Goal: Task Accomplishment & Management: Complete application form

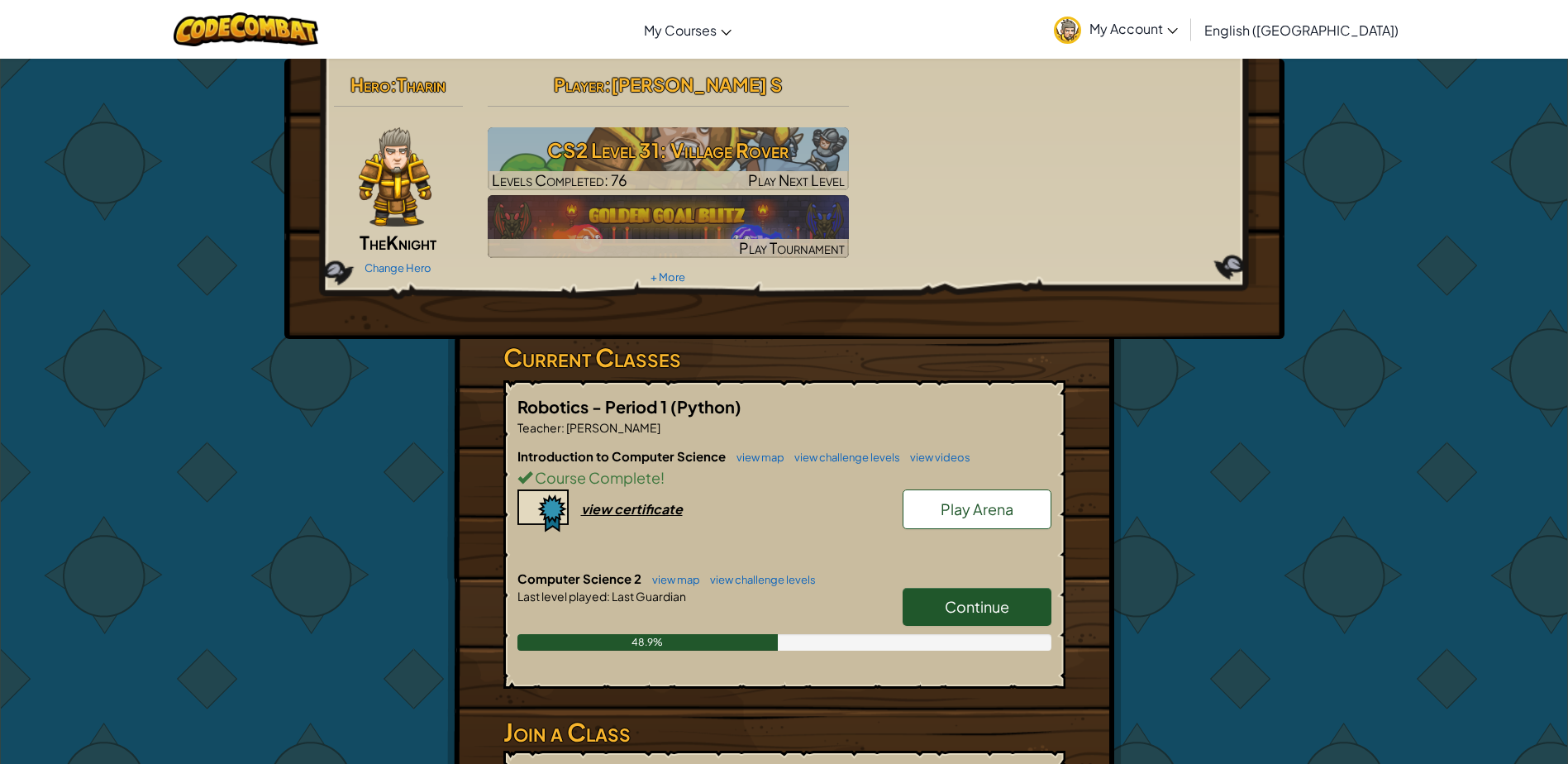
click at [961, 616] on link "Continue" at bounding box center [976, 606] width 148 height 38
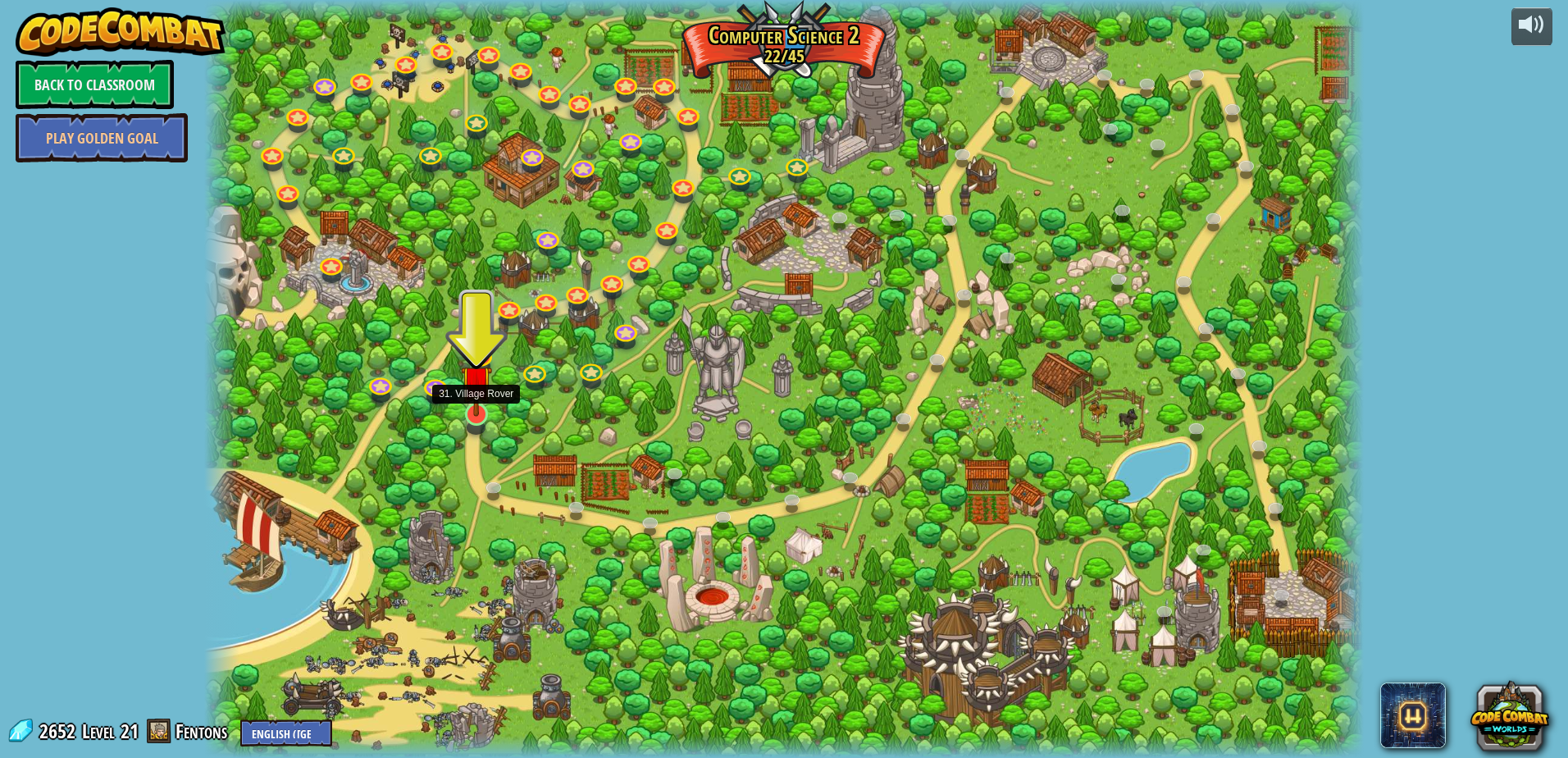
click at [477, 416] on img at bounding box center [476, 381] width 31 height 71
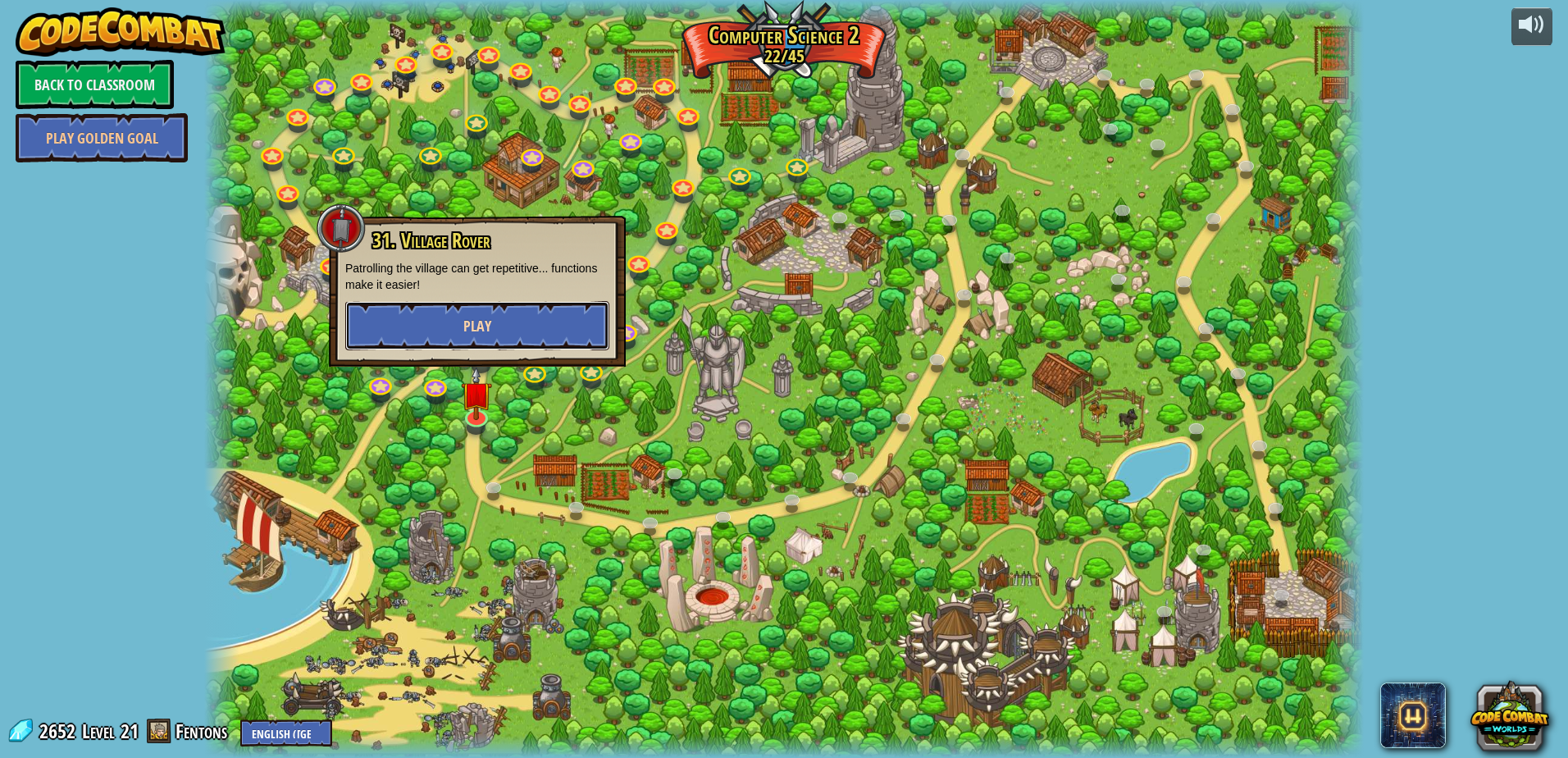
click at [551, 343] on button "Play" at bounding box center [477, 326] width 264 height 49
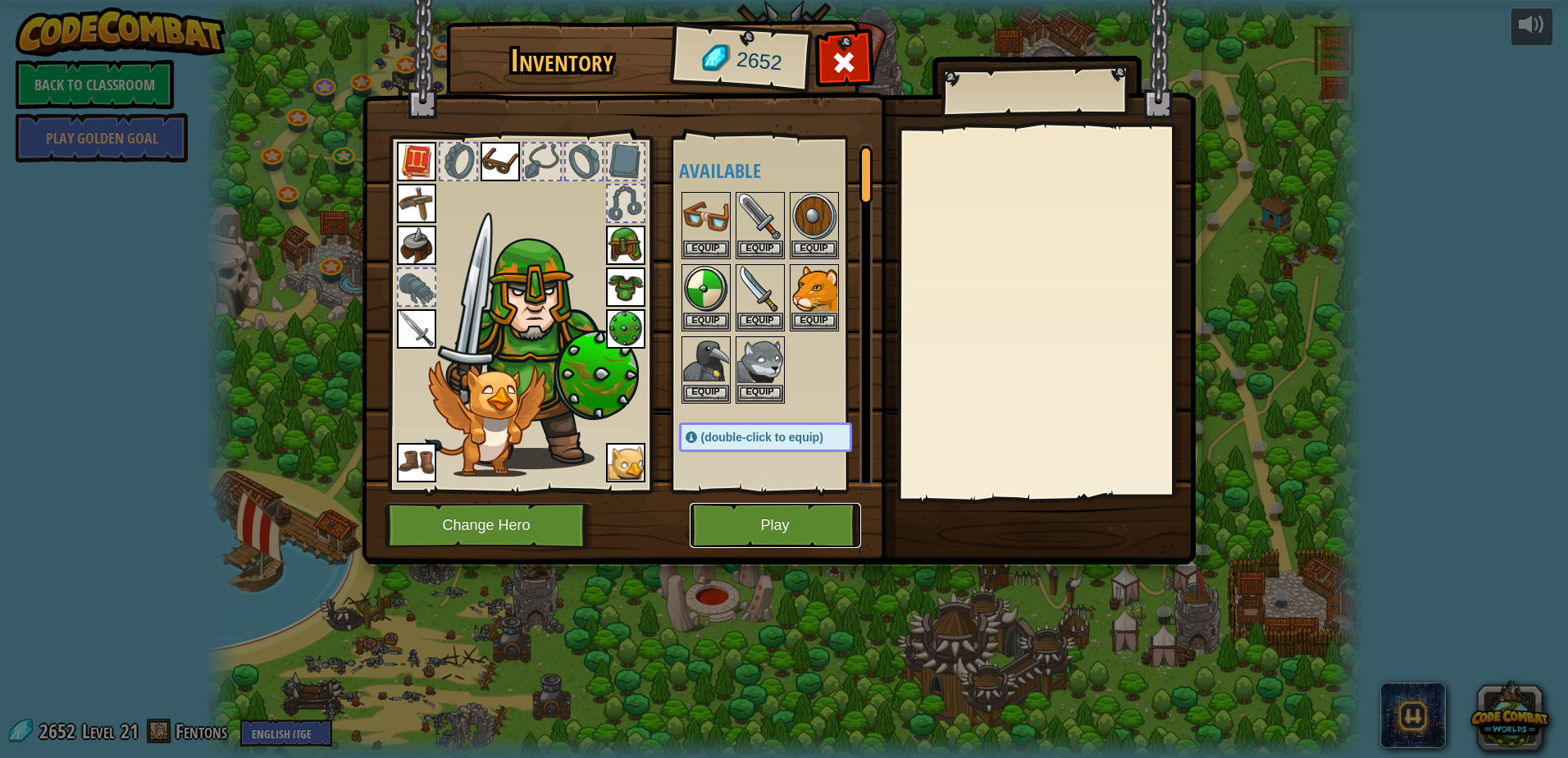
click at [718, 533] on button "Play" at bounding box center [775, 525] width 171 height 45
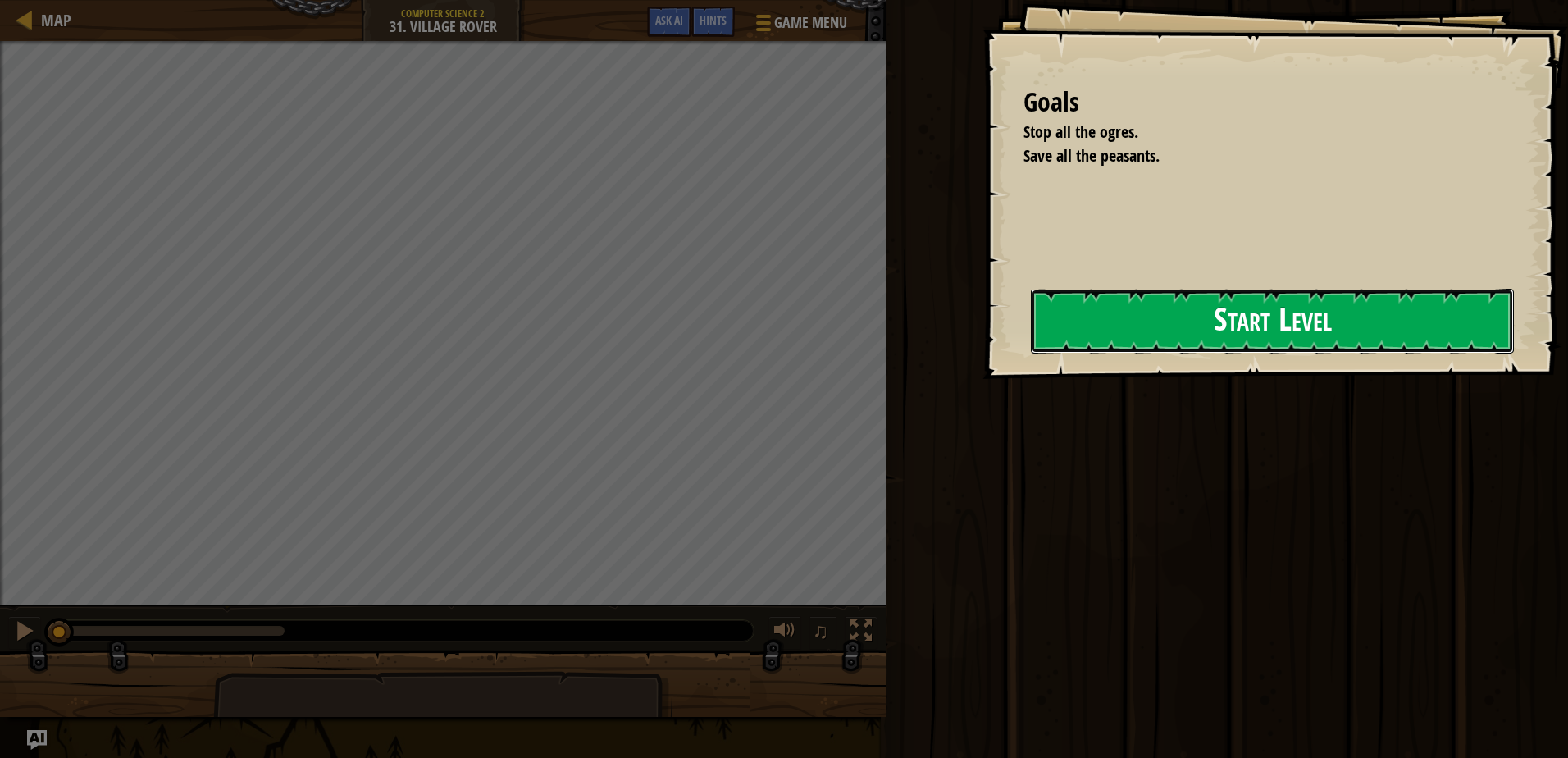
click at [1030, 339] on button "Start Level" at bounding box center [1272, 321] width 483 height 65
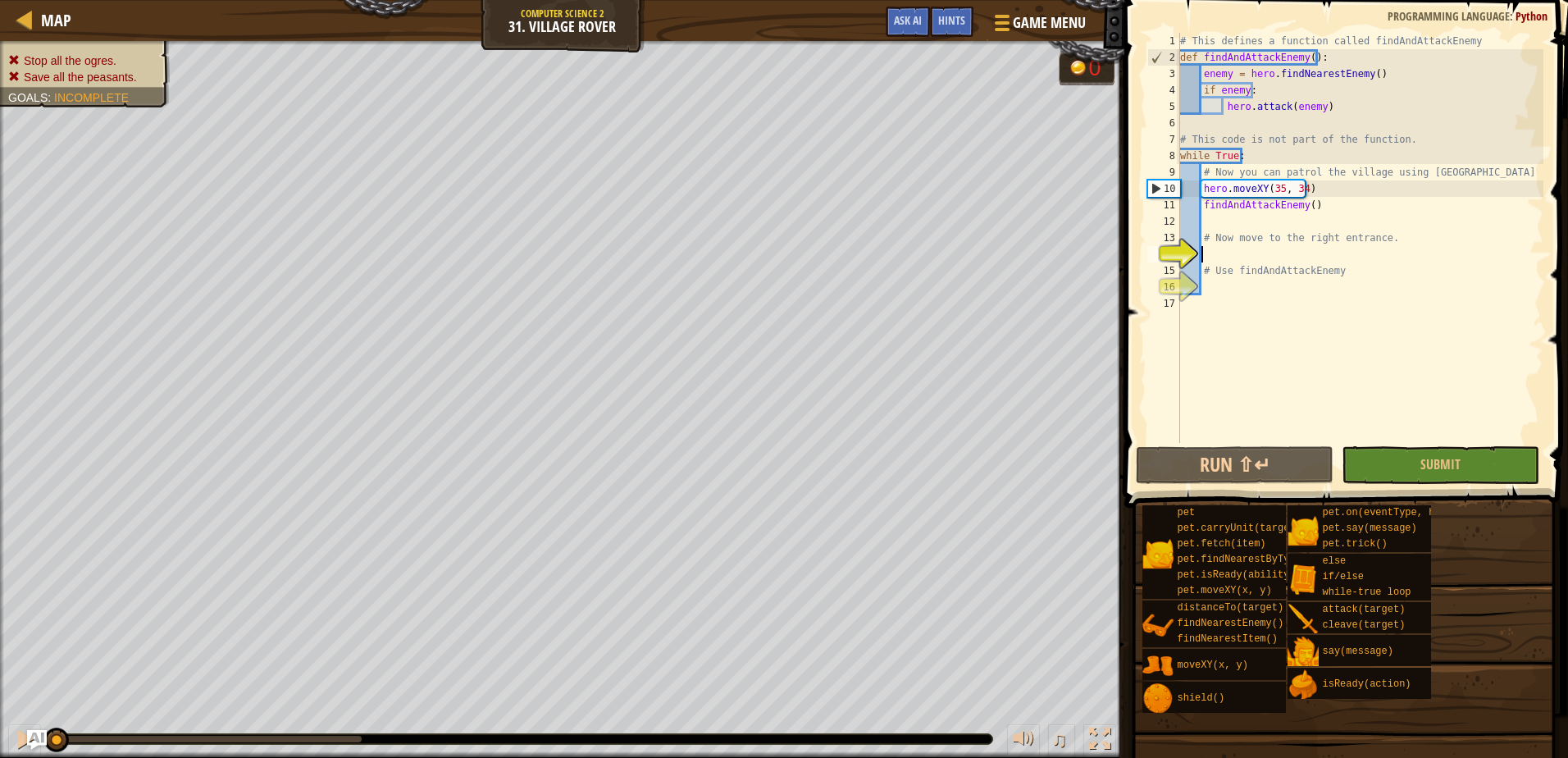
click at [1258, 250] on div "# This defines a function called findAndAttackEnemy def findAndAttackEnemy ( ) …" at bounding box center [1360, 254] width 367 height 442
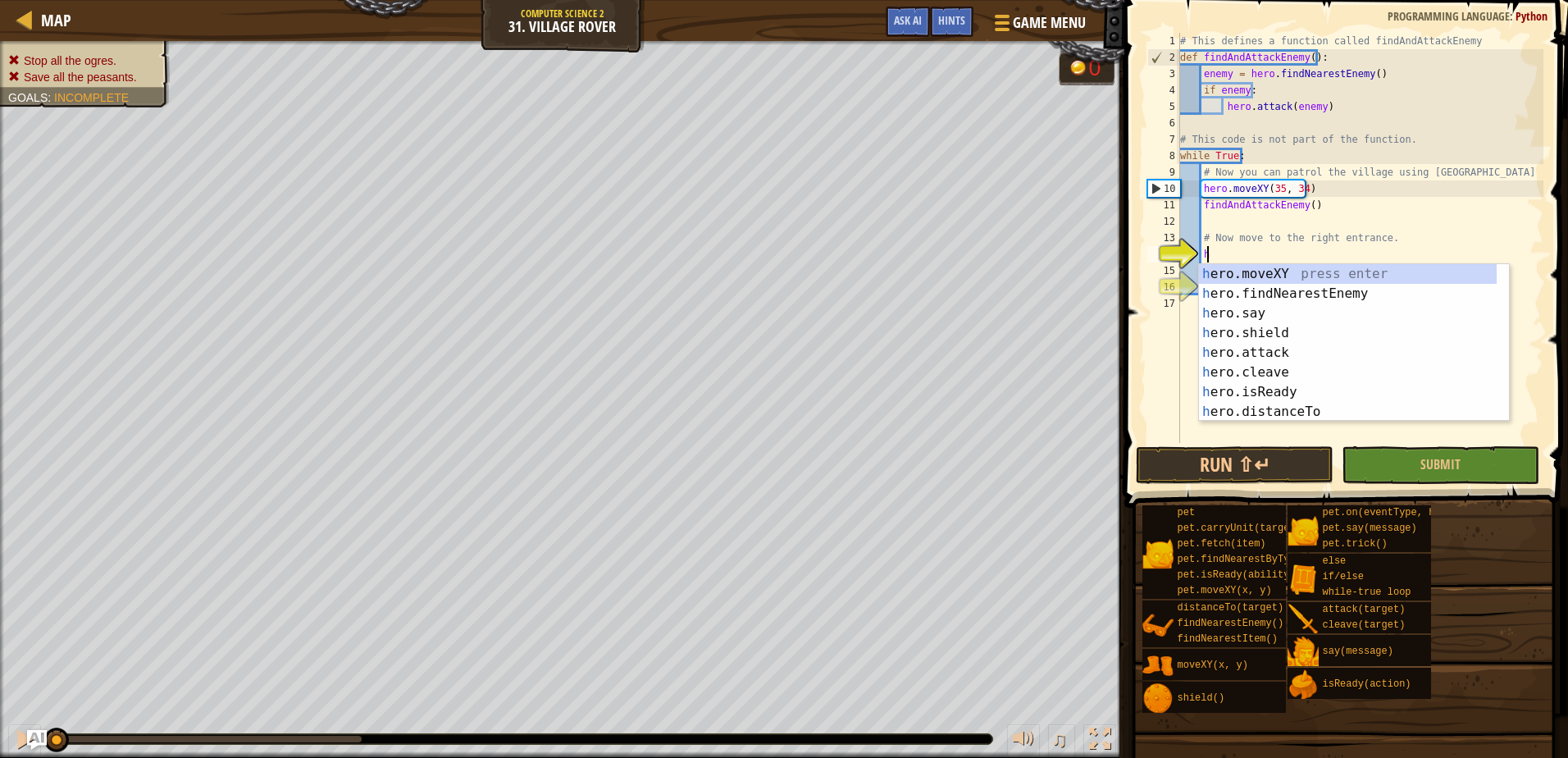
scroll to position [8, 2]
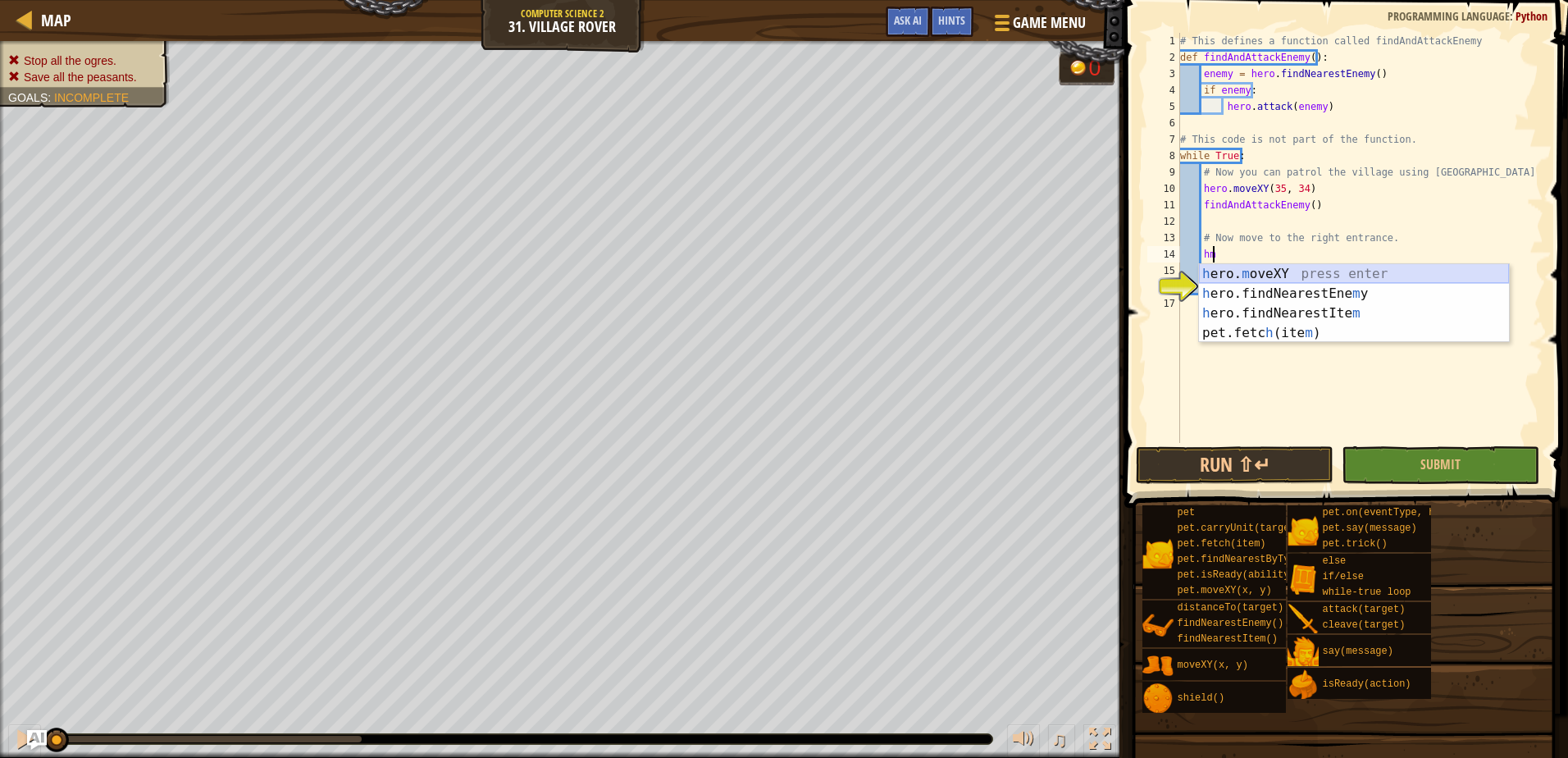
click at [1269, 267] on div "h ero. m oveXY press enter h ero.findNearestEne m y press enter h ero.findNeare…" at bounding box center [1354, 322] width 310 height 118
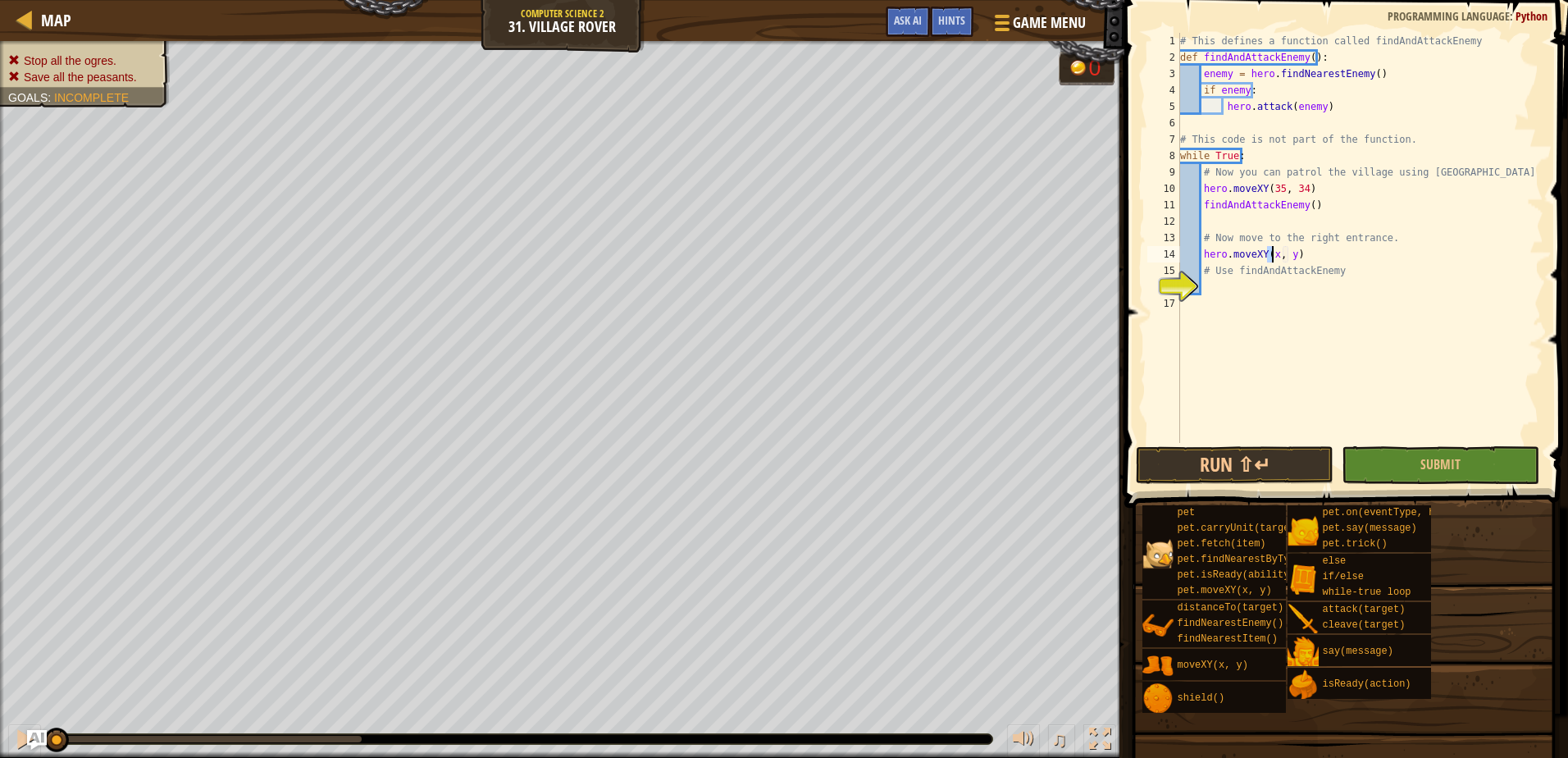
scroll to position [8, 9]
type textarea "hero.moveXY(60, 31)"
click at [1318, 297] on div "# This defines a function called findAndAttackEnemy def findAndAttackEnemy ( ) …" at bounding box center [1360, 254] width 367 height 442
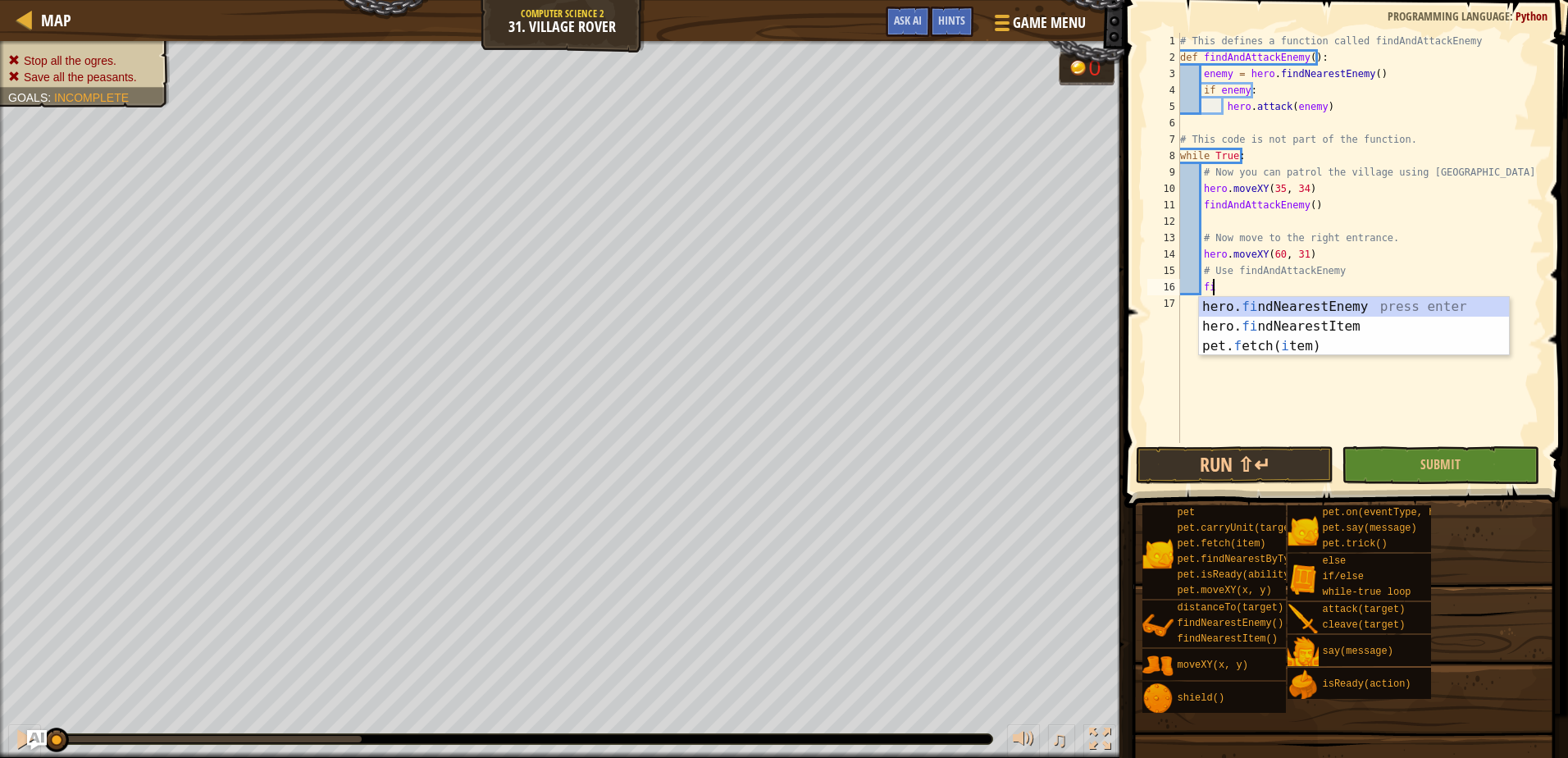
scroll to position [8, 3]
type textarea "f"
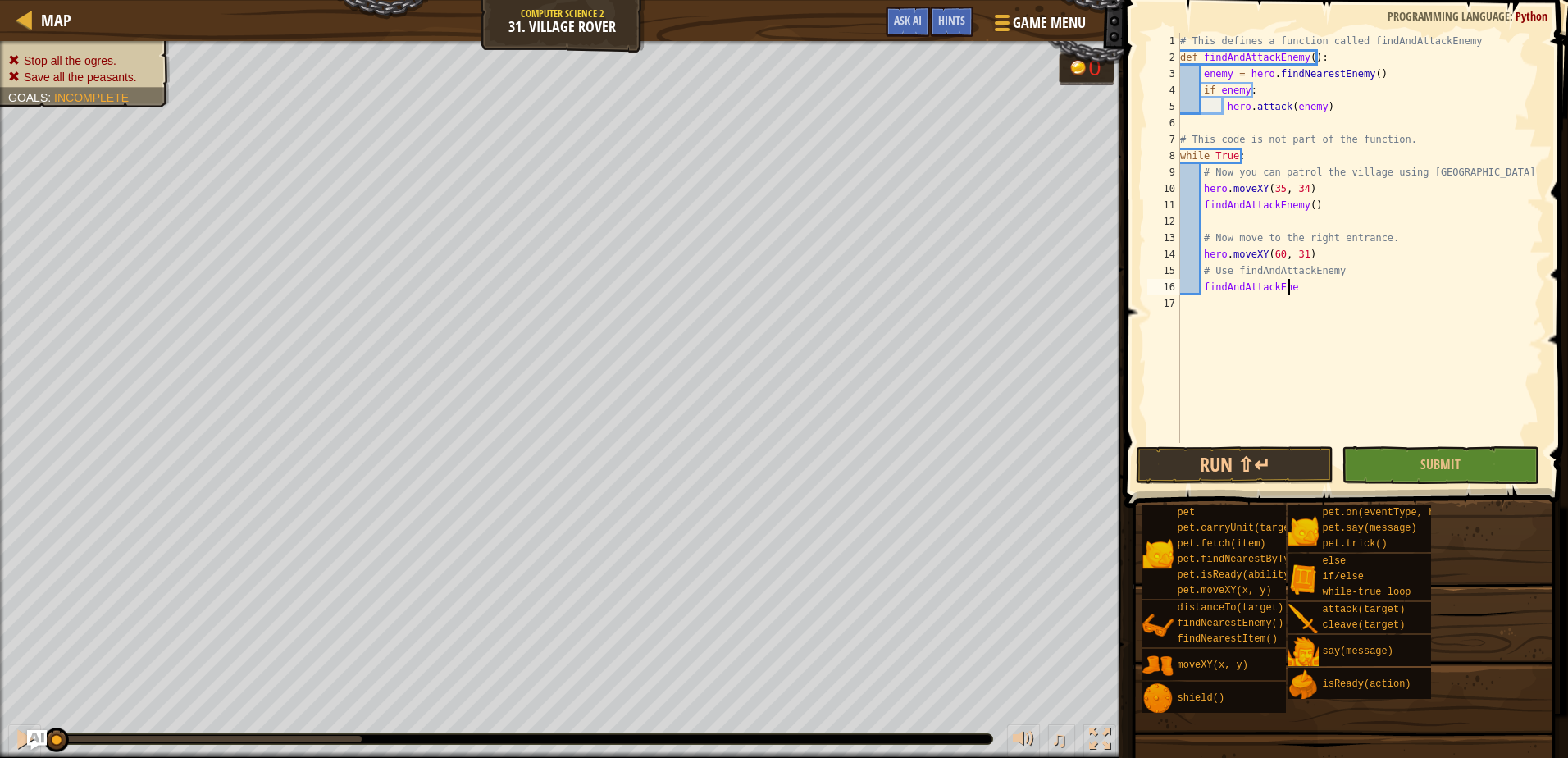
scroll to position [8, 9]
click at [1201, 290] on div "# This defines a function called findAndAttackEnemy def findAndAttackEnemy ( ) …" at bounding box center [1360, 254] width 367 height 442
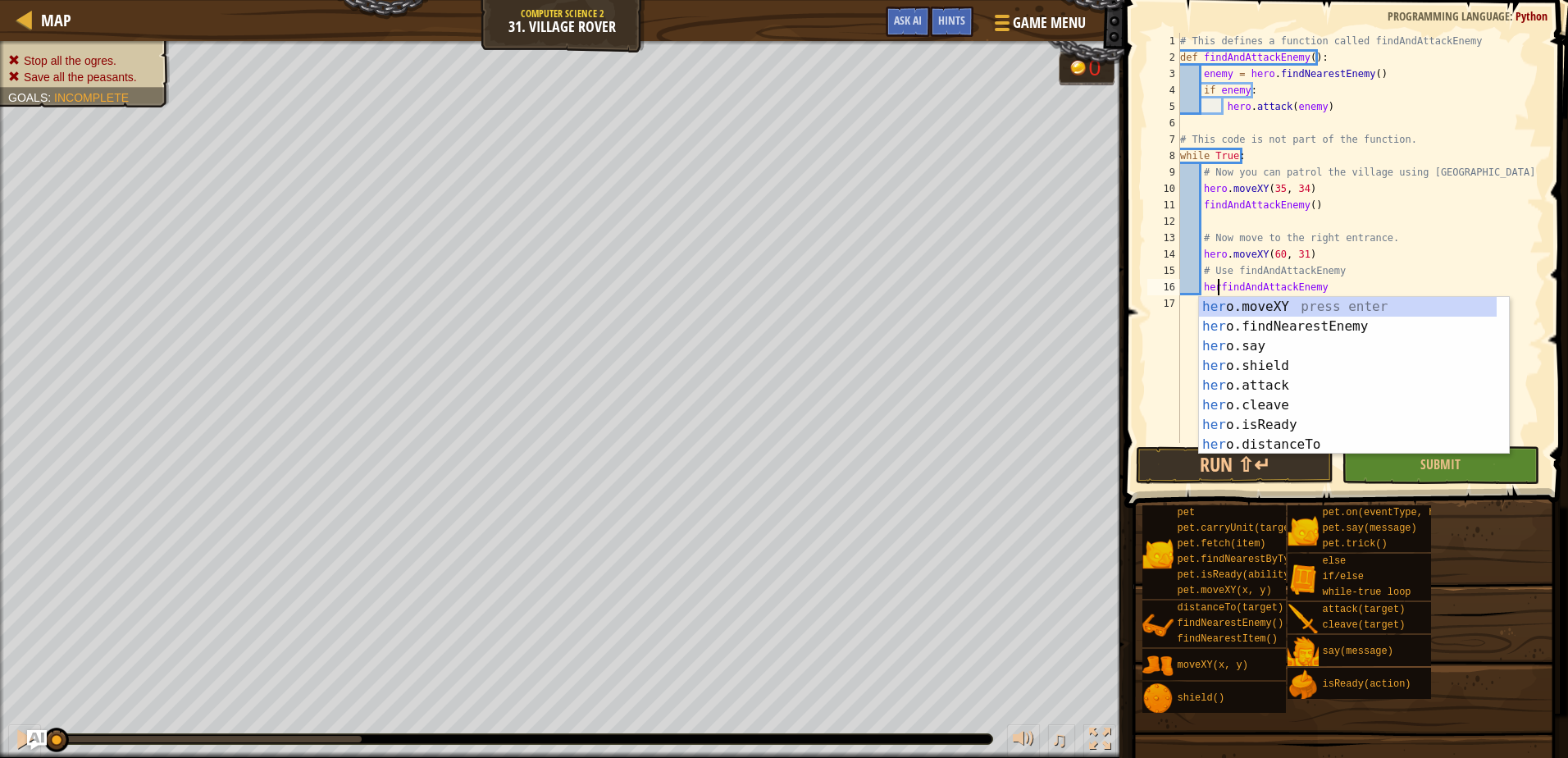
scroll to position [8, 4]
click at [1355, 279] on div "# This defines a function called findAndAttackEnemy def findAndAttackEnemy ( ) …" at bounding box center [1360, 254] width 367 height 442
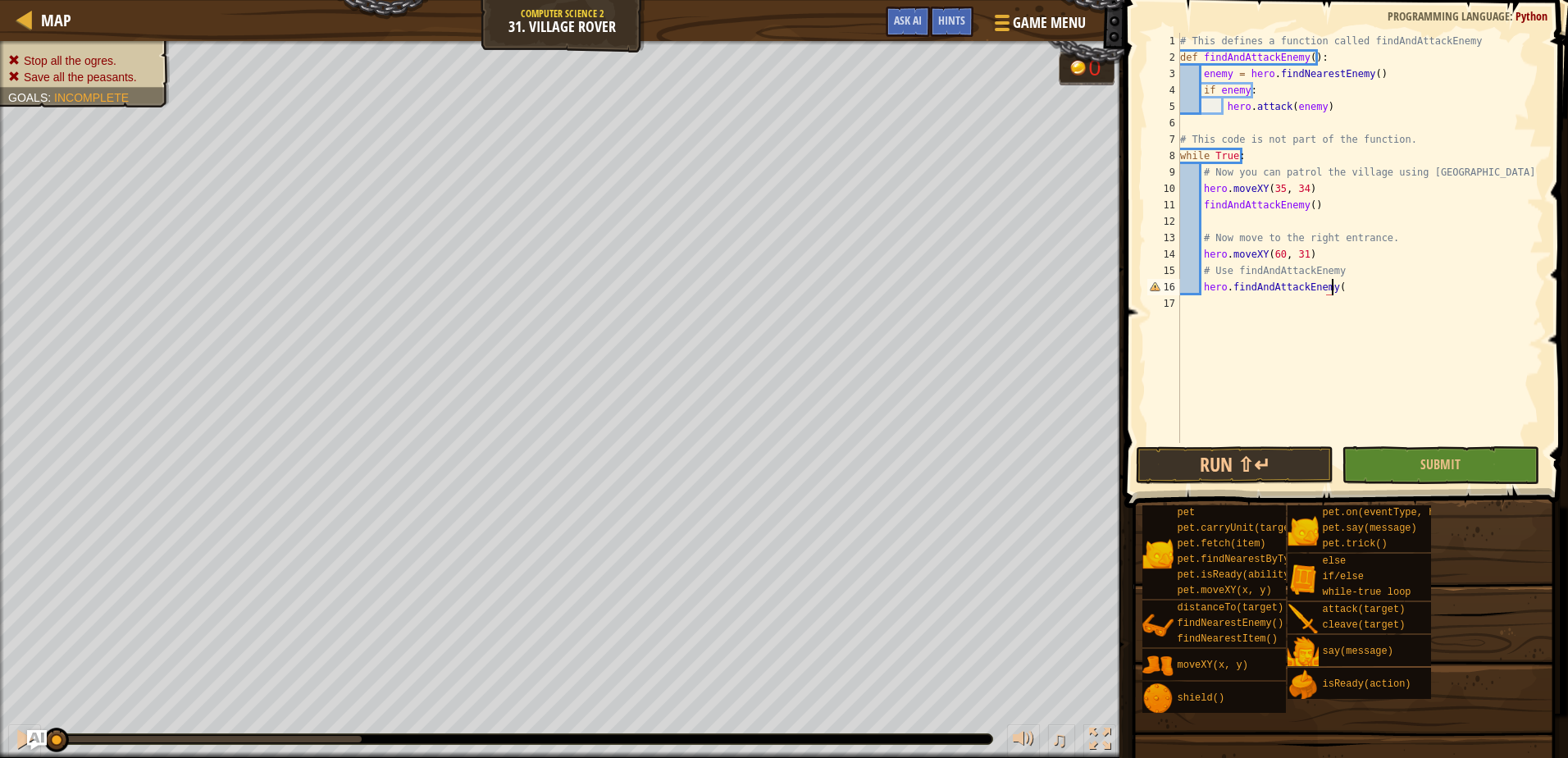
scroll to position [8, 12]
click at [1213, 470] on button "Run ⇧↵" at bounding box center [1234, 464] width 197 height 37
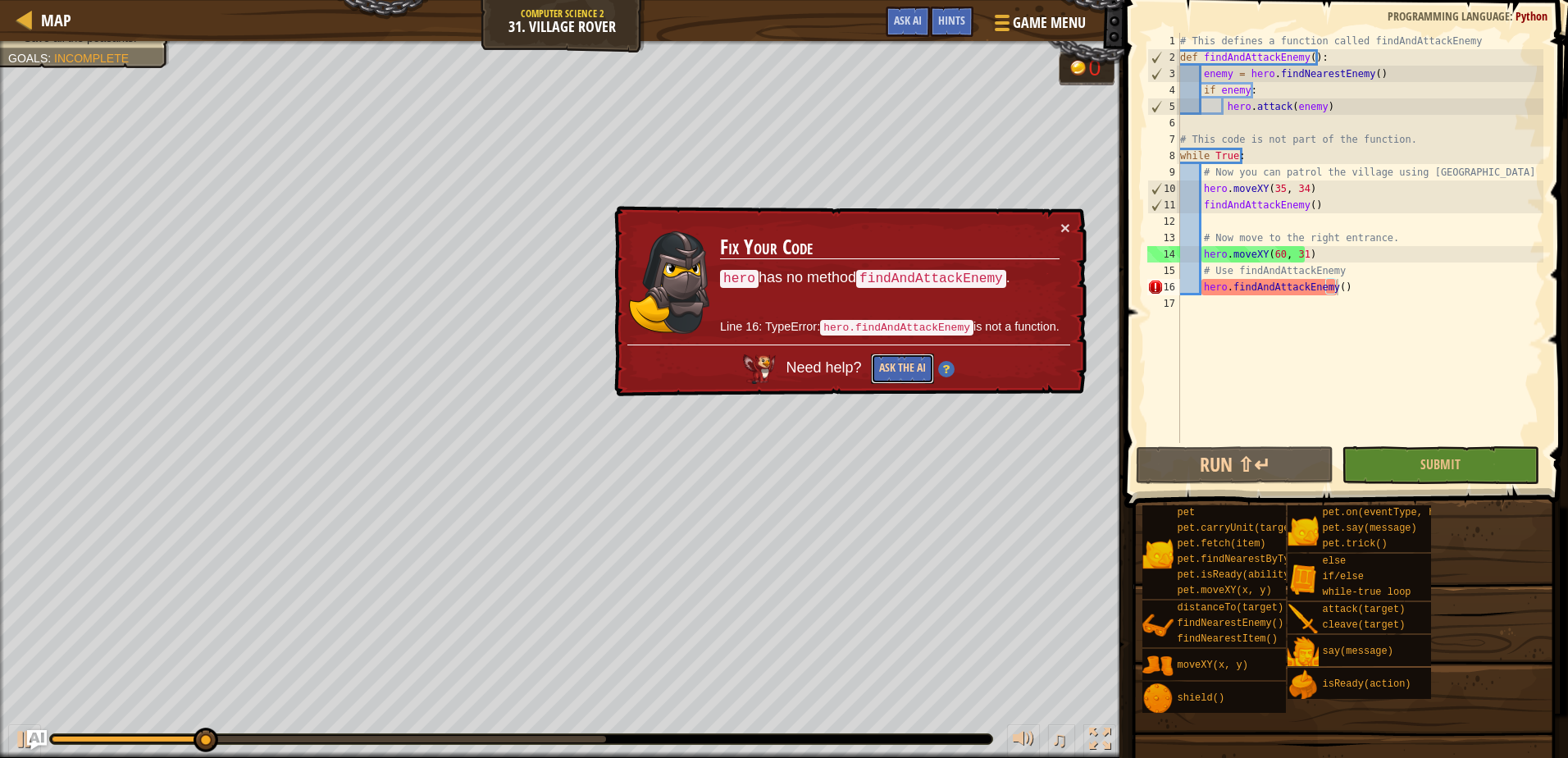
click at [916, 364] on button "Ask the AI" at bounding box center [902, 368] width 63 height 31
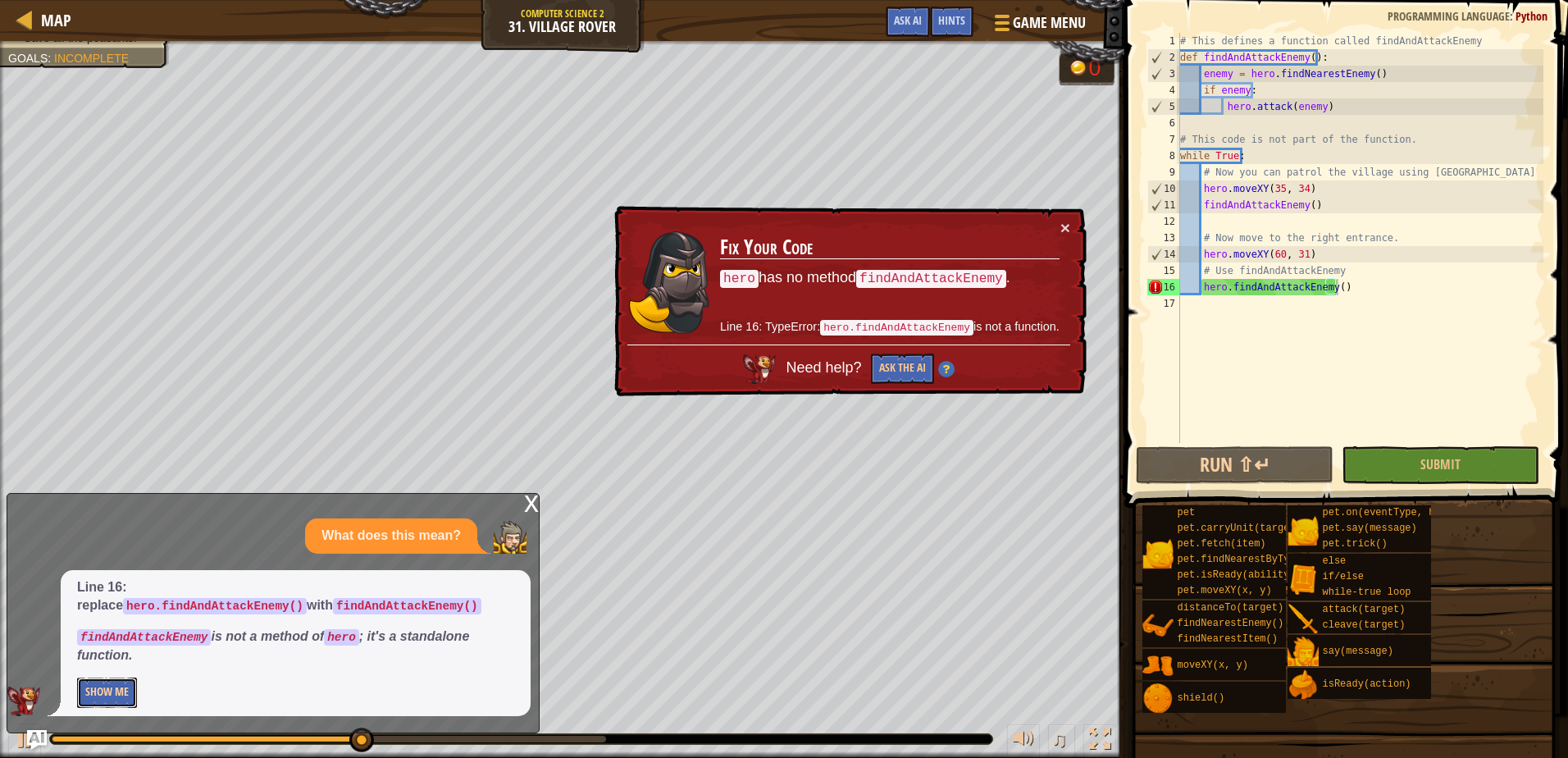
click at [111, 687] on button "Show Me" at bounding box center [107, 692] width 60 height 31
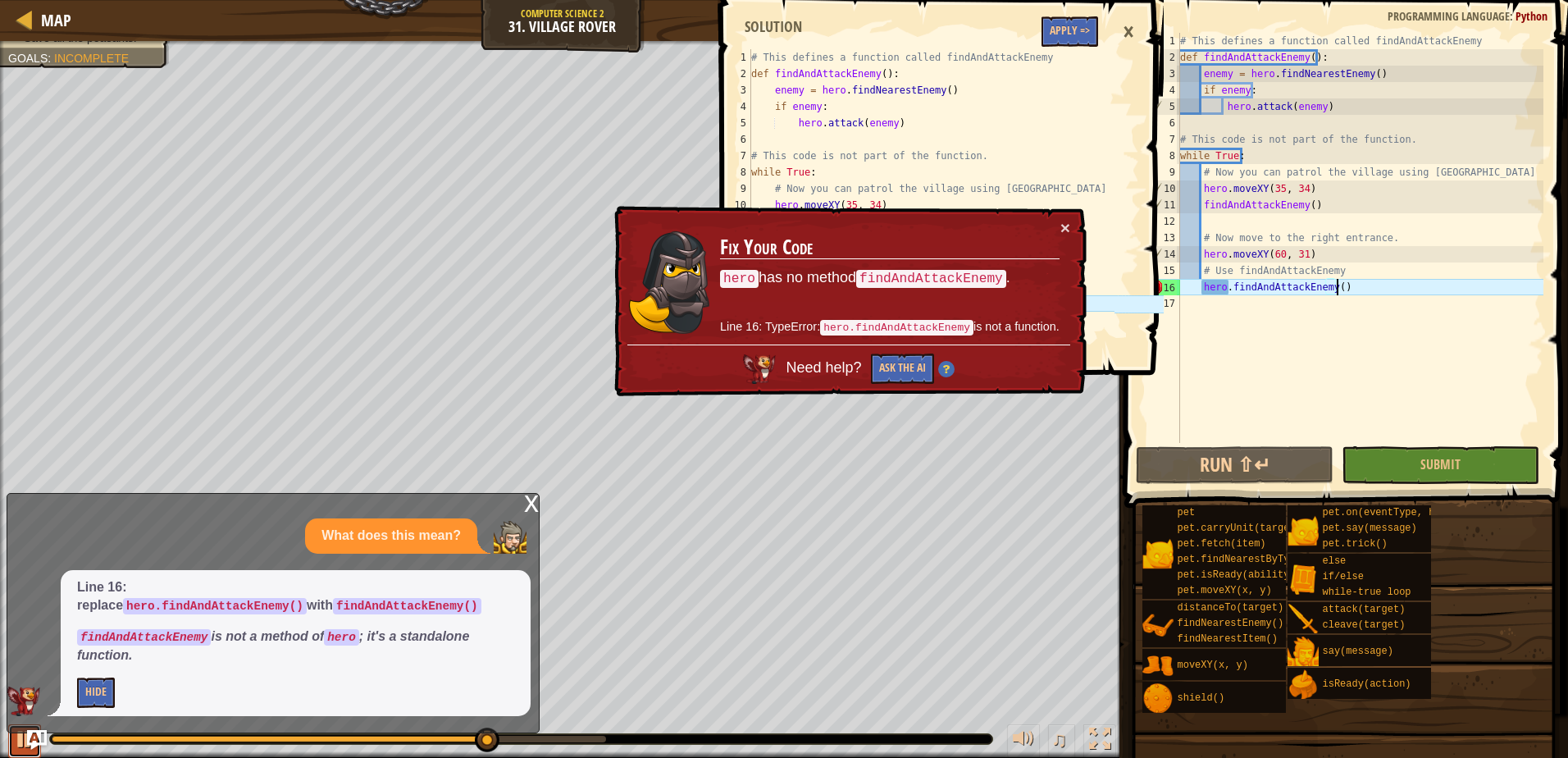
click at [14, 744] on div at bounding box center [24, 738] width 21 height 21
click at [1064, 233] on button "×" at bounding box center [1065, 227] width 10 height 17
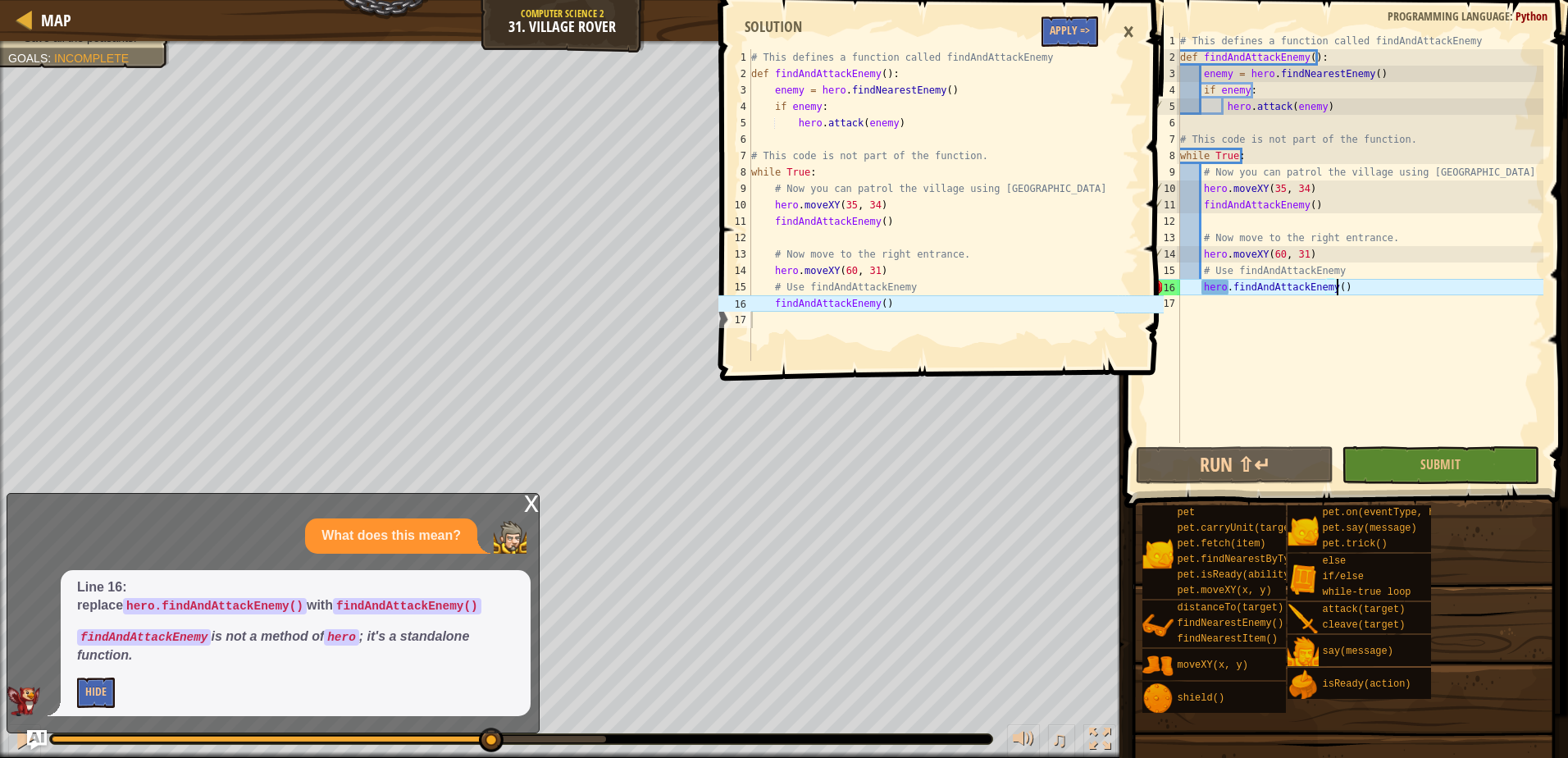
click at [1229, 286] on div "# This defines a function called findAndAttackEnemy def findAndAttackEnemy ( ) …" at bounding box center [1360, 254] width 367 height 442
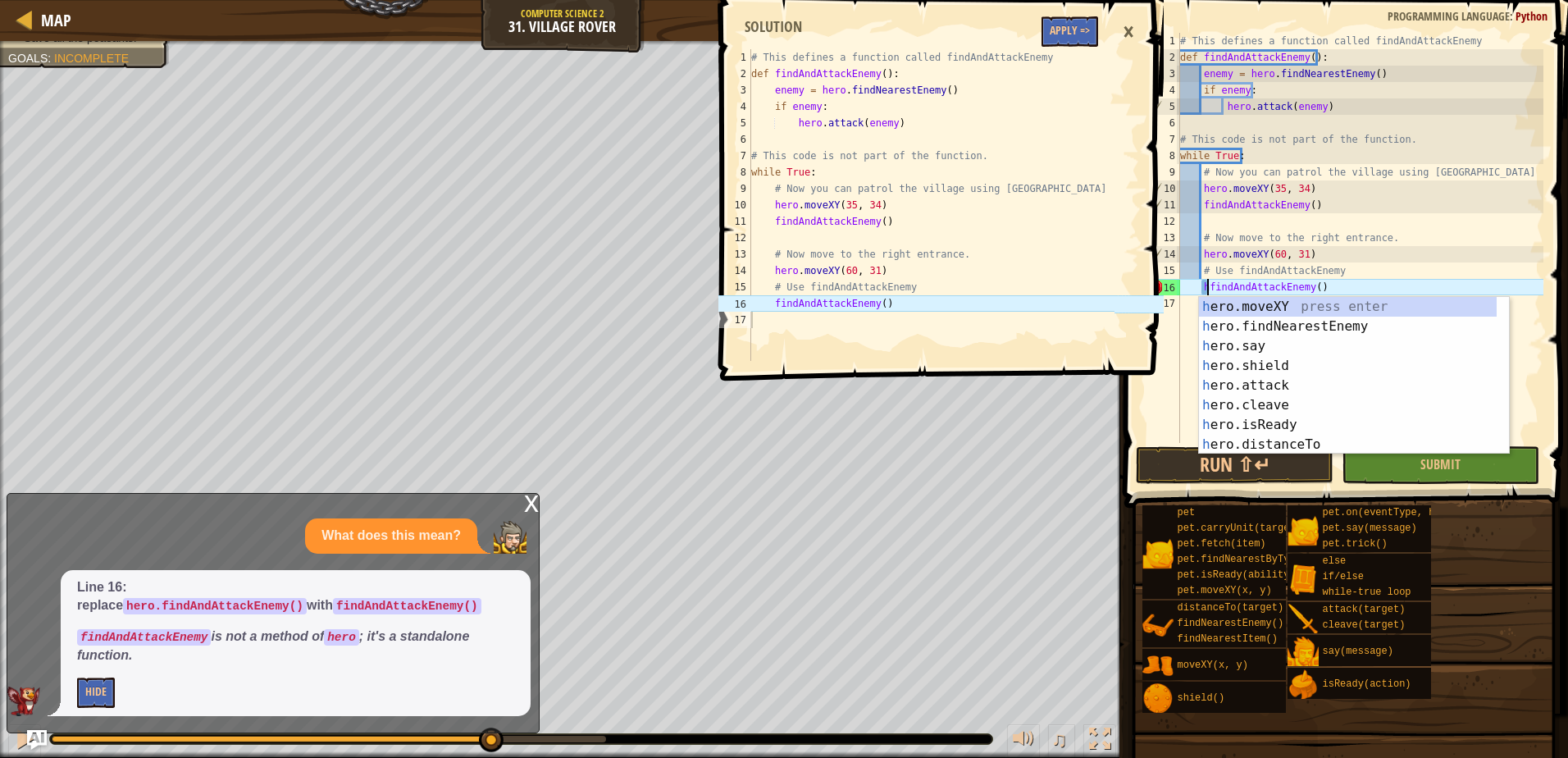
type textarea "findAndAttackEnemy()"
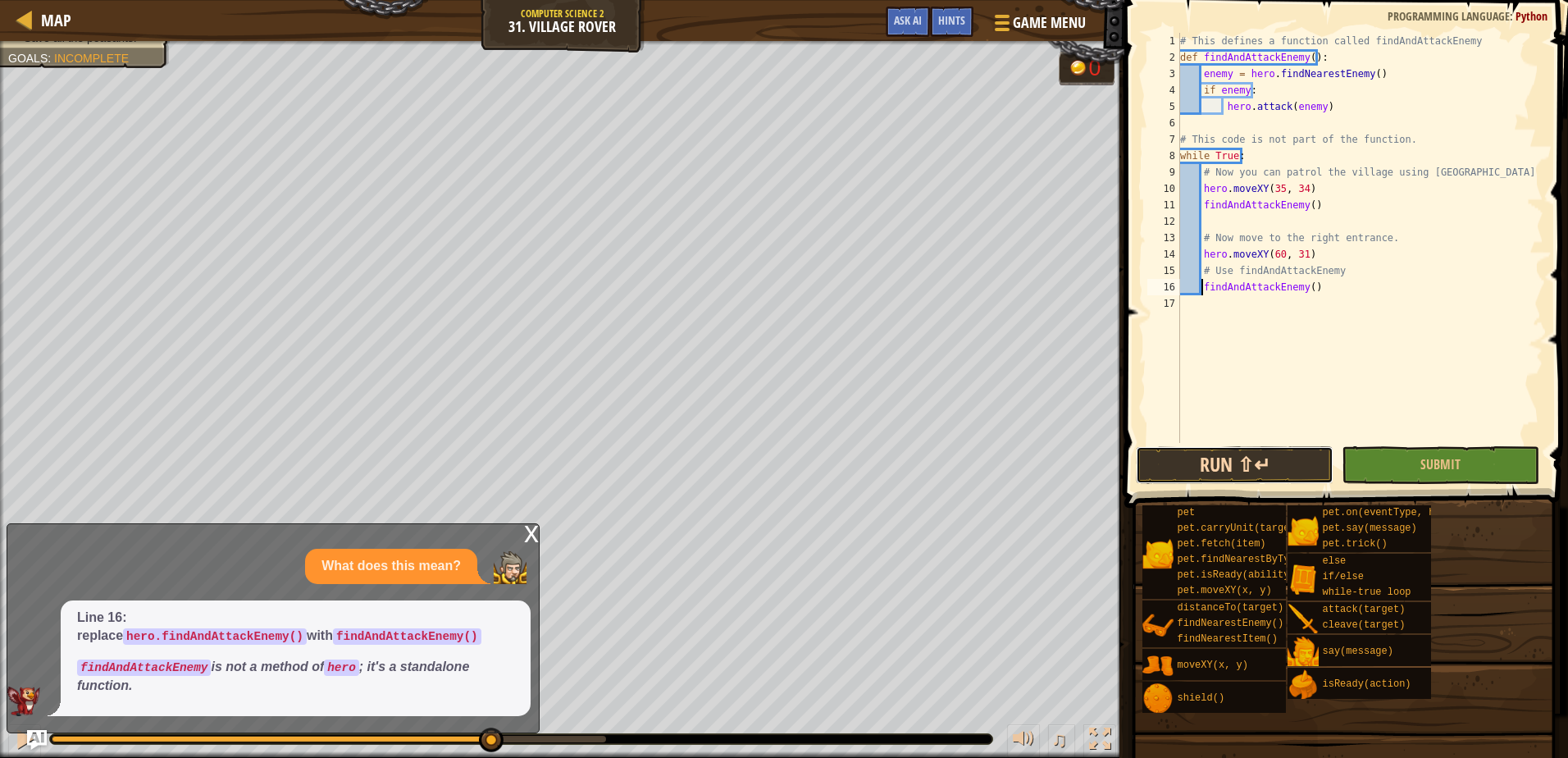
click at [1151, 457] on button "Run ⇧↵" at bounding box center [1234, 464] width 197 height 37
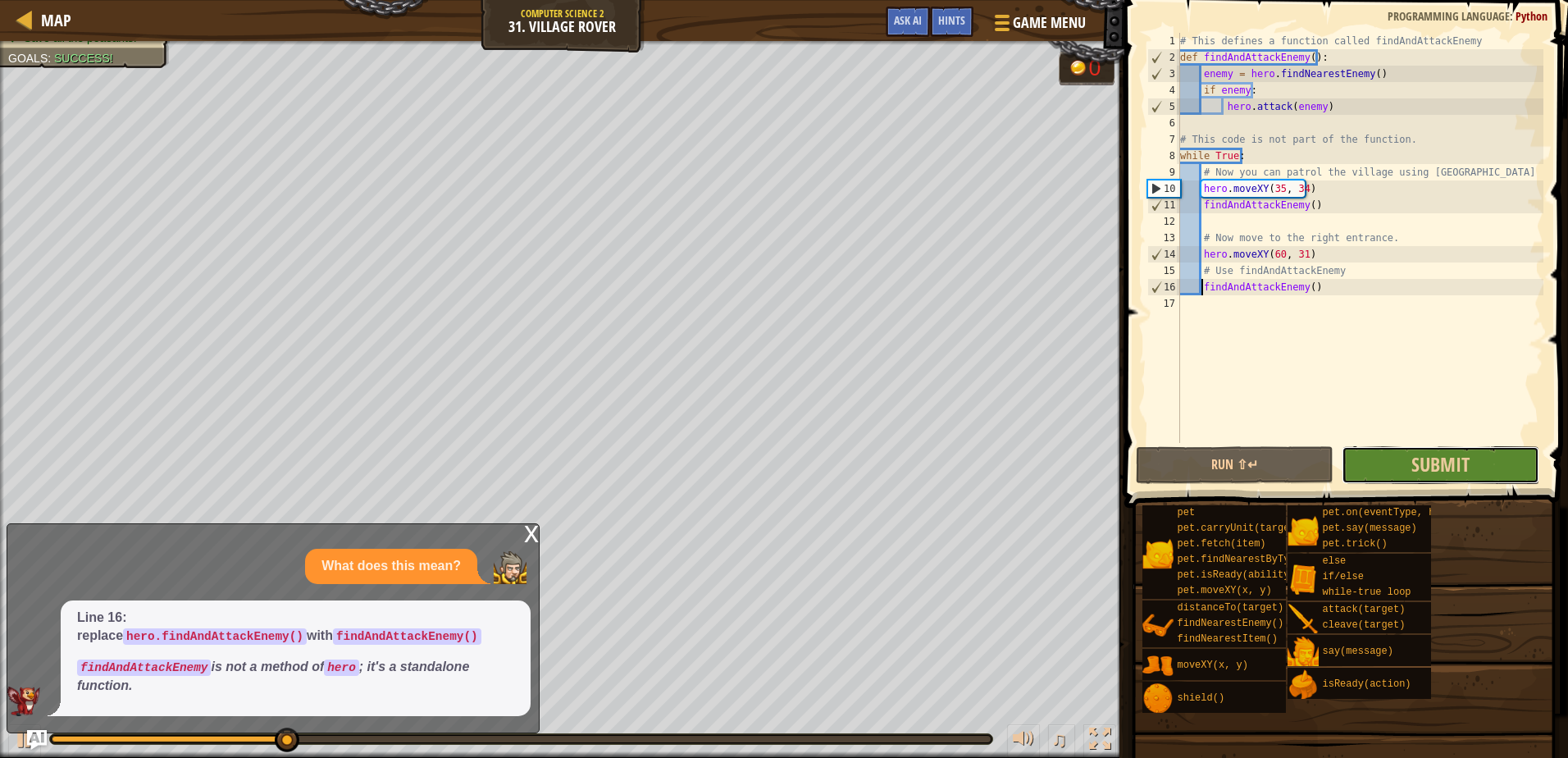
click at [1373, 453] on button "Submit" at bounding box center [1440, 464] width 197 height 37
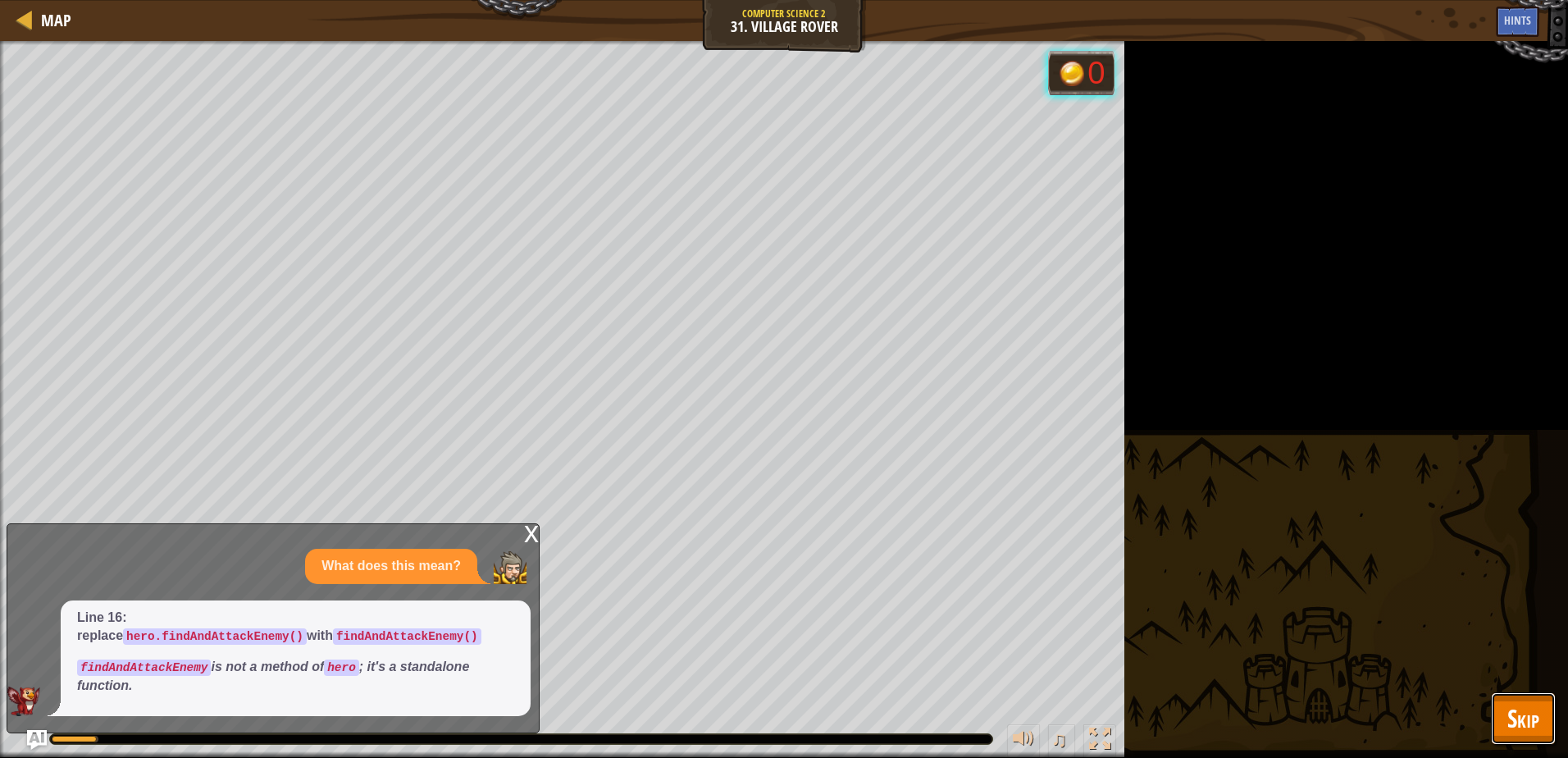
click at [1515, 692] on button "Skip" at bounding box center [1523, 718] width 65 height 53
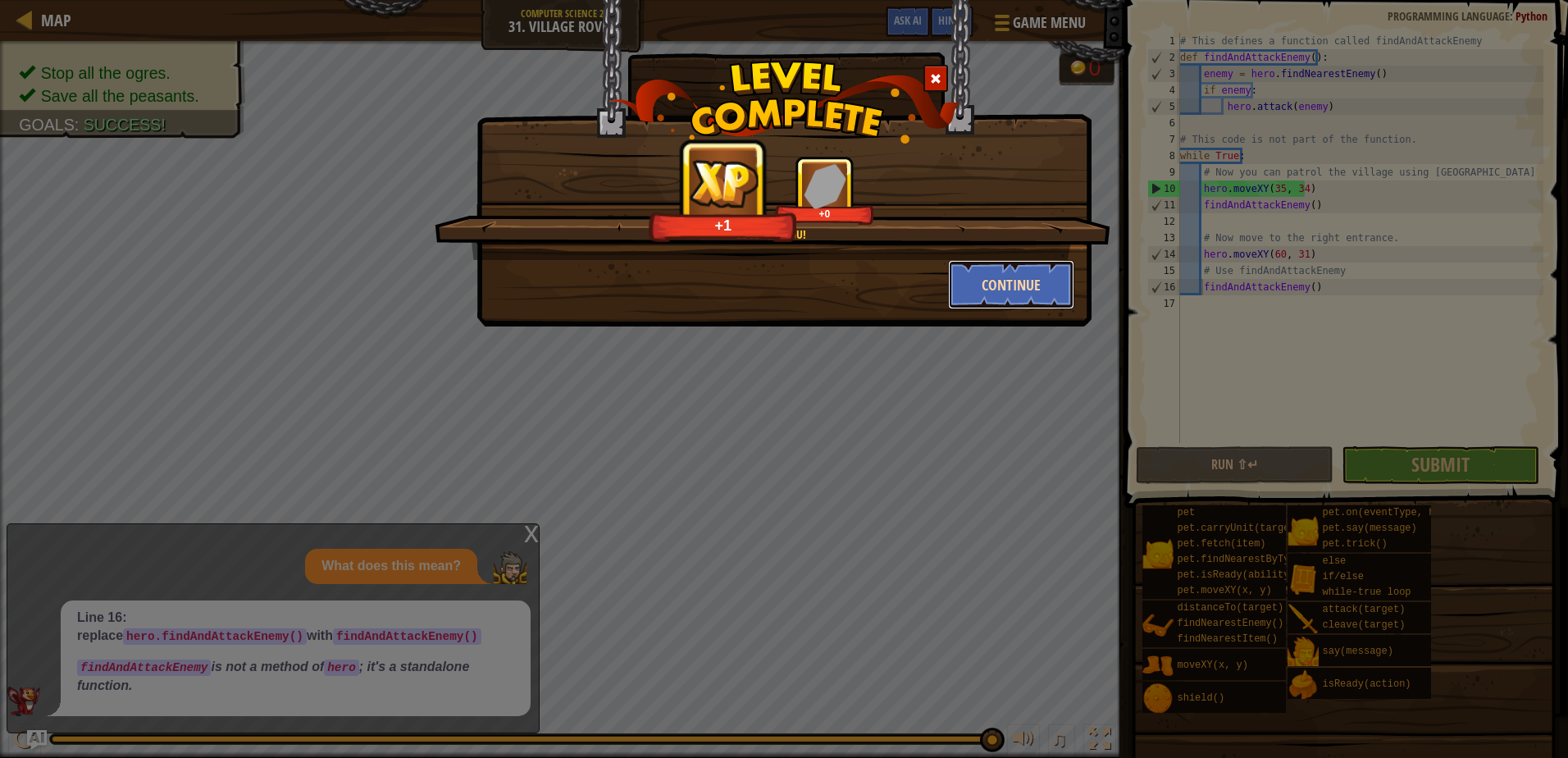
click at [1013, 296] on button "Continue" at bounding box center [1011, 285] width 127 height 49
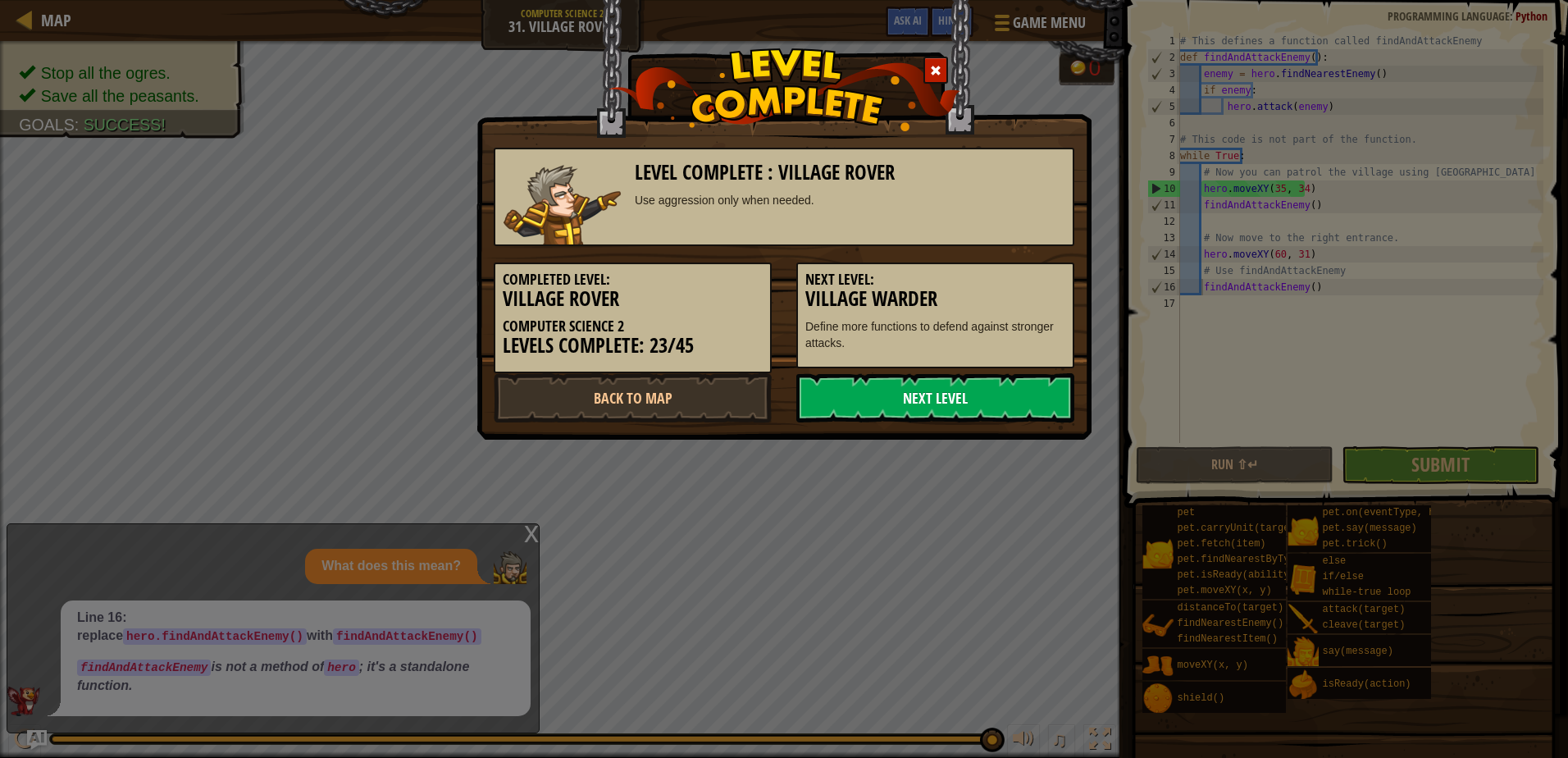
click at [885, 390] on link "Next Level" at bounding box center [935, 398] width 278 height 49
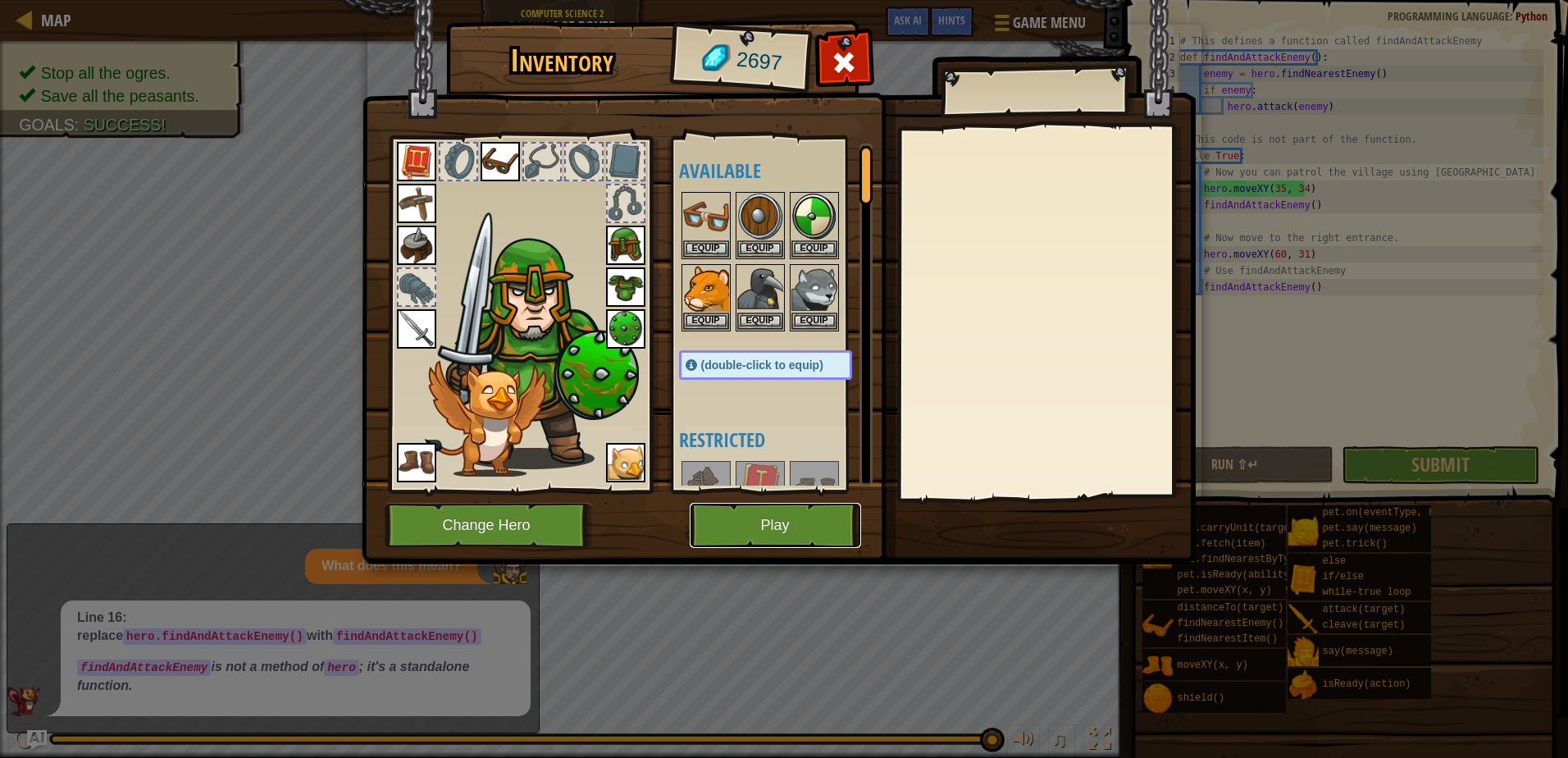
click at [761, 521] on button "Play" at bounding box center [775, 525] width 171 height 45
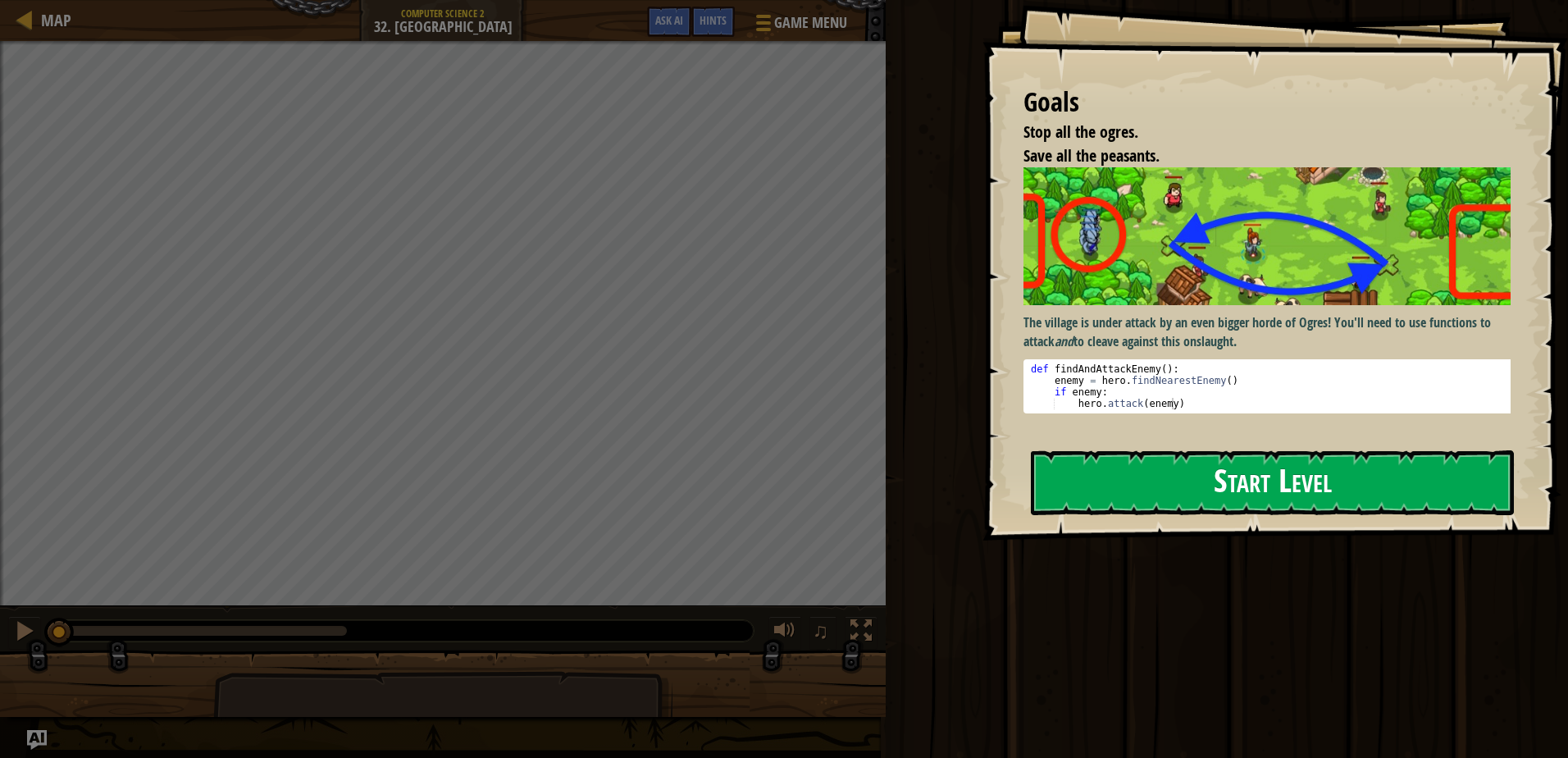
drag, startPoint x: 1132, startPoint y: 374, endPoint x: 1131, endPoint y: 385, distance: 11.0
click at [1133, 450] on button "Start Level" at bounding box center [1272, 482] width 483 height 65
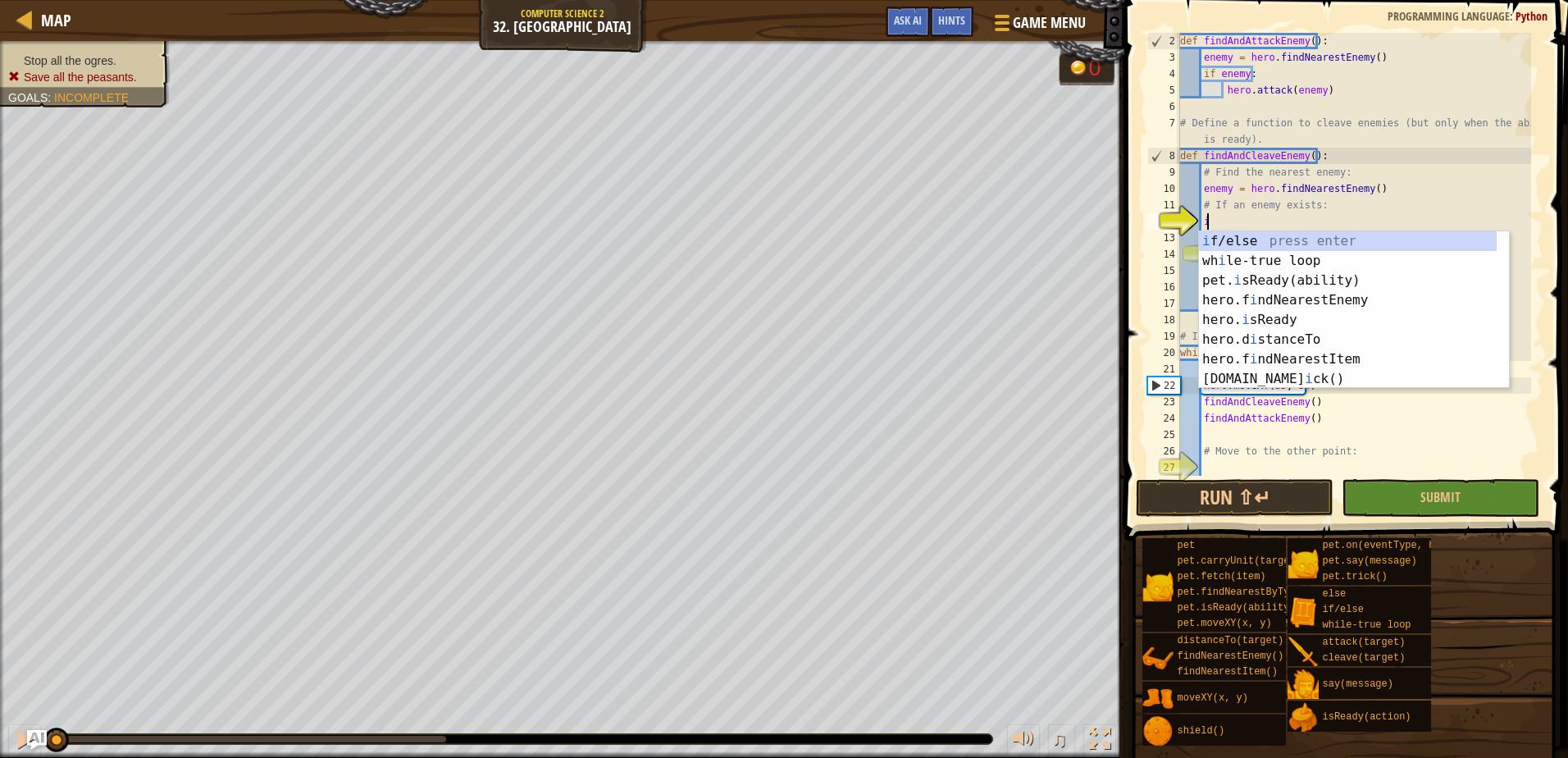
scroll to position [8, 2]
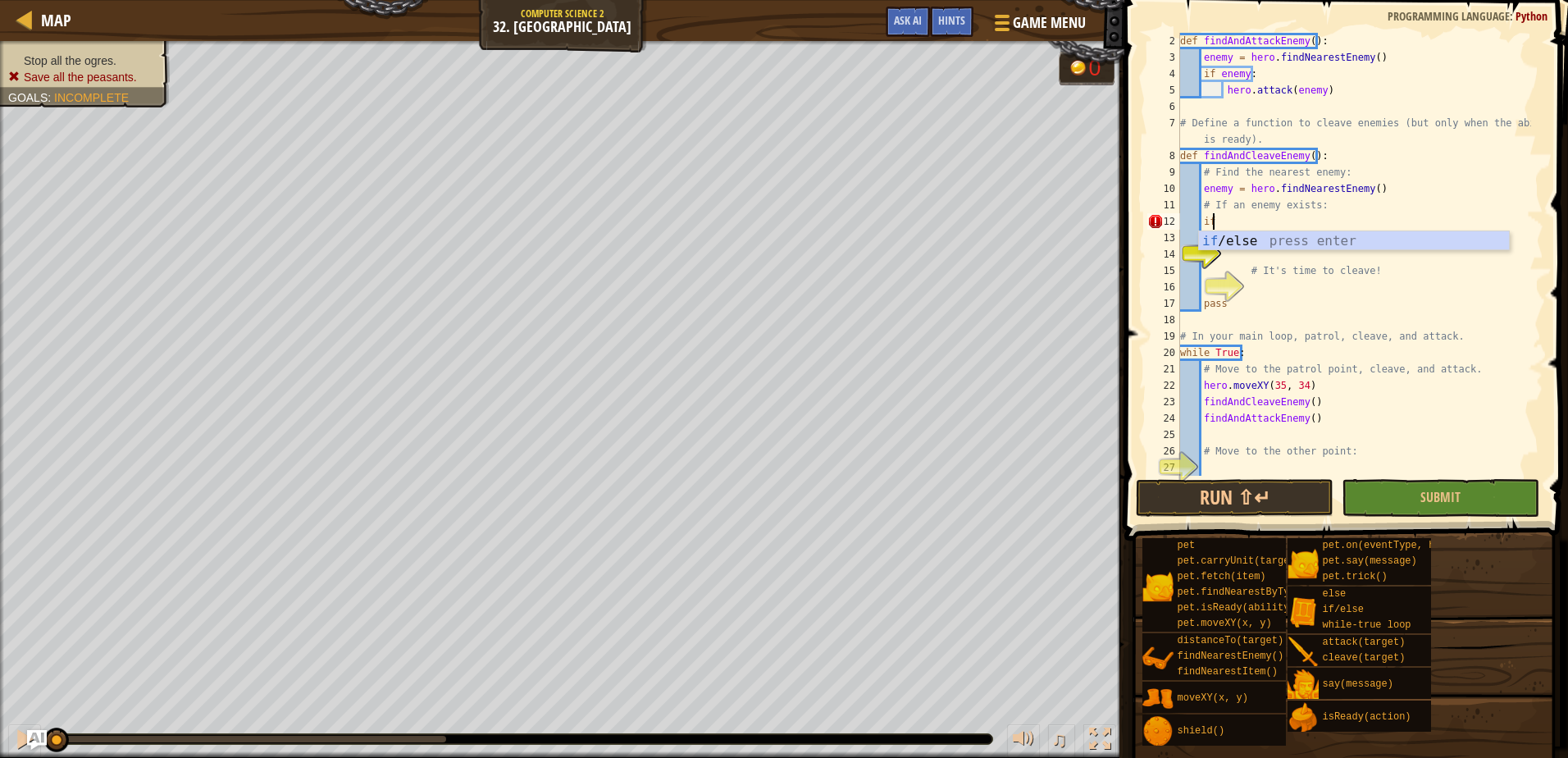
type textarea "if enemy:"
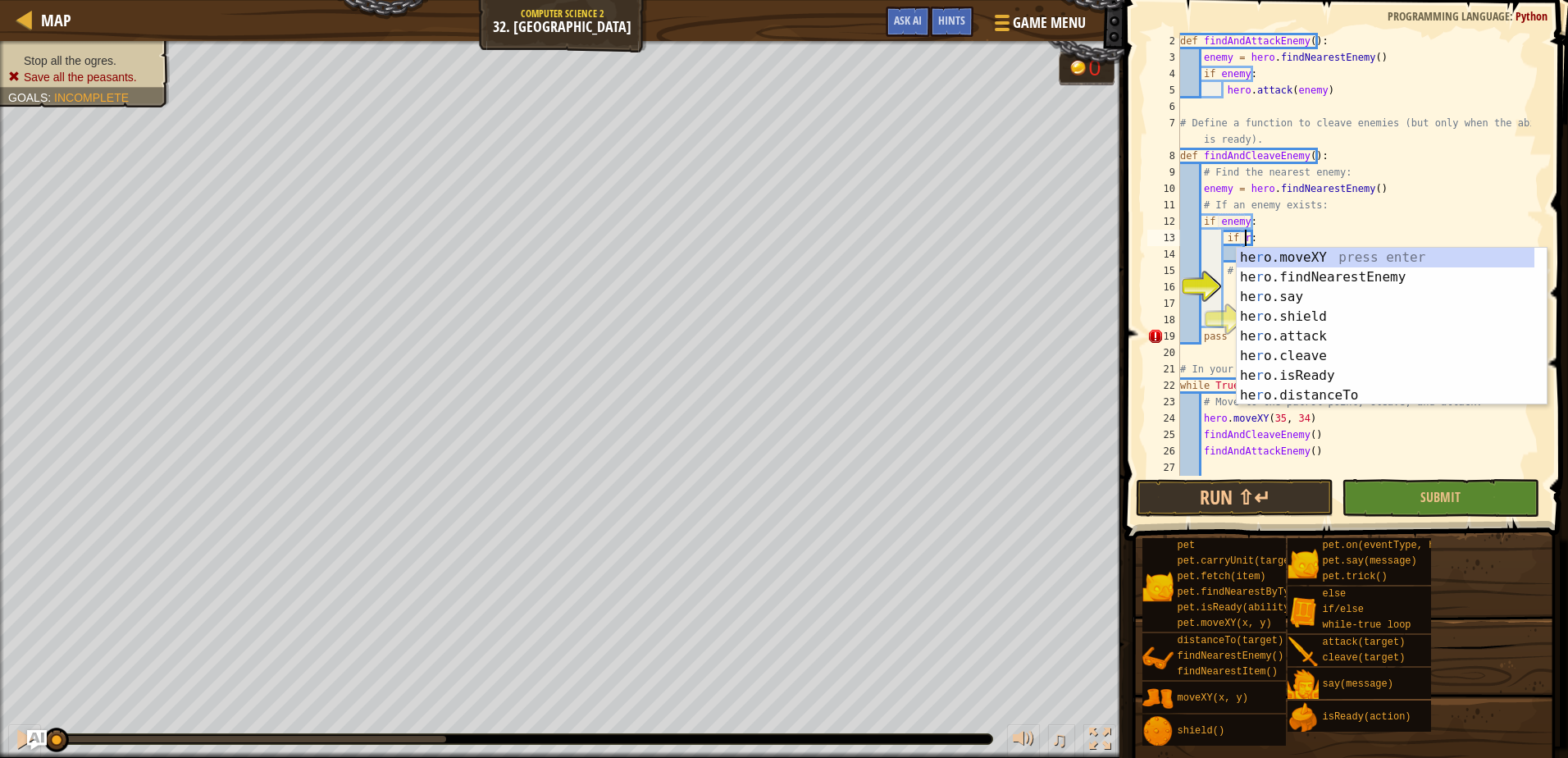
scroll to position [8, 6]
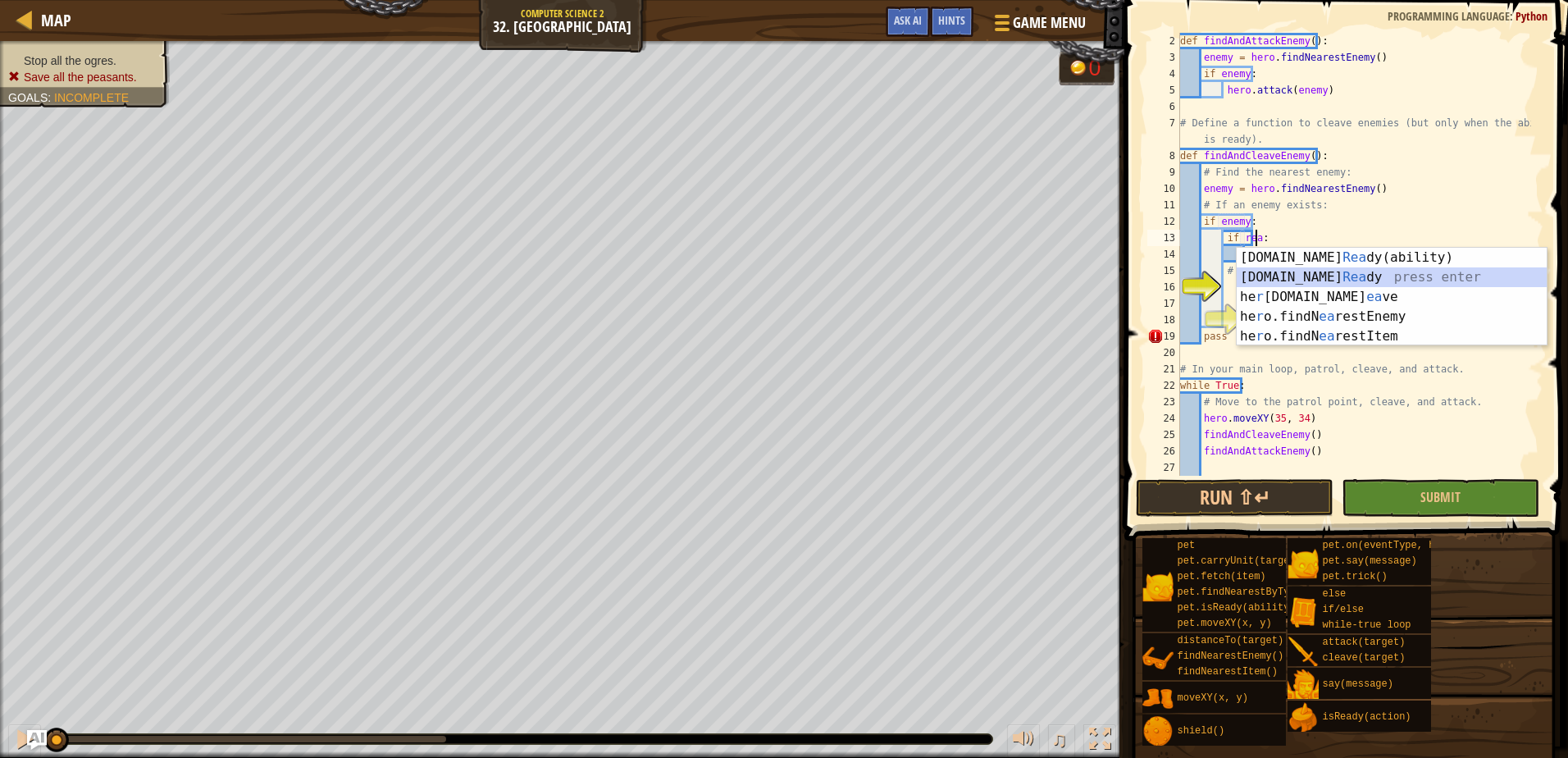
type textarea "if hero.isReady("cleave"):"
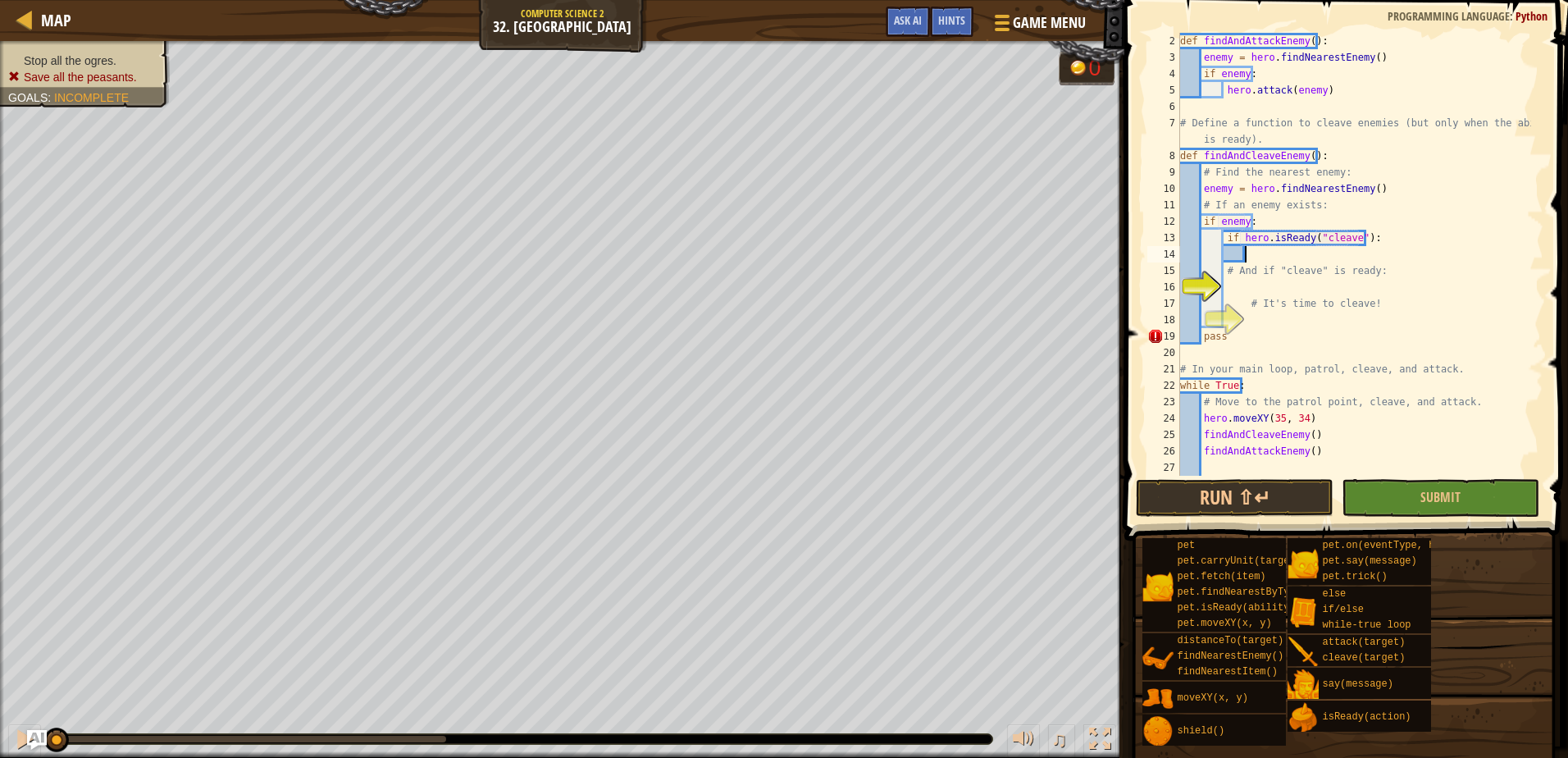
type textarea "# And if "cleave" is ready:"
type textarea "# It's time to cleave!"
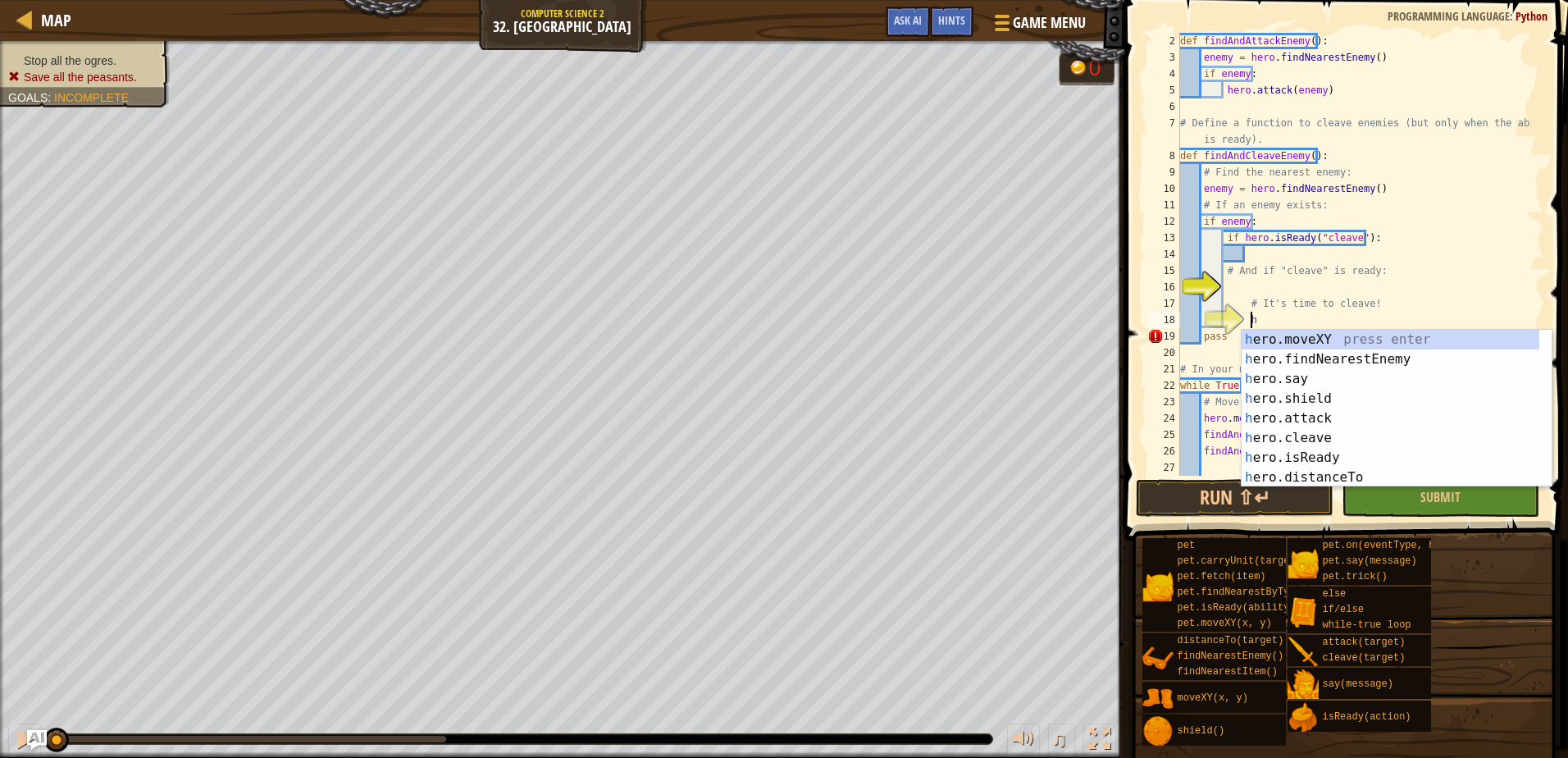
scroll to position [8, 6]
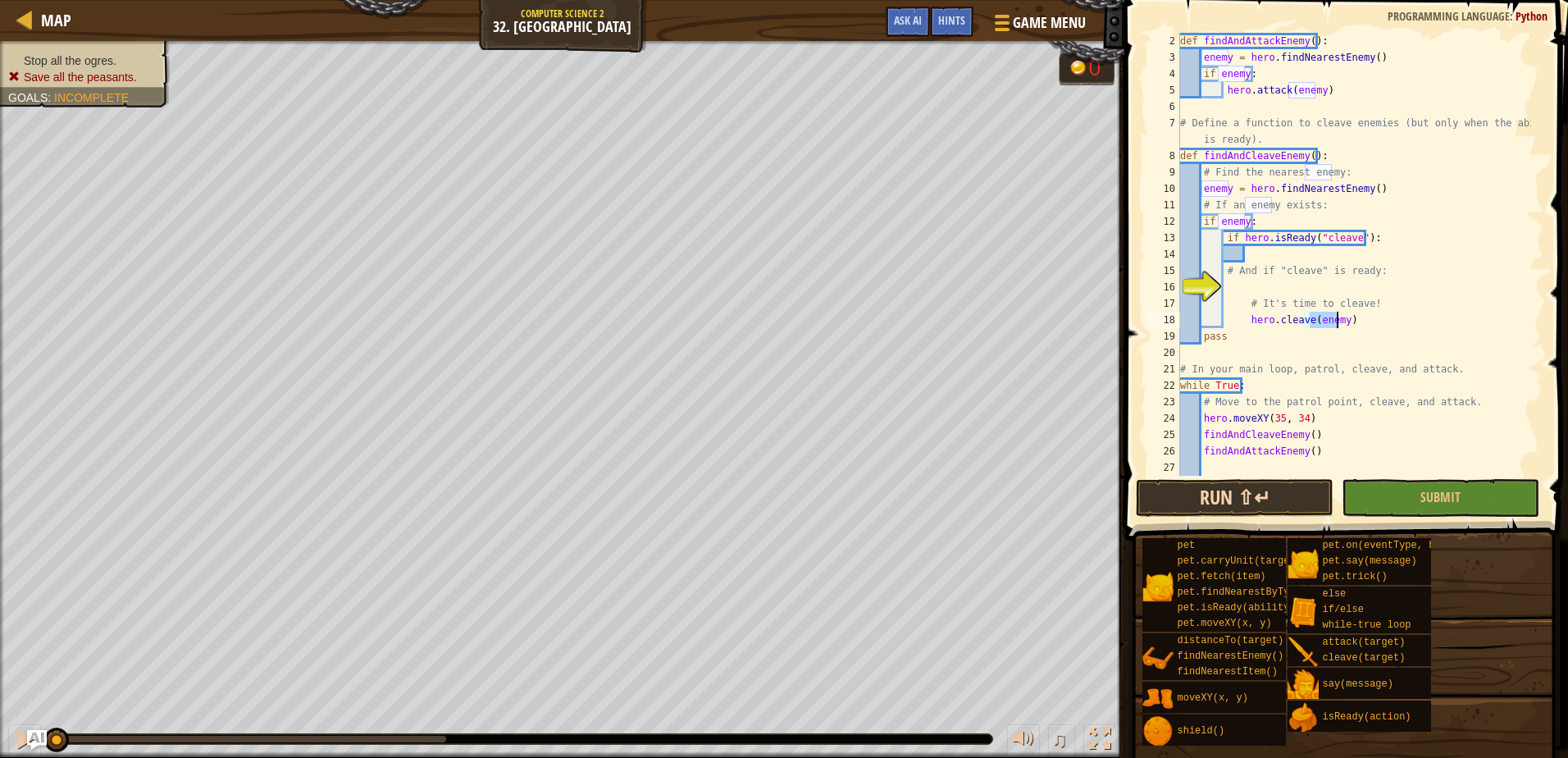
type textarea "hero.cleave(enemy)"
click at [1171, 486] on button "Run ⇧↵" at bounding box center [1234, 498] width 197 height 37
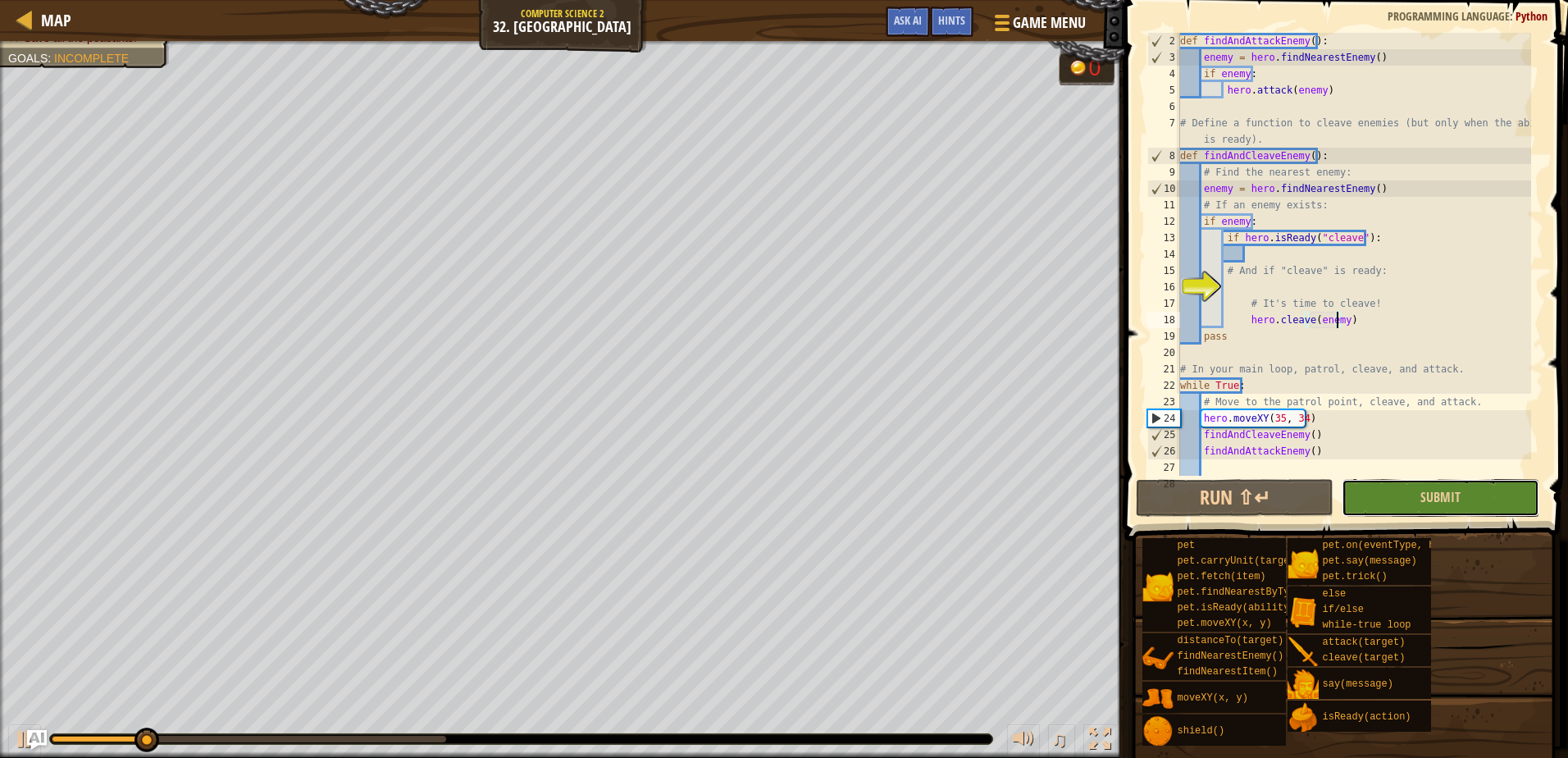
click at [1420, 507] on button "Submit" at bounding box center [1440, 498] width 197 height 37
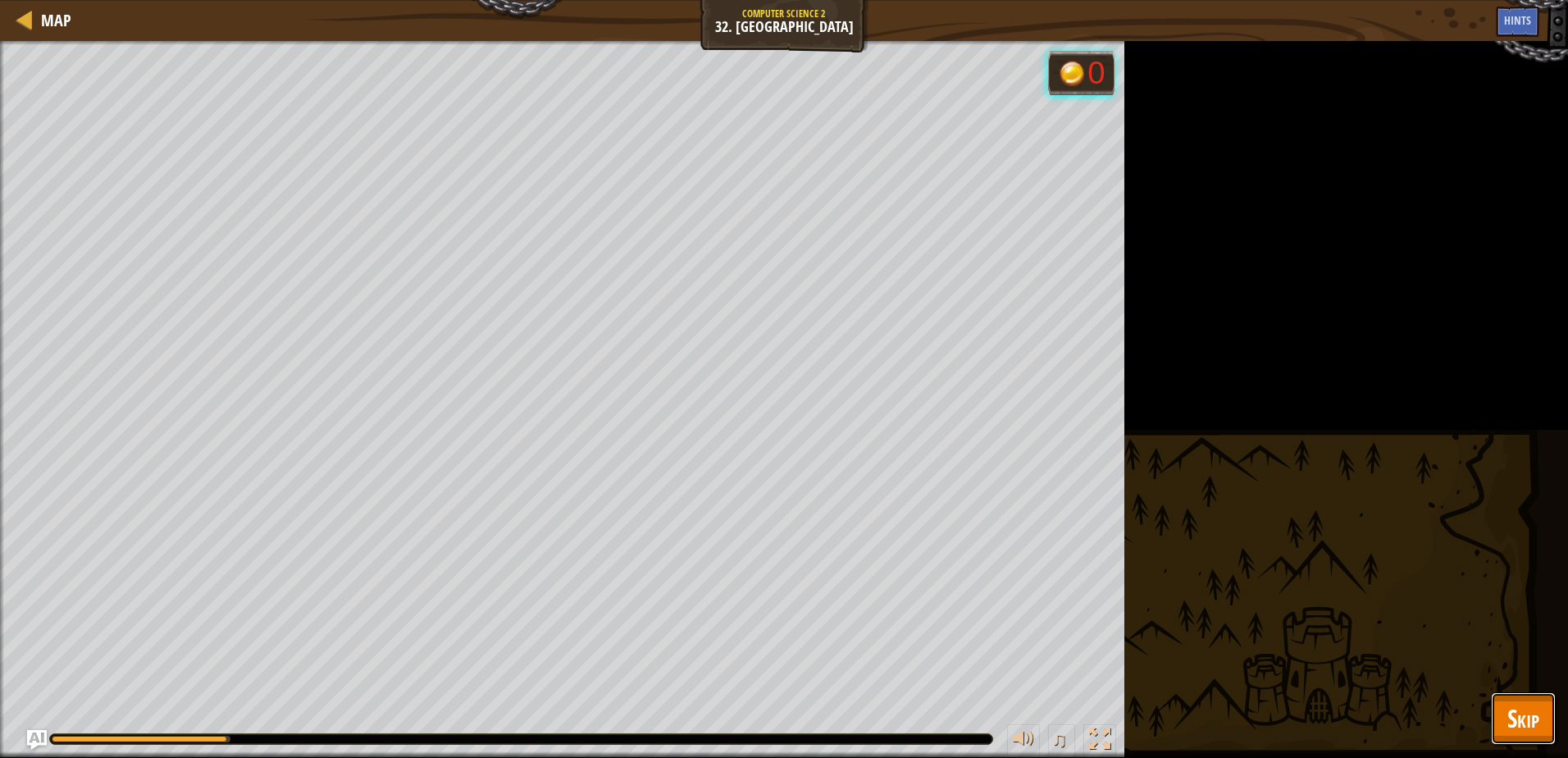
click at [1537, 715] on span "Skip" at bounding box center [1523, 718] width 32 height 34
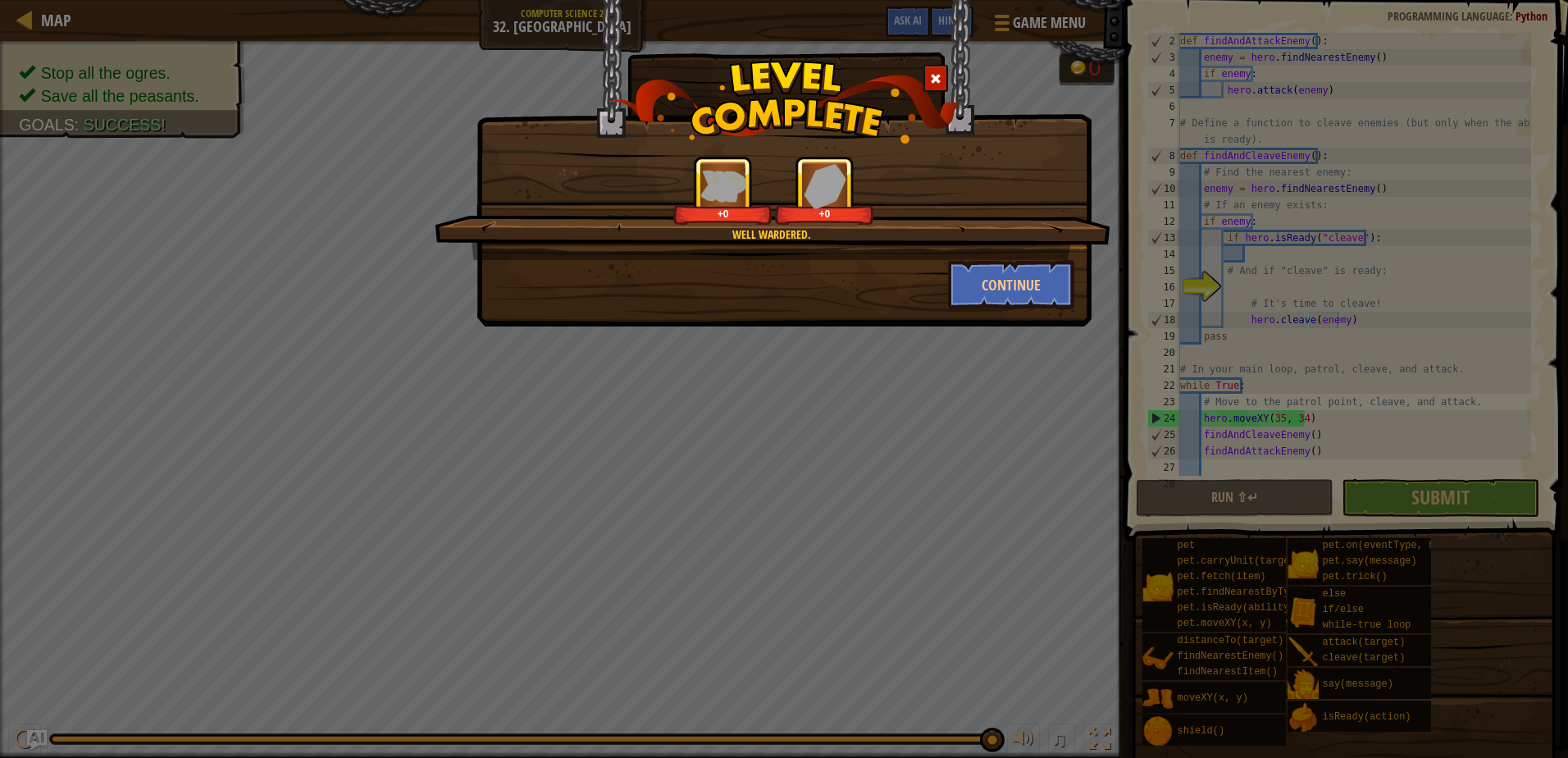
click at [1015, 317] on div "Well wardered. +0 +0 Continue" at bounding box center [784, 163] width 615 height 327
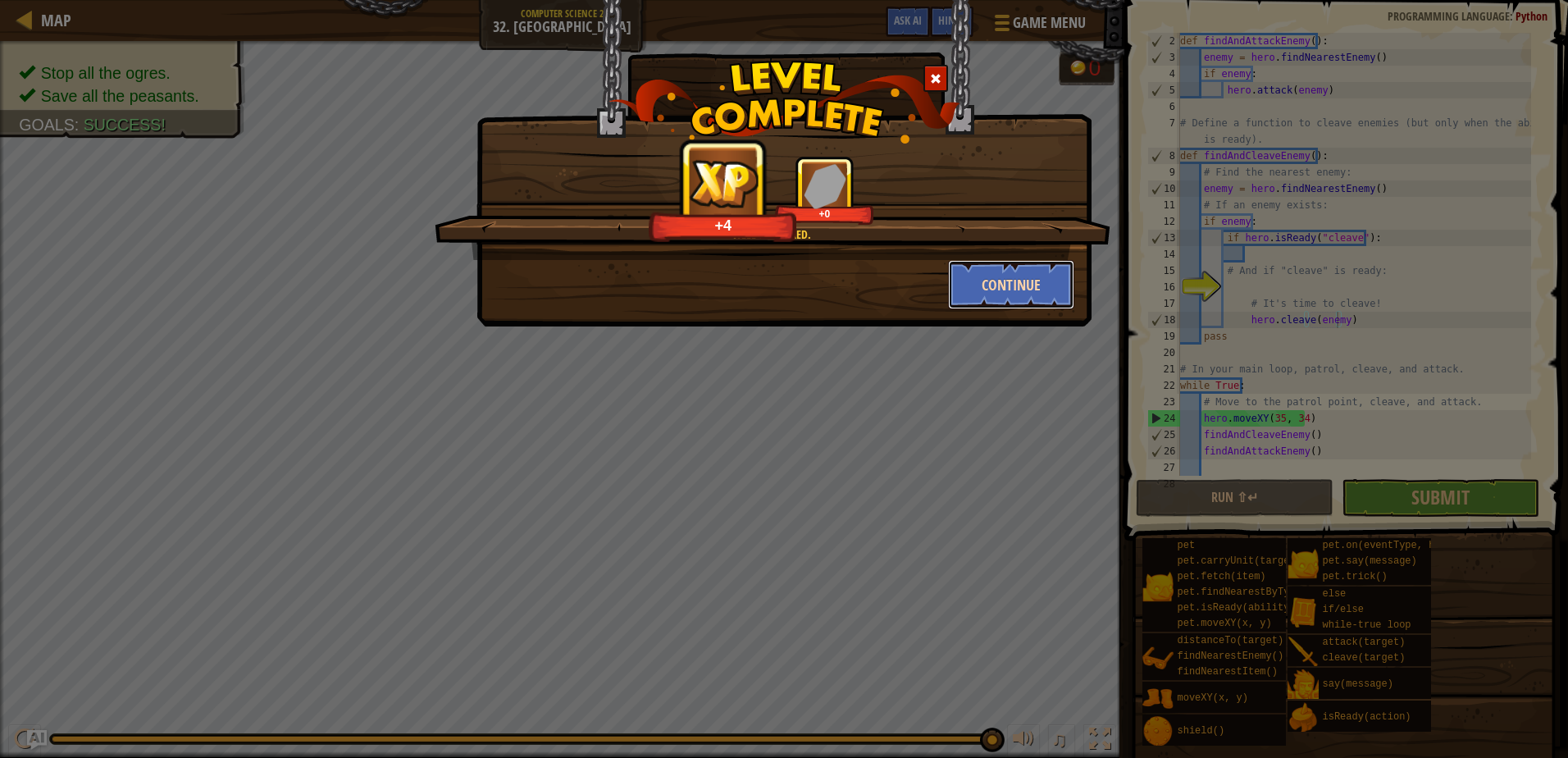
click at [1021, 297] on button "Continue" at bounding box center [1011, 285] width 127 height 49
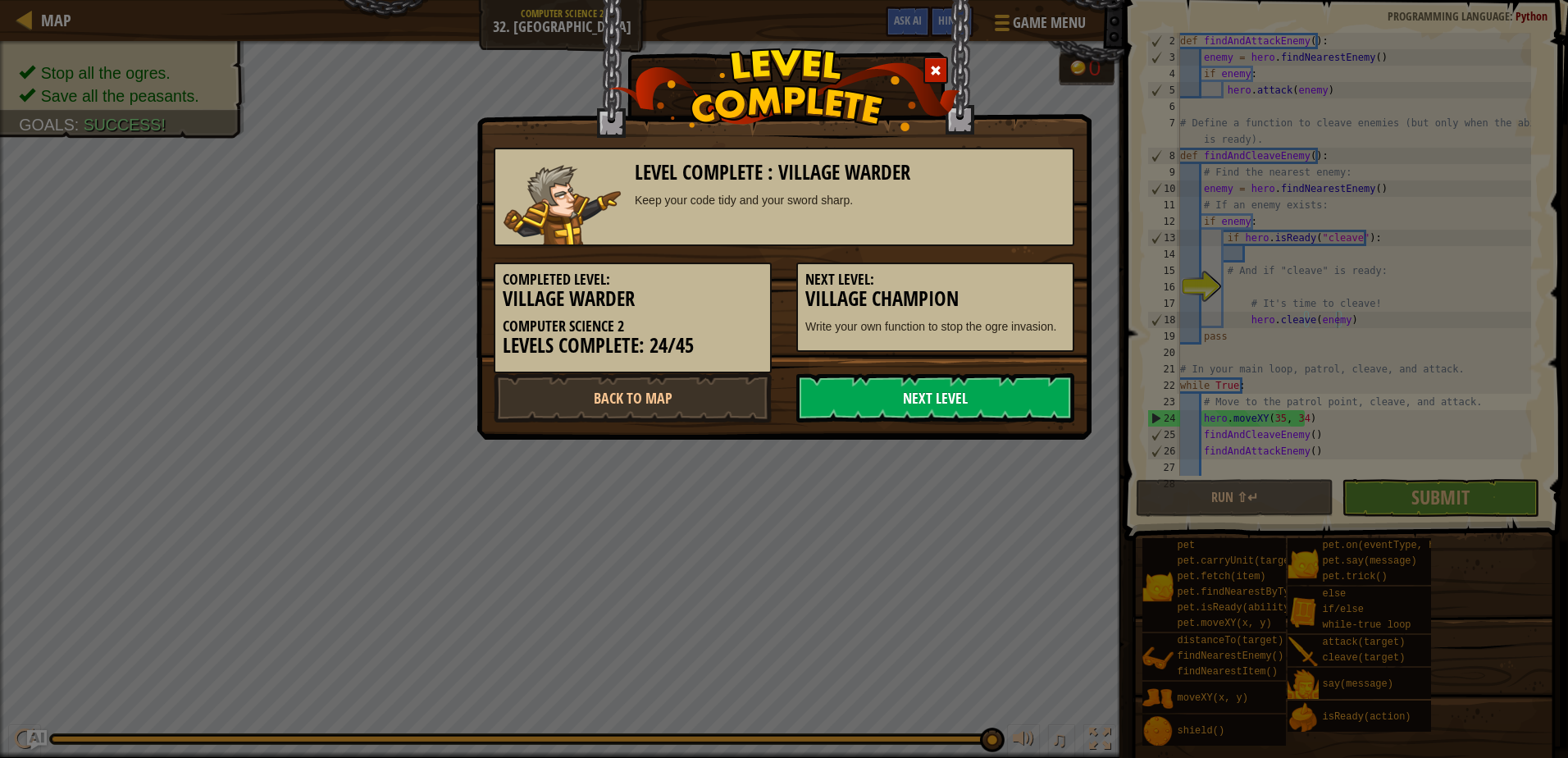
click at [955, 412] on link "Next Level" at bounding box center [935, 398] width 278 height 49
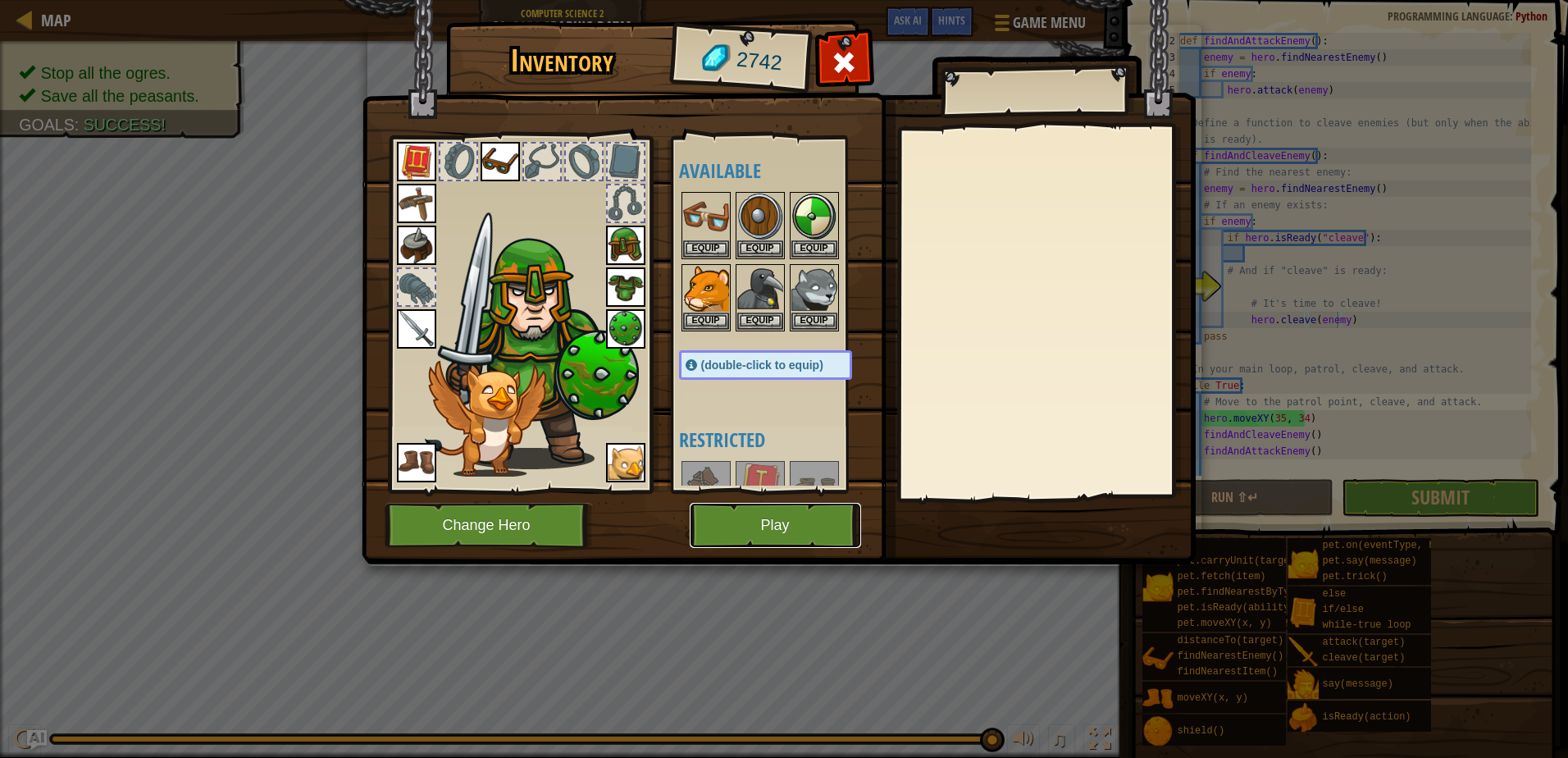
click at [792, 525] on button "Play" at bounding box center [775, 525] width 171 height 45
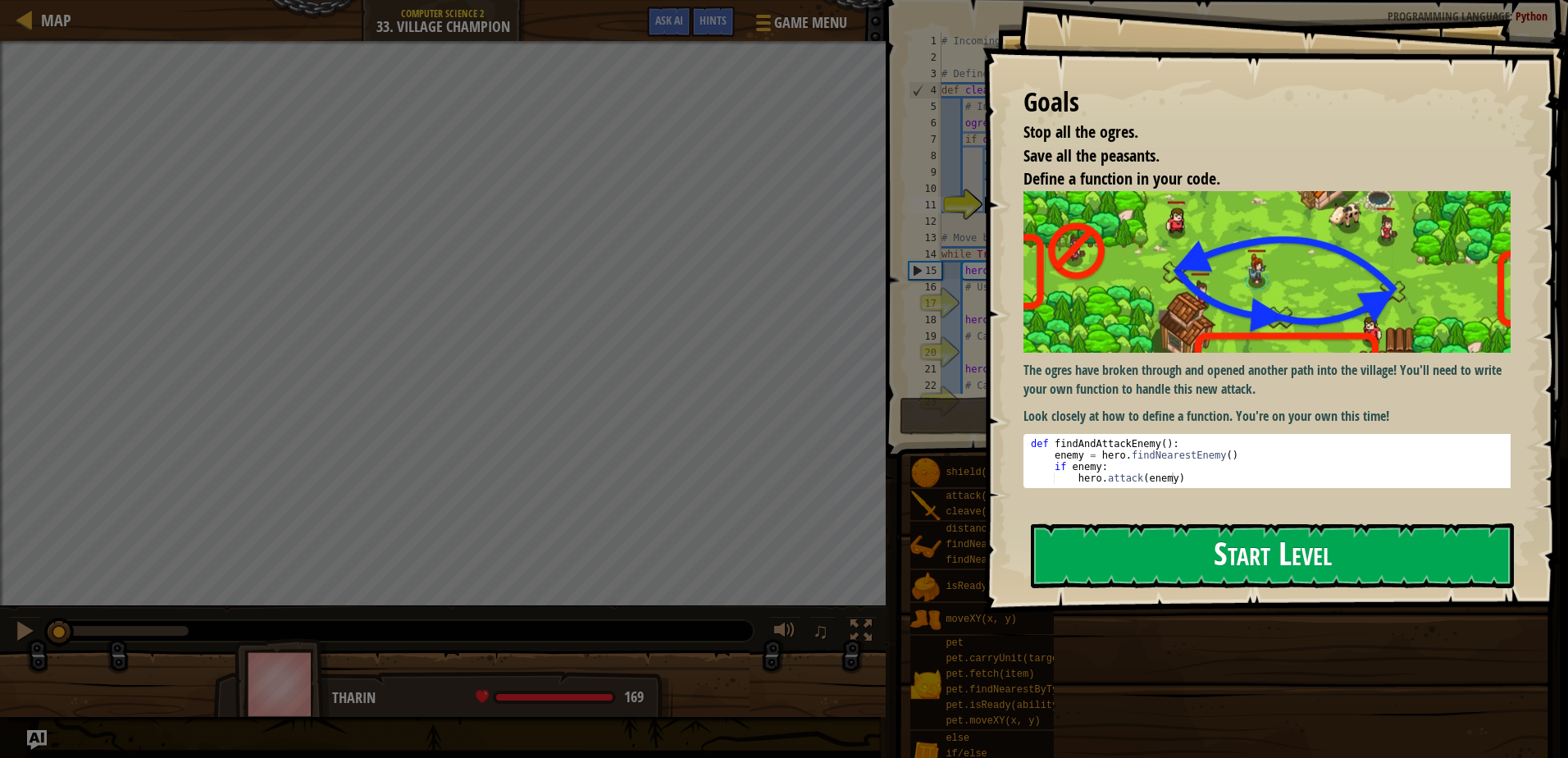
click at [1141, 523] on button "Start Level" at bounding box center [1272, 556] width 483 height 65
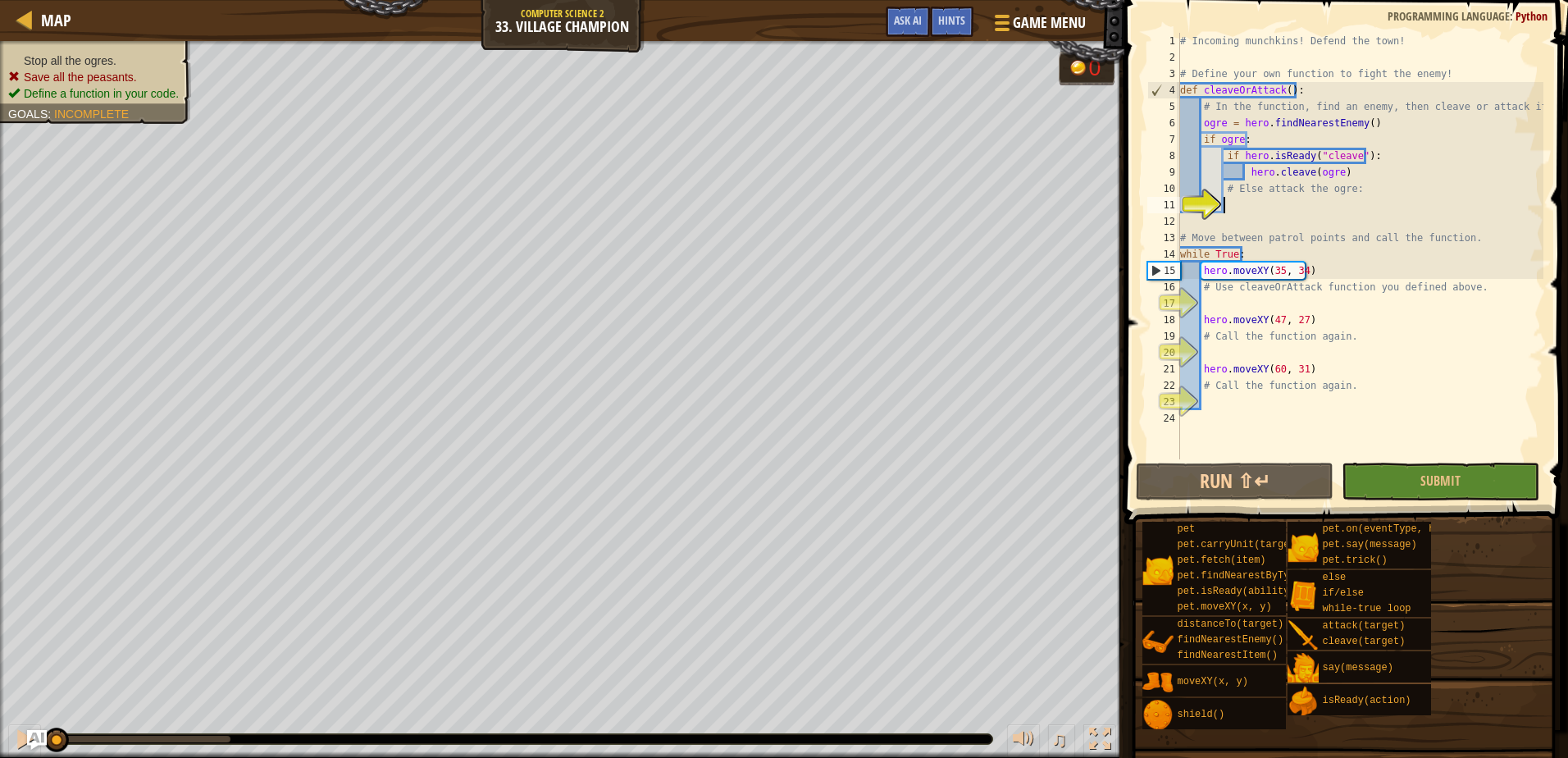
scroll to position [8, 3]
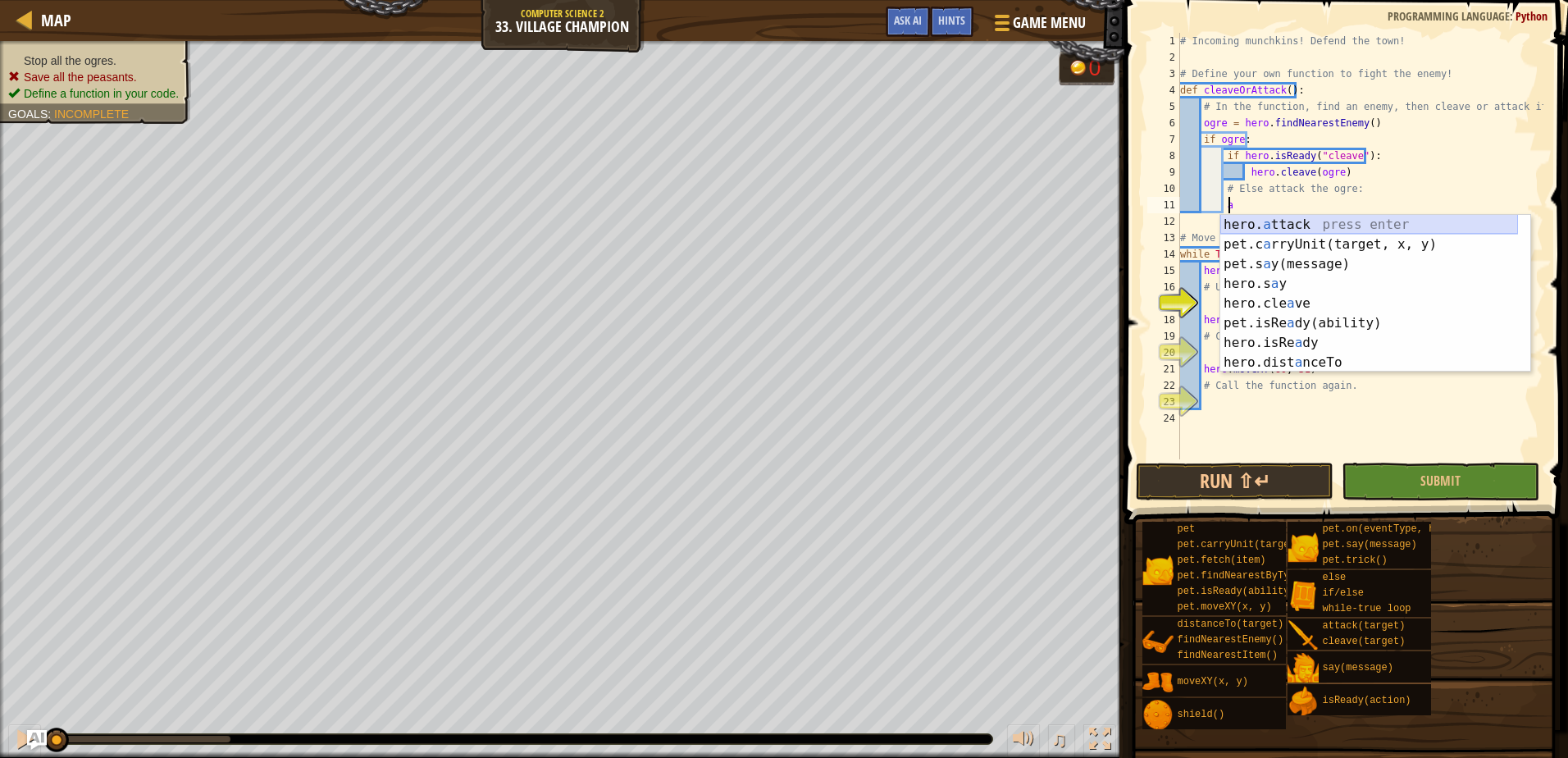
click at [1291, 225] on div "hero. a ttack press enter pet.c a rryUnit(target, x, y) press enter pet.s a y(m…" at bounding box center [1369, 313] width 298 height 197
type textarea "hero.attack(enemy)"
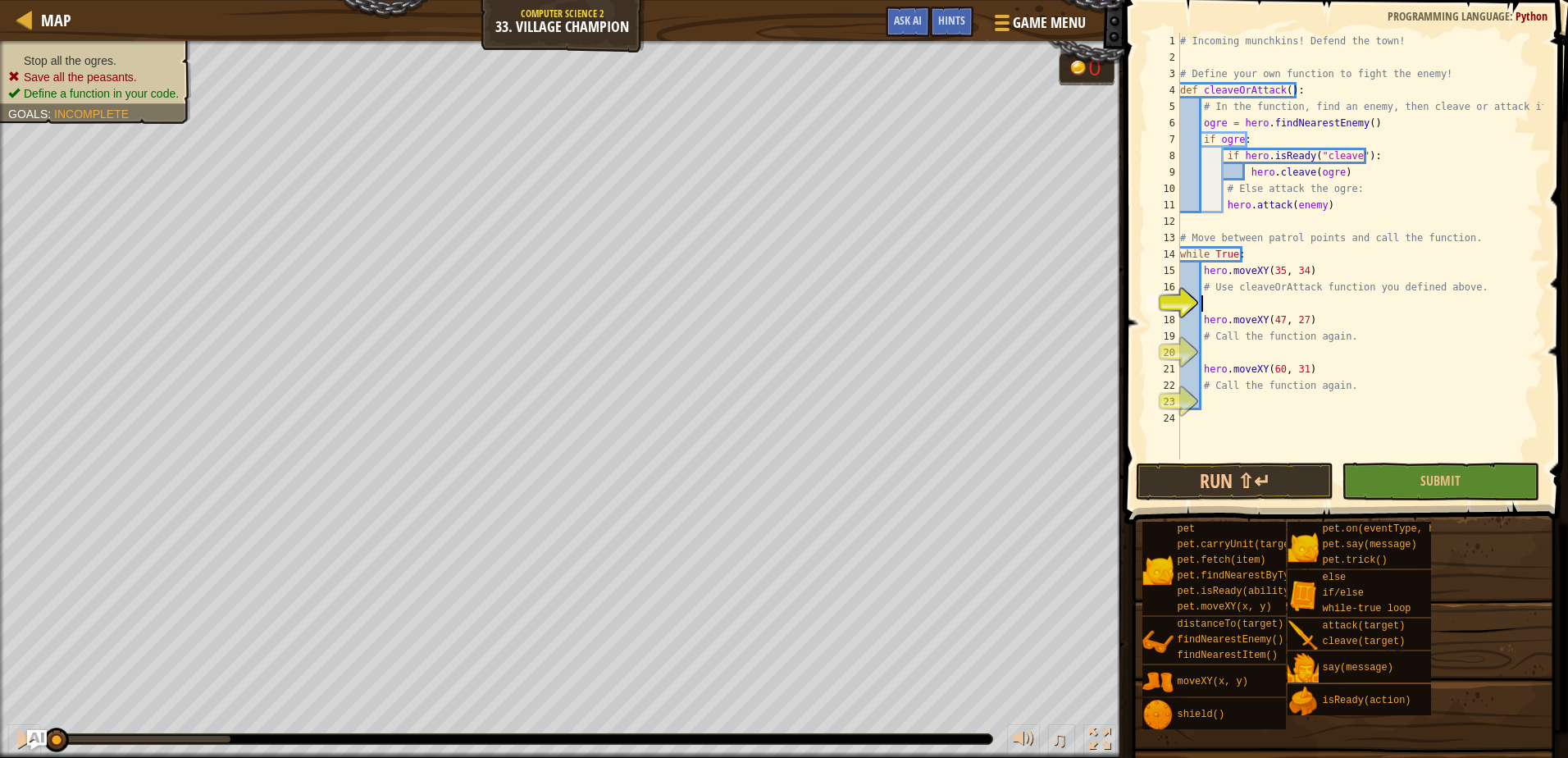
click at [1290, 299] on div "# Incoming munchkins! Defend the town! # Define your own function to fight the …" at bounding box center [1360, 263] width 367 height 459
type textarea "cleaveOrAttack()"
click at [1257, 353] on div "# Incoming munchkins! Defend the town! # Define your own function to fight the …" at bounding box center [1360, 263] width 367 height 459
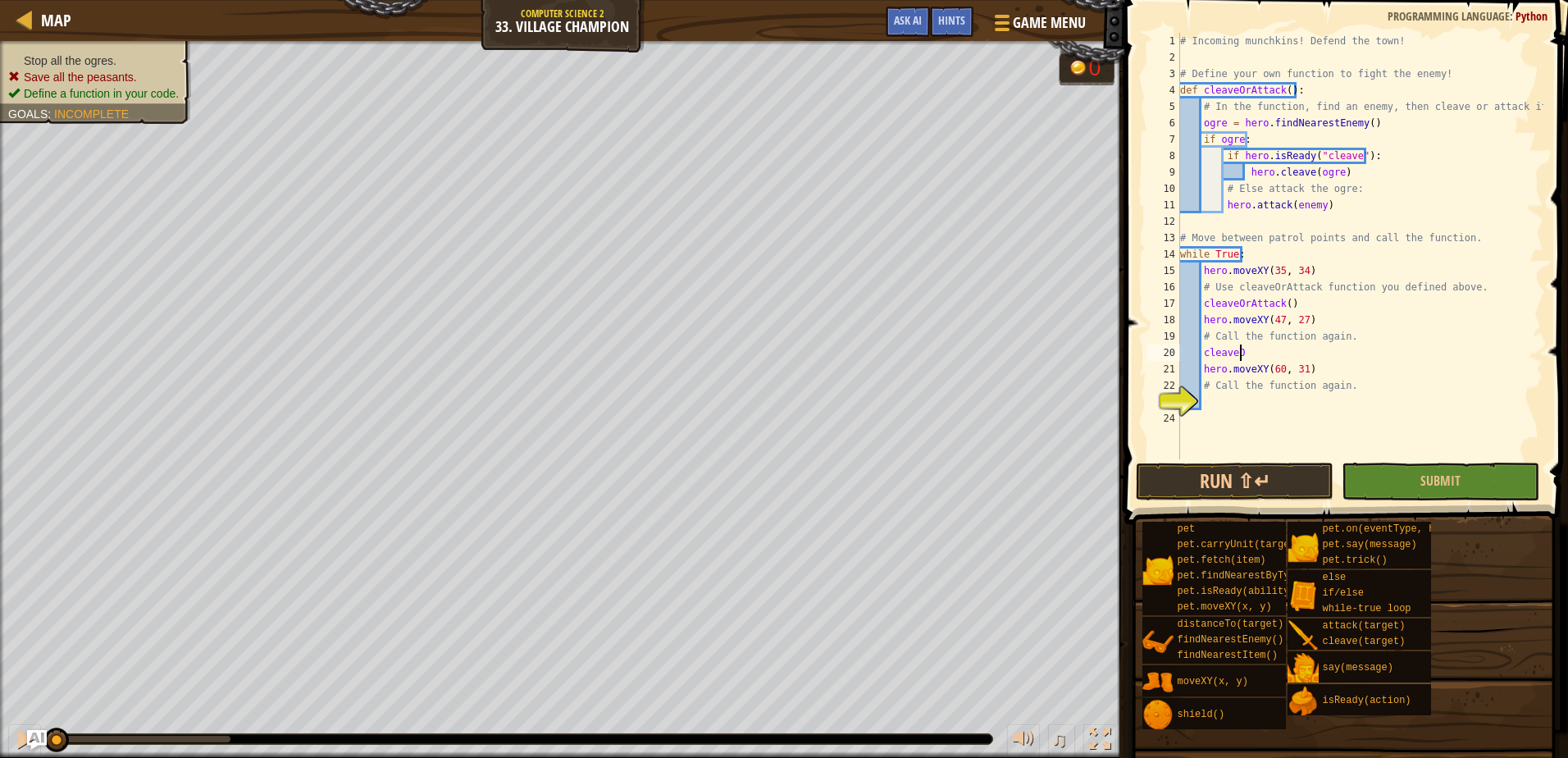
scroll to position [8, 5]
type textarea "cleaveOrAttack"
click at [1307, 406] on div "# Incoming munchkins! Defend the town! # Define your own function to fight the …" at bounding box center [1360, 263] width 367 height 459
type textarea "C"
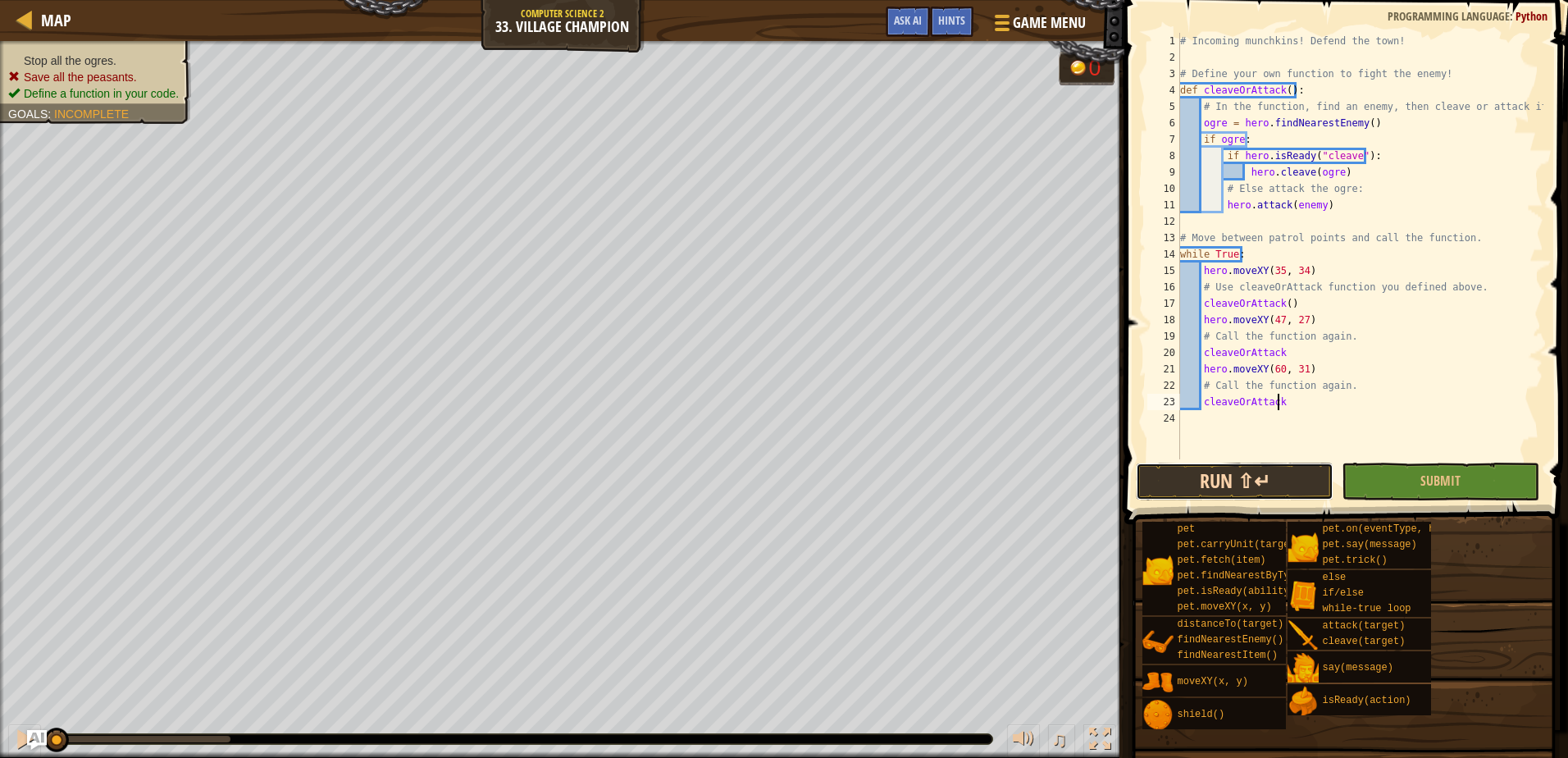
click at [1233, 468] on button "Run ⇧↵" at bounding box center [1234, 482] width 197 height 37
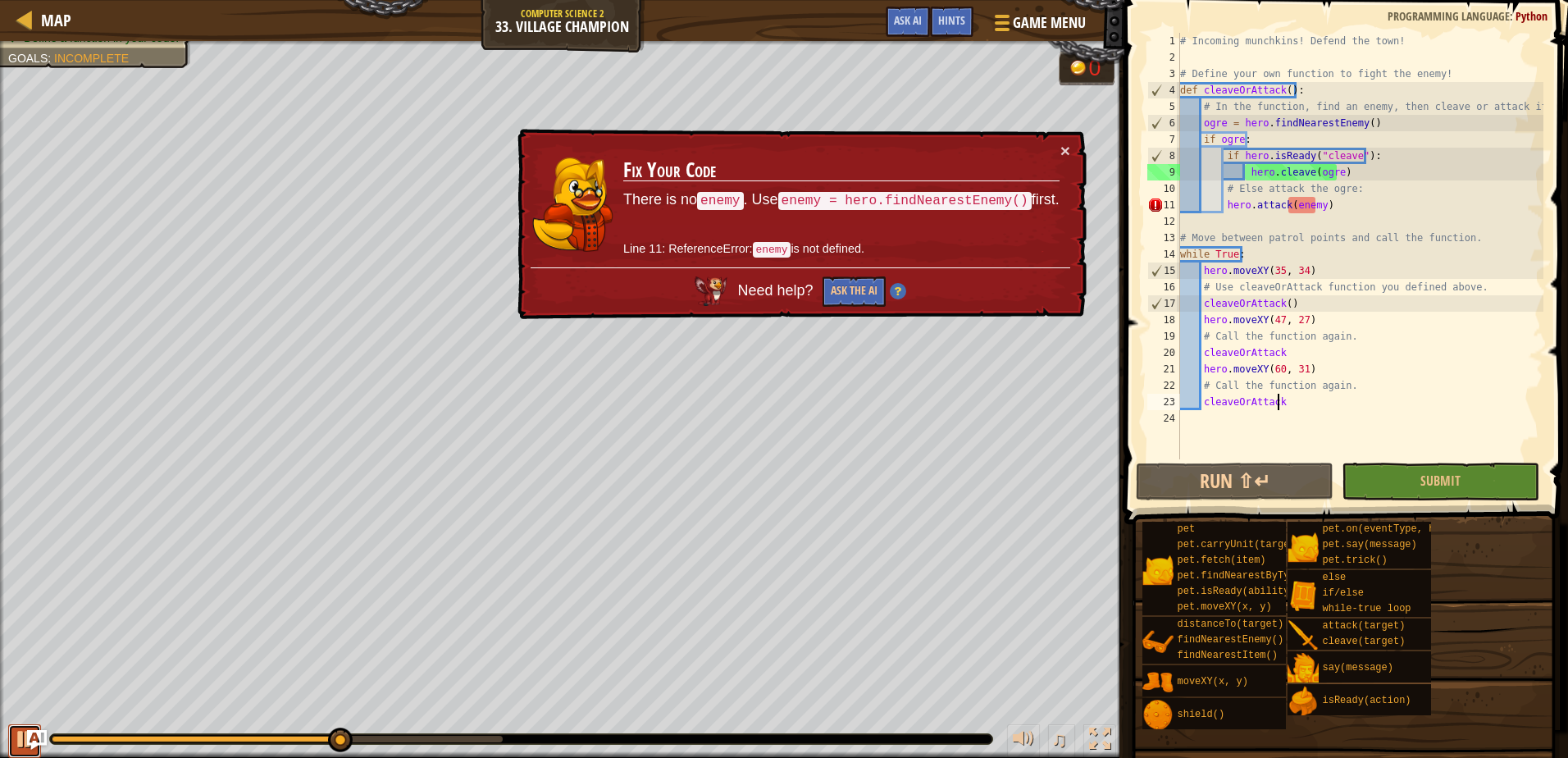
click at [15, 738] on div at bounding box center [24, 738] width 21 height 21
click at [875, 286] on button "Ask the AI" at bounding box center [854, 292] width 63 height 31
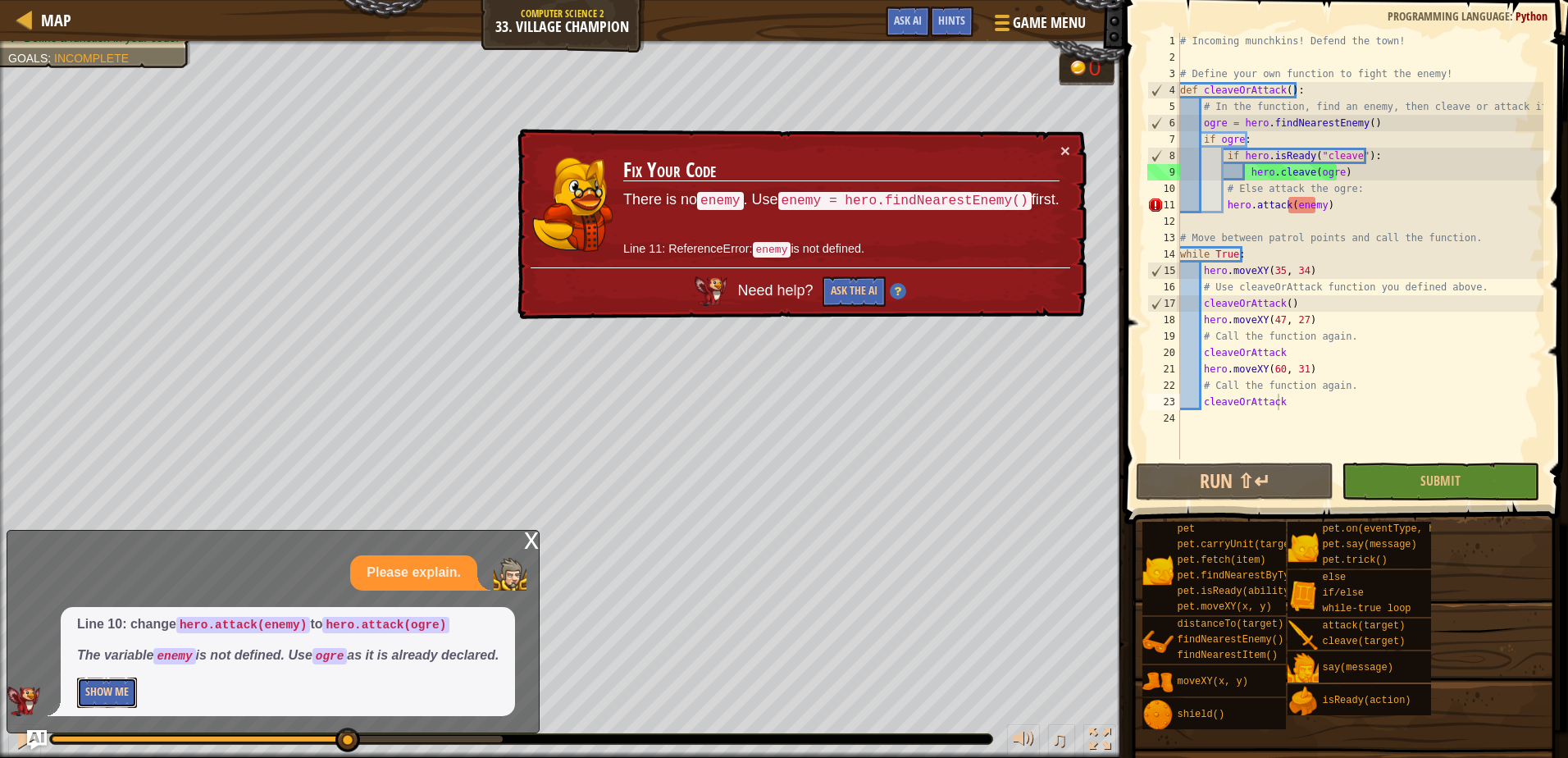
click at [117, 697] on button "Show Me" at bounding box center [107, 692] width 60 height 31
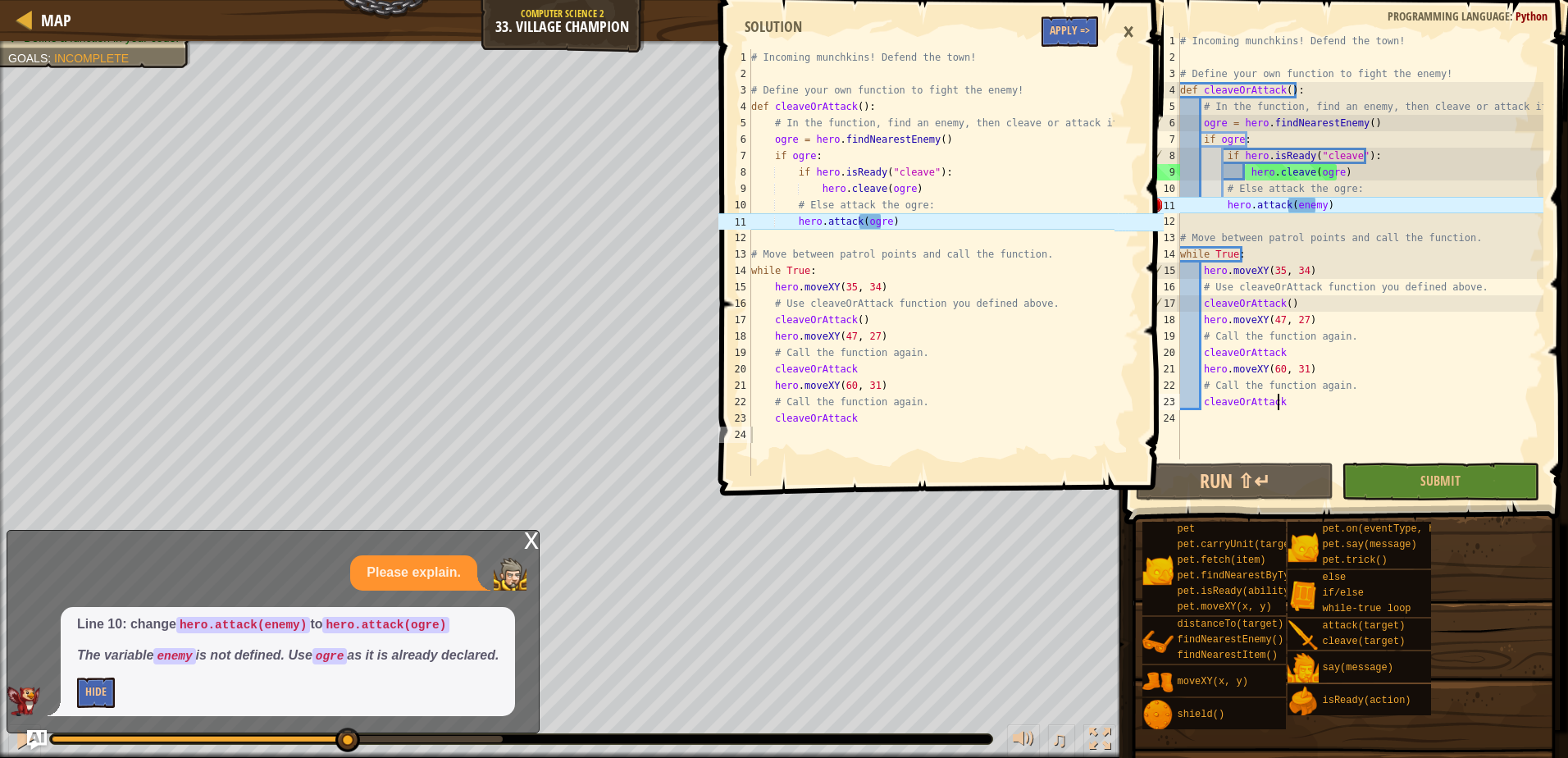
click at [1314, 202] on div "# Incoming munchkins! Defend the town! # Define your own function to fight the …" at bounding box center [1360, 263] width 367 height 459
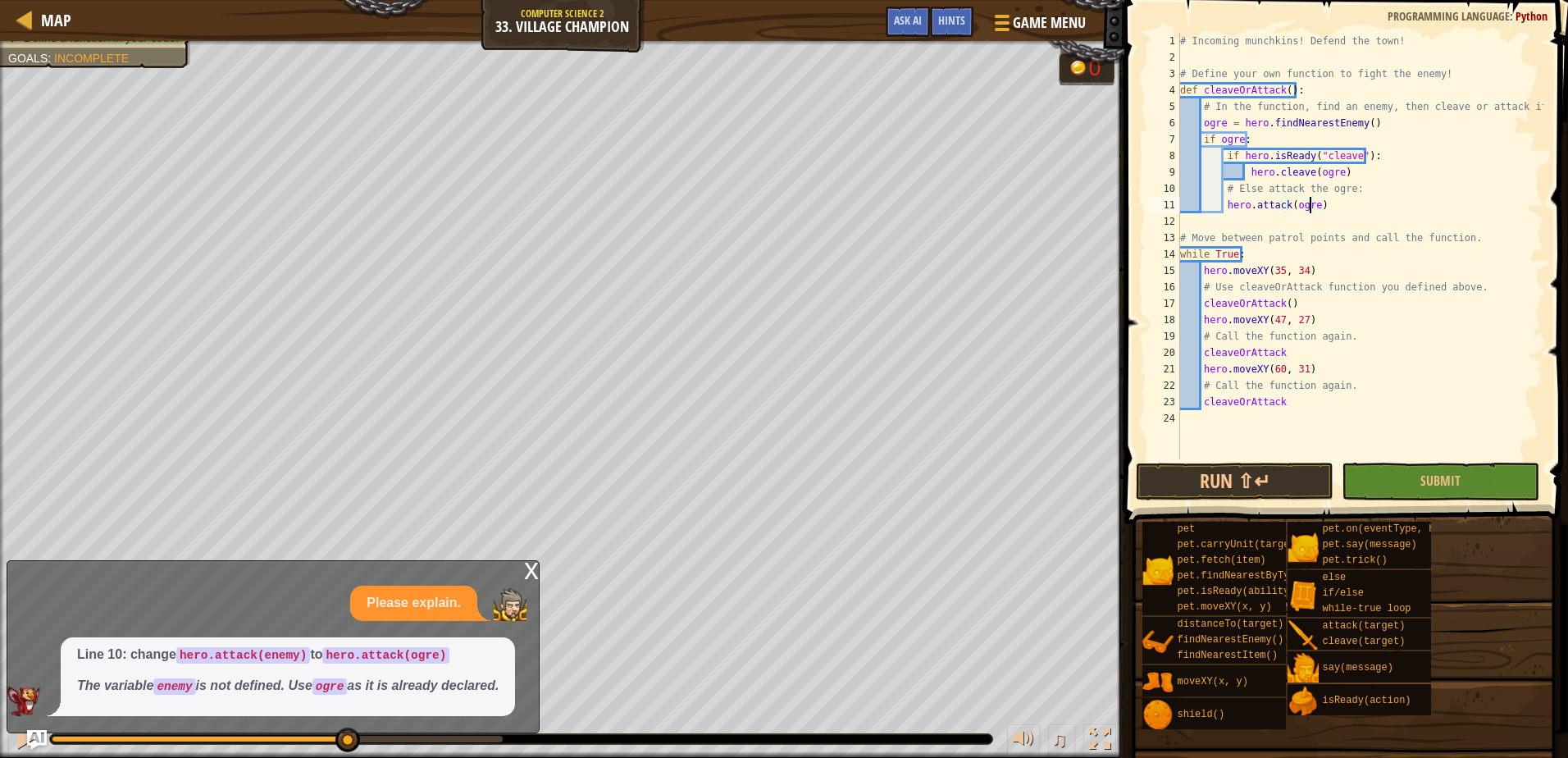
scroll to position [8, 11]
type textarea "hero.attack(ogre)"
click at [1238, 469] on button "Run ⇧↵" at bounding box center [1234, 482] width 197 height 37
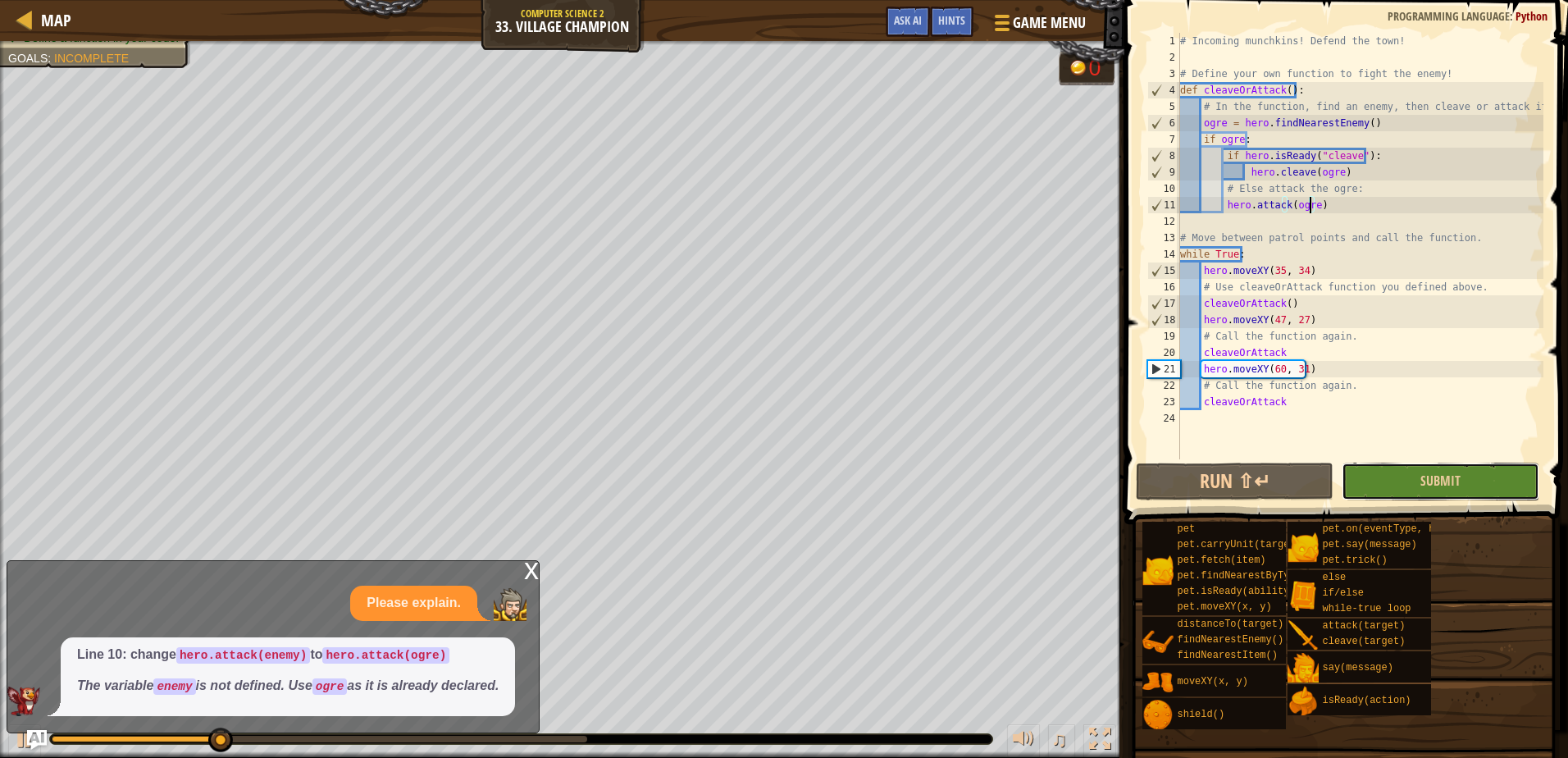
click at [1398, 474] on button "Submit" at bounding box center [1440, 482] width 197 height 37
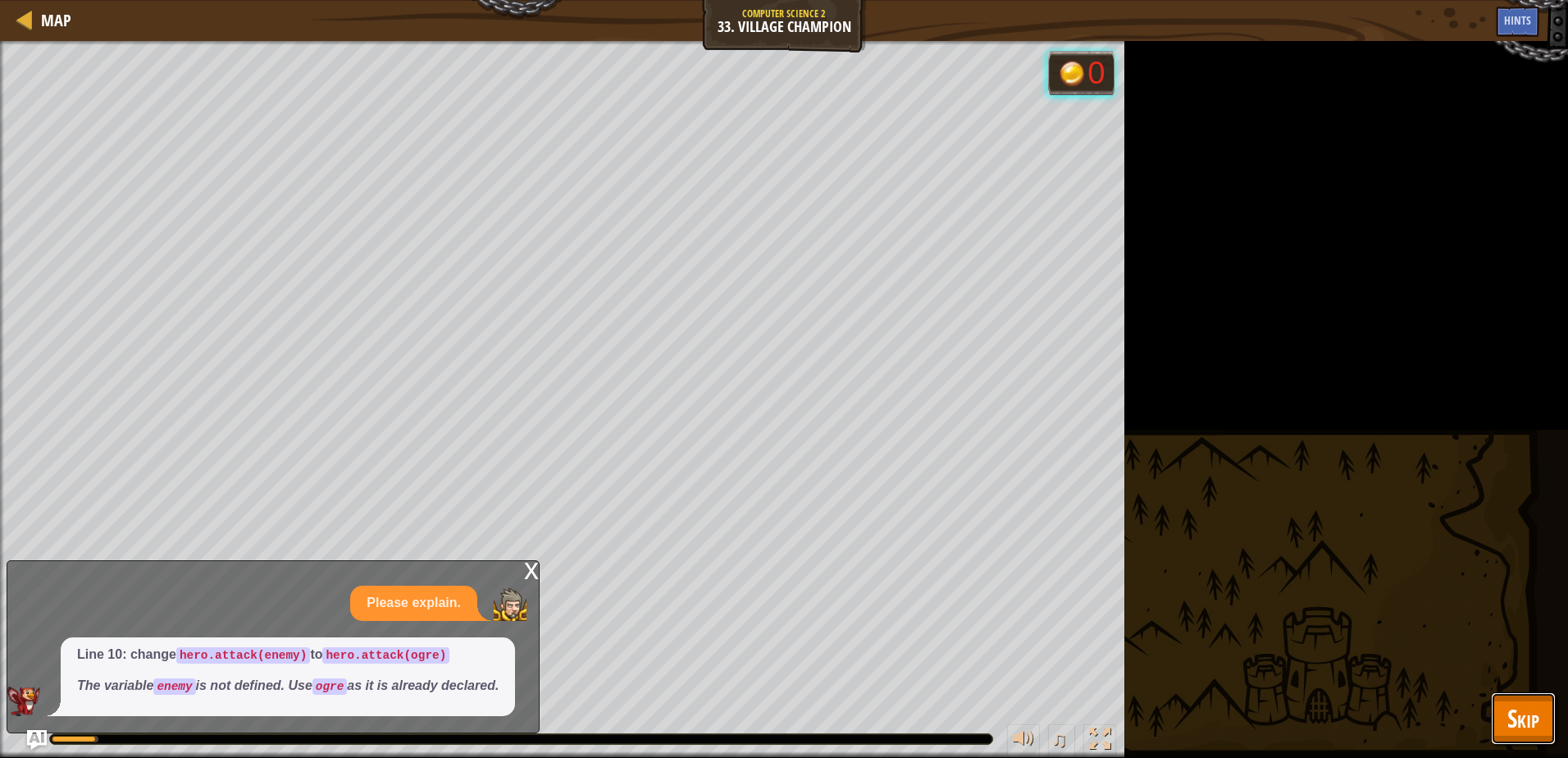
click at [1492, 710] on button "Skip" at bounding box center [1523, 718] width 65 height 53
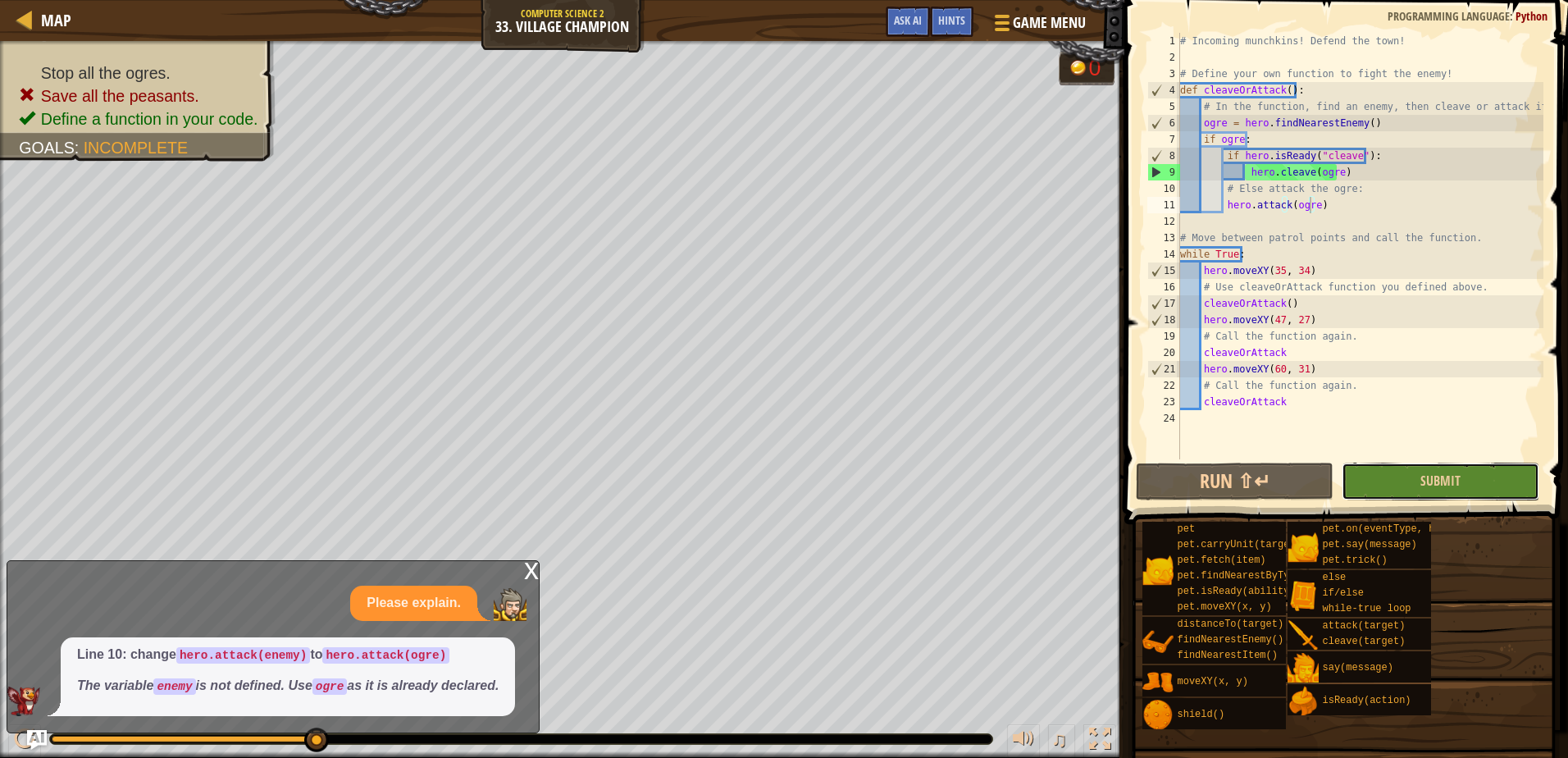
click at [1497, 487] on button "Submit" at bounding box center [1440, 482] width 197 height 37
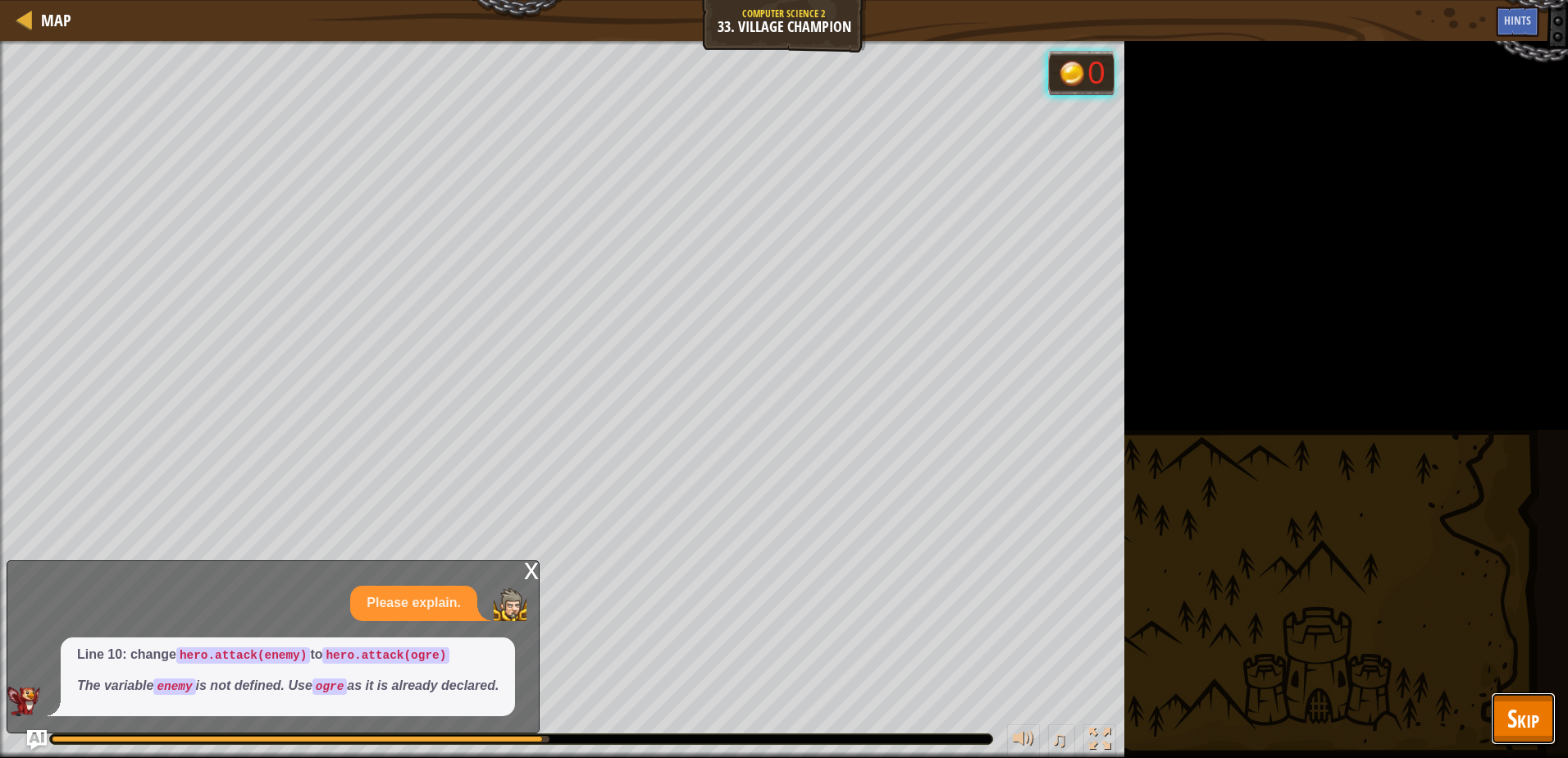
click at [1533, 719] on span "Skip" at bounding box center [1523, 718] width 32 height 34
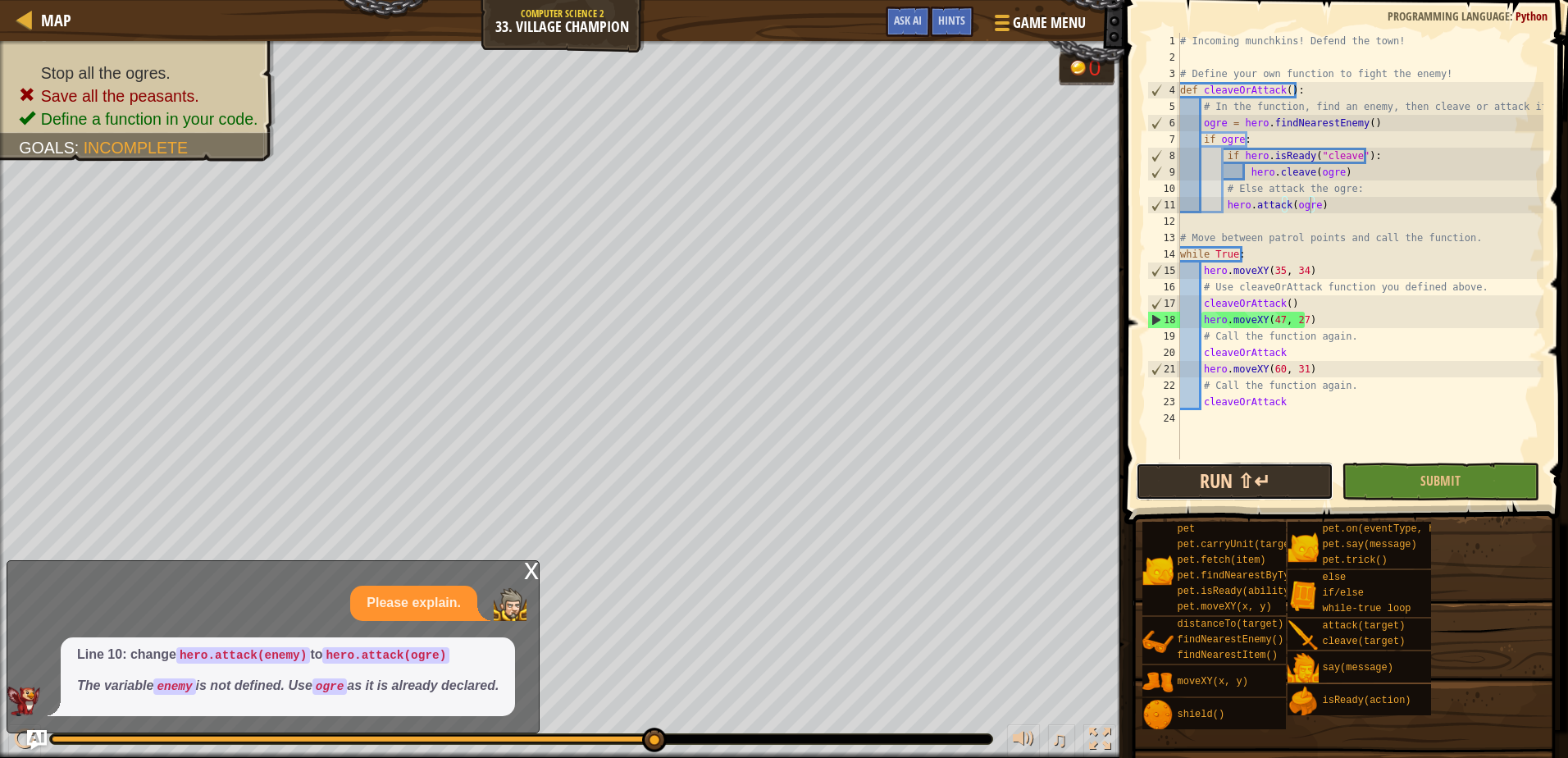
click at [1255, 473] on button "Run ⇧↵" at bounding box center [1234, 482] width 197 height 37
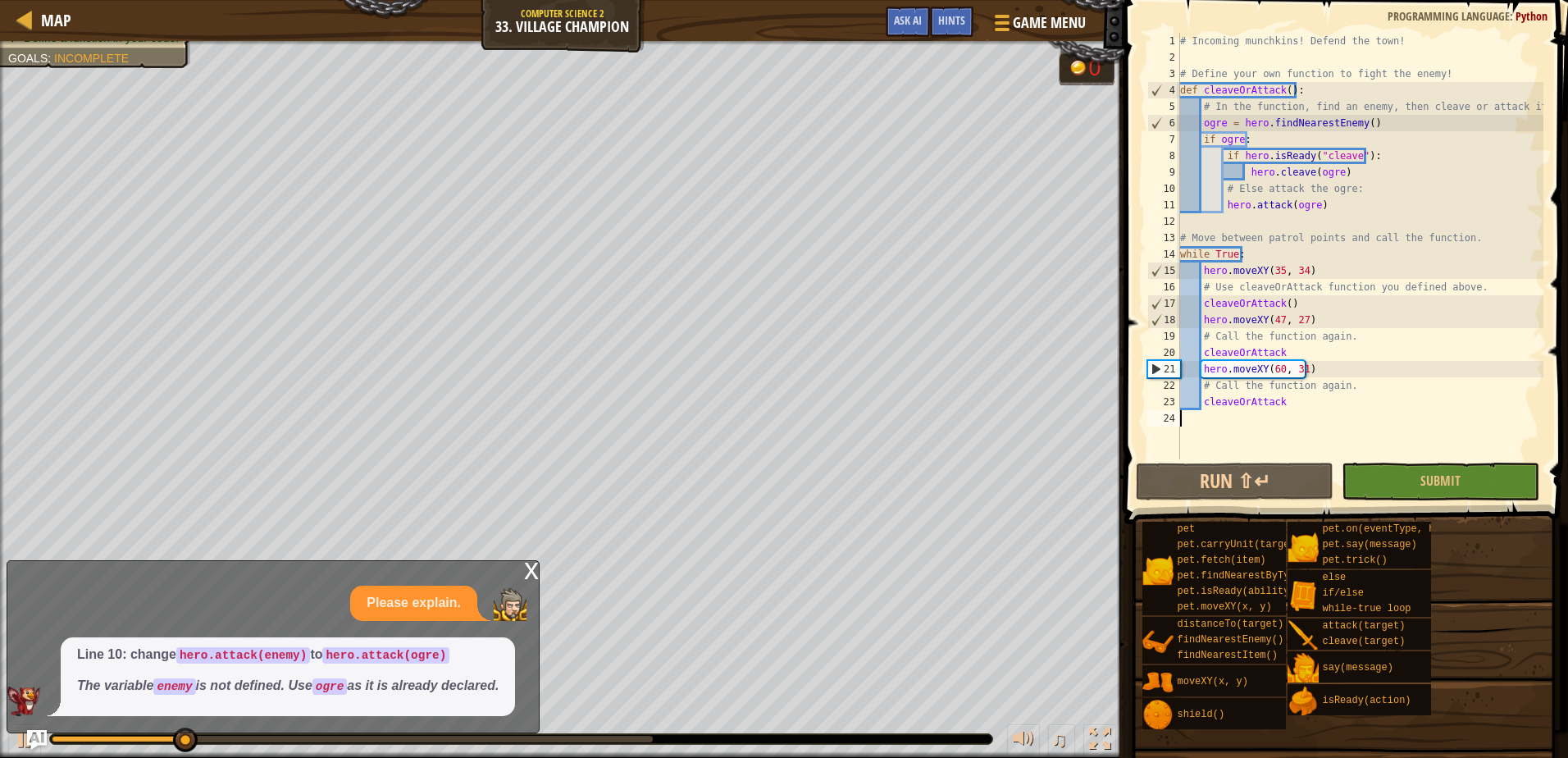
click at [1413, 455] on div "# Incoming munchkins! Defend the town! # Define your own function to fight the …" at bounding box center [1360, 263] width 367 height 459
click at [1404, 476] on button "Submit" at bounding box center [1440, 482] width 197 height 37
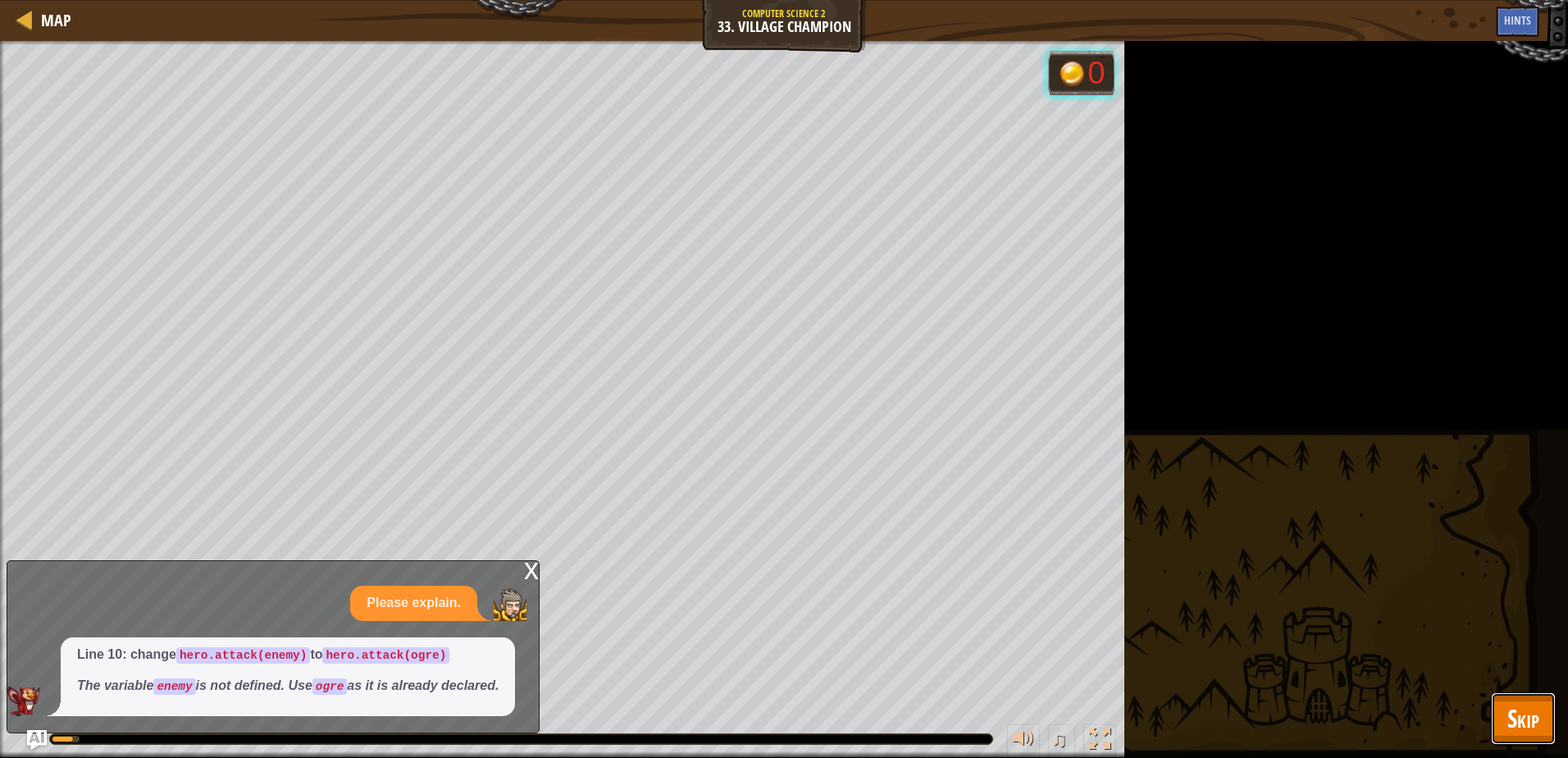
click at [1536, 719] on span "Skip" at bounding box center [1523, 718] width 32 height 34
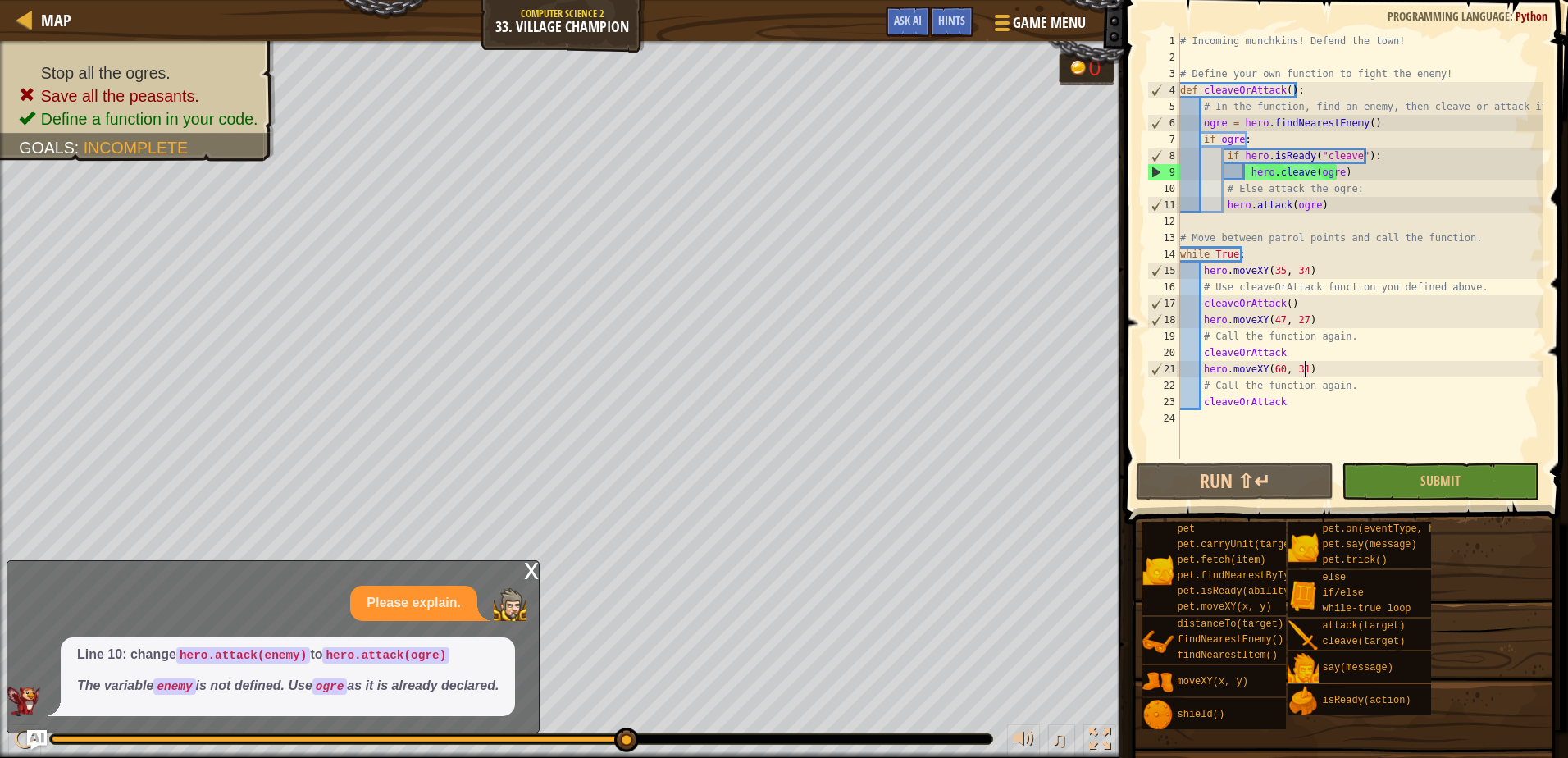
click at [1332, 365] on div "# Incoming munchkins! Defend the town! # Define your own function to fight the …" at bounding box center [1360, 263] width 367 height 459
click at [1315, 353] on div "# Incoming munchkins! Defend the town! # Define your own function to fight the …" at bounding box center [1360, 263] width 367 height 459
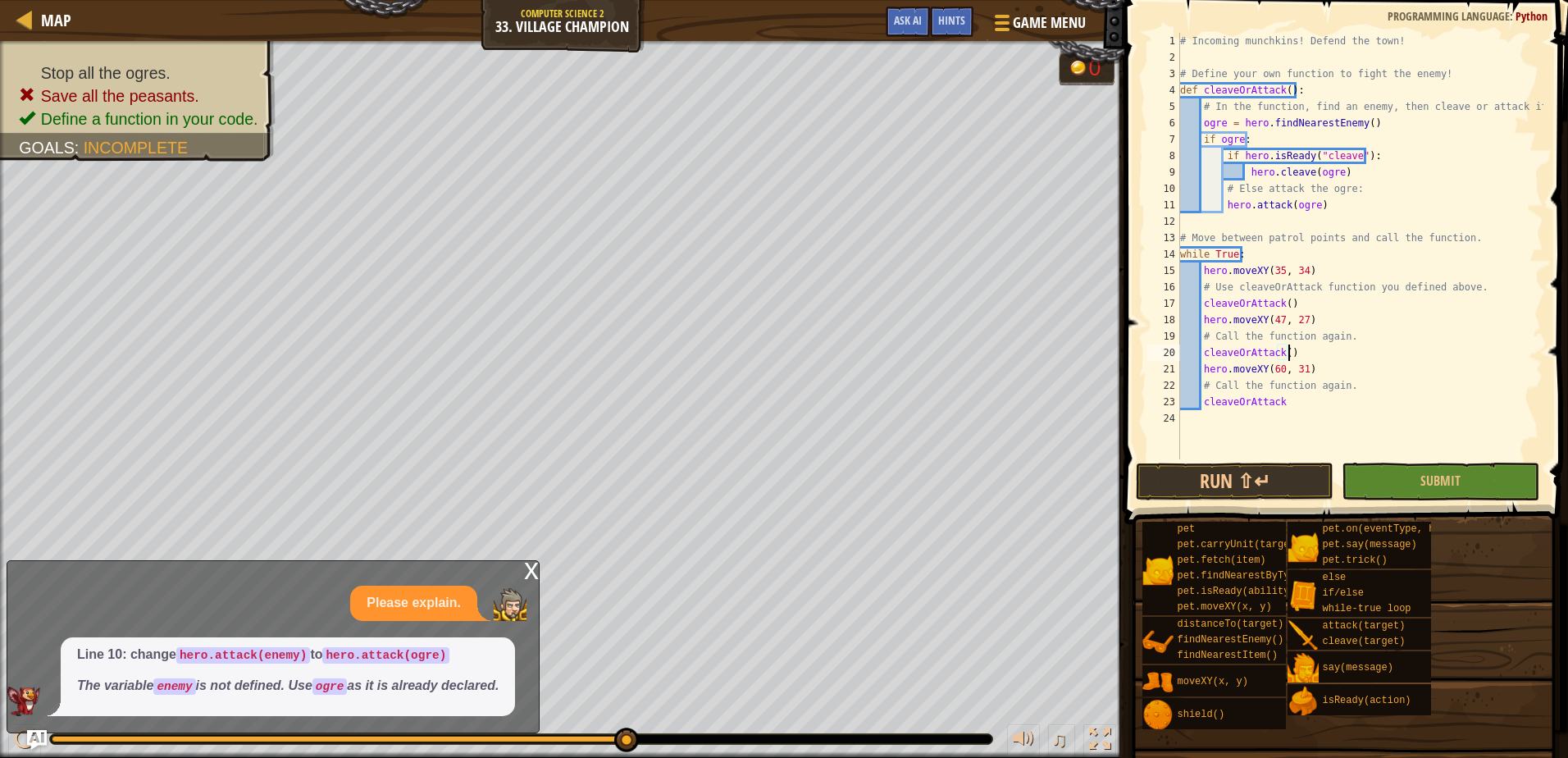
click at [1323, 386] on div "# Incoming munchkins! Defend the town! # Define your own function to fight the …" at bounding box center [1360, 263] width 367 height 459
click at [1359, 404] on div "# Incoming munchkins! Defend the town! # Define your own function to fight the …" at bounding box center [1360, 263] width 367 height 459
type textarea "cleaveOrAttack()"
click at [1233, 492] on button "Run ⇧↵" at bounding box center [1234, 482] width 197 height 37
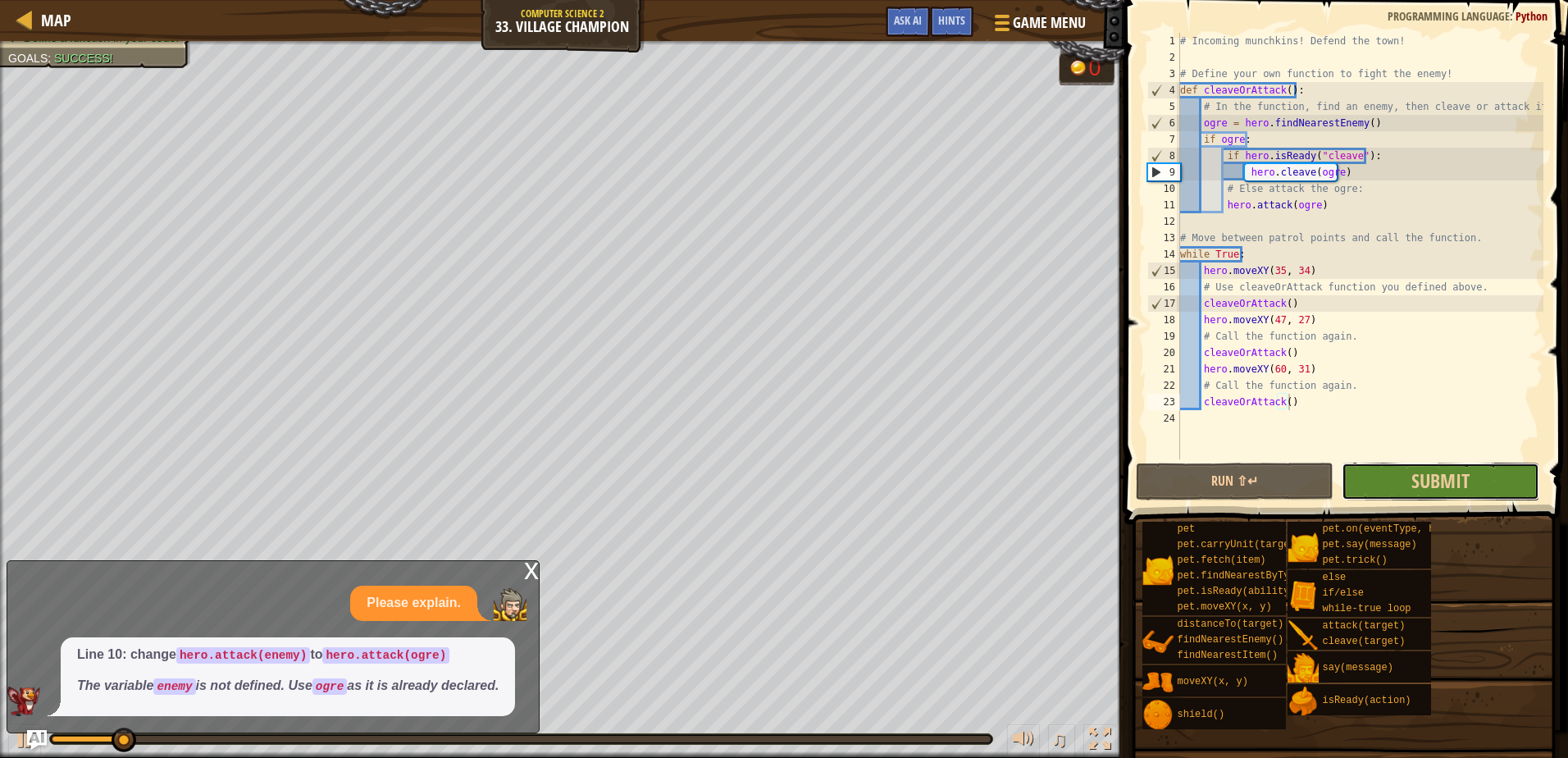
click at [1402, 464] on button "Submit" at bounding box center [1440, 482] width 197 height 37
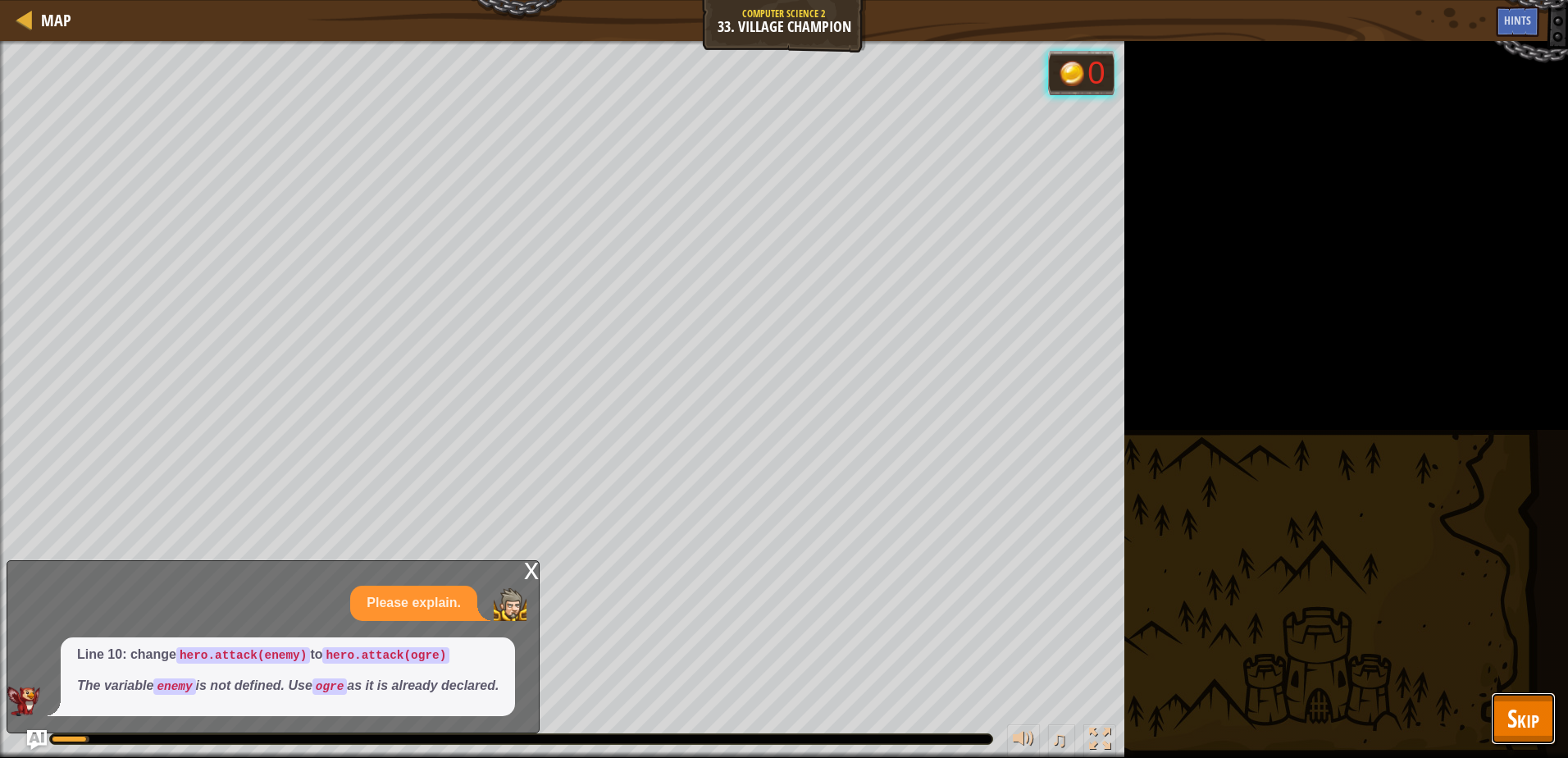
click at [1519, 739] on button "Skip" at bounding box center [1523, 718] width 65 height 53
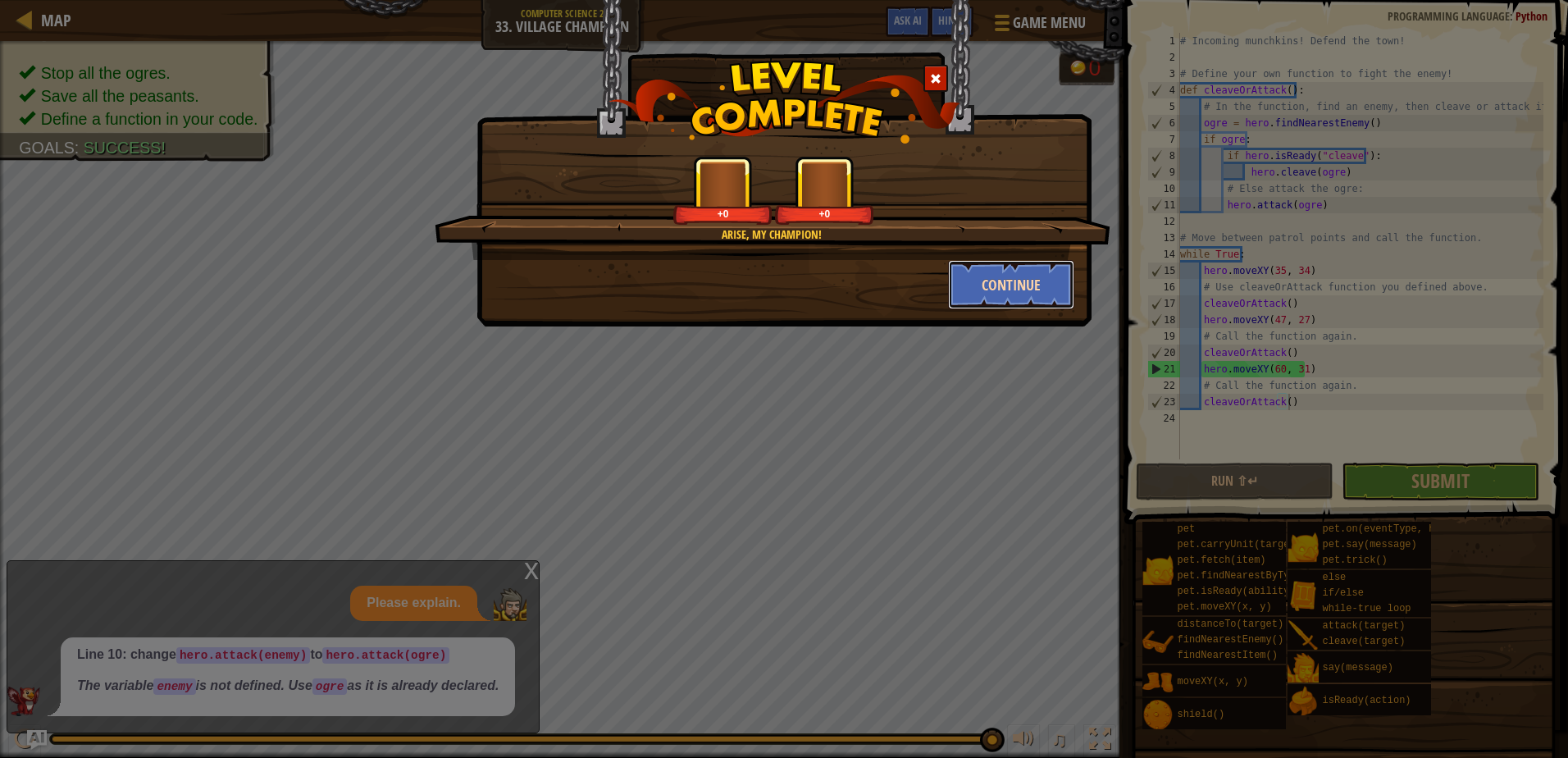
click at [1016, 291] on button "Continue" at bounding box center [1011, 285] width 127 height 49
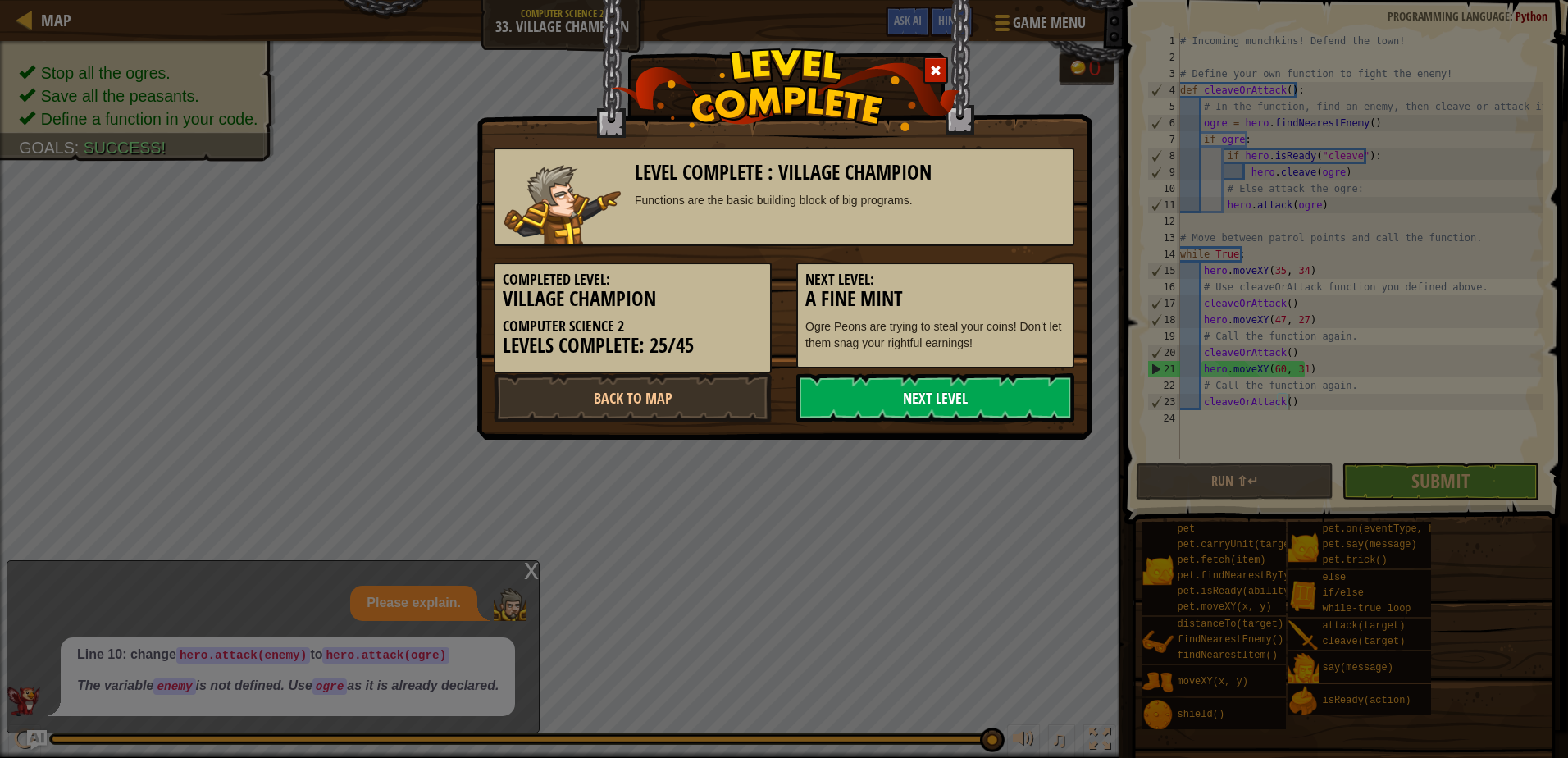
click at [981, 404] on link "Next Level" at bounding box center [935, 398] width 278 height 49
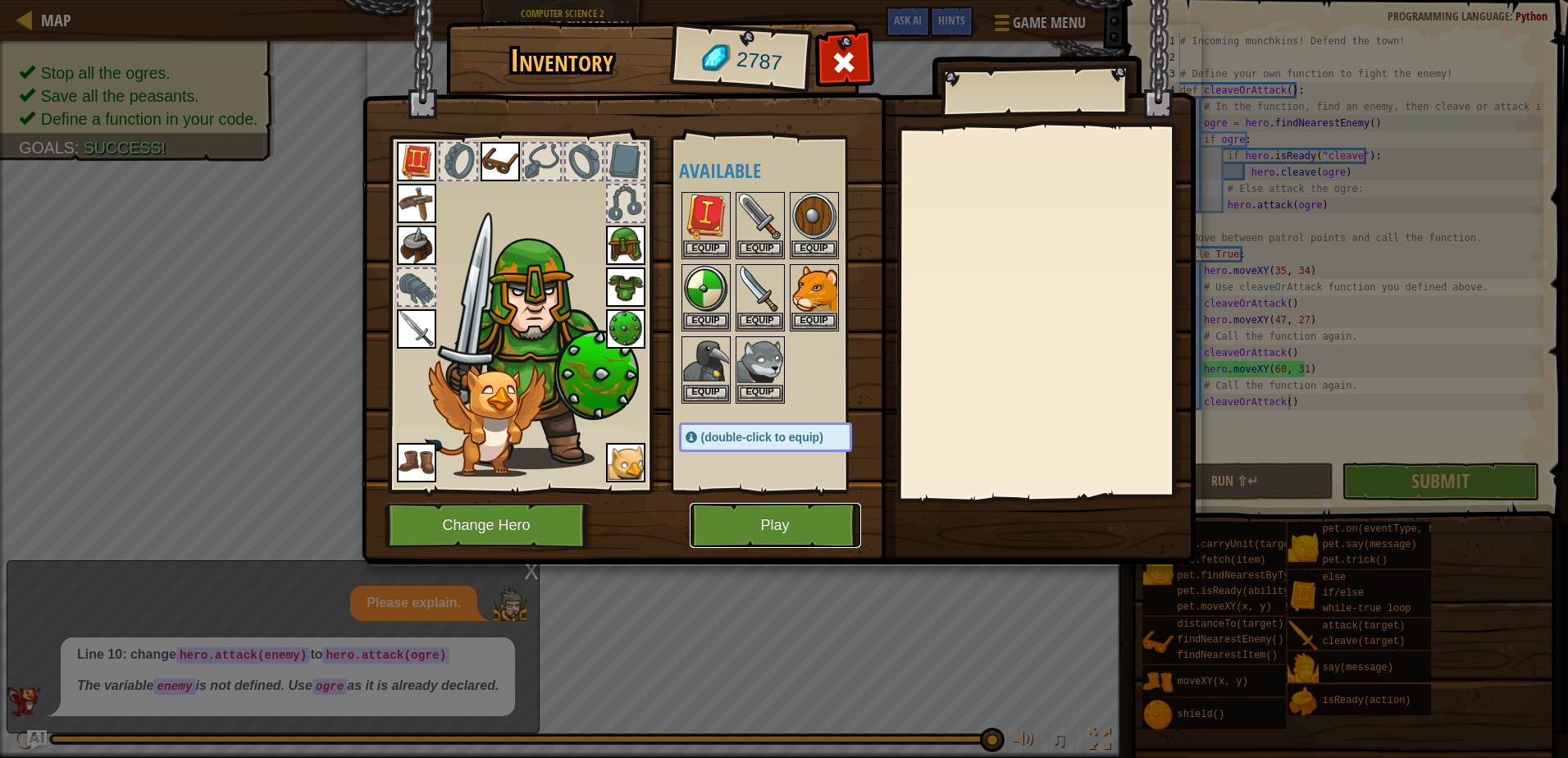
click at [744, 539] on button "Play" at bounding box center [775, 525] width 171 height 45
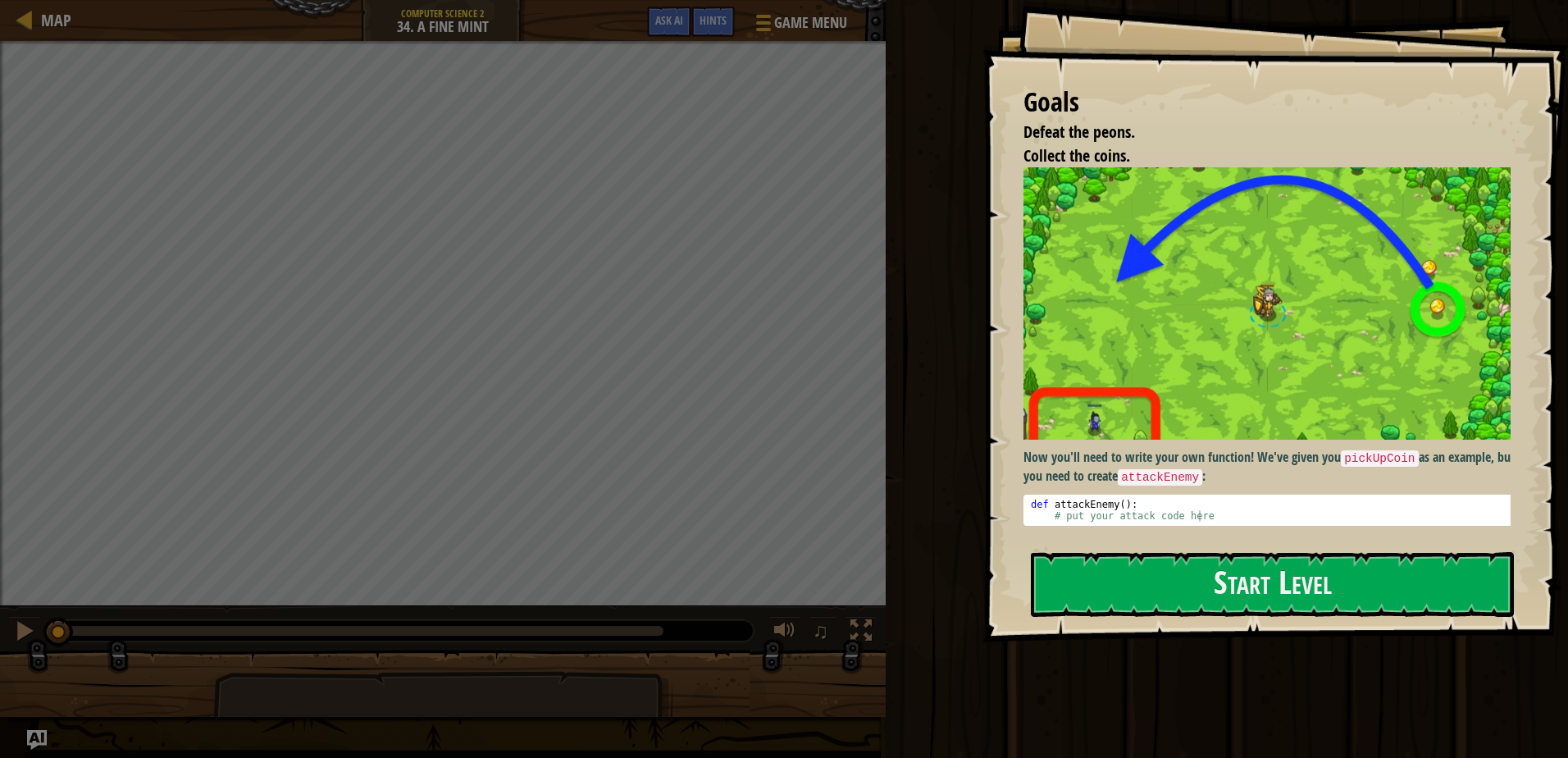
click at [1346, 366] on div "Goals Defeat the peons. Collect the coins. Now you'll need to write your own fu…" at bounding box center [1275, 321] width 585 height 642
click at [1285, 369] on img at bounding box center [1273, 303] width 499 height 271
click at [1308, 575] on button "Start Level" at bounding box center [1272, 584] width 483 height 65
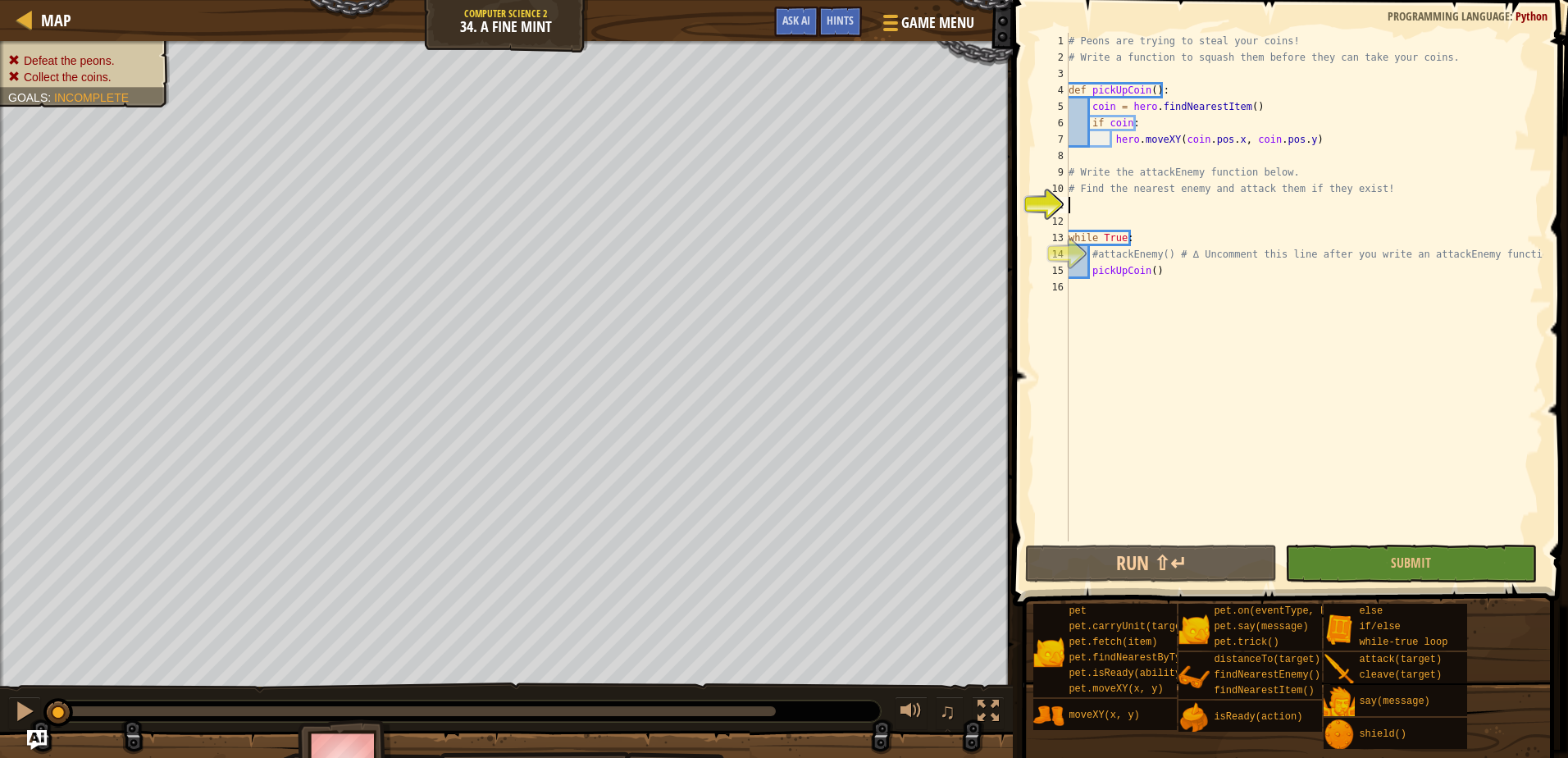
scroll to position [8, 0]
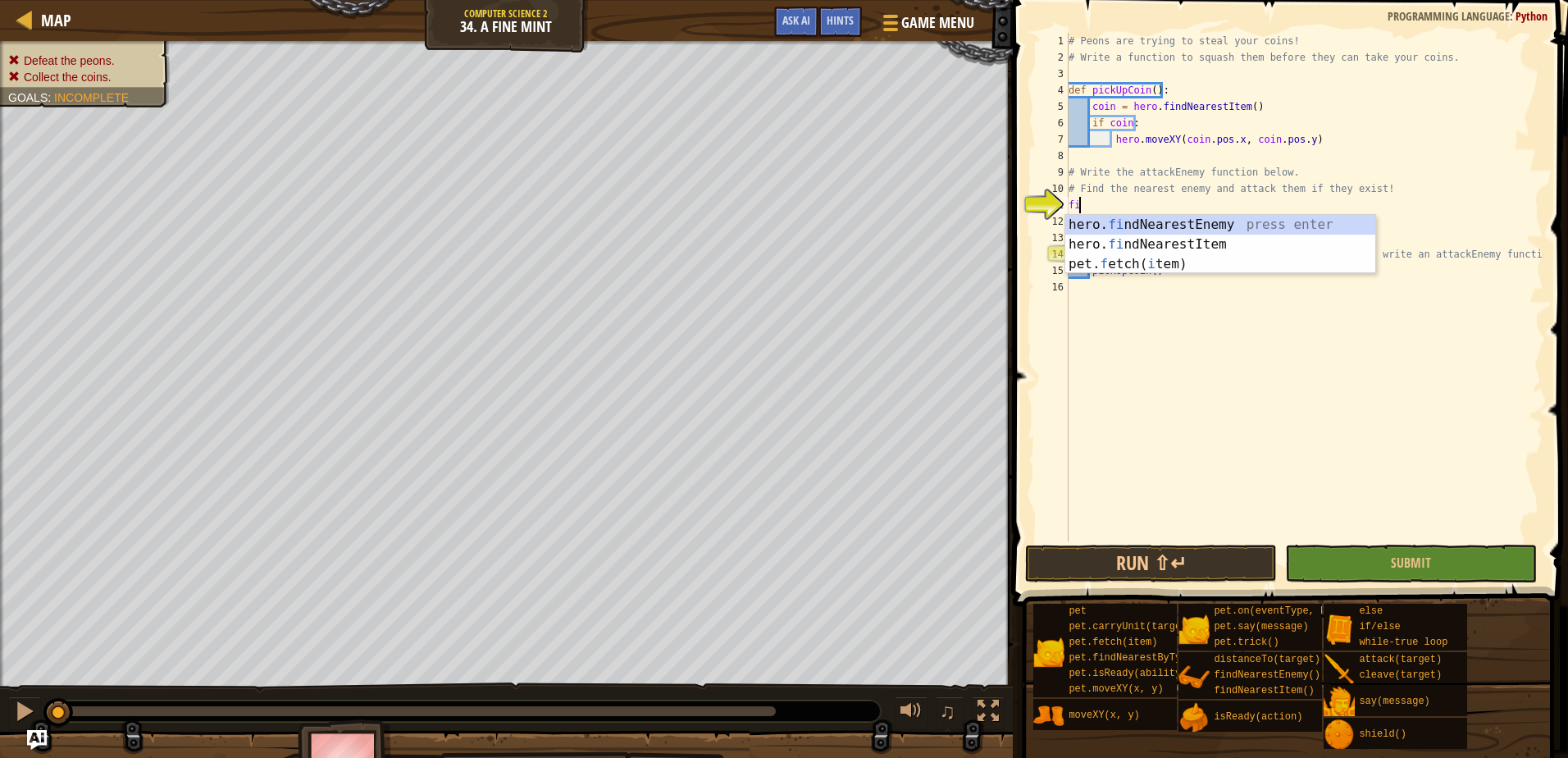
type textarea "fin"
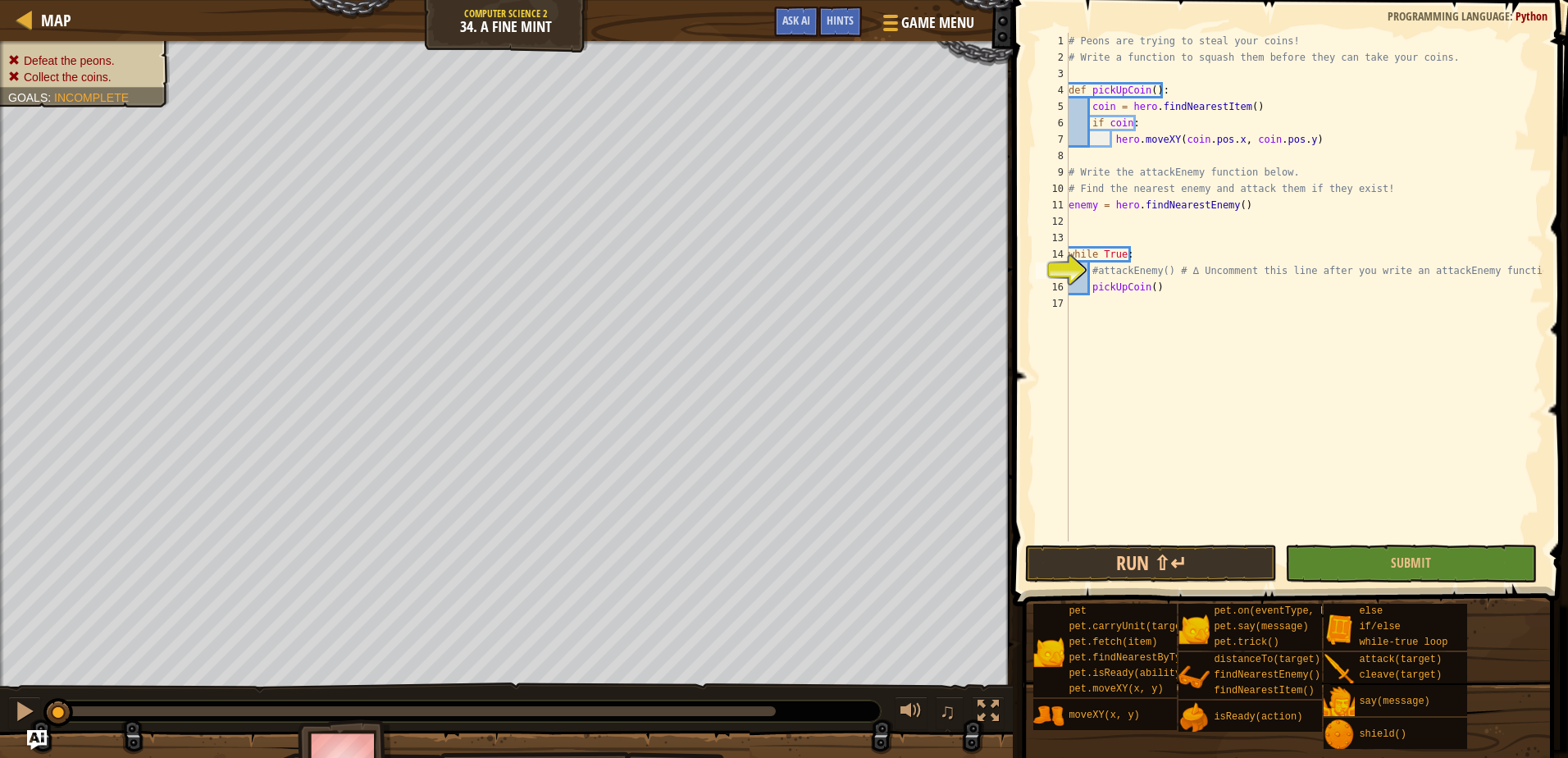
type textarea "pickUpCoin()"
type textarea "#"
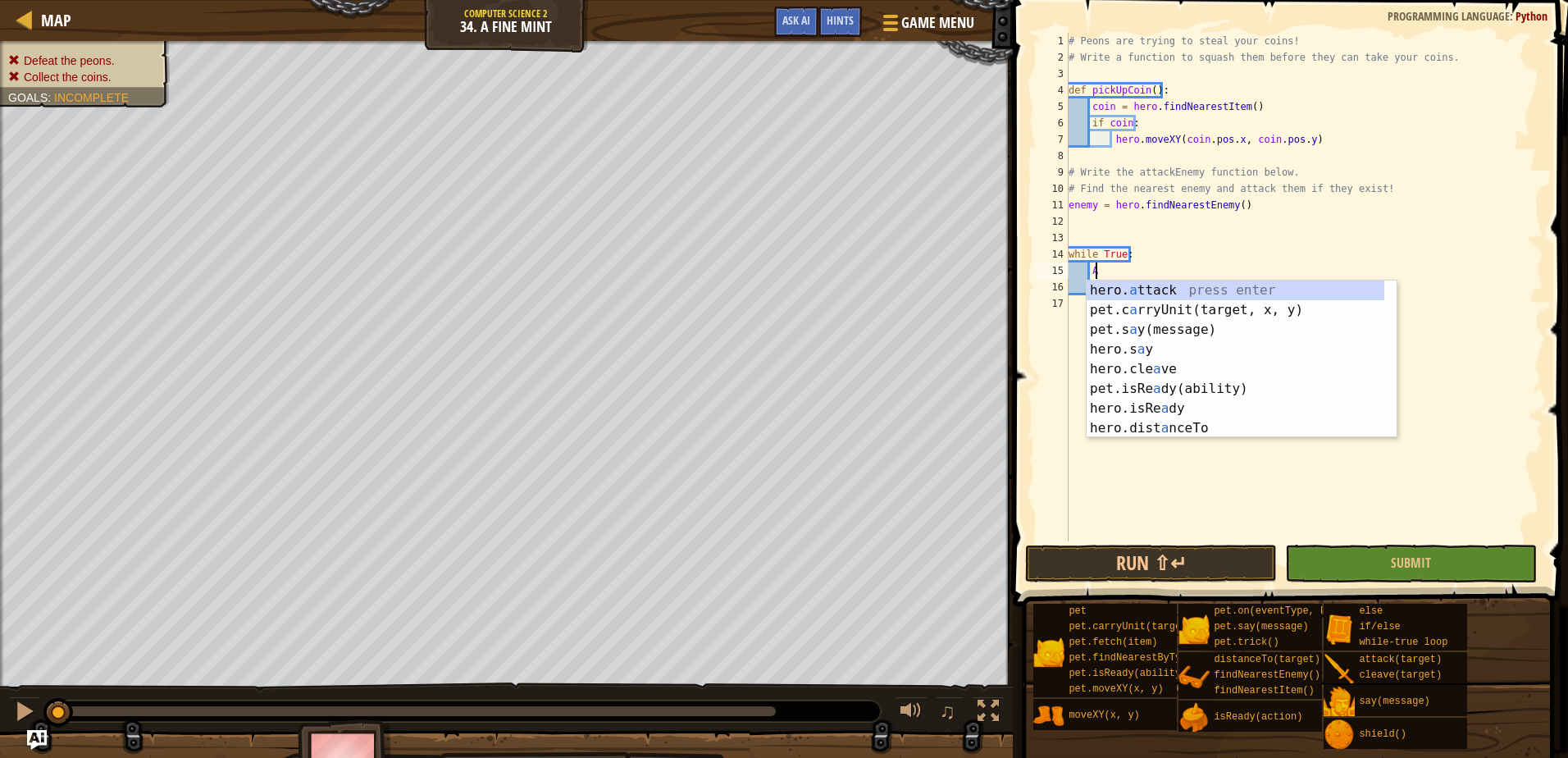
scroll to position [8, 2]
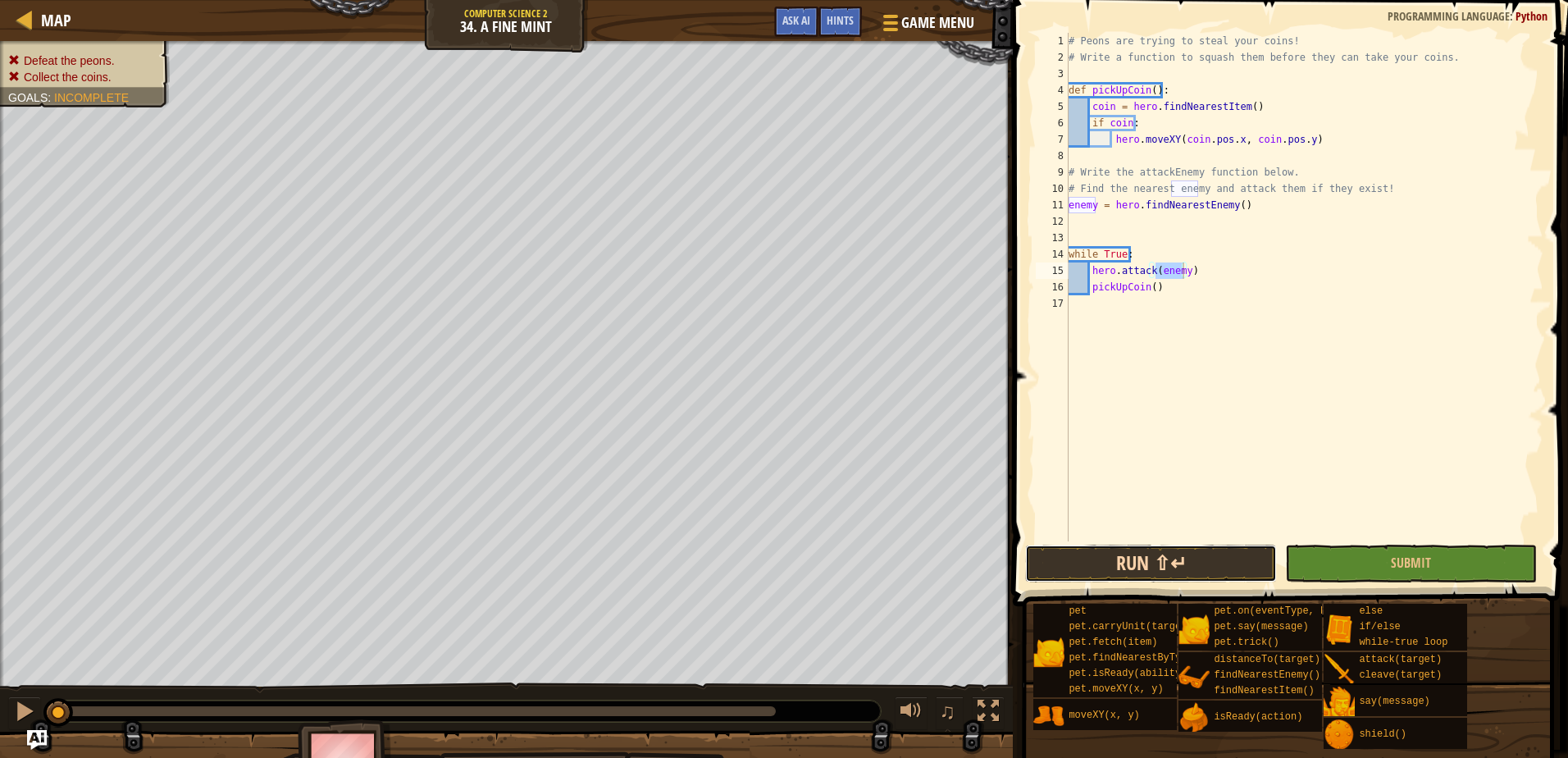
click at [1154, 570] on button "Run ⇧↵" at bounding box center [1151, 563] width 252 height 37
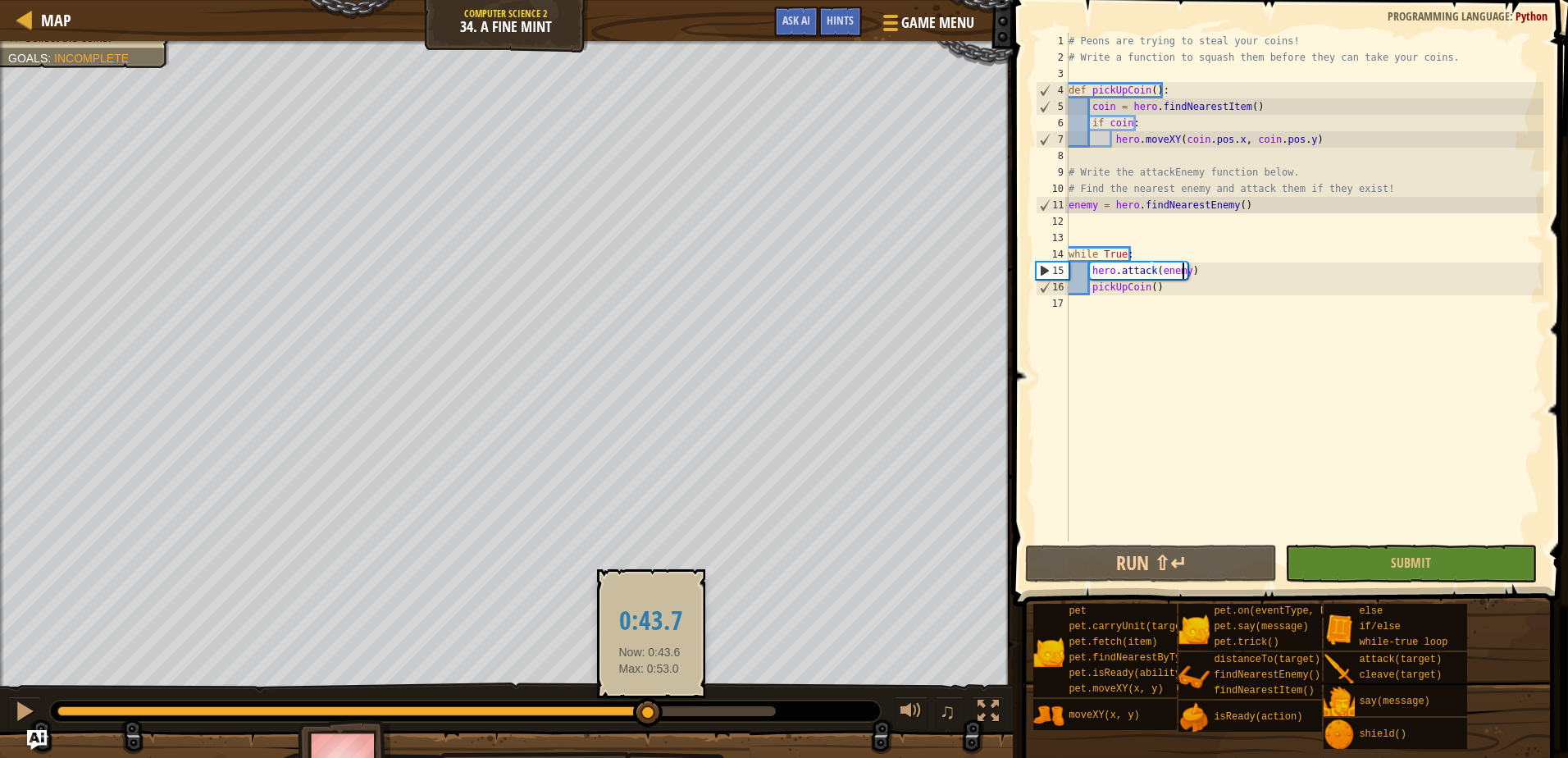
drag, startPoint x: 140, startPoint y: 702, endPoint x: 665, endPoint y: 720, distance: 525.3
click at [658, 722] on div at bounding box center [647, 712] width 30 height 30
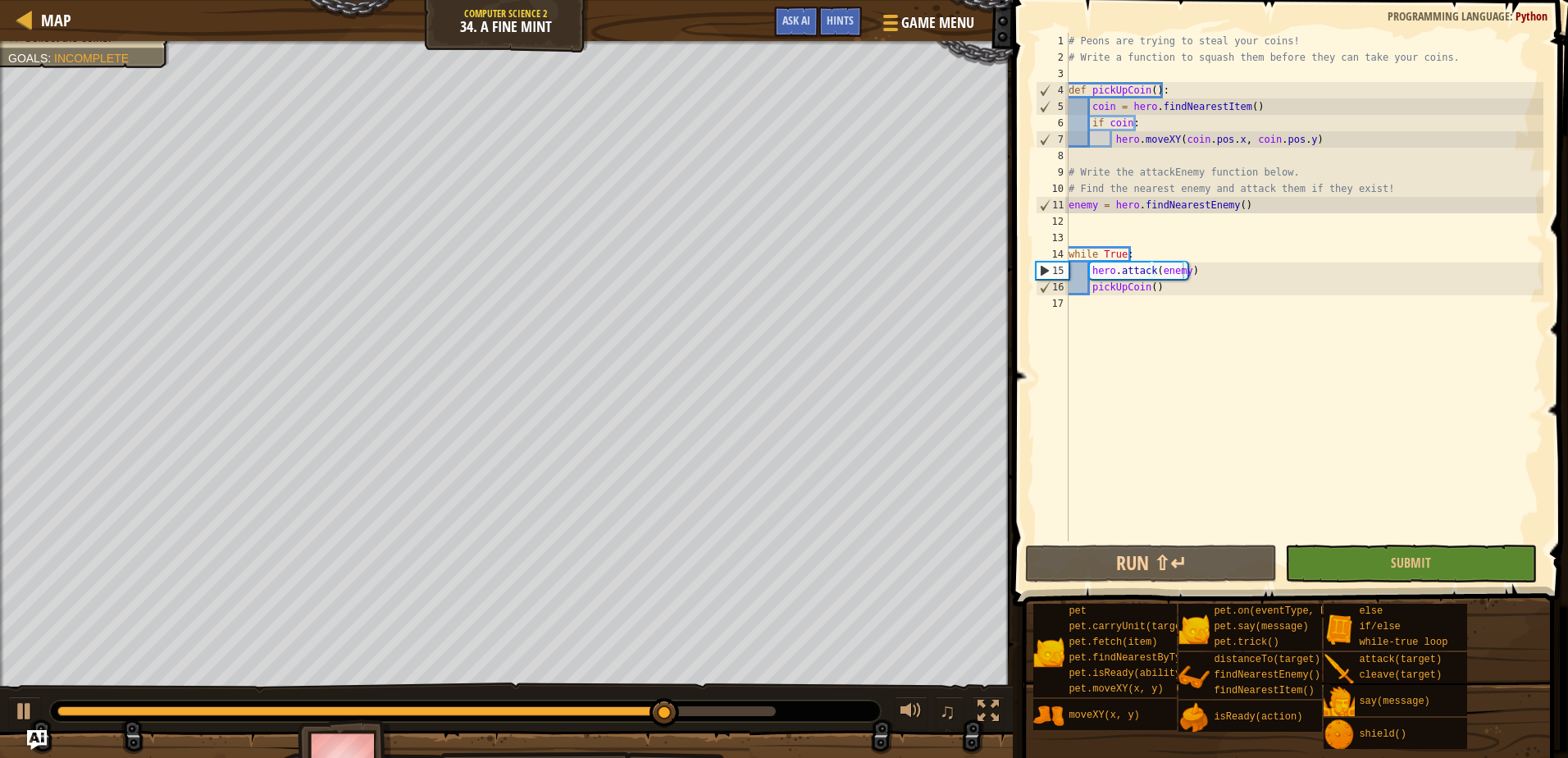
click at [1479, 582] on span at bounding box center [1291, 279] width 568 height 654
click at [1476, 578] on button "Submit" at bounding box center [1411, 563] width 252 height 37
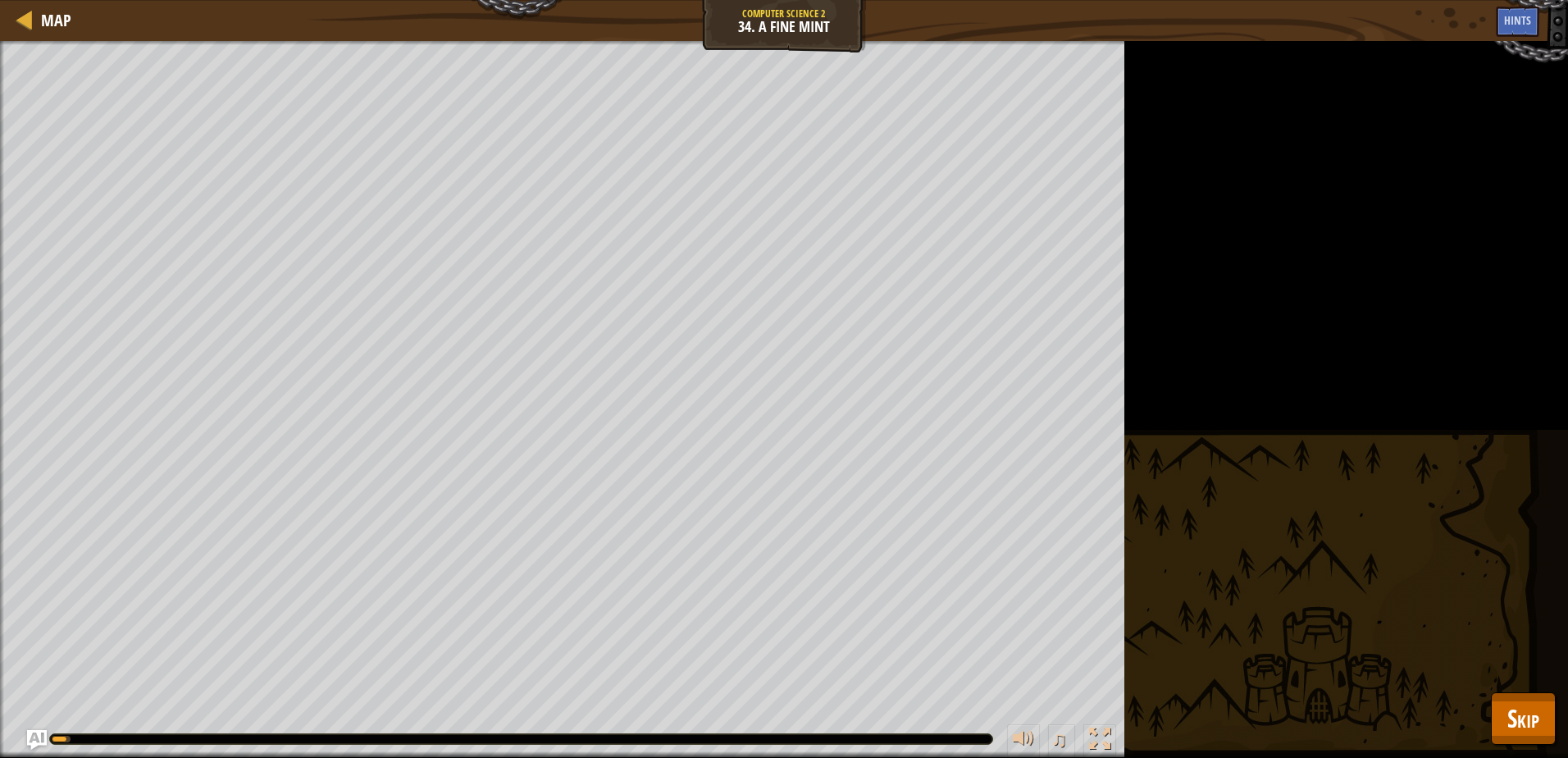
click at [1464, 690] on div "Defeat the peons. Collect the coins. Goals : Running... ♫ [PERSON_NAME] 169 x: …" at bounding box center [784, 399] width 1568 height 716
drag, startPoint x: 1470, startPoint y: 693, endPoint x: 1523, endPoint y: 695, distance: 53.0
click at [1489, 695] on div "Defeat the peons. Collect the coins. Goals : Running... ♫ [PERSON_NAME] 169 x: …" at bounding box center [784, 399] width 1568 height 716
click at [1516, 697] on button "Skip" at bounding box center [1523, 718] width 65 height 53
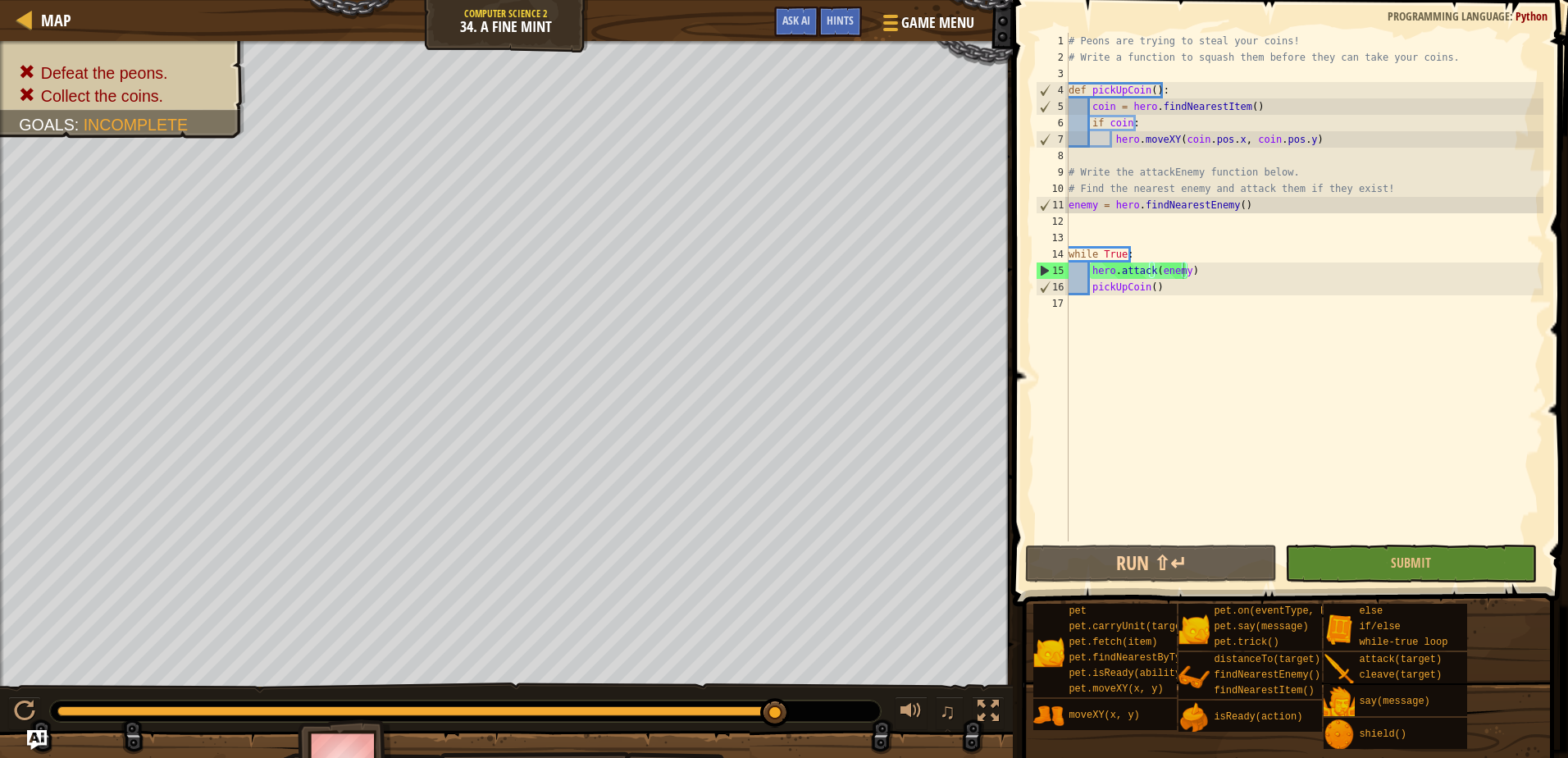
click at [1188, 294] on div "# Peons are trying to steal your coins! # Write a function to squash them befor…" at bounding box center [1304, 304] width 478 height 541
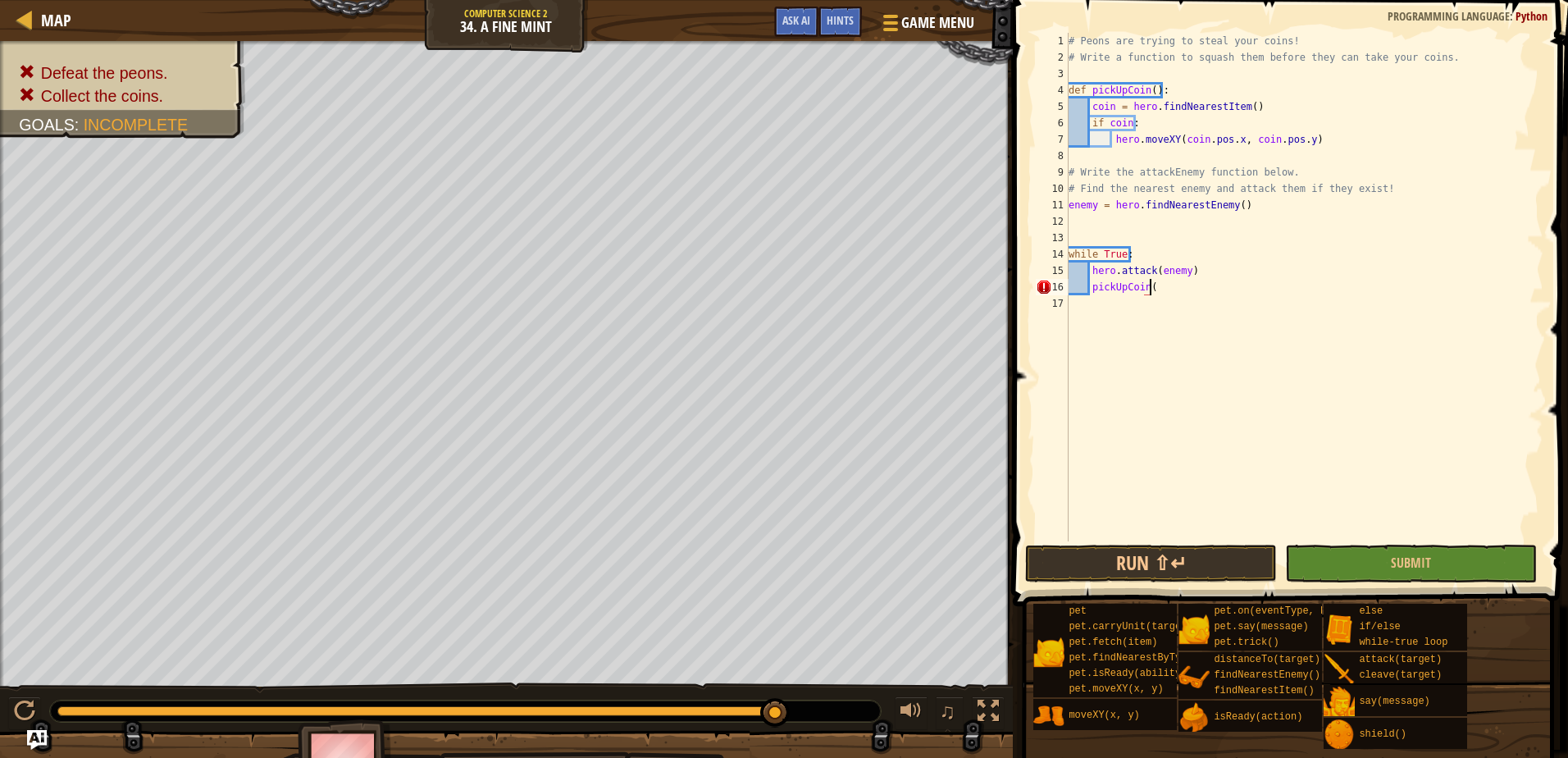
type textarea "pickUpCoin()"
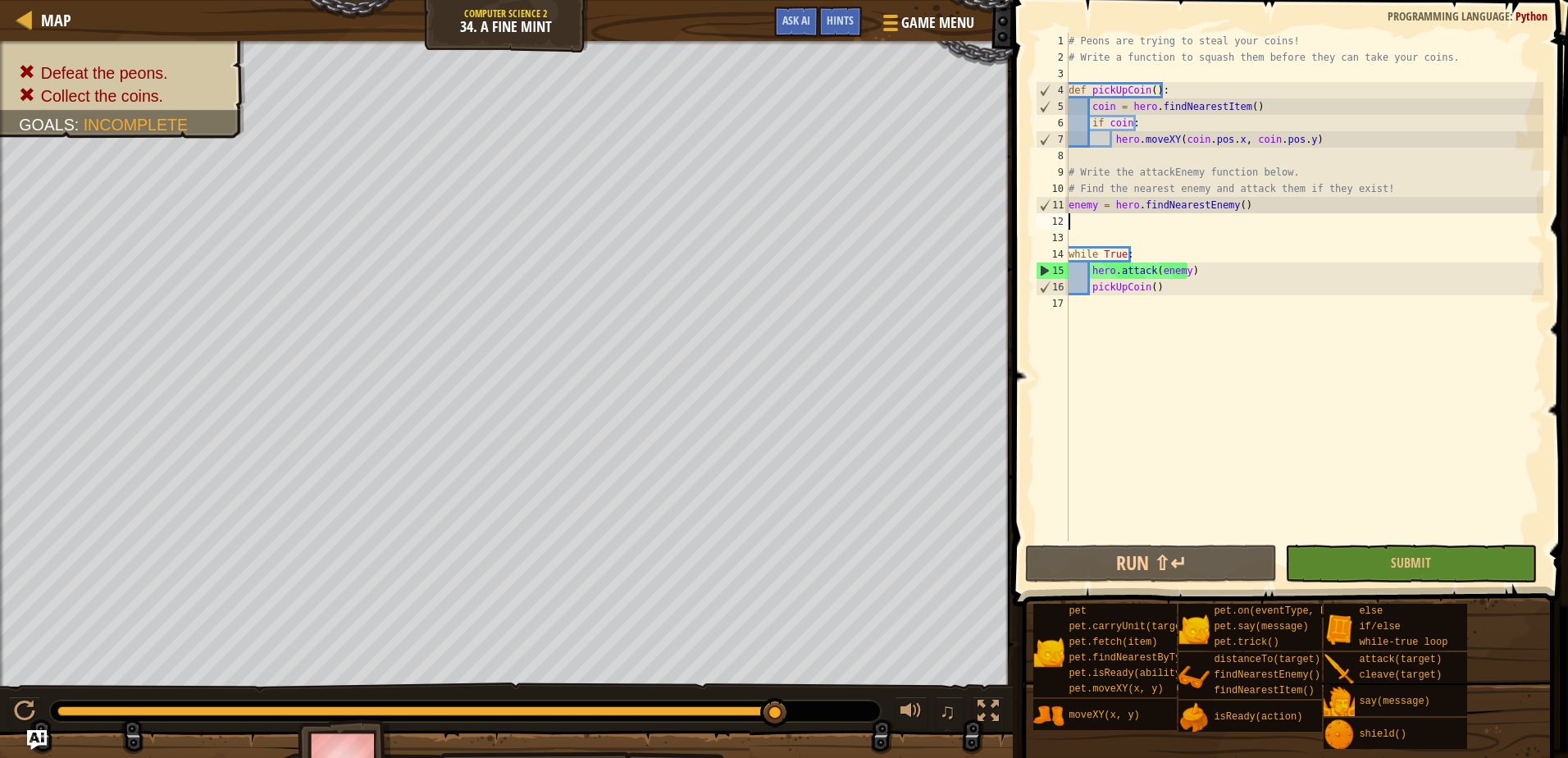
click at [1269, 225] on div "# Peons are trying to steal your coins! # Write a function to squash them befor…" at bounding box center [1304, 304] width 478 height 541
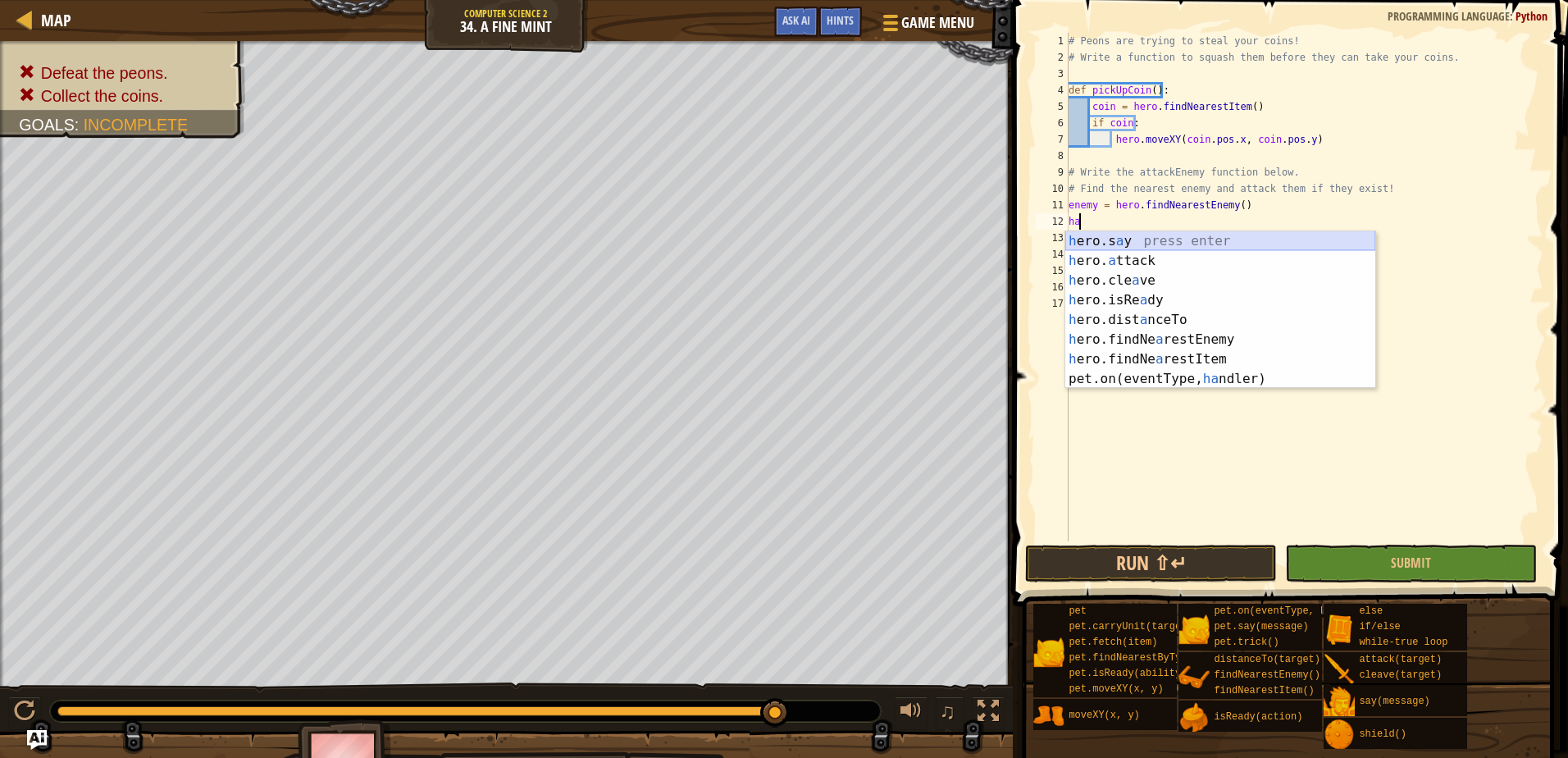
click at [1075, 249] on div "h ero.s a y press enter h ero. a ttack press enter h ero.cle a ve press enter h…" at bounding box center [1220, 329] width 310 height 197
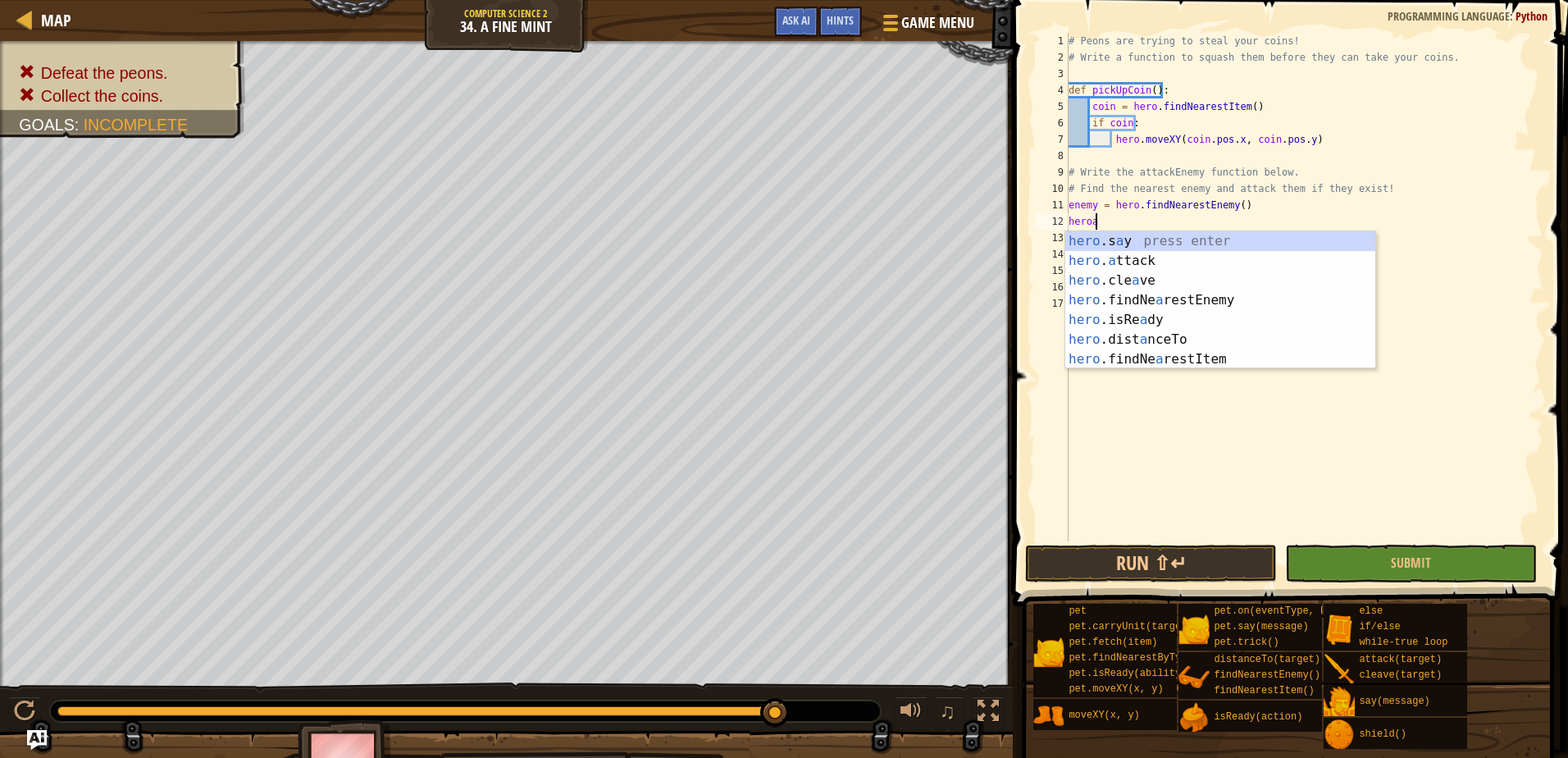
scroll to position [8, 1]
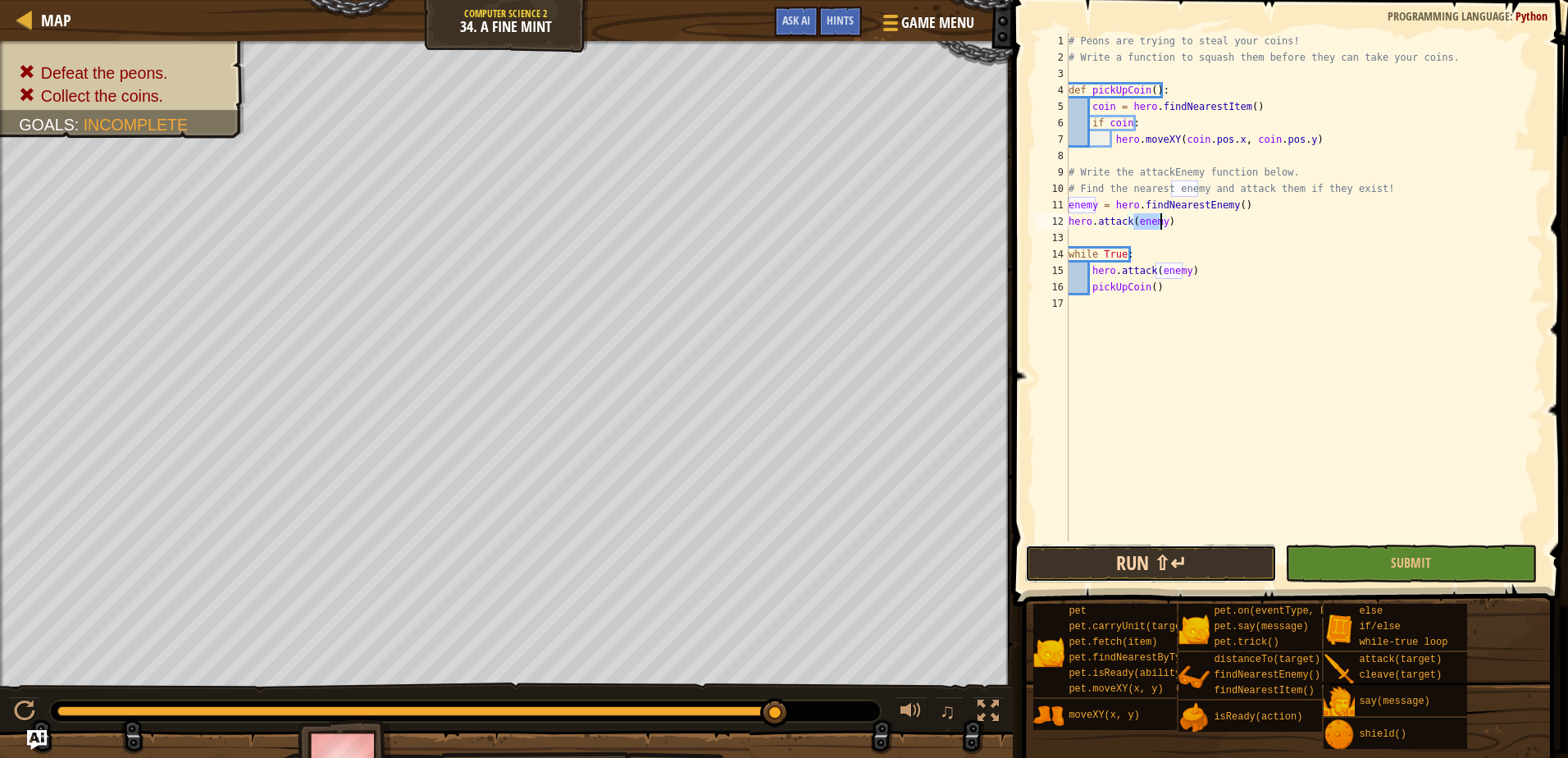
click at [1189, 579] on button "Run ⇧↵" at bounding box center [1151, 563] width 252 height 37
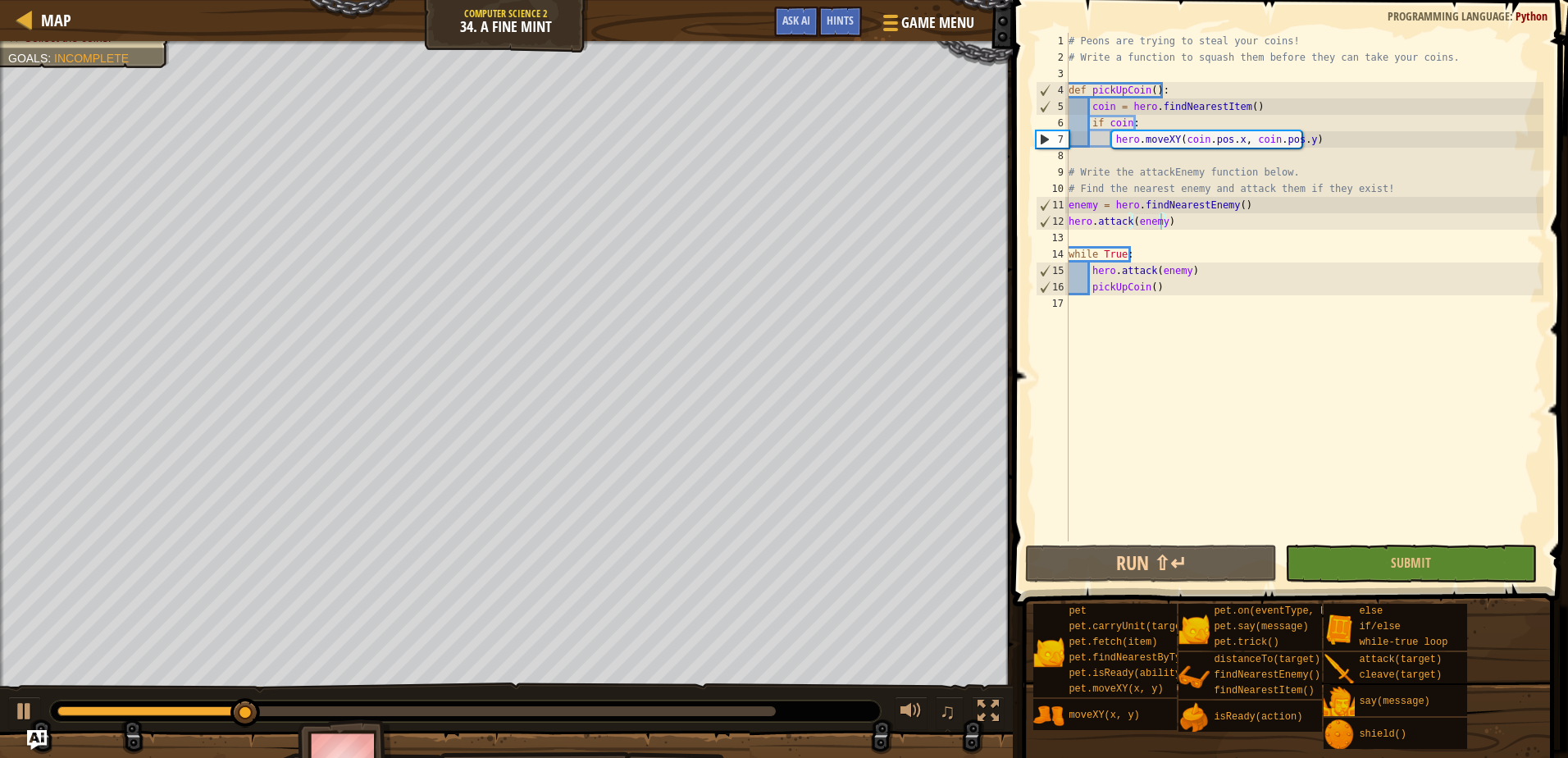
click at [31, 695] on div "♫" at bounding box center [506, 707] width 1012 height 49
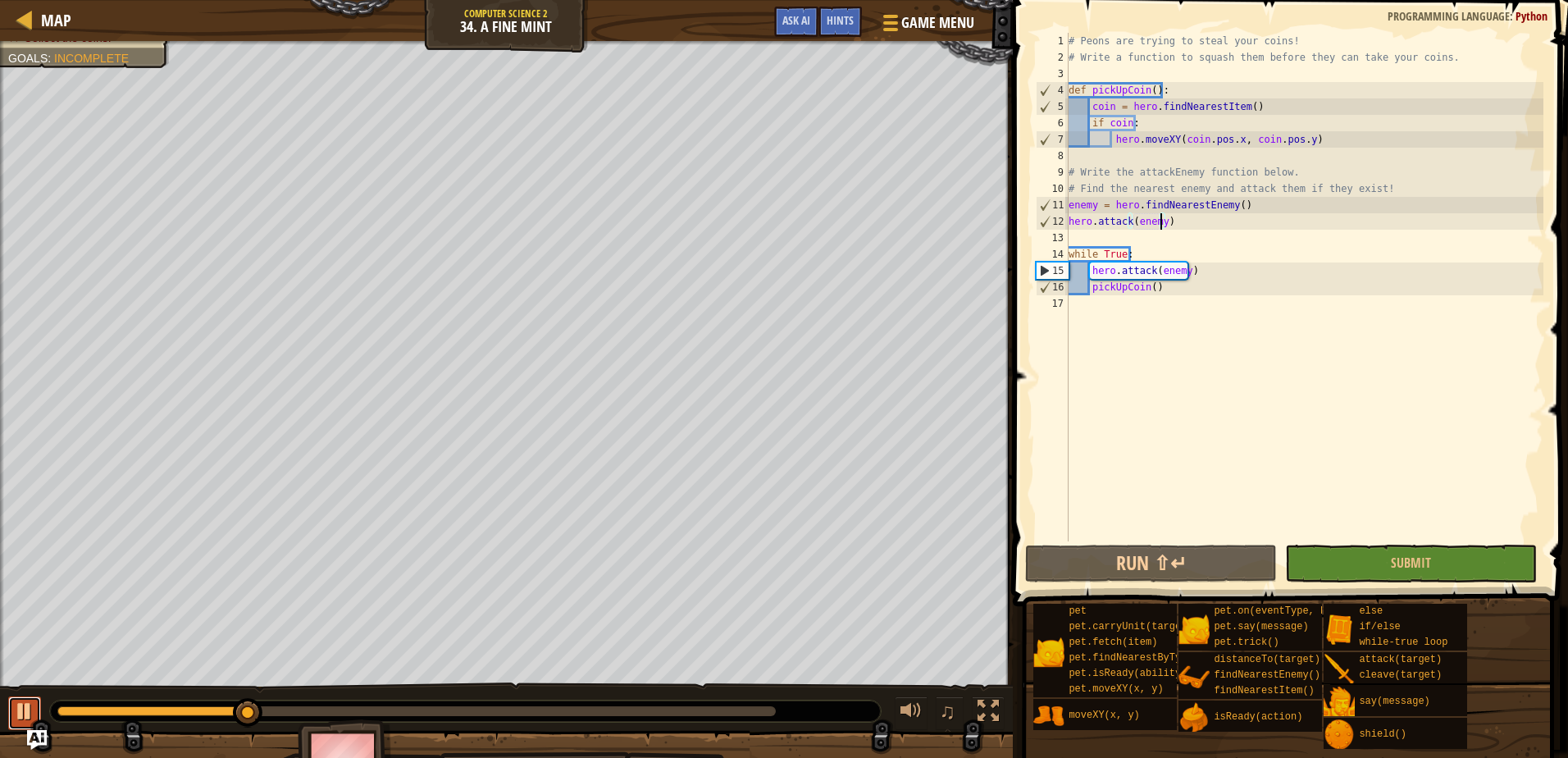
click at [27, 704] on div at bounding box center [24, 710] width 21 height 21
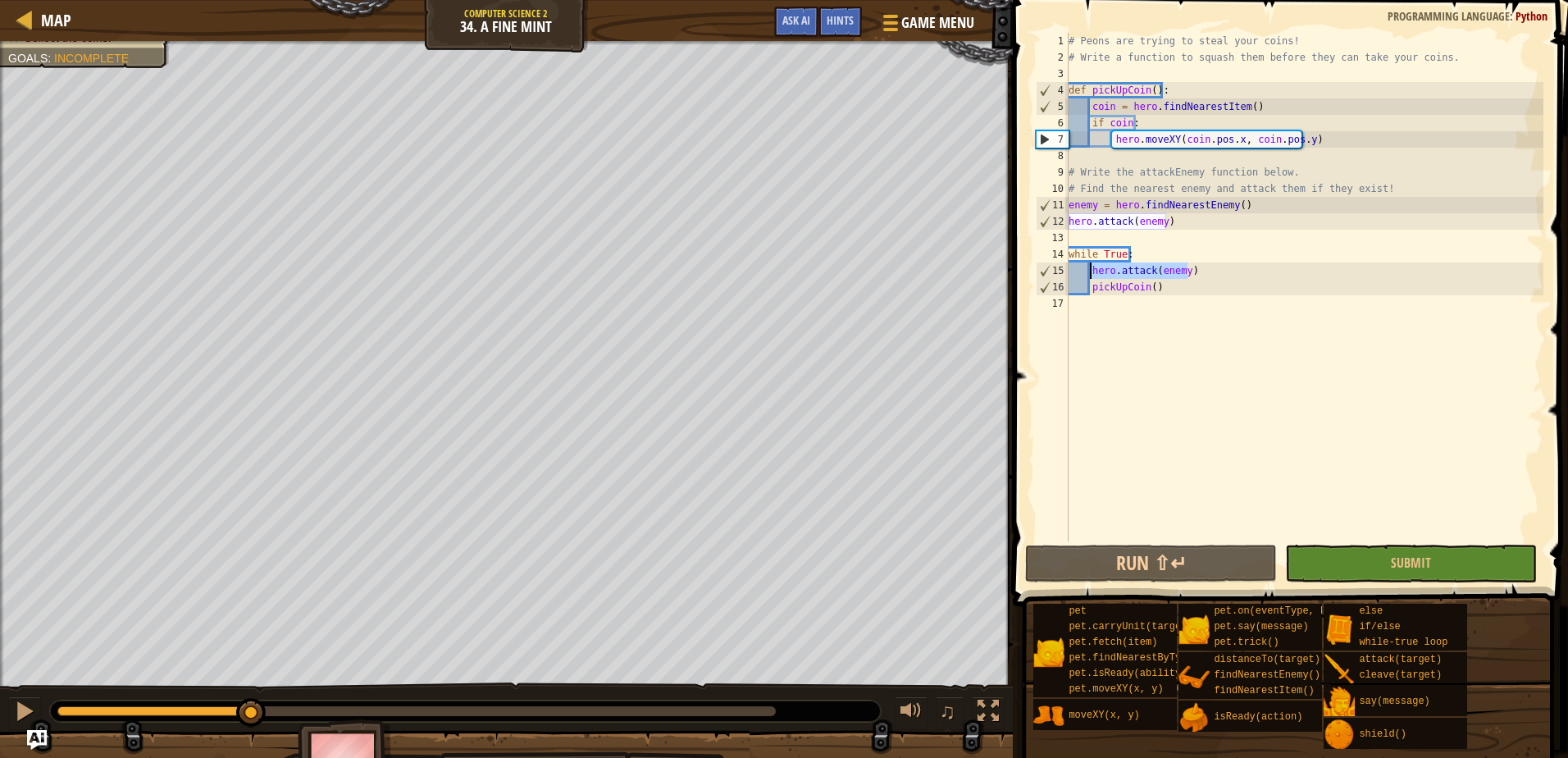
drag, startPoint x: 1211, startPoint y: 268, endPoint x: 1089, endPoint y: 270, distance: 122.0
click at [1089, 270] on div "# Peons are trying to steal your coins! # Write a function to squash them befor…" at bounding box center [1304, 304] width 478 height 541
type textarea "hero.attack(enemy)"
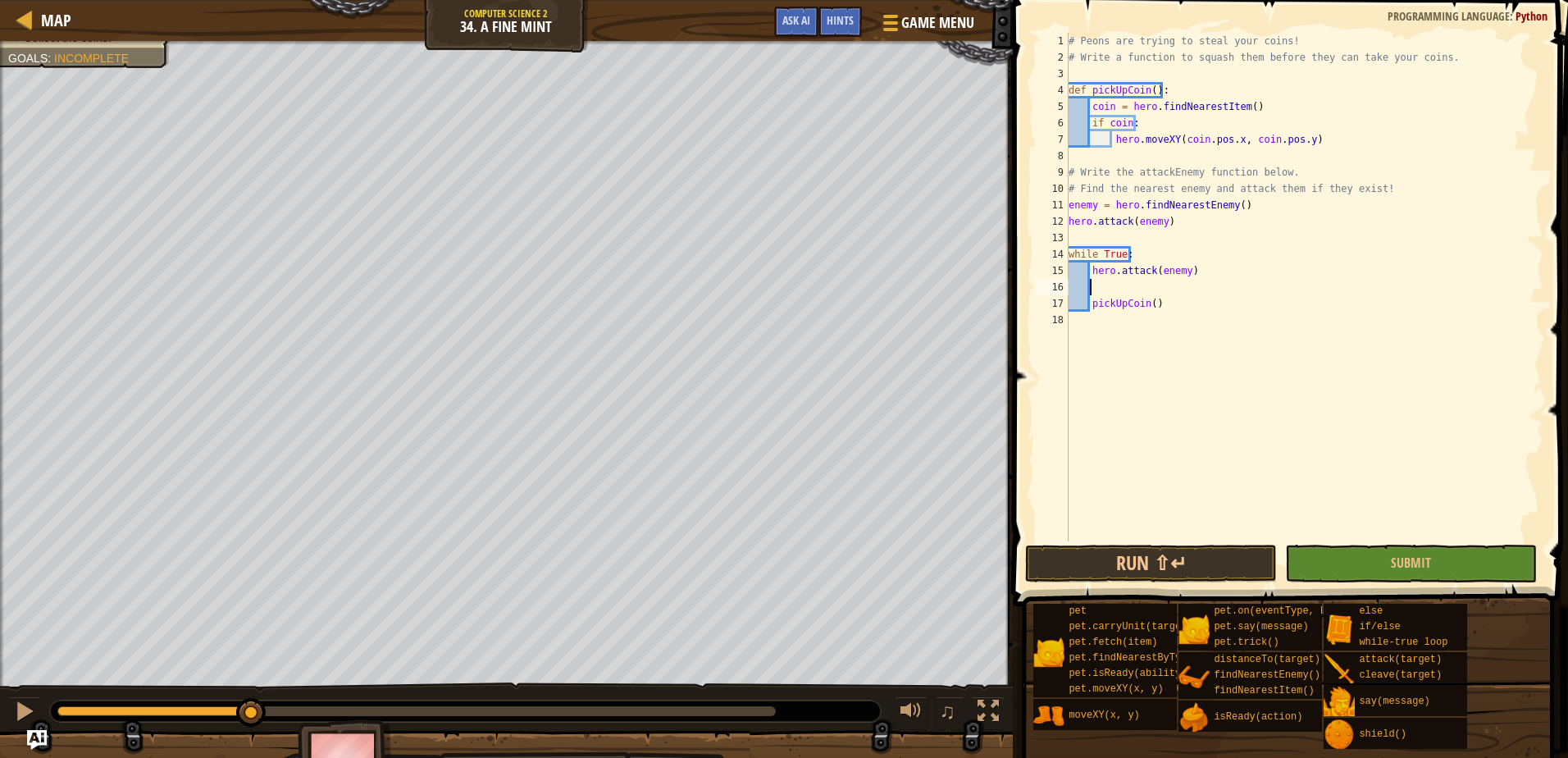
scroll to position [8, 0]
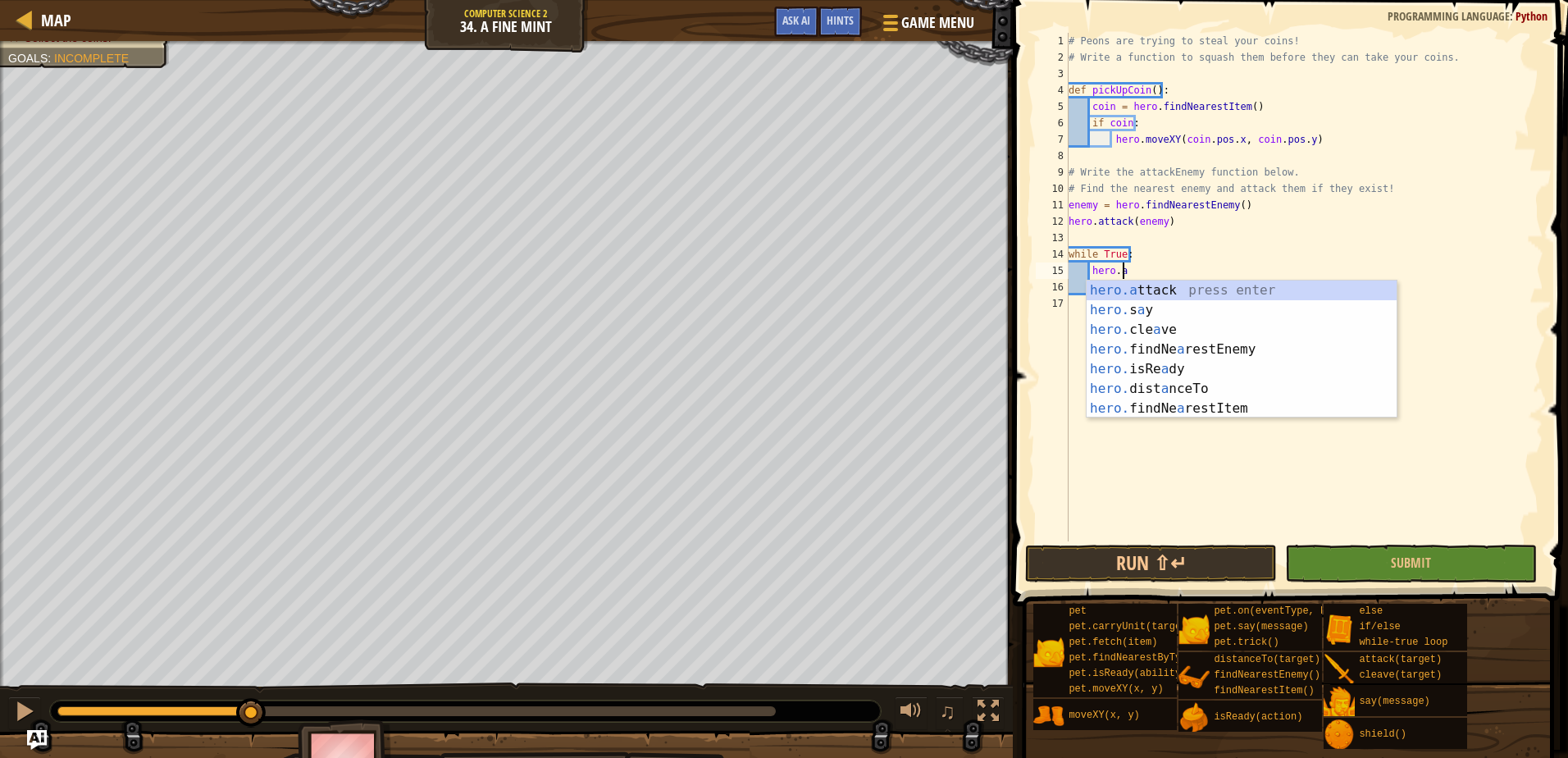
type textarea "h"
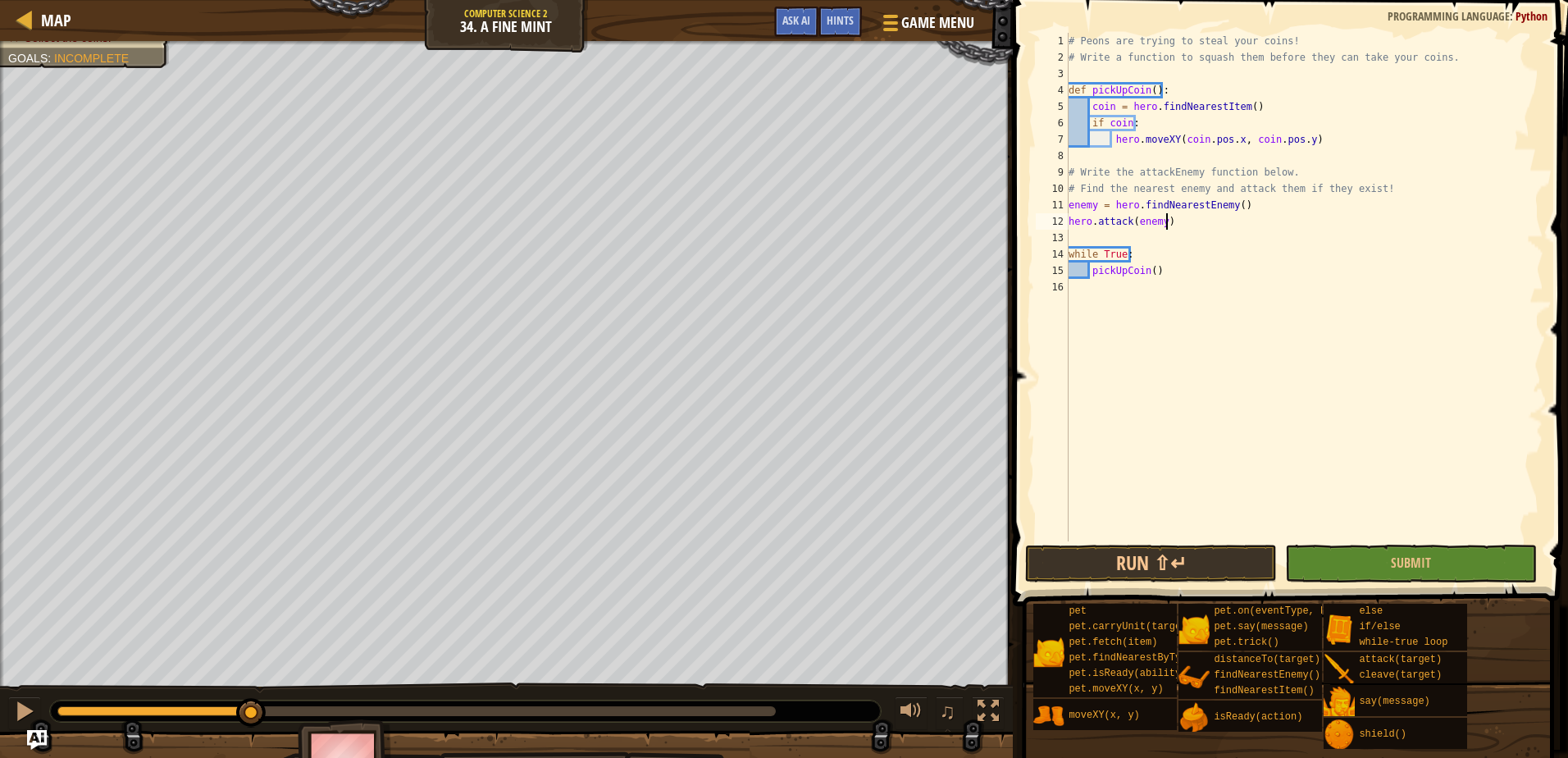
click at [1178, 220] on div "# Peons are trying to steal your coins! # Write a function to squash them befor…" at bounding box center [1304, 304] width 478 height 541
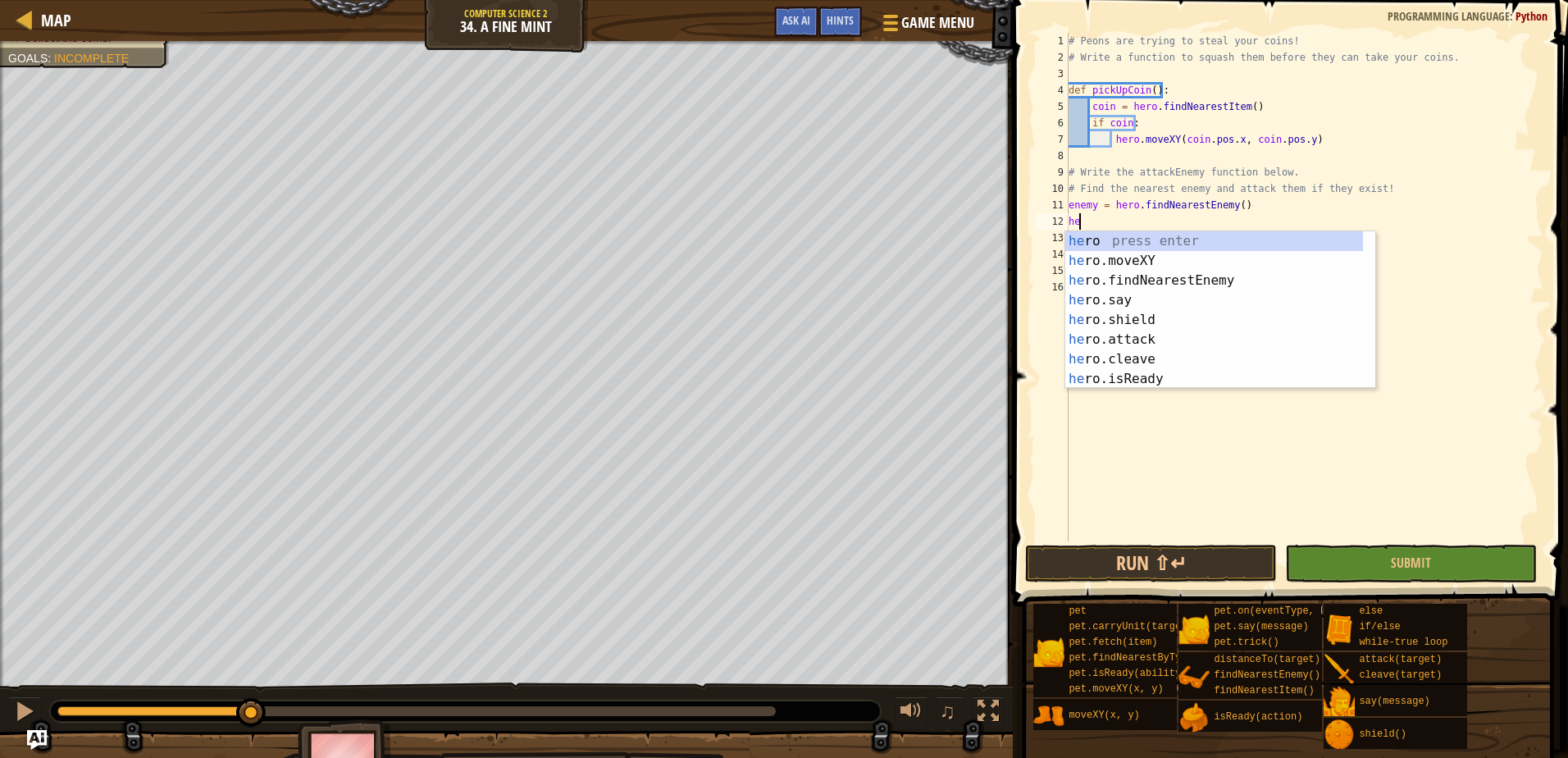
type textarea "h"
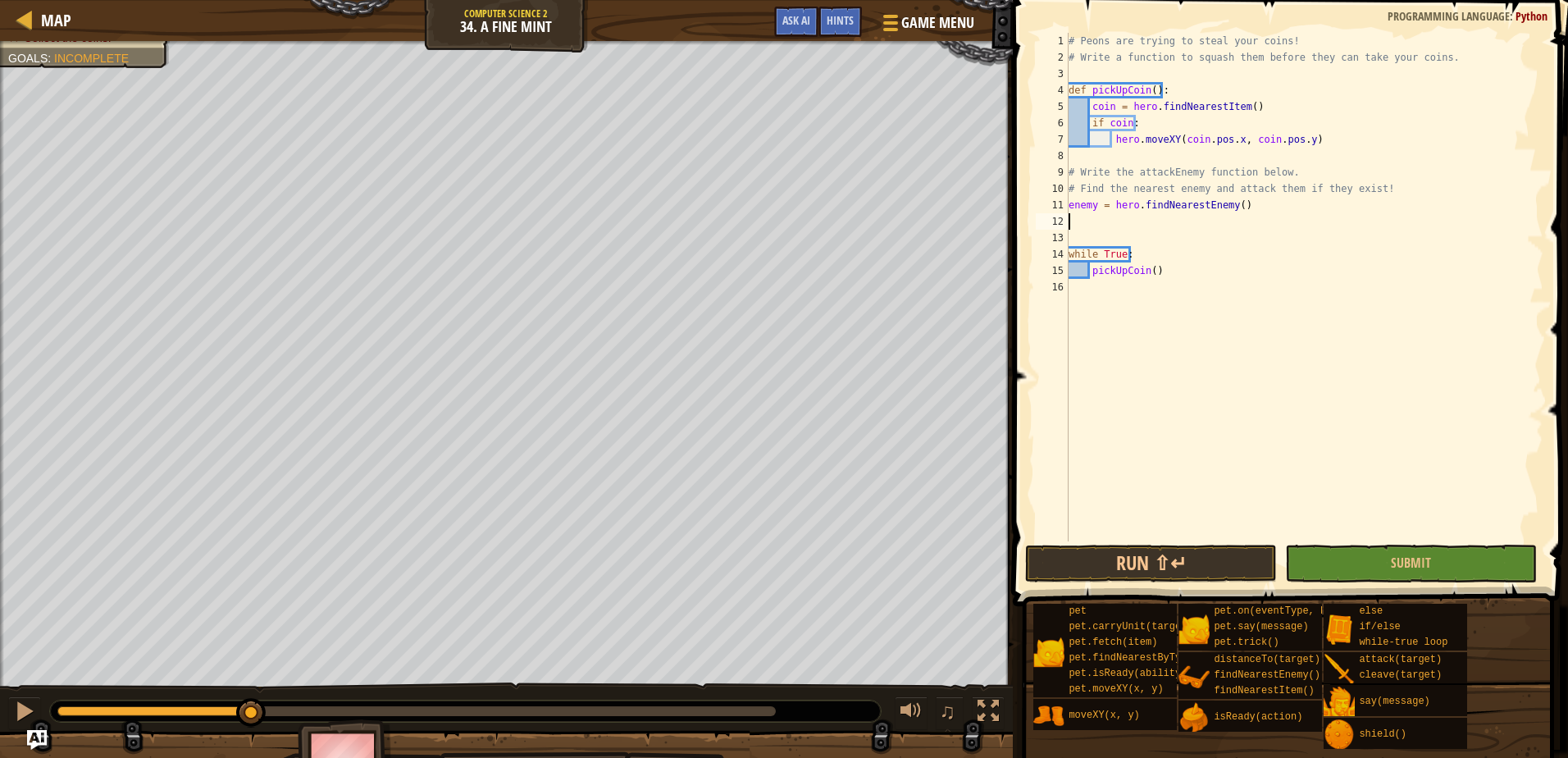
click at [1292, 294] on div "# Peons are trying to steal your coins! # Write a function to squash them befor…" at bounding box center [1304, 304] width 478 height 541
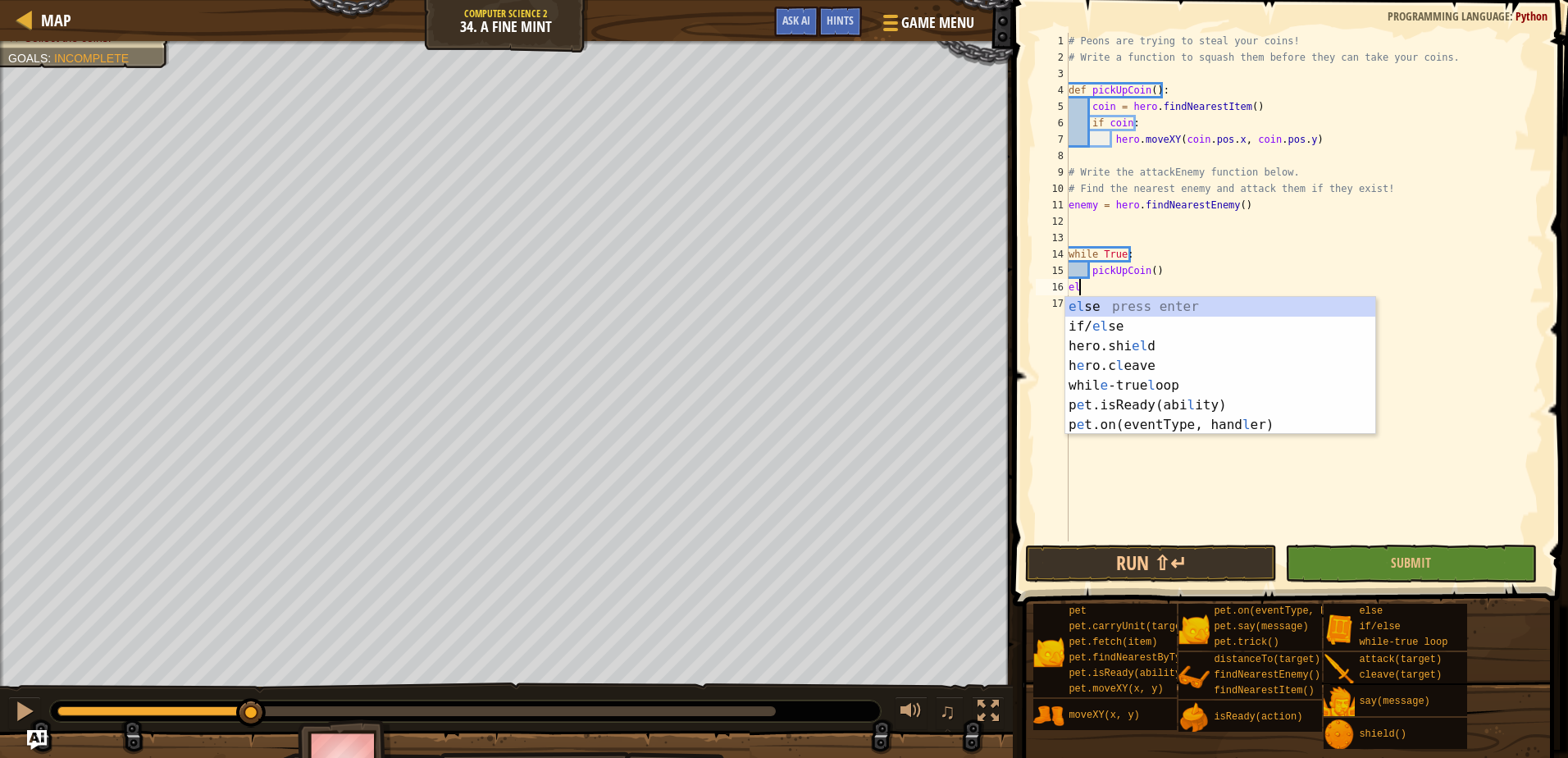
type textarea "else"
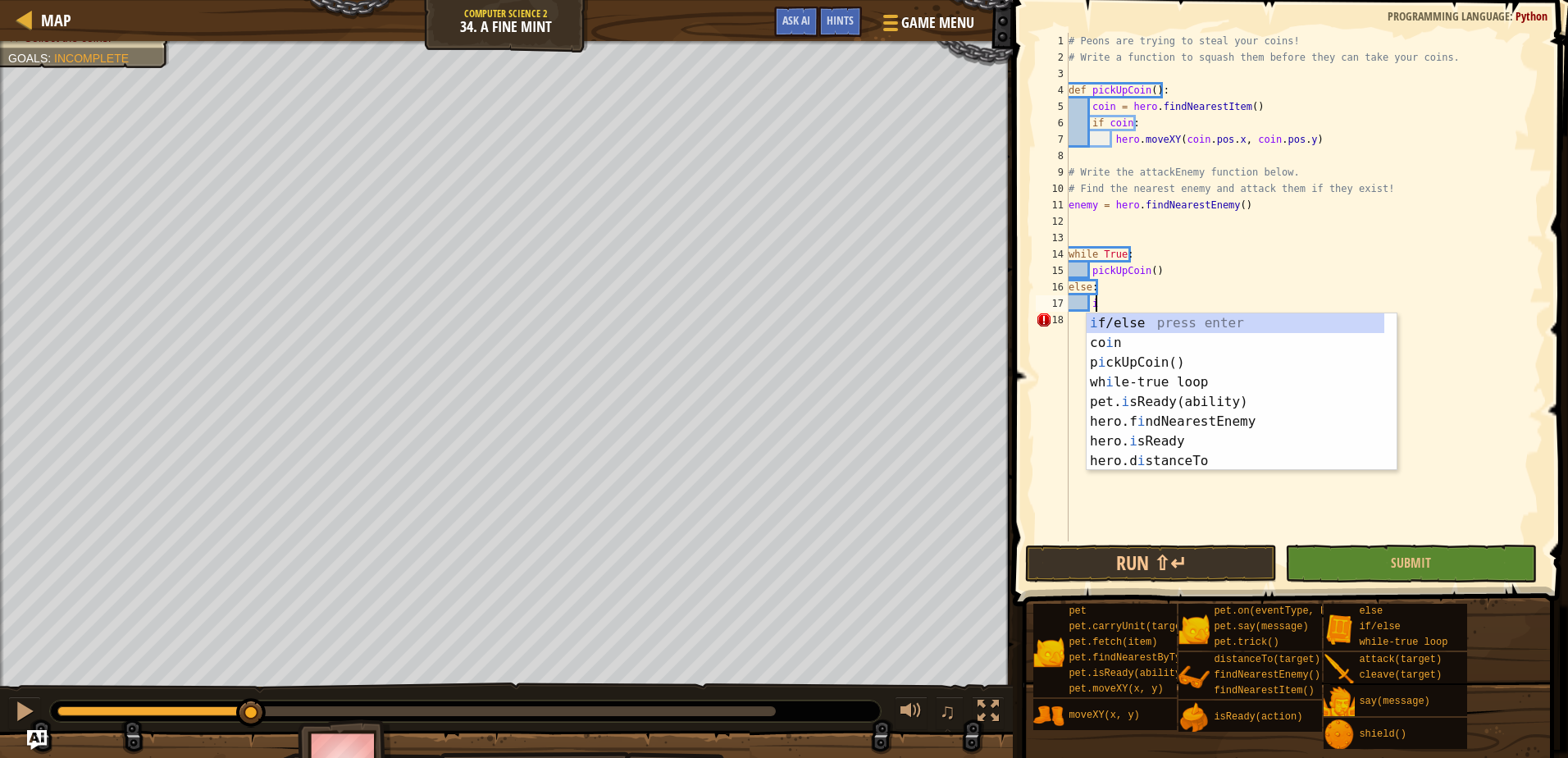
scroll to position [8, 2]
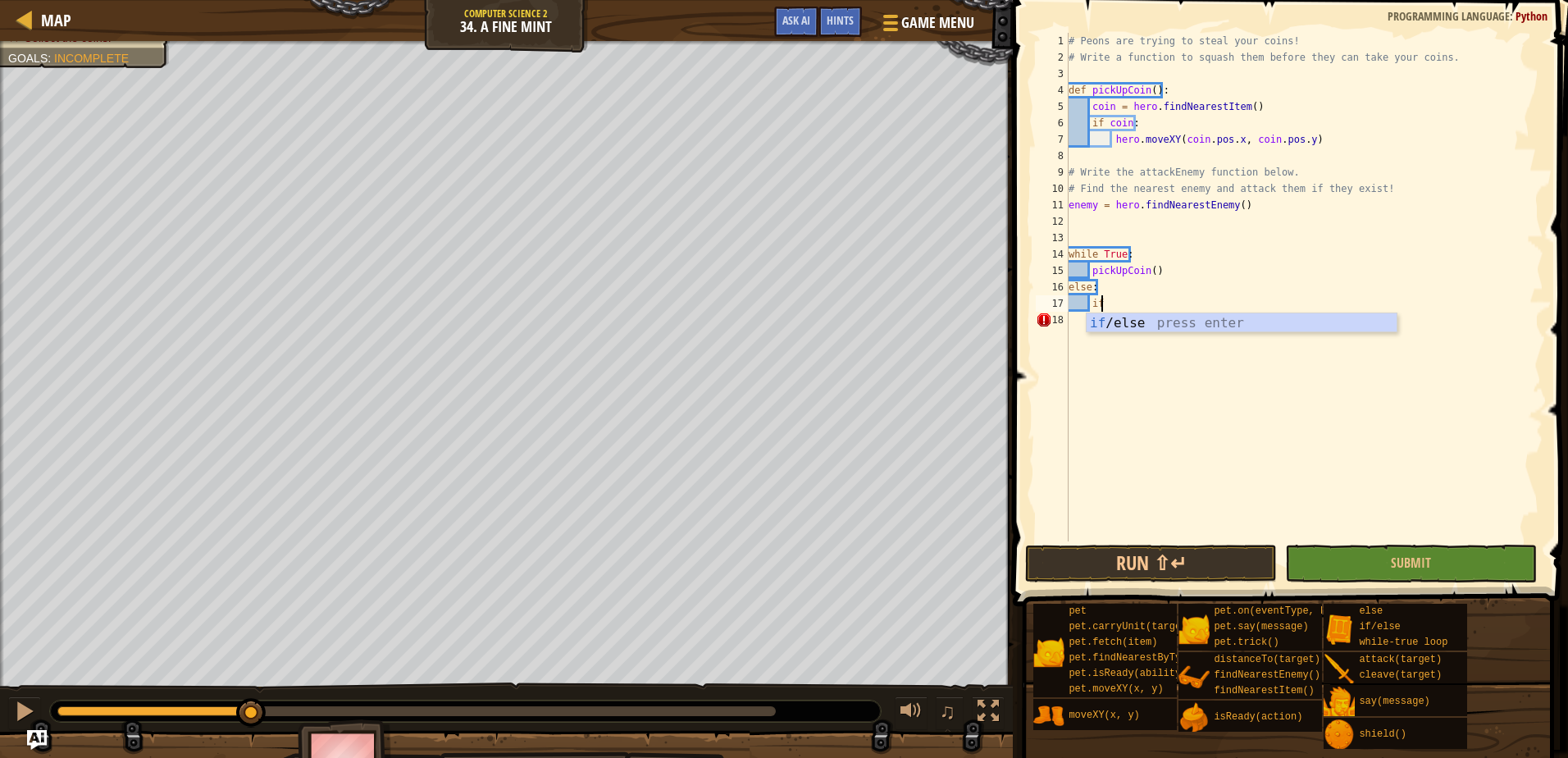
type textarea "if enemy:"
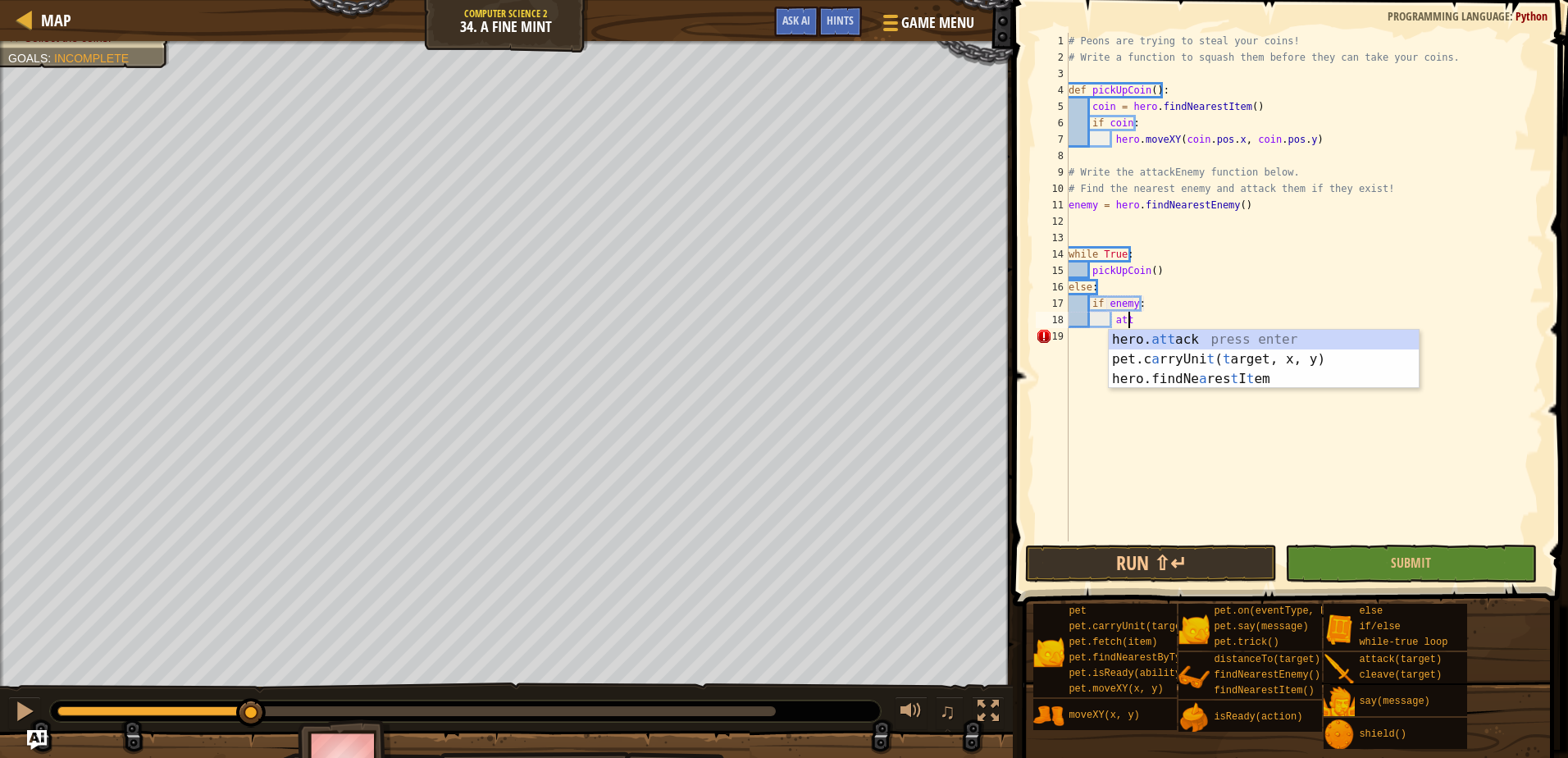
scroll to position [8, 4]
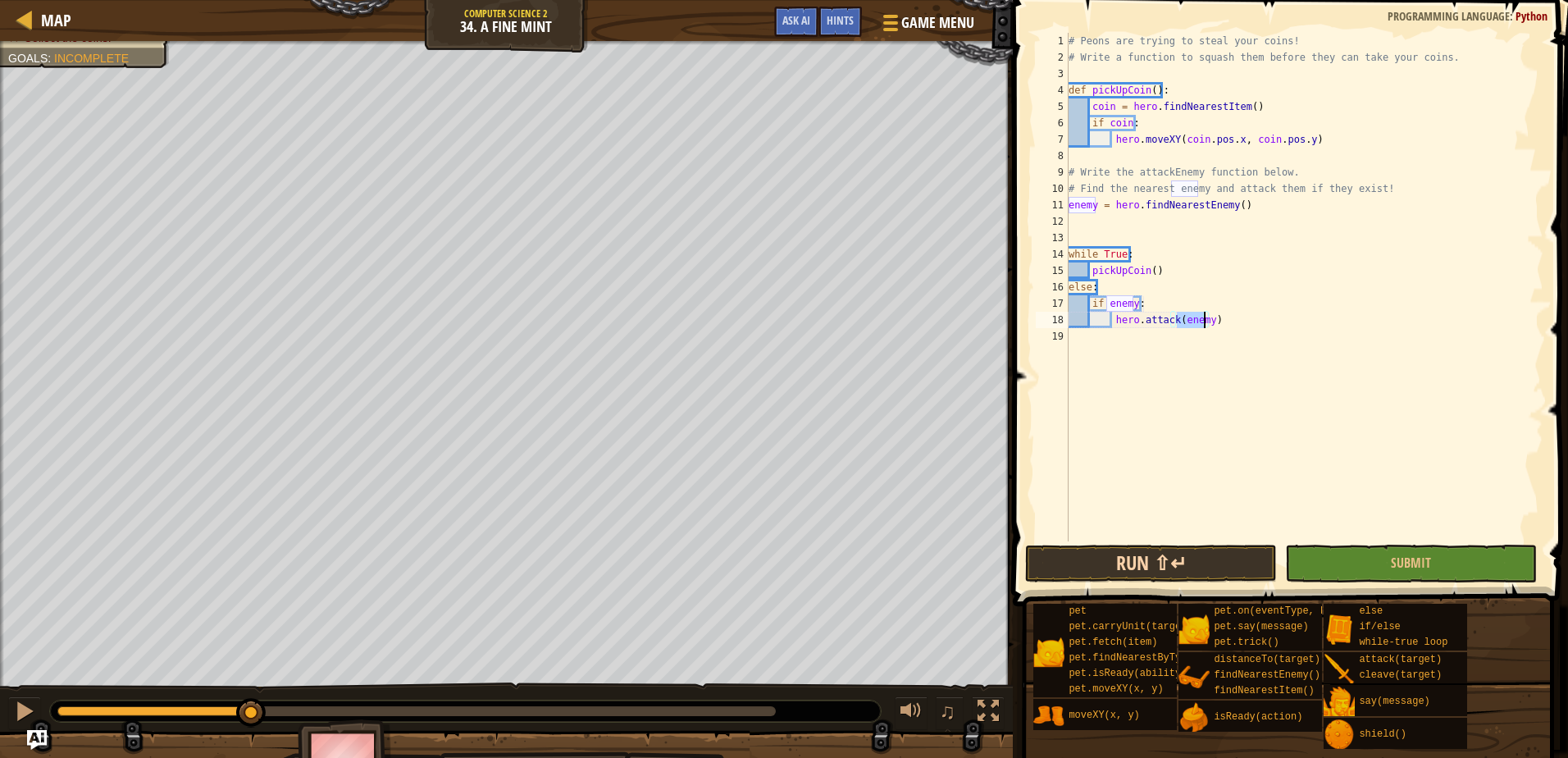
type textarea "hero.attack(enemy)"
click at [1184, 556] on button "Run ⇧↵" at bounding box center [1151, 563] width 252 height 37
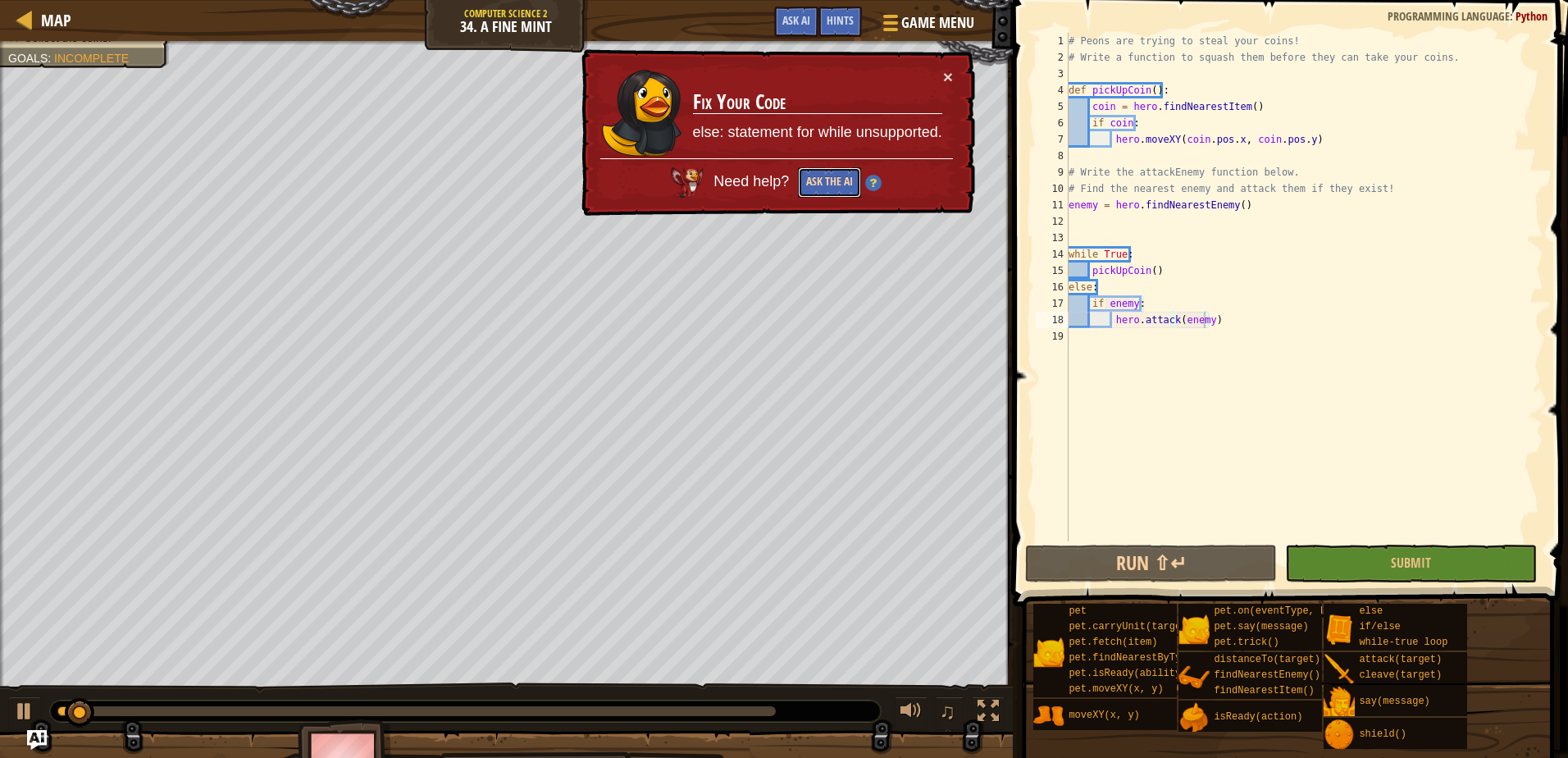
click at [810, 185] on button "Ask the AI" at bounding box center [830, 183] width 63 height 31
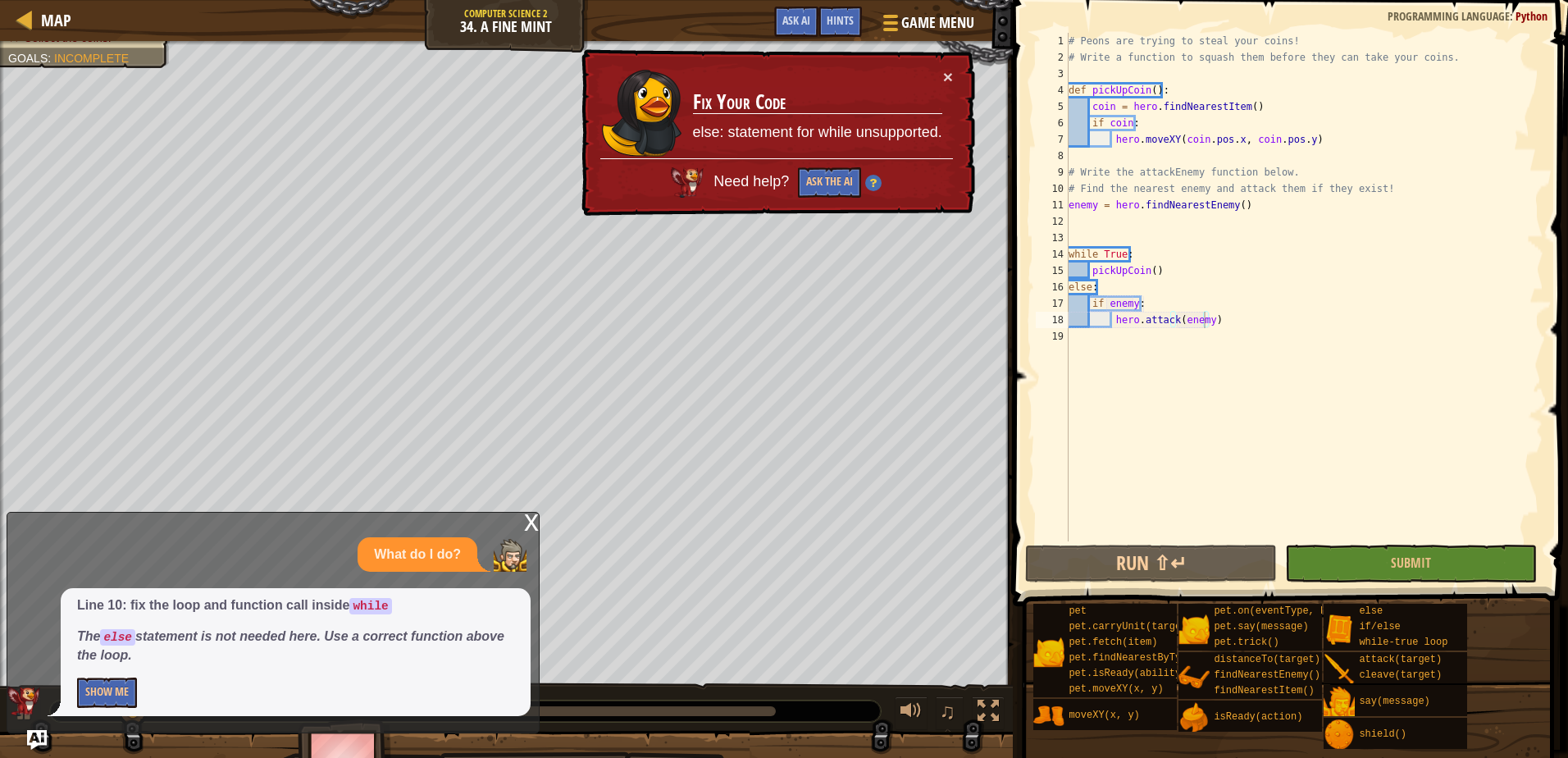
click at [109, 709] on div "Line 10: fix the loop and function call inside while The else statement is not …" at bounding box center [295, 652] width 470 height 128
click at [111, 692] on button "Show Me" at bounding box center [107, 692] width 60 height 31
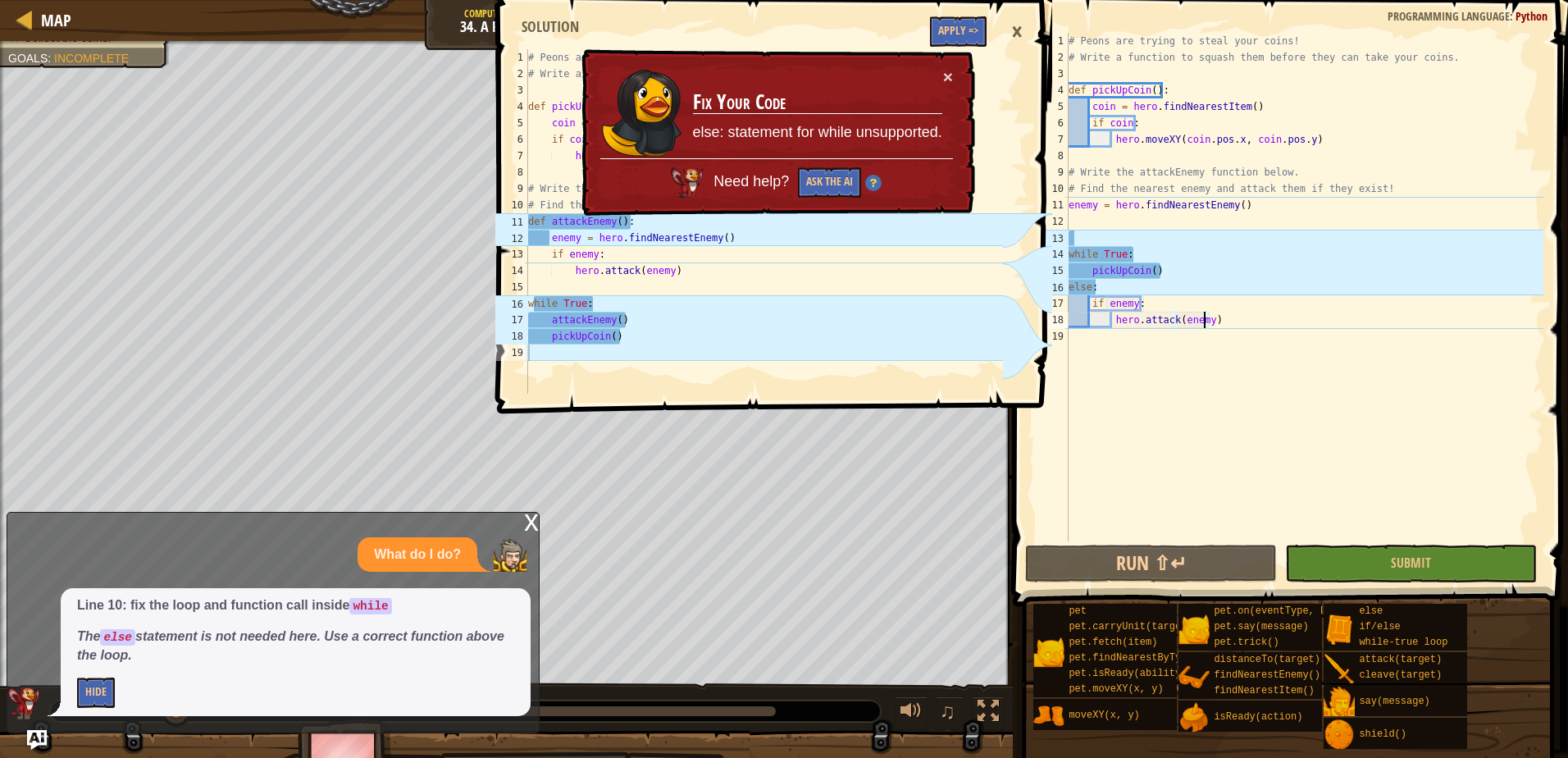
click at [1133, 228] on div "# Peons are trying to steal your coins! # Write a function to squash them befor…" at bounding box center [1304, 304] width 478 height 541
click at [1135, 237] on div "# Peons are trying to steal your coins! # Write a function to squash them befor…" at bounding box center [1304, 304] width 478 height 541
drag, startPoint x: 1263, startPoint y: 208, endPoint x: 1315, endPoint y: 204, distance: 52.2
click at [1319, 204] on div "# Peons are trying to steal your coins! # Write a function to squash them befor…" at bounding box center [1304, 304] width 478 height 541
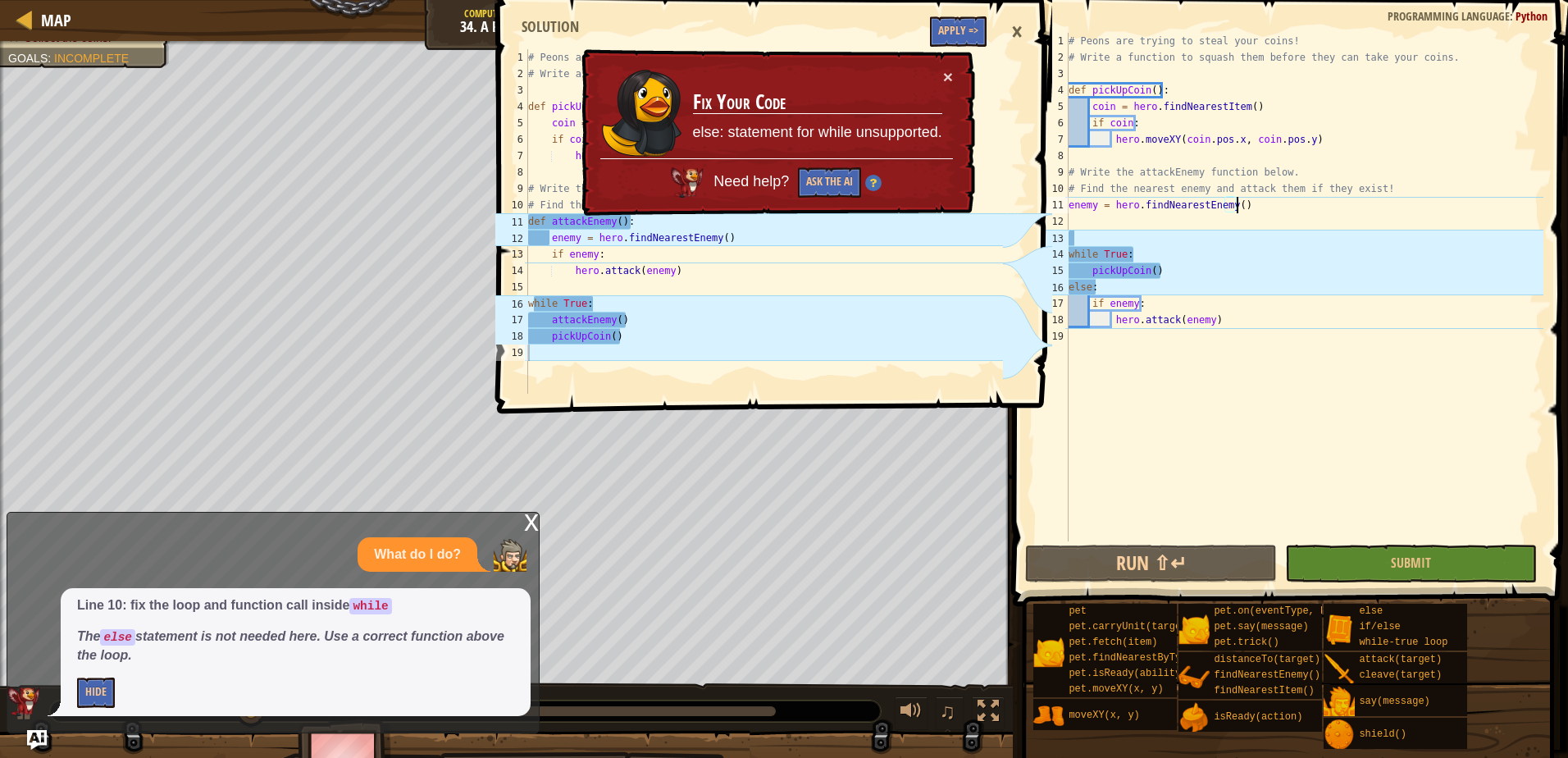
click at [1312, 204] on div "# Peons are trying to steal your coins! # Write a function to squash them befor…" at bounding box center [1304, 304] width 478 height 541
type textarea "# Find the nearest enemy and attack them if they exist!"
click at [1396, 187] on div "# Peons are trying to steal your coins! # Write a function to squash them befor…" at bounding box center [1304, 304] width 478 height 541
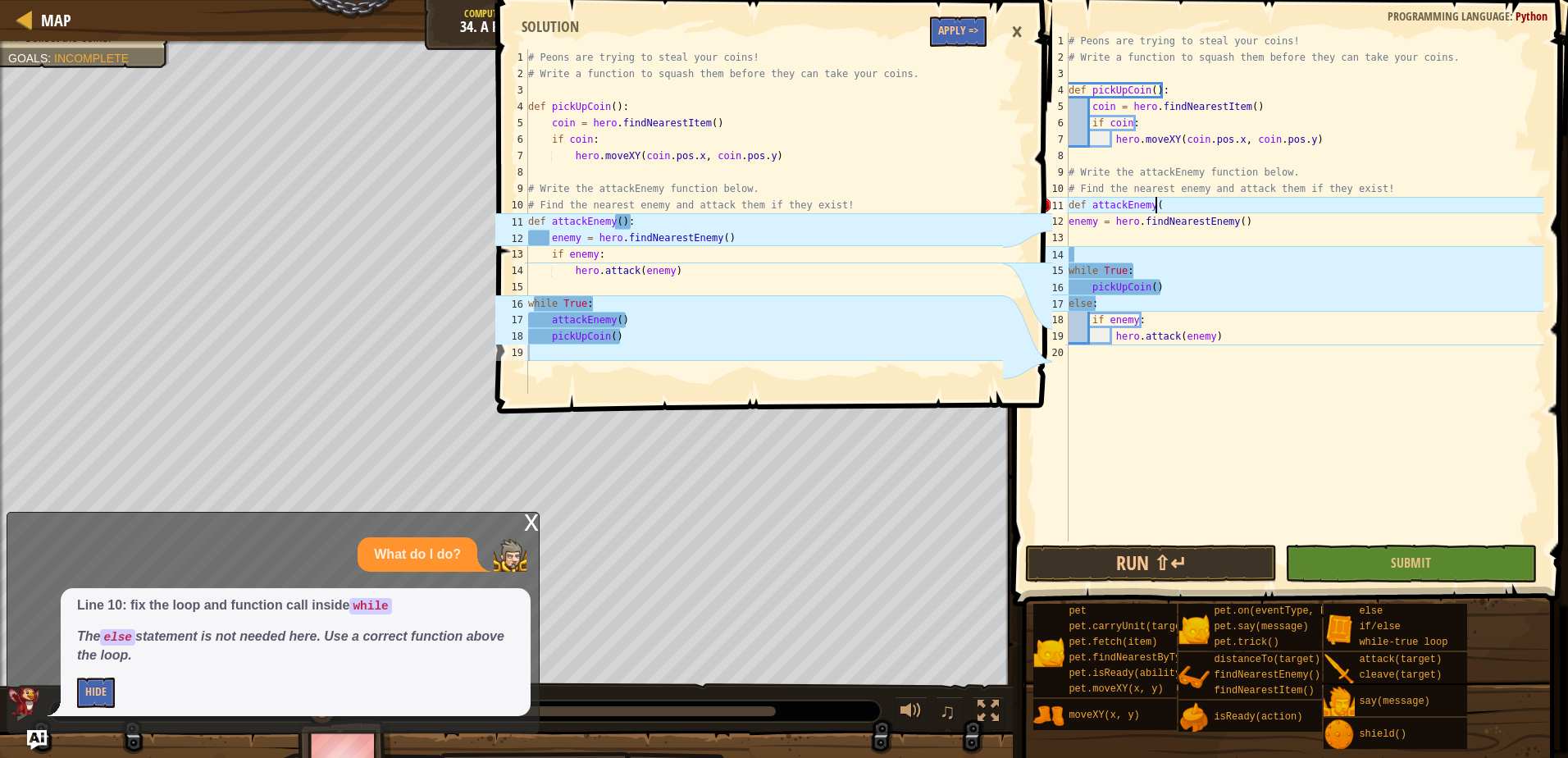
scroll to position [8, 7]
type textarea "def attackEnemy():"
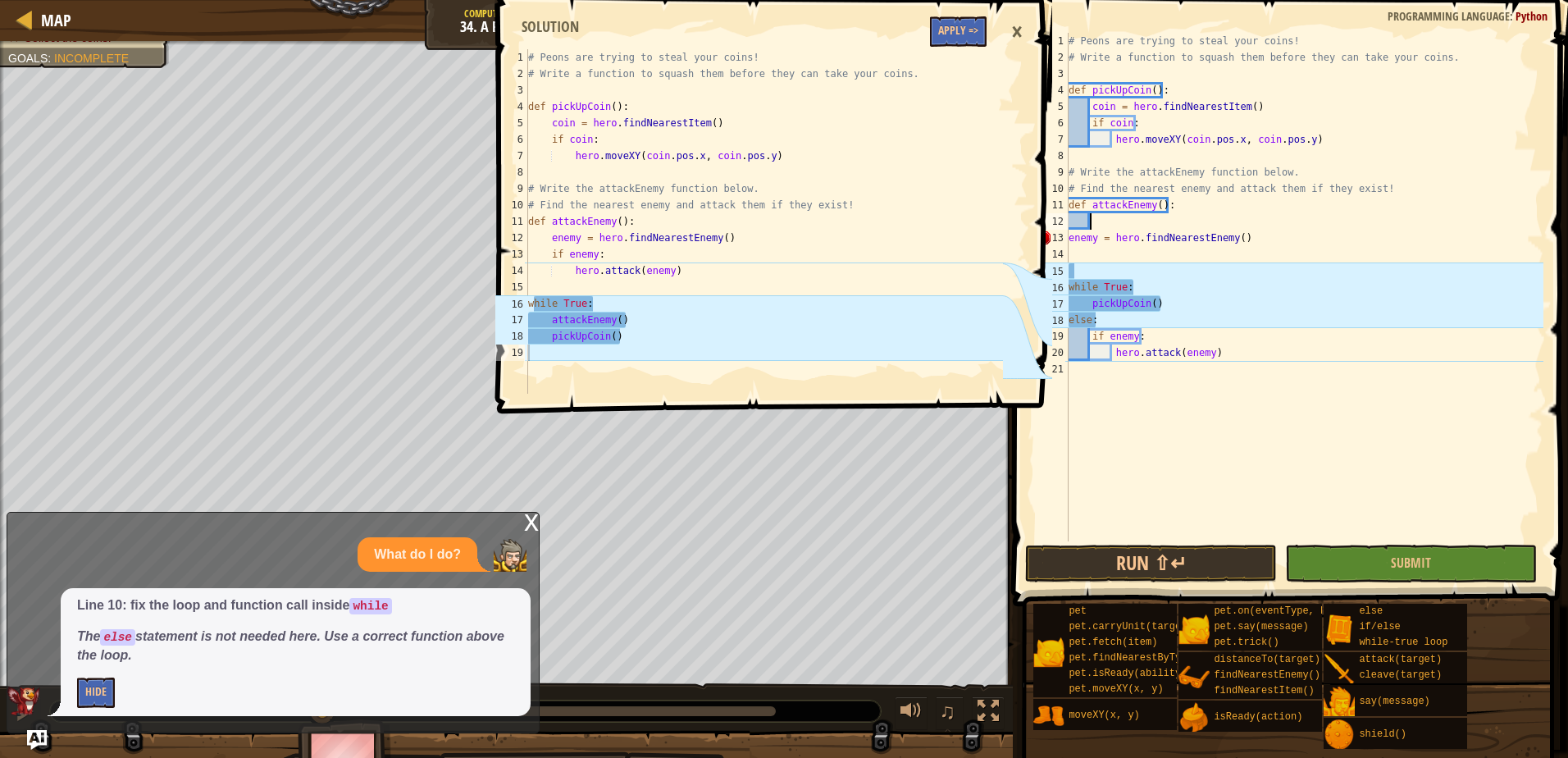
scroll to position [8, 1]
click at [1070, 237] on div "# Peons are trying to steal your coins! # Write a function to squash them befor…" at bounding box center [1304, 304] width 478 height 541
type textarea "enemy = hero.findNearestEnemy()"
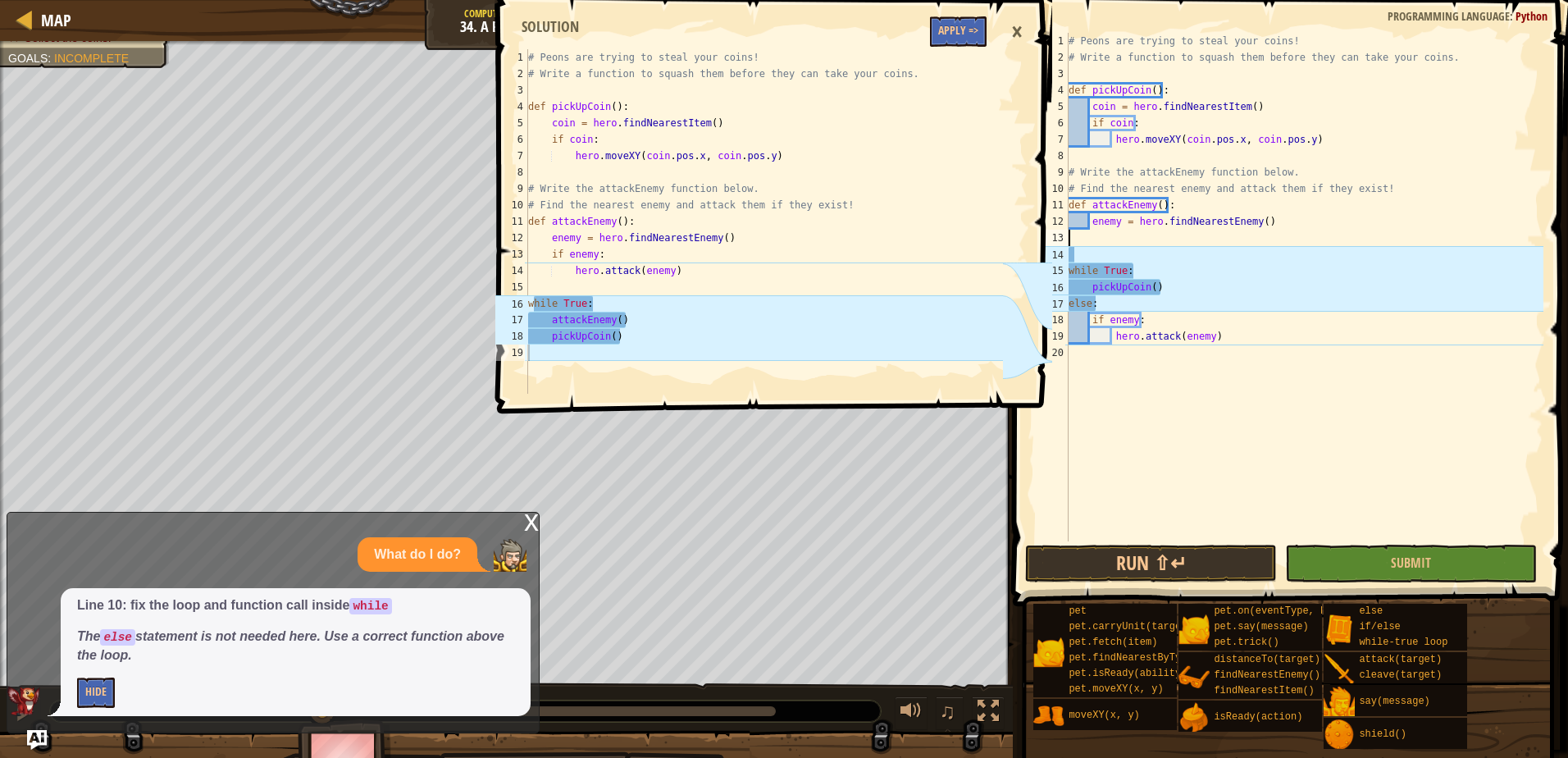
click at [1131, 236] on div "# Peons are trying to steal your coins! # Write a function to squash them befor…" at bounding box center [1304, 304] width 478 height 541
click at [1103, 256] on div "# Peons are trying to steal your coins! # Write a function to squash them befor…" at bounding box center [1304, 304] width 478 height 541
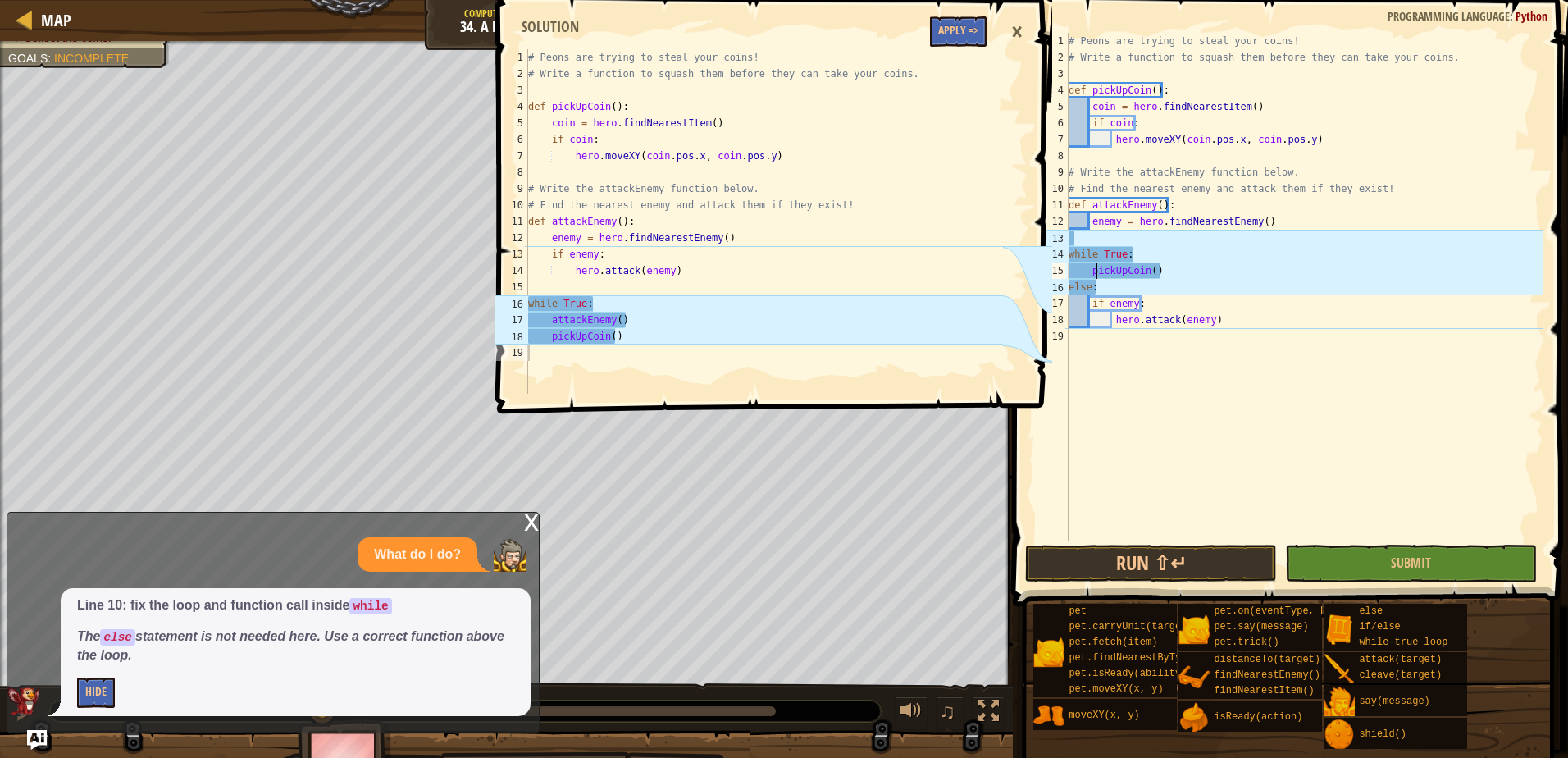
type textarea "while True:"
type textarea "hero.attack(enemy)"
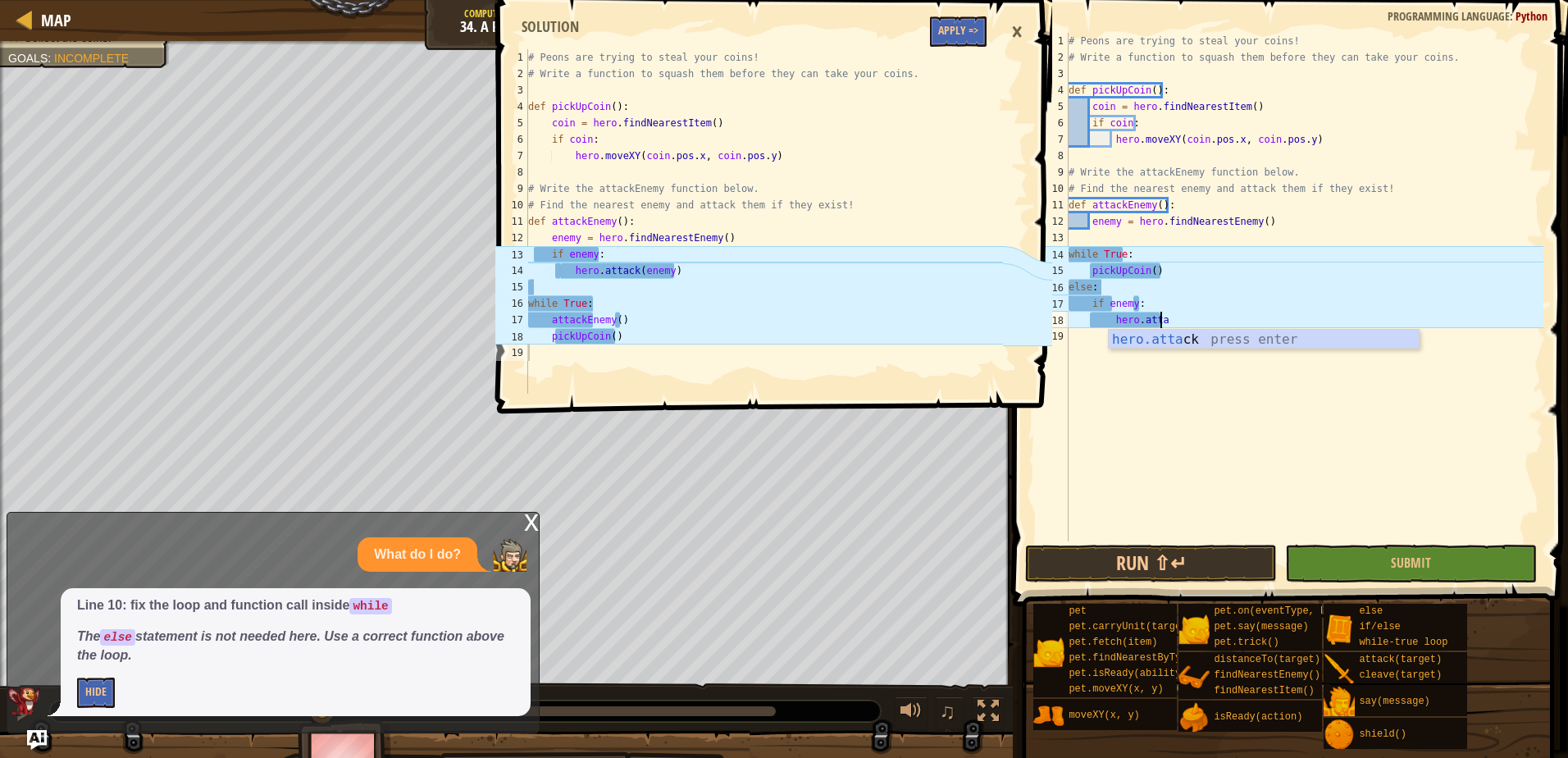
type textarea "h"
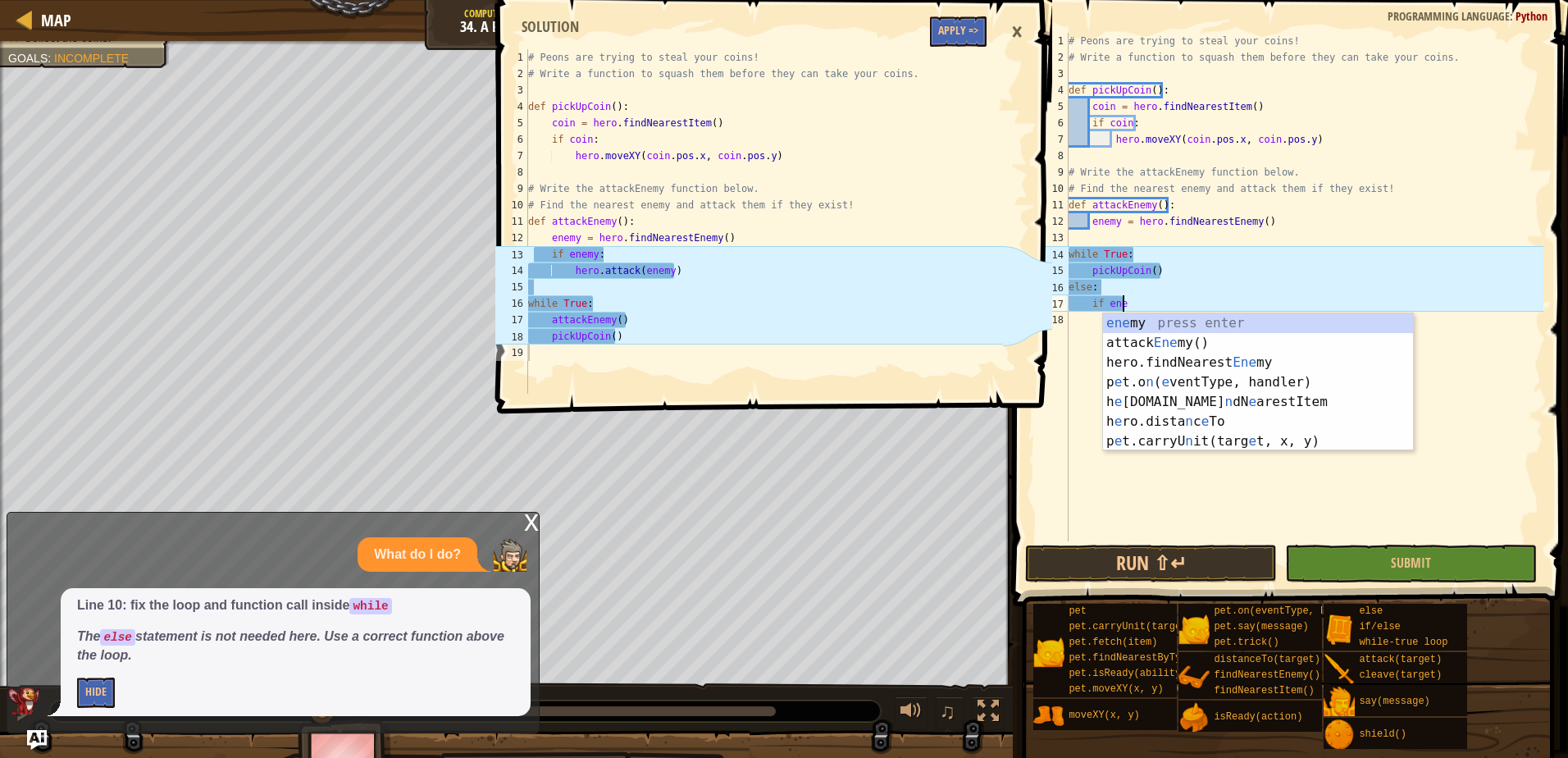
type textarea "i"
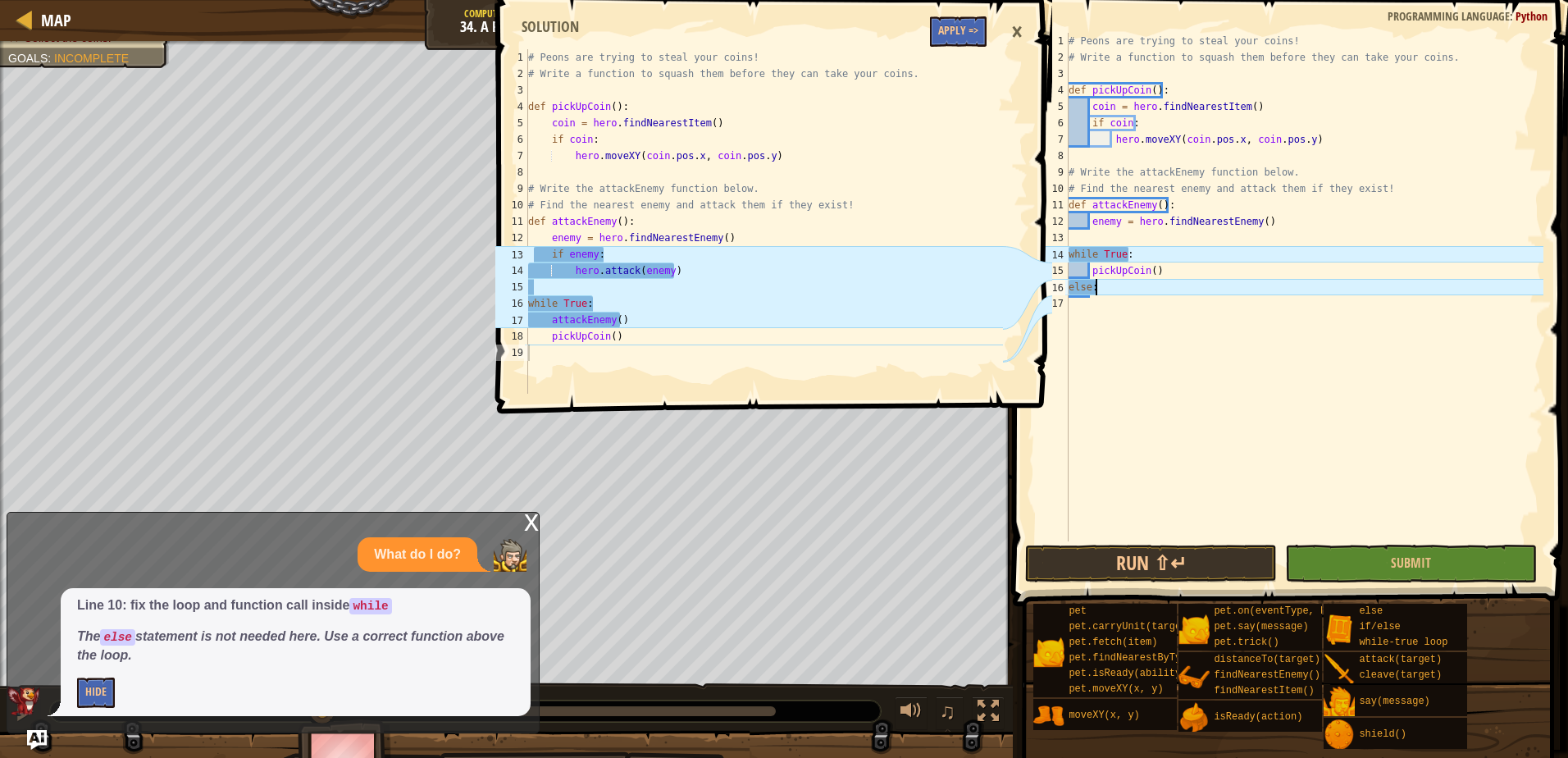
type textarea "e"
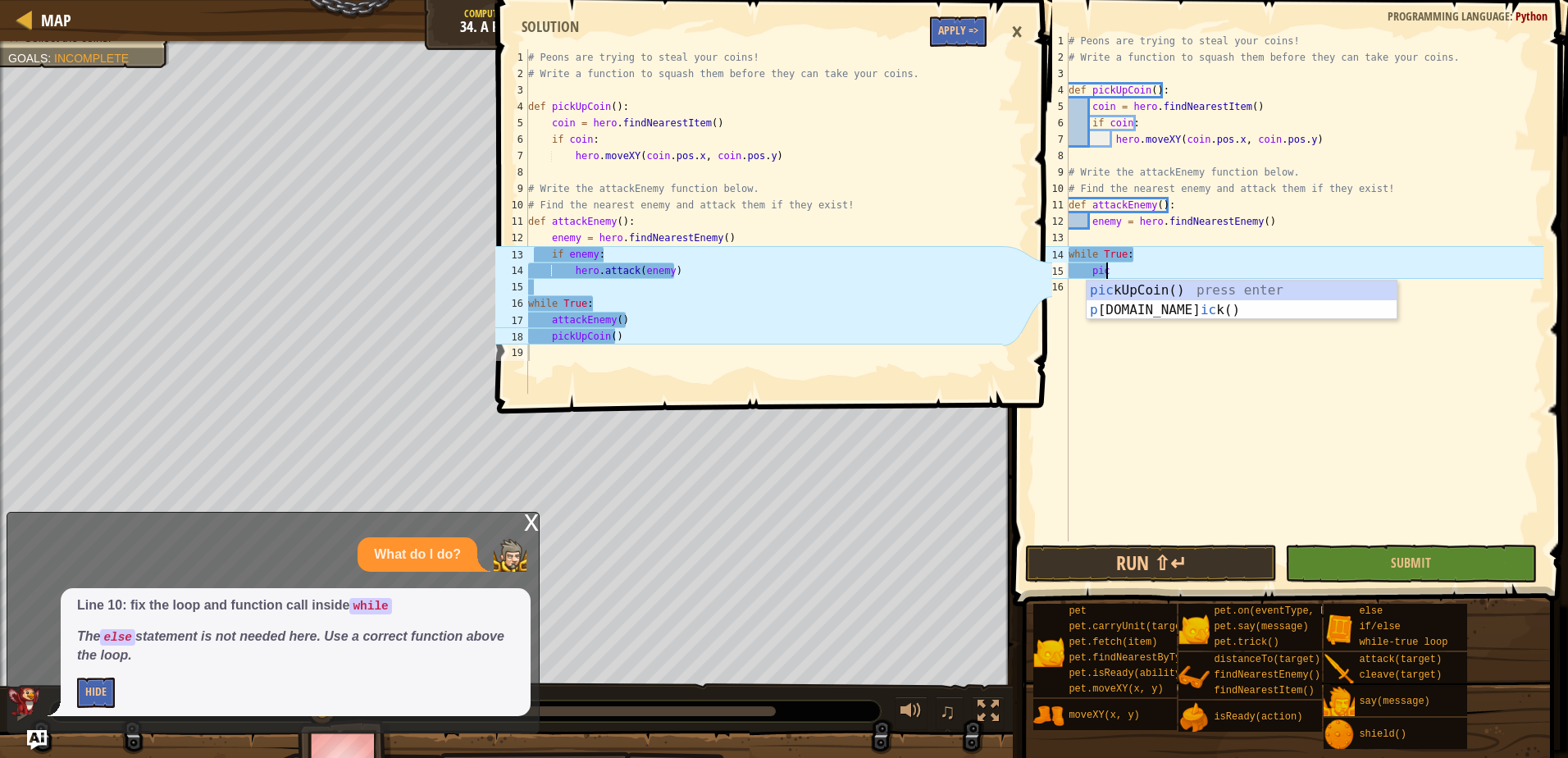
type textarea "p"
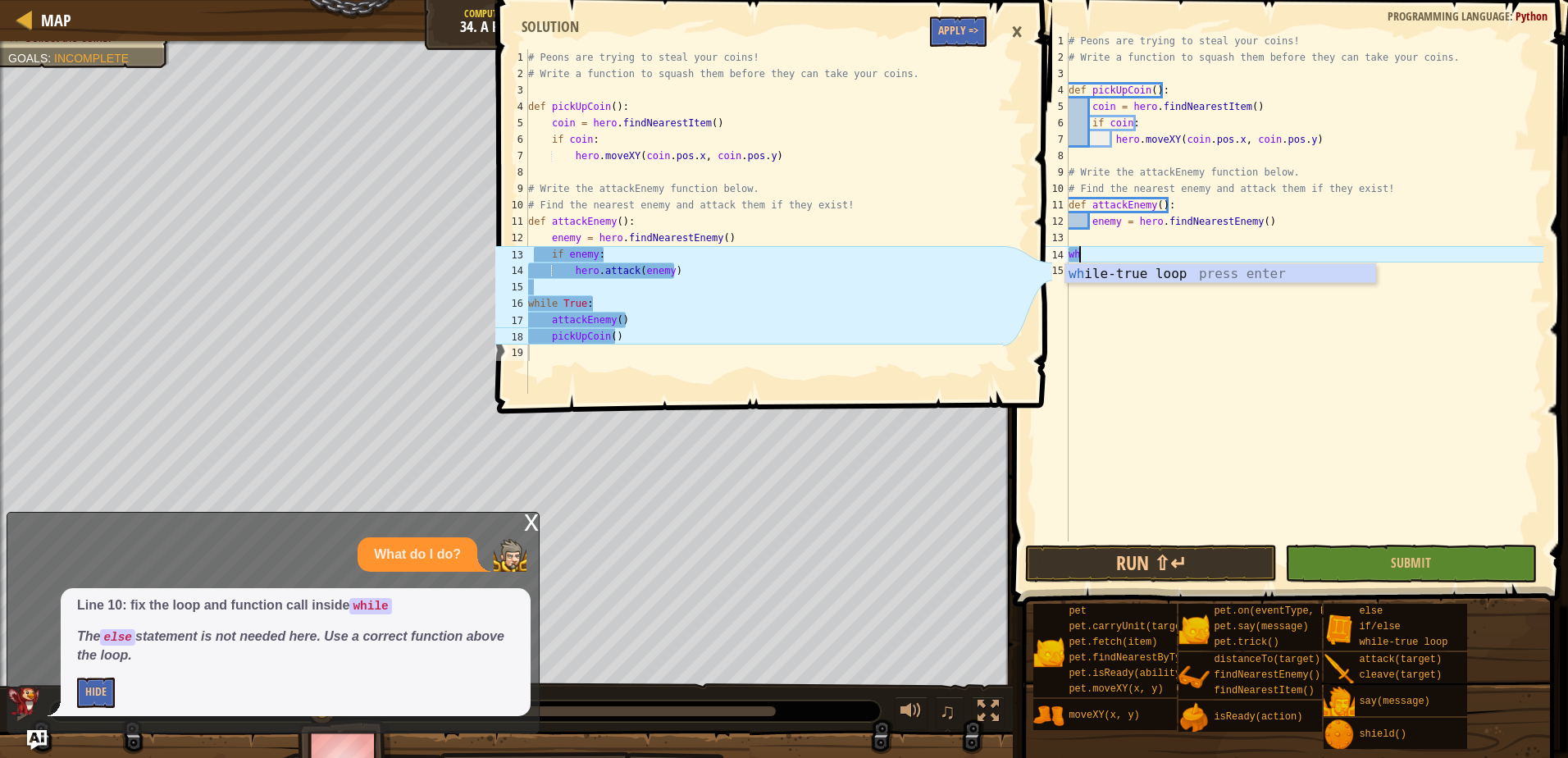
type textarea "w"
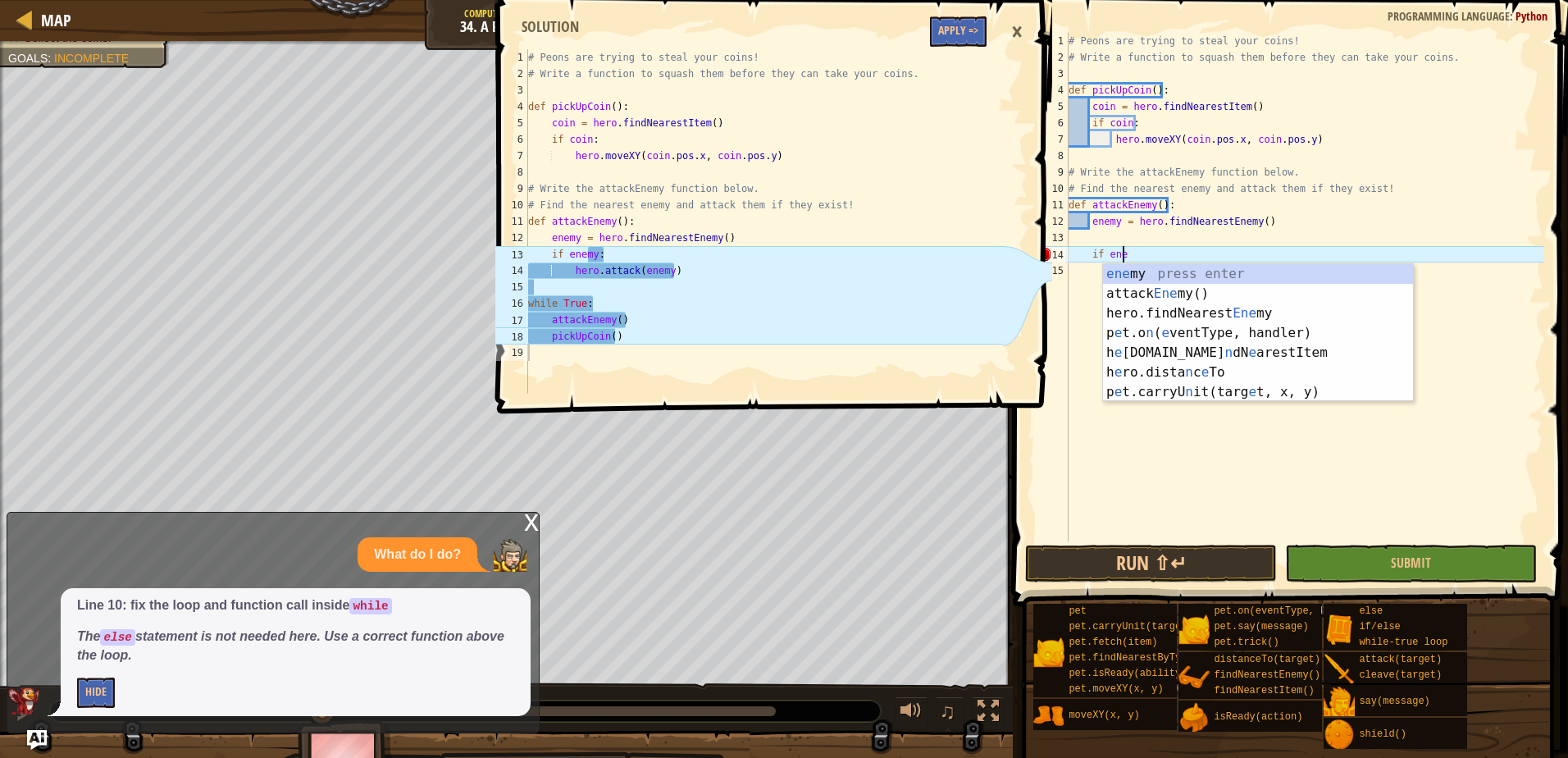
scroll to position [8, 4]
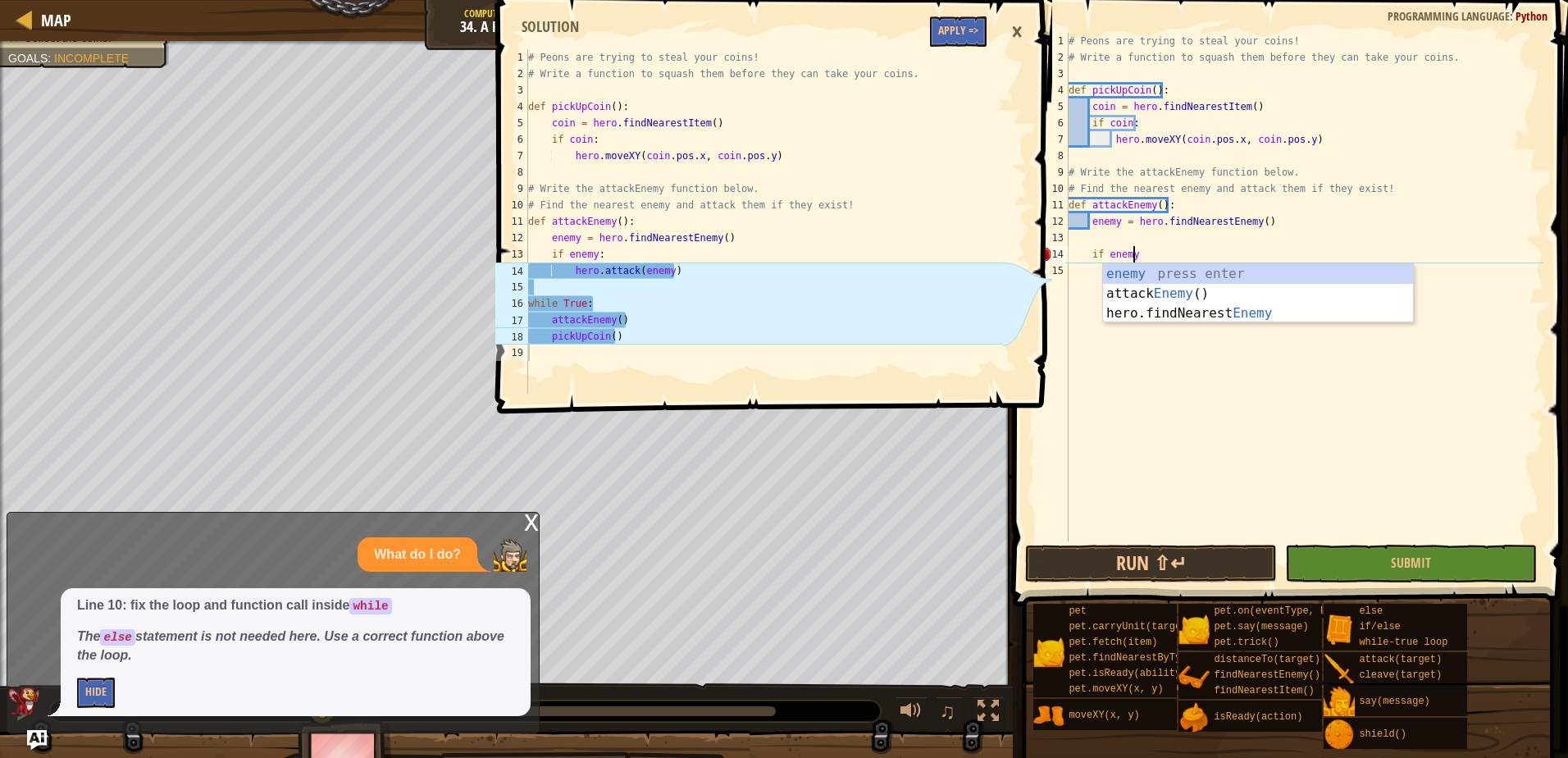
type textarea "if enemy:"
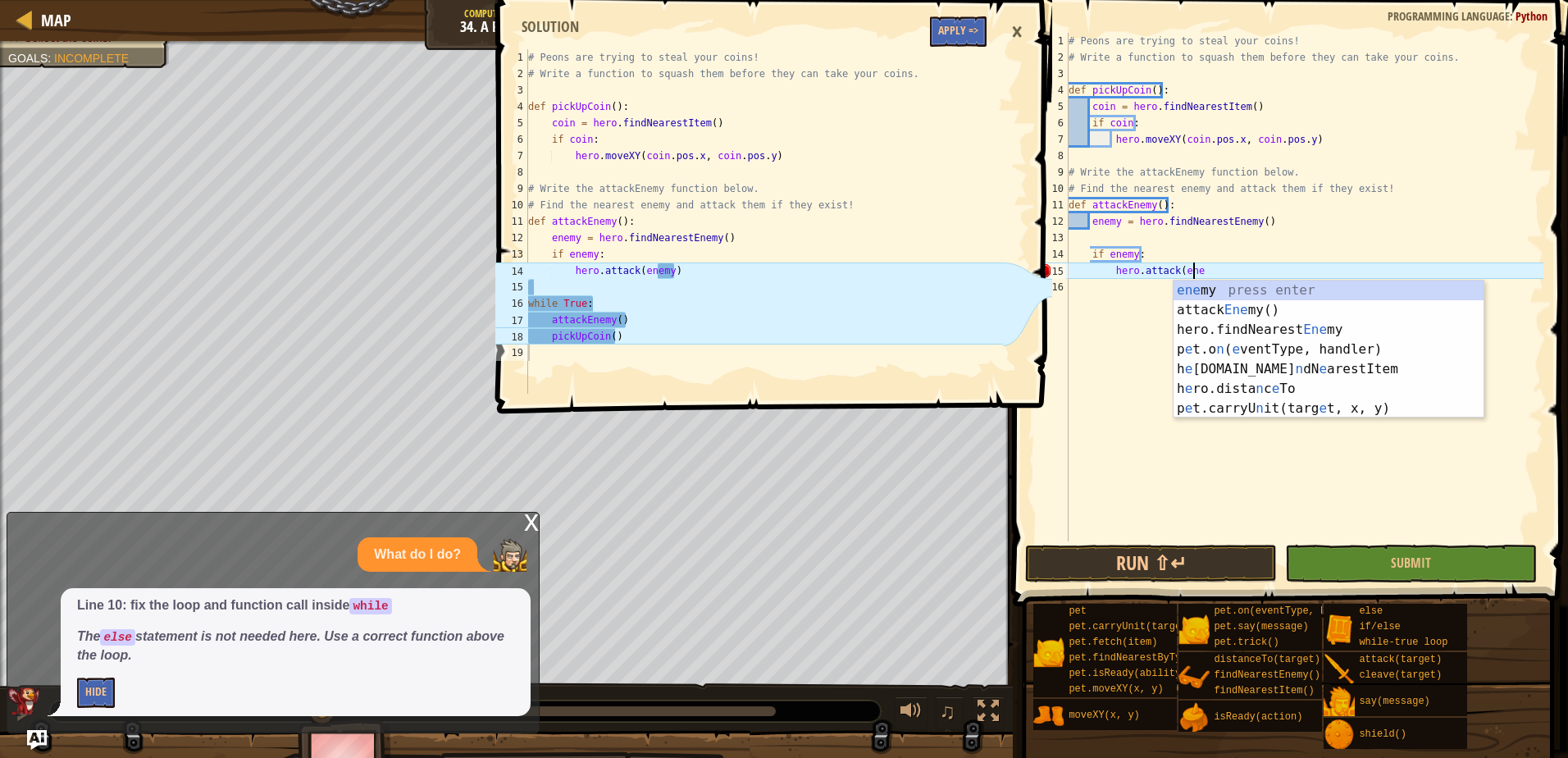
scroll to position [8, 10]
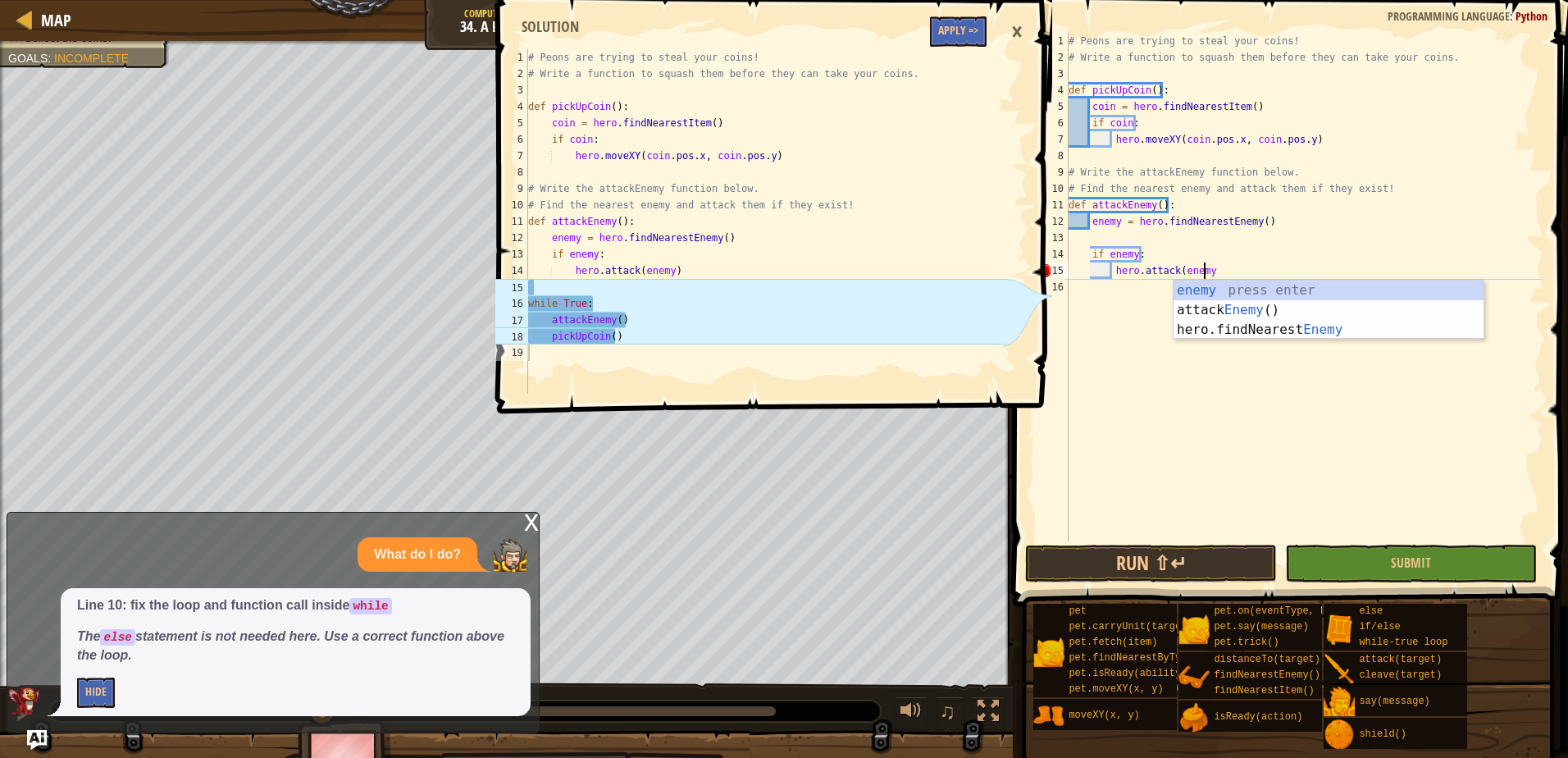
type textarea "hero.attack(enemy)"
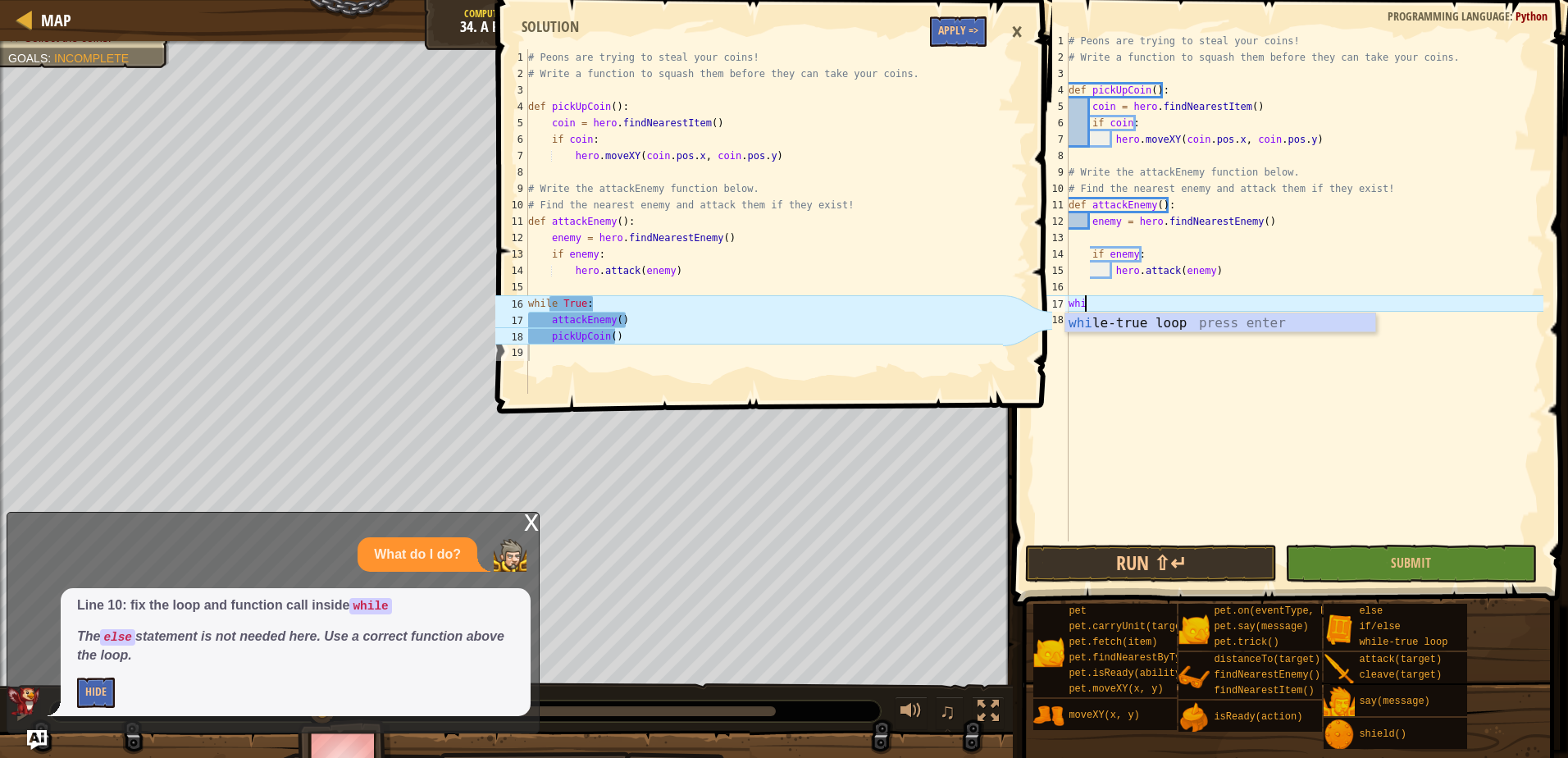
scroll to position [8, 1]
type textarea "while"
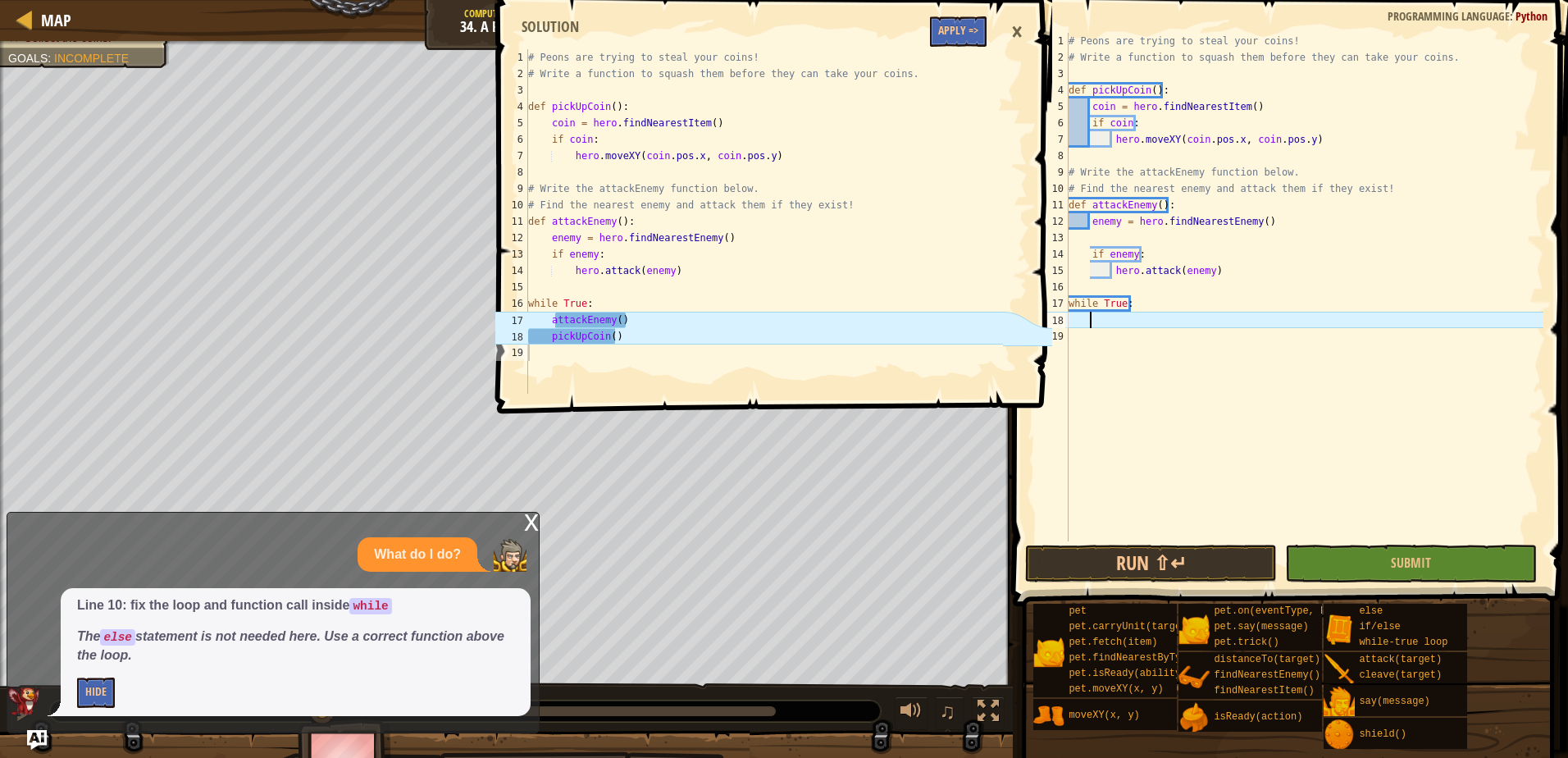
type textarea "a"
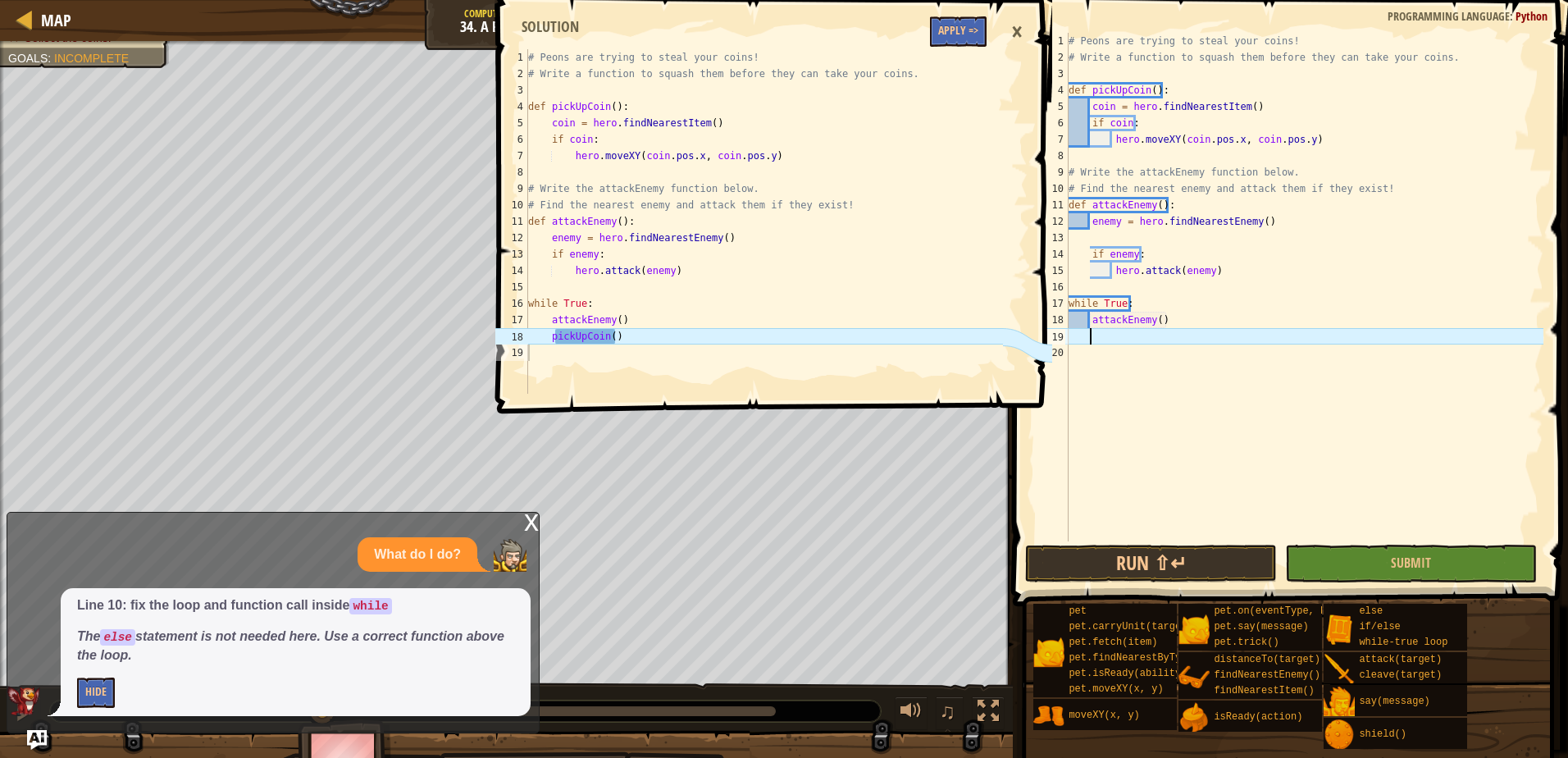
type textarea "p"
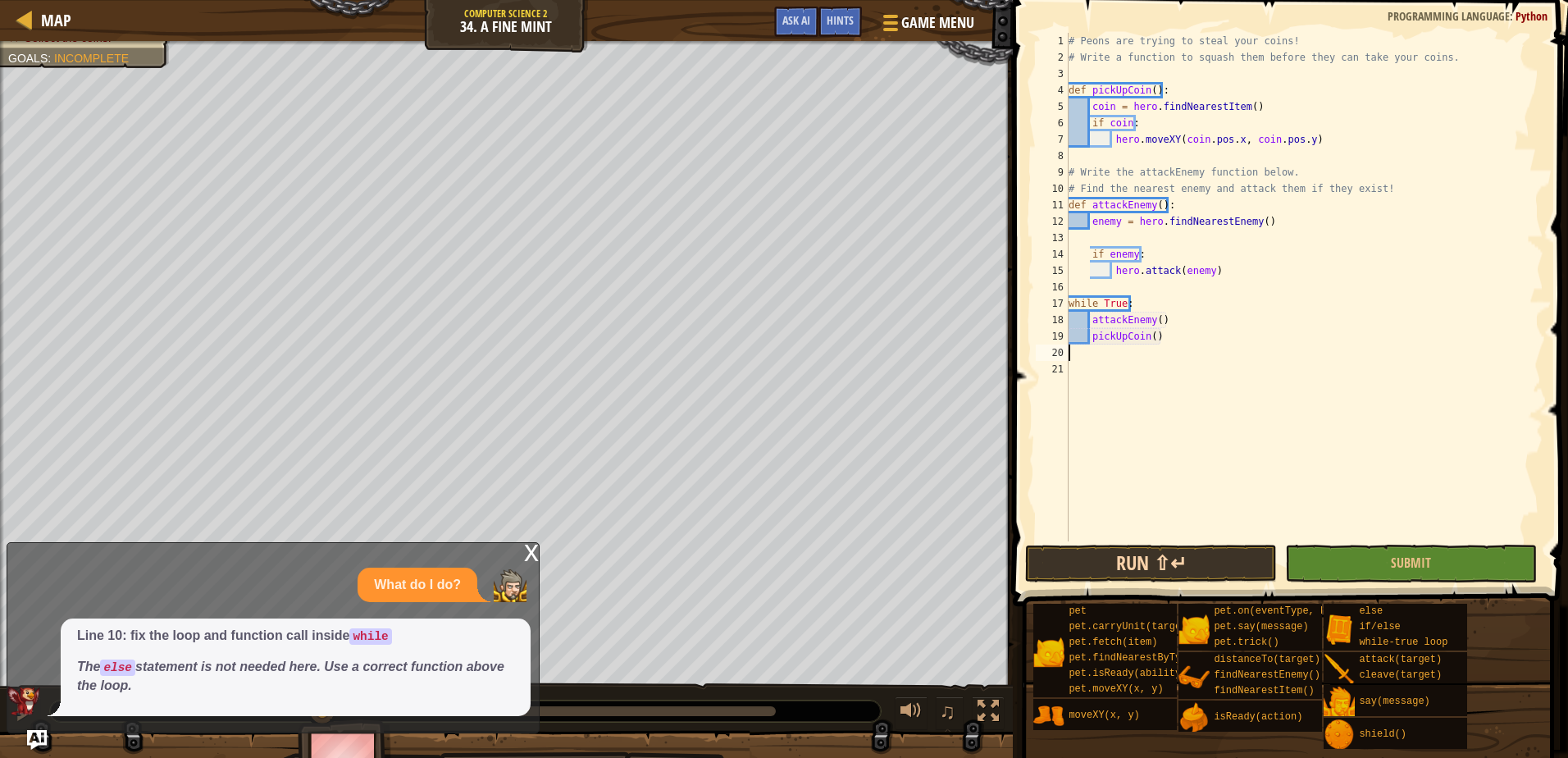
scroll to position [8, 0]
click at [1172, 559] on button "Run ⇧↵" at bounding box center [1151, 563] width 252 height 37
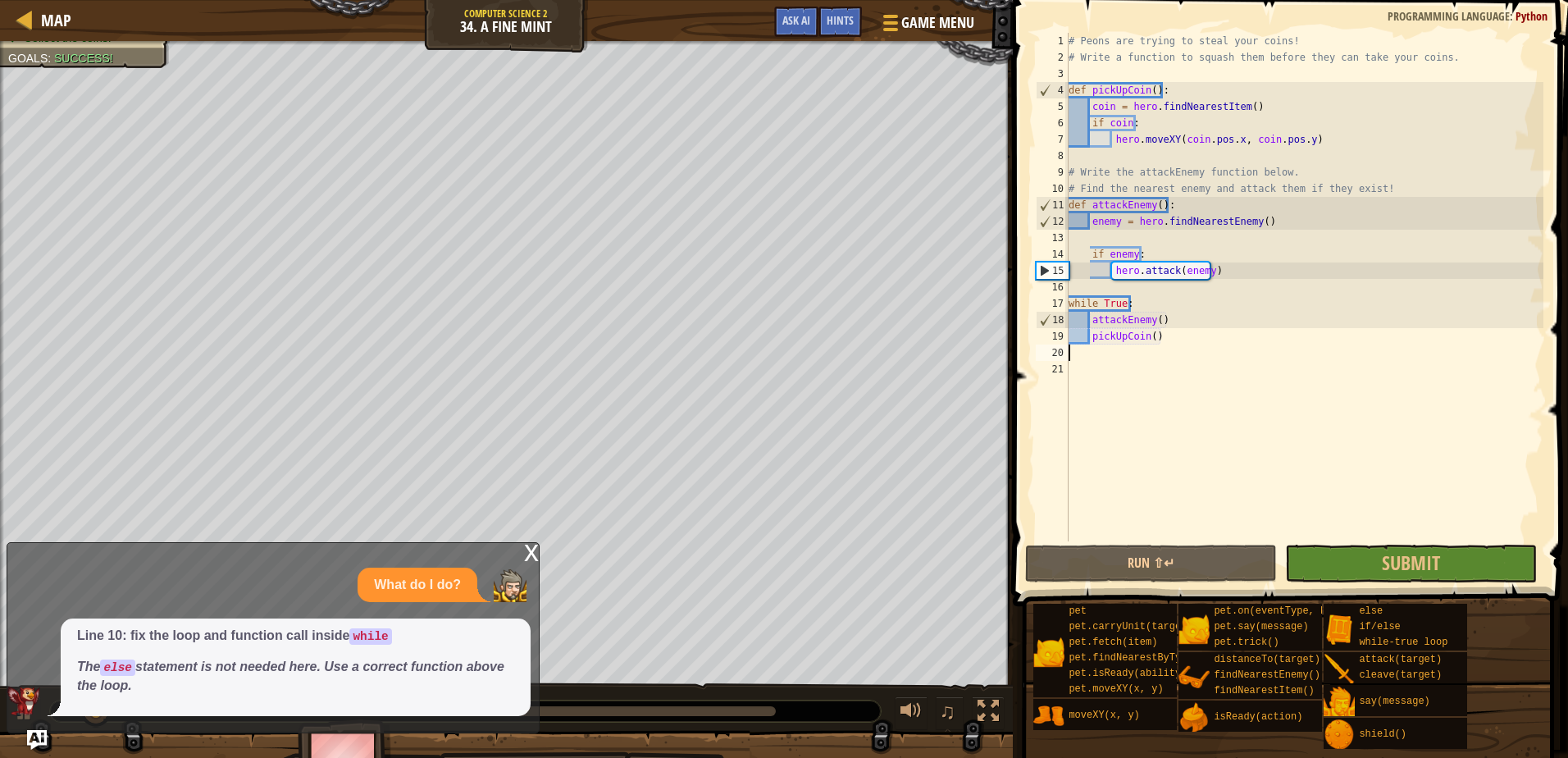
click at [533, 546] on div "x" at bounding box center [531, 550] width 14 height 16
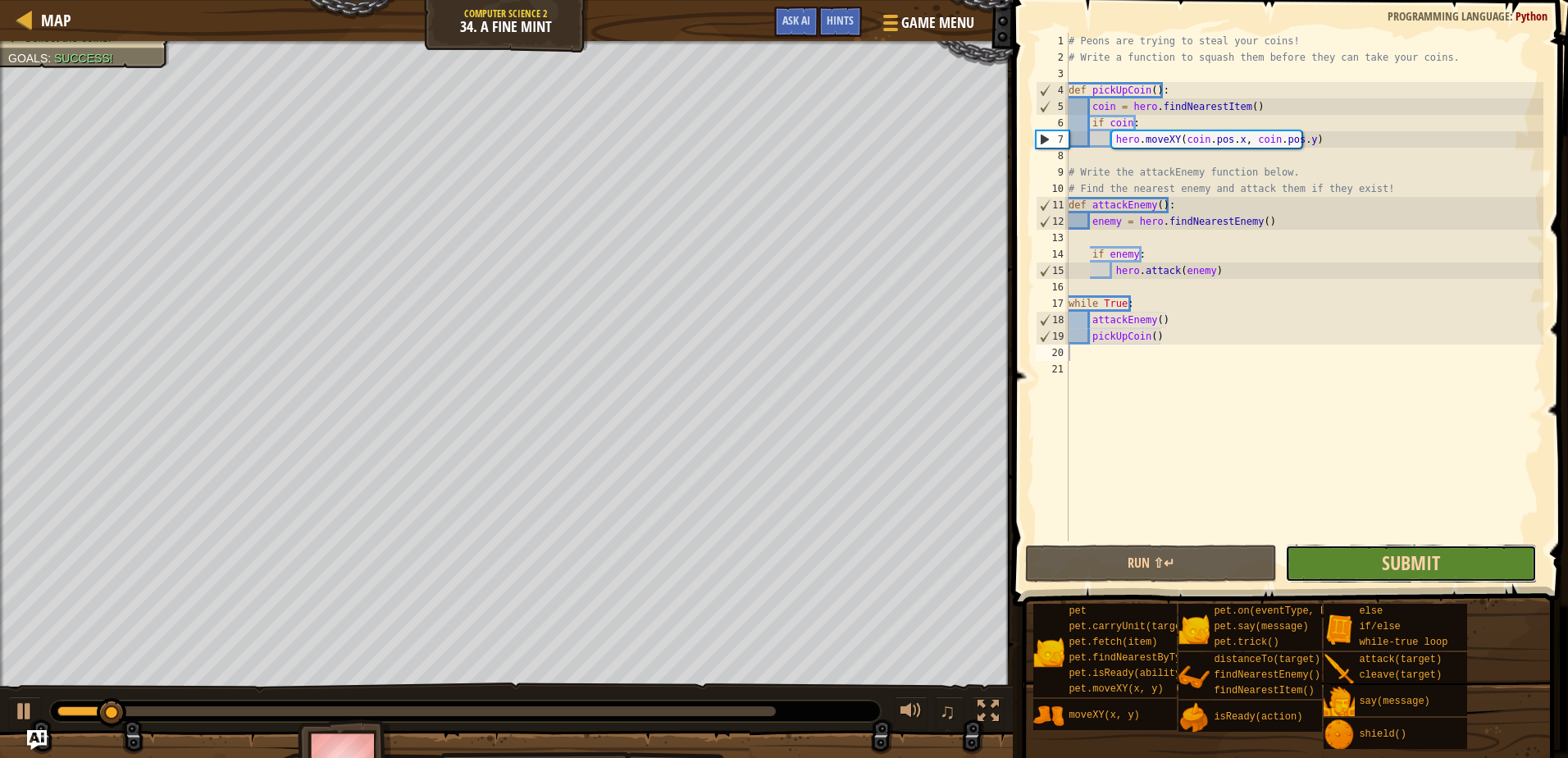
click at [1393, 569] on span "Submit" at bounding box center [1411, 562] width 58 height 26
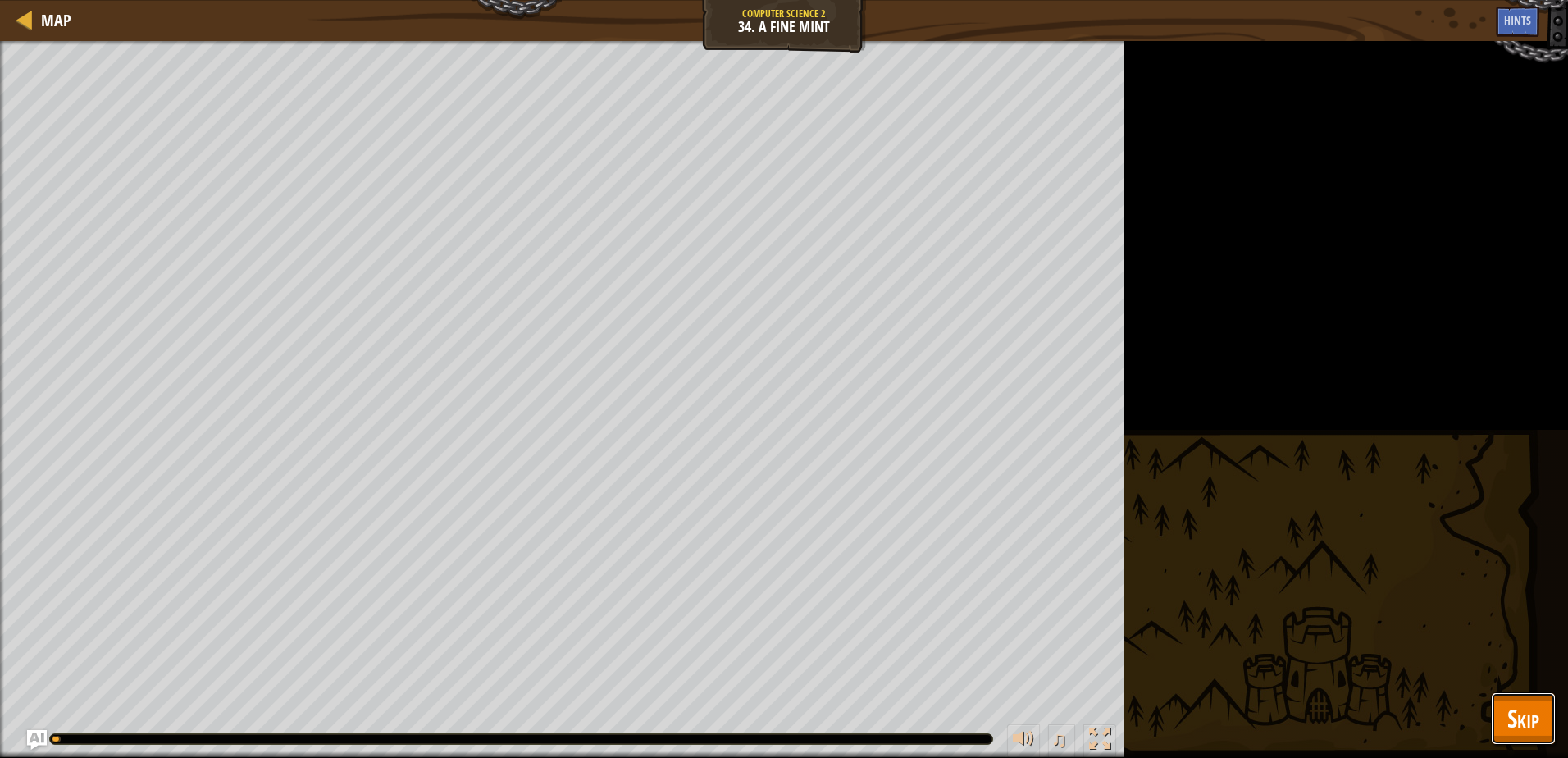
click at [1508, 704] on span "Skip" at bounding box center [1523, 718] width 32 height 34
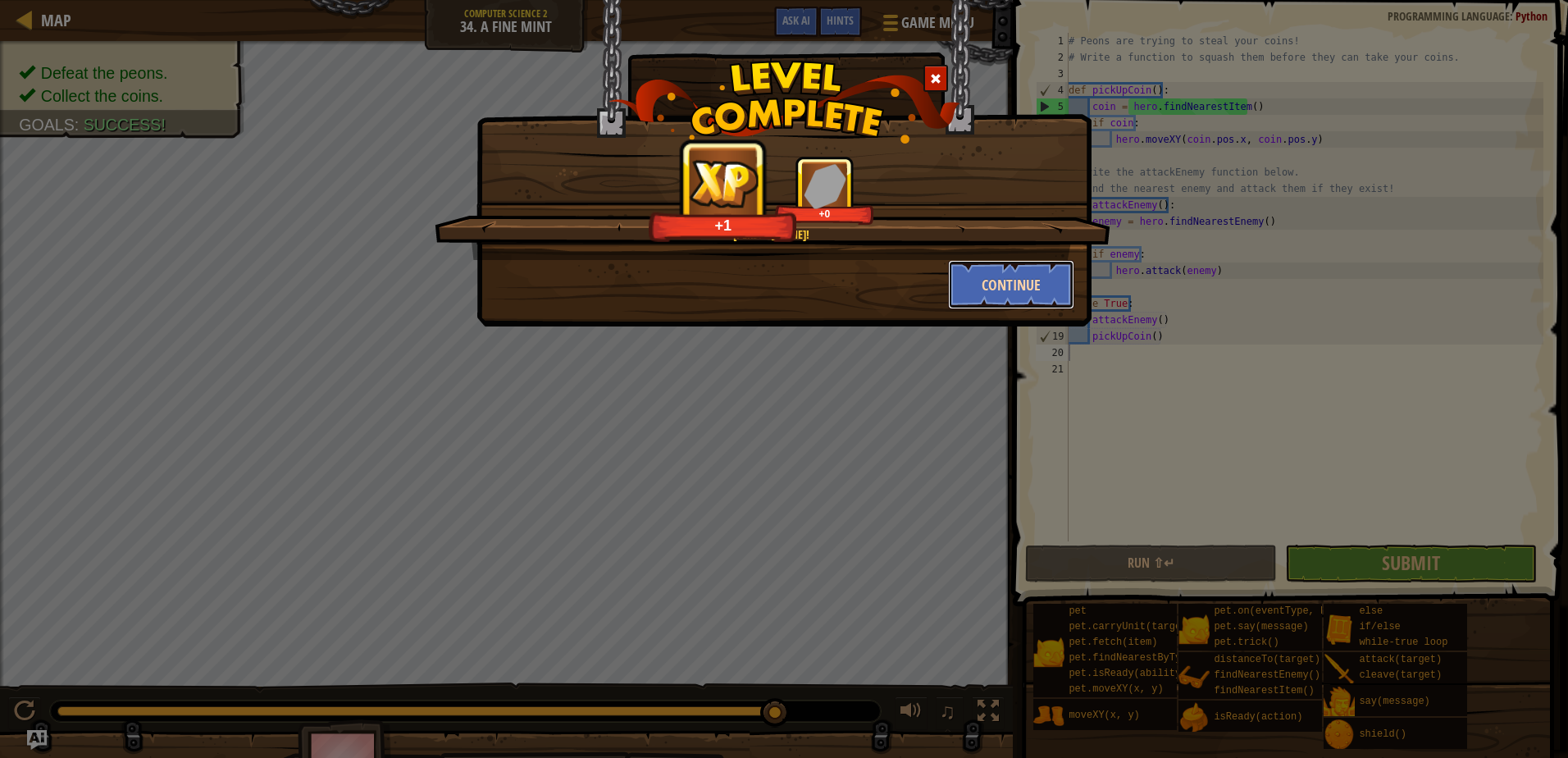
click at [1016, 295] on button "Continue" at bounding box center [1011, 285] width 127 height 49
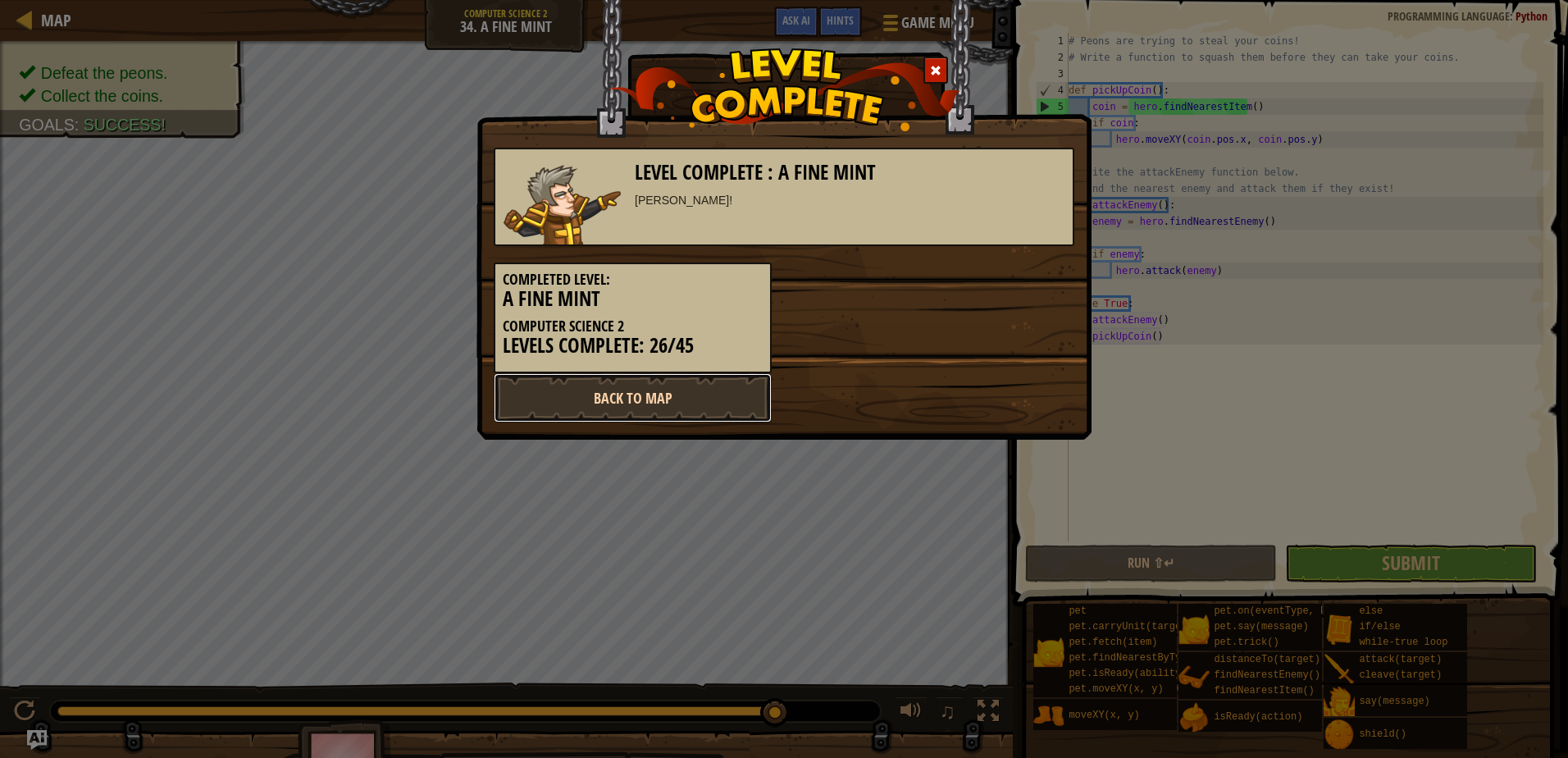
click at [703, 388] on link "Back to Map" at bounding box center [632, 398] width 278 height 49
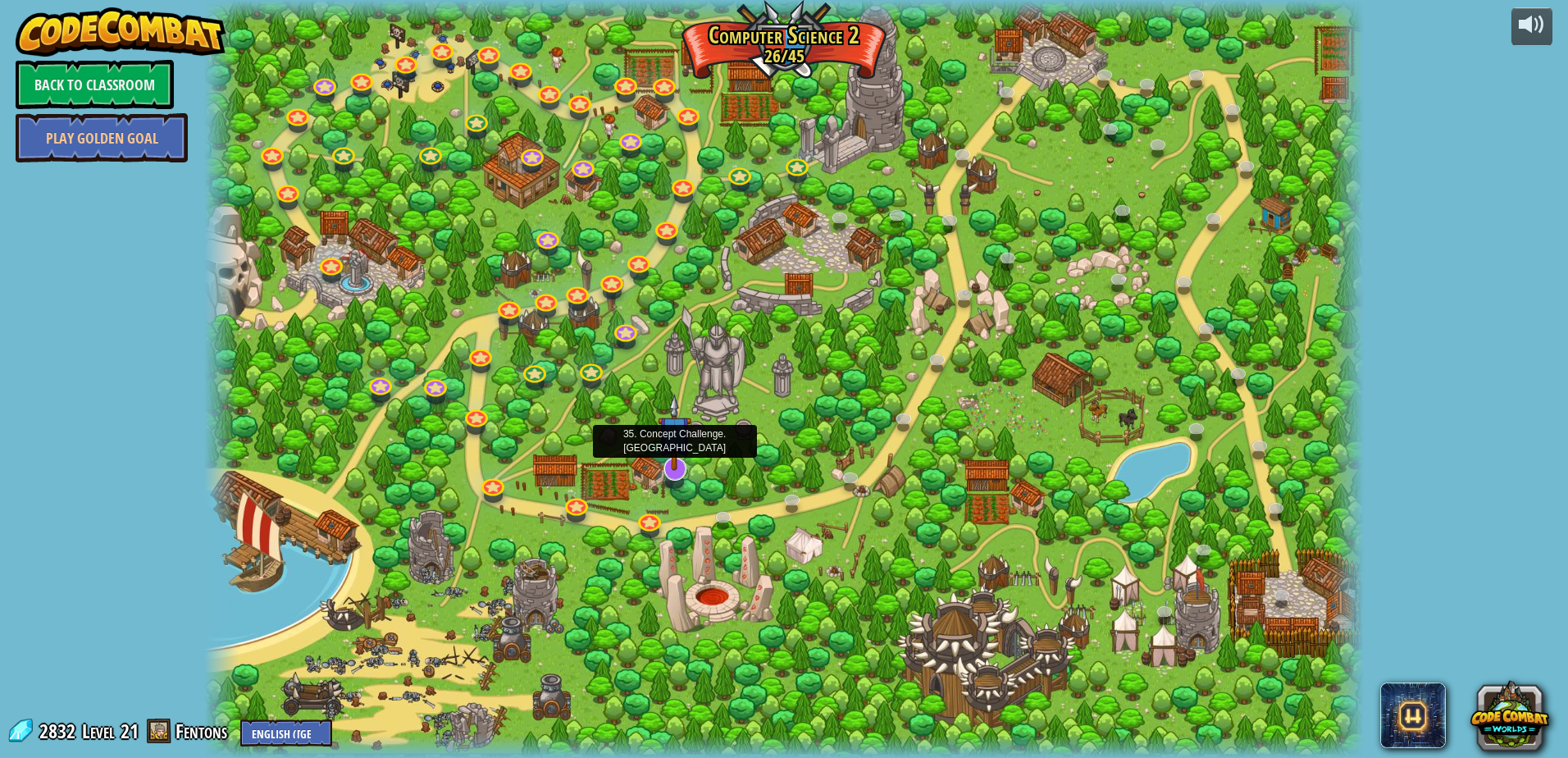
click at [666, 470] on img at bounding box center [675, 433] width 34 height 78
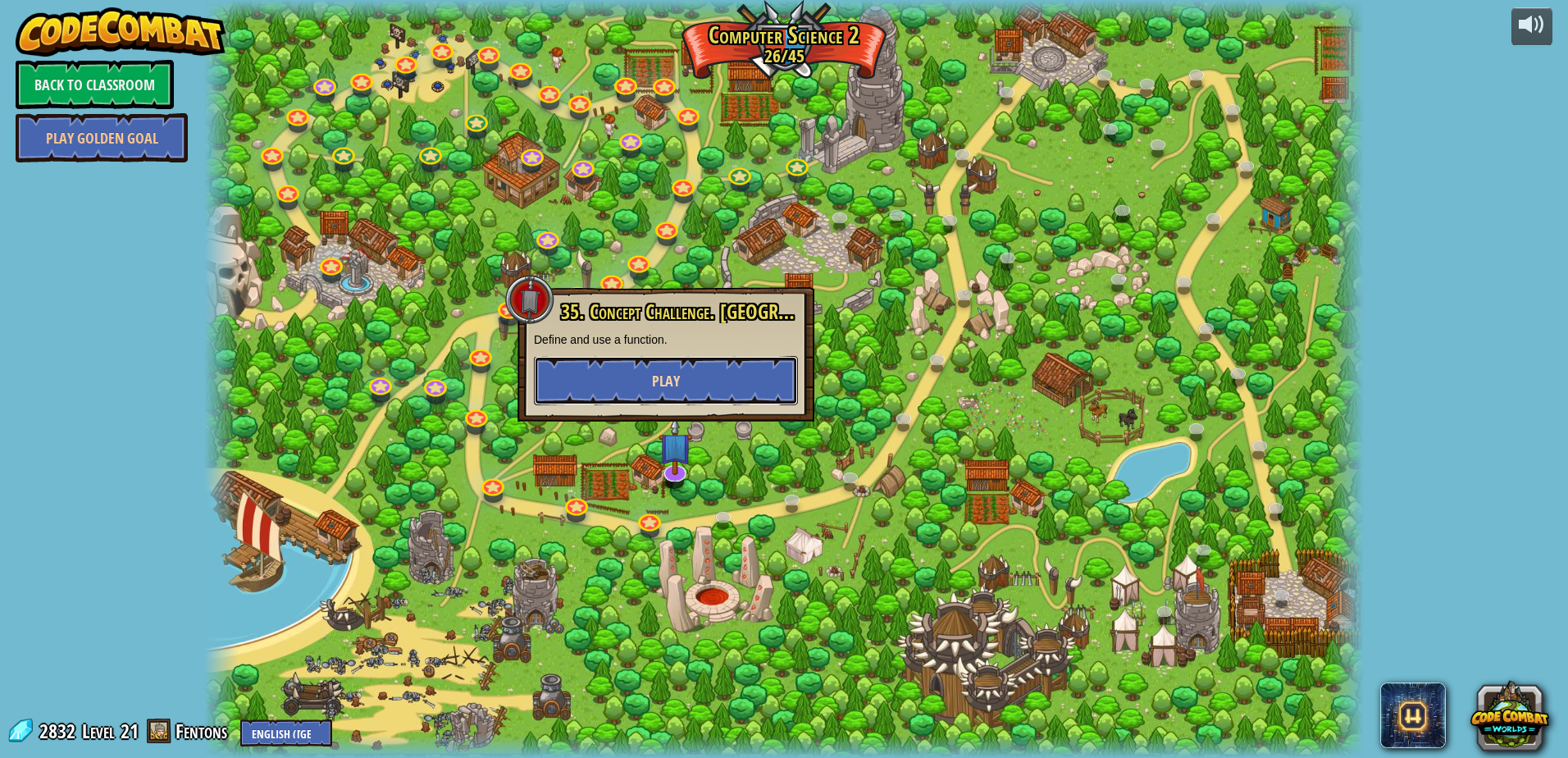
click at [773, 388] on button "Play" at bounding box center [665, 380] width 264 height 49
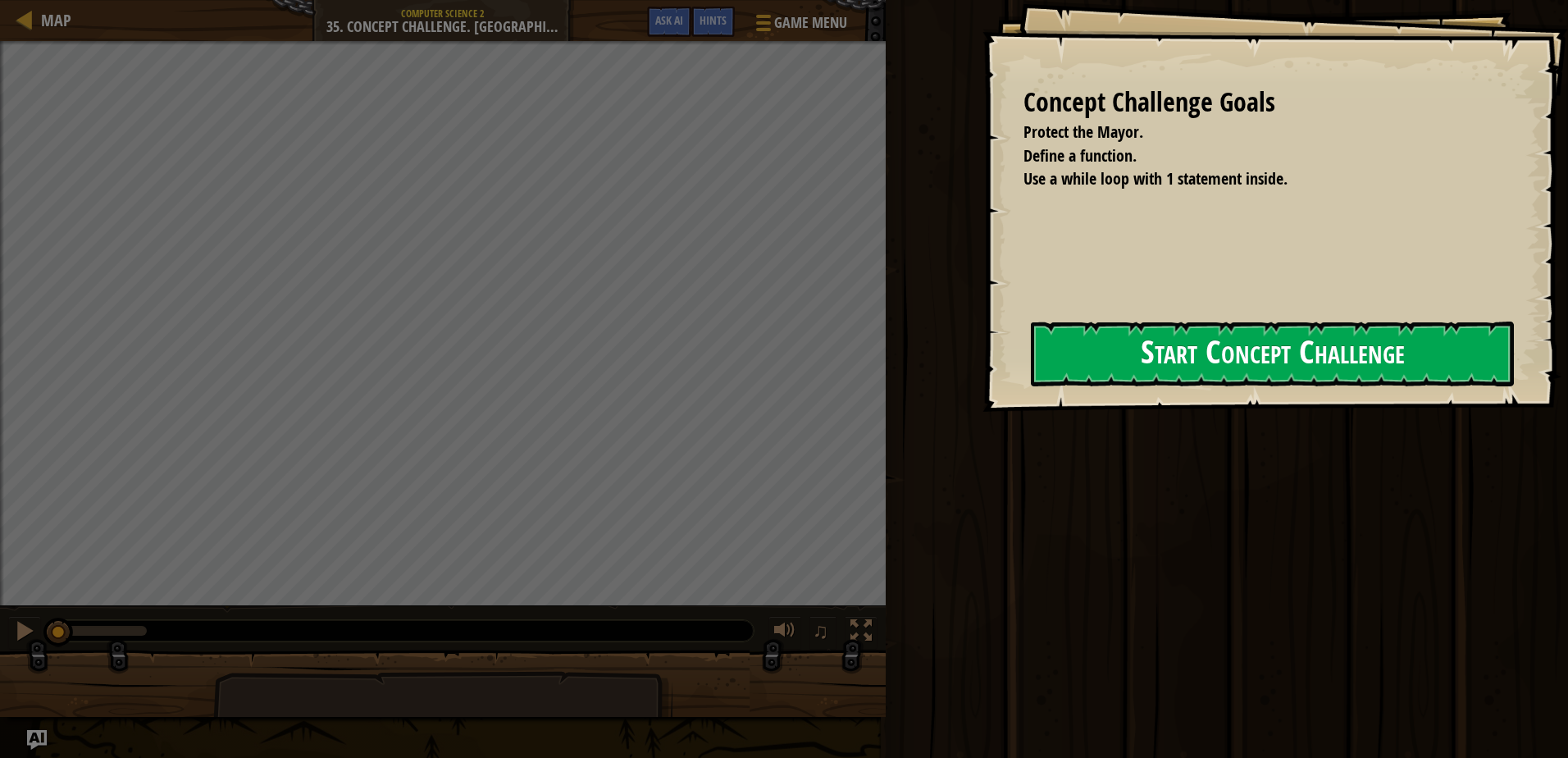
click at [1203, 362] on button "Start Concept Challenge" at bounding box center [1272, 354] width 483 height 65
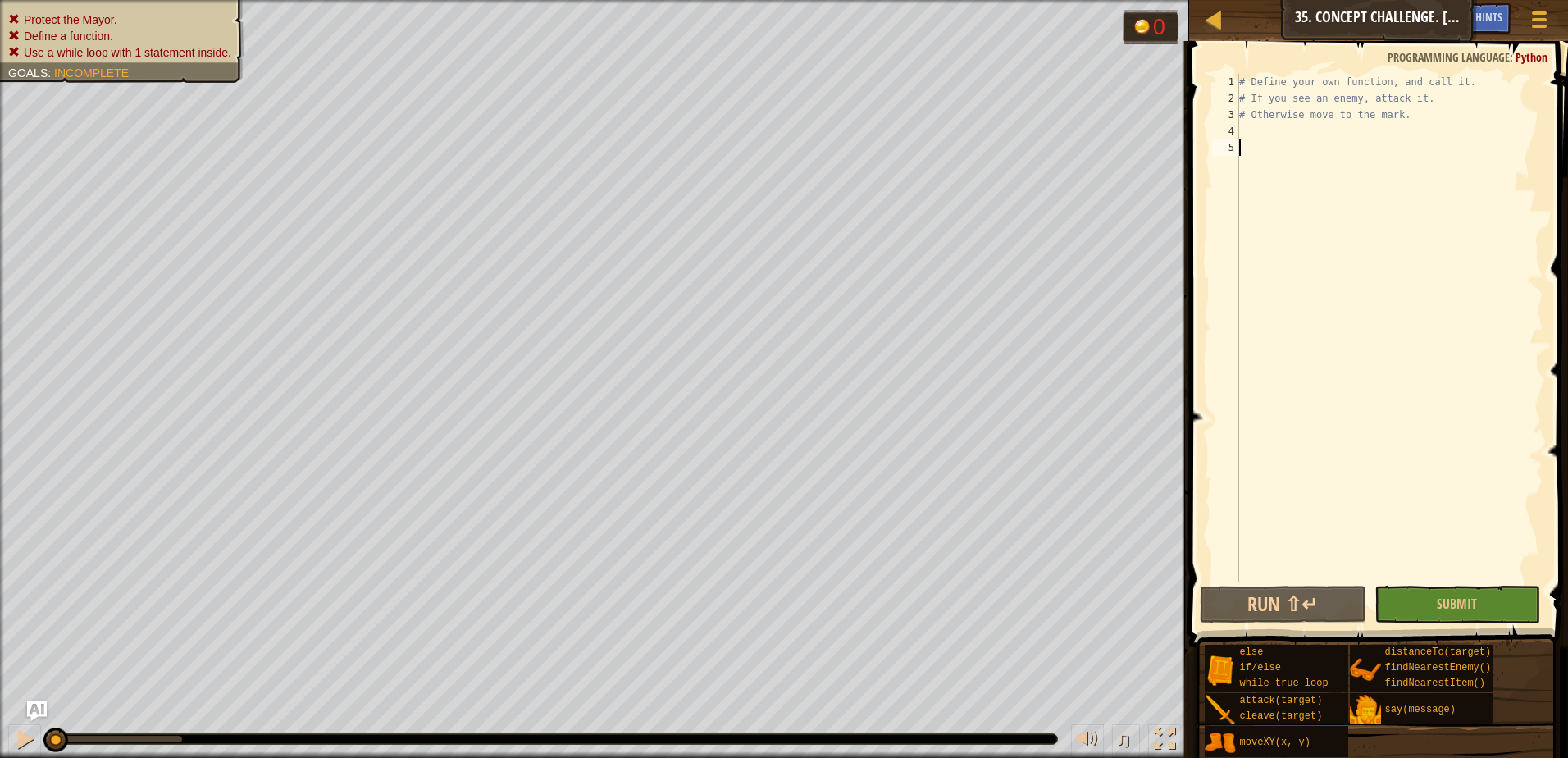
click at [1428, 137] on div "# Define your own function, and call it. # If you see an enemy, attack it. # Ot…" at bounding box center [1388, 345] width 307 height 541
type textarea "i"
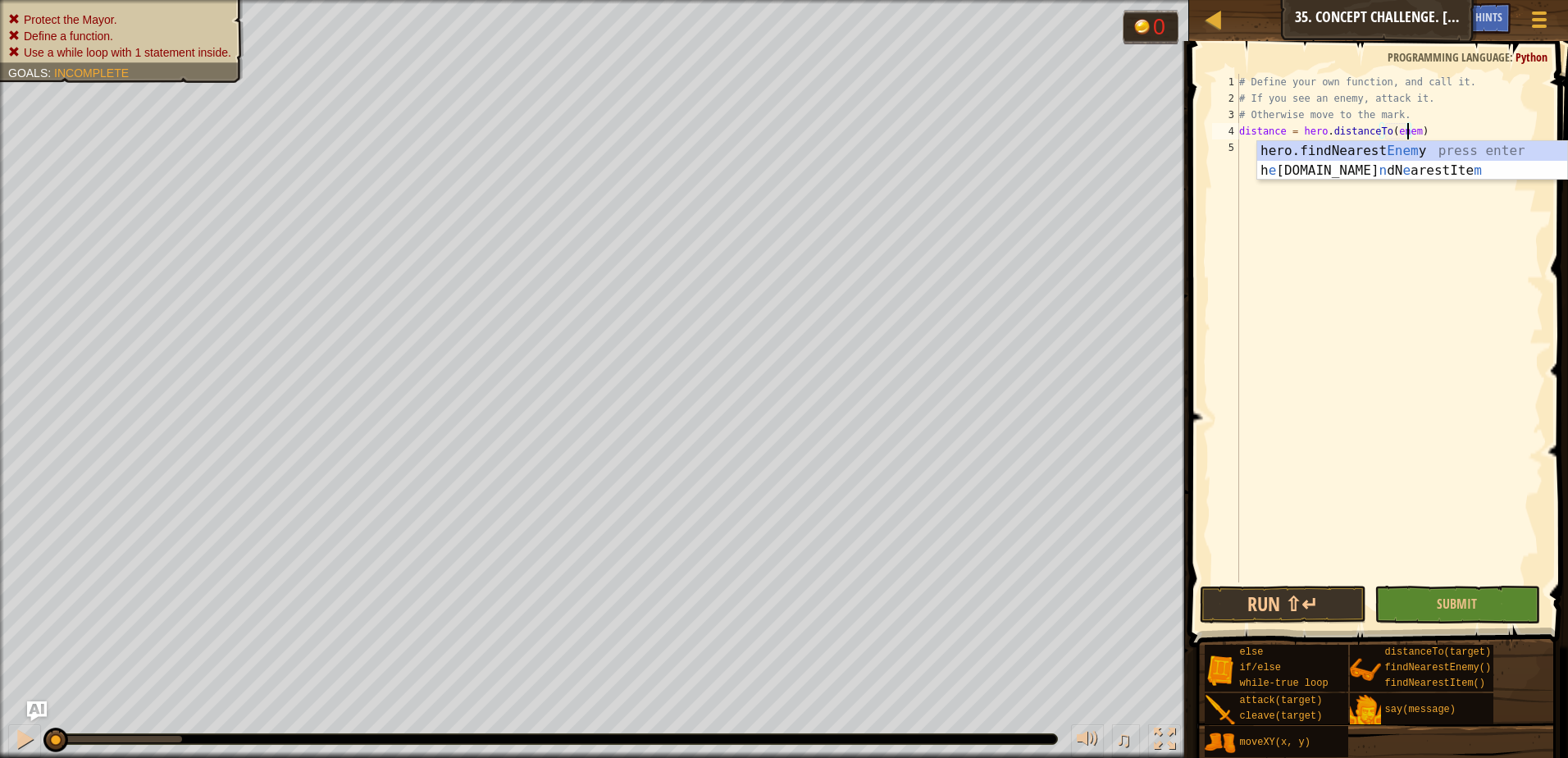
scroll to position [8, 14]
click at [1415, 107] on div "# Define your own function, and call it. # If you see an enemy, attack it. # Ot…" at bounding box center [1388, 345] width 307 height 541
type textarea "# Otherwise move to the mark."
type textarea "find"
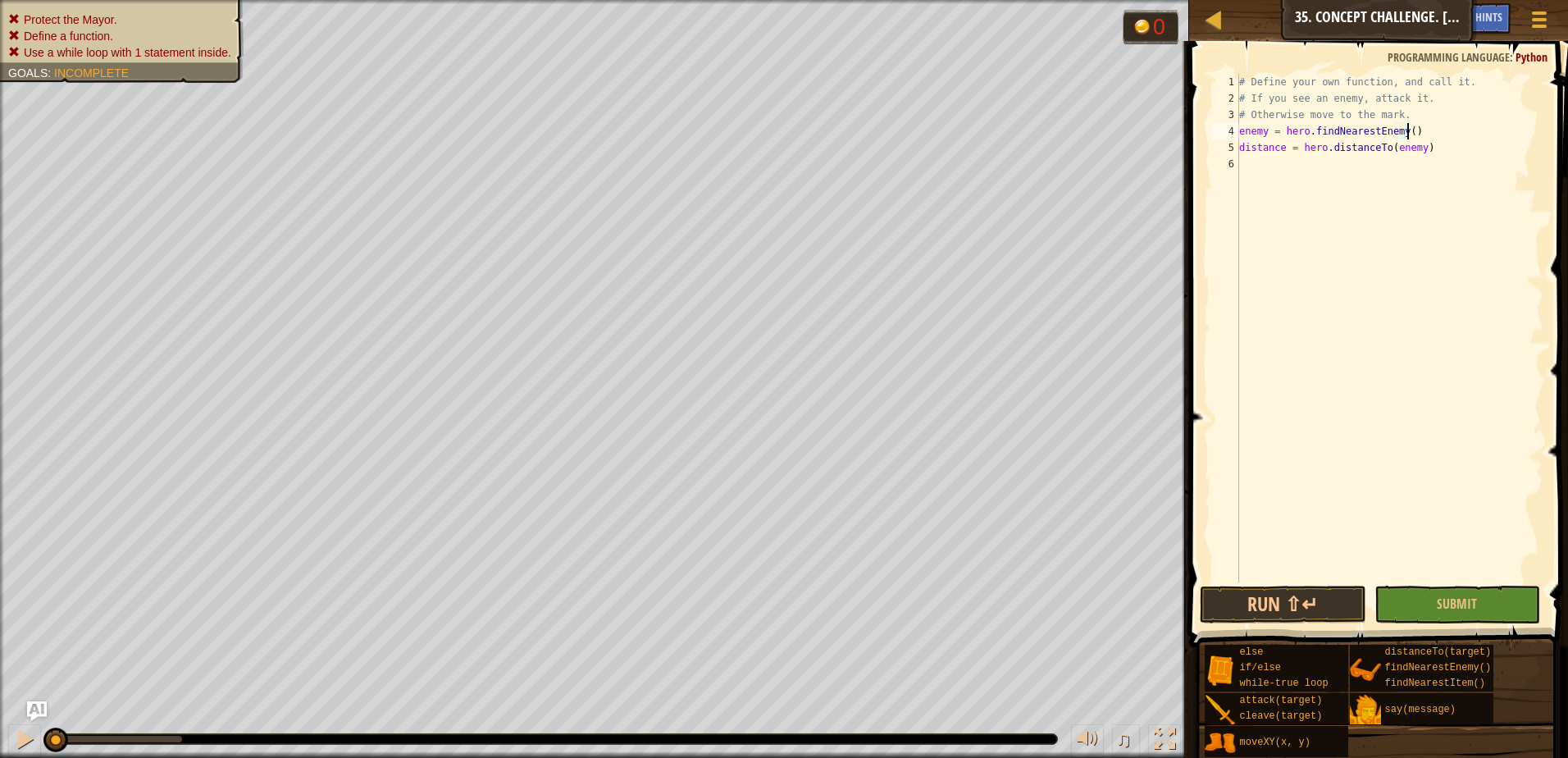
type textarea "distance = hero.distanceTo(enemy)"
type textarea "wh"
type textarea "if distance < 10:"
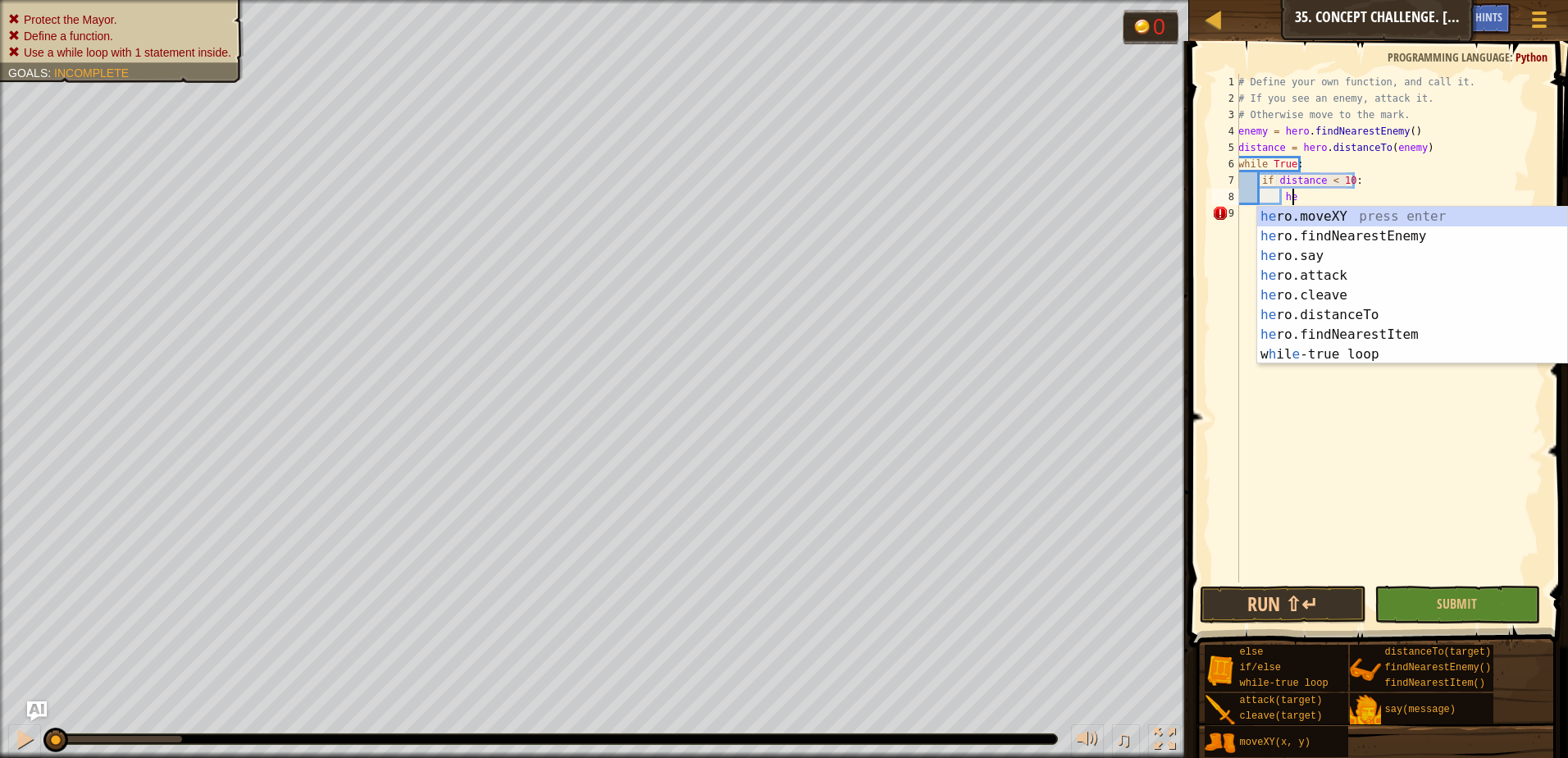
scroll to position [8, 4]
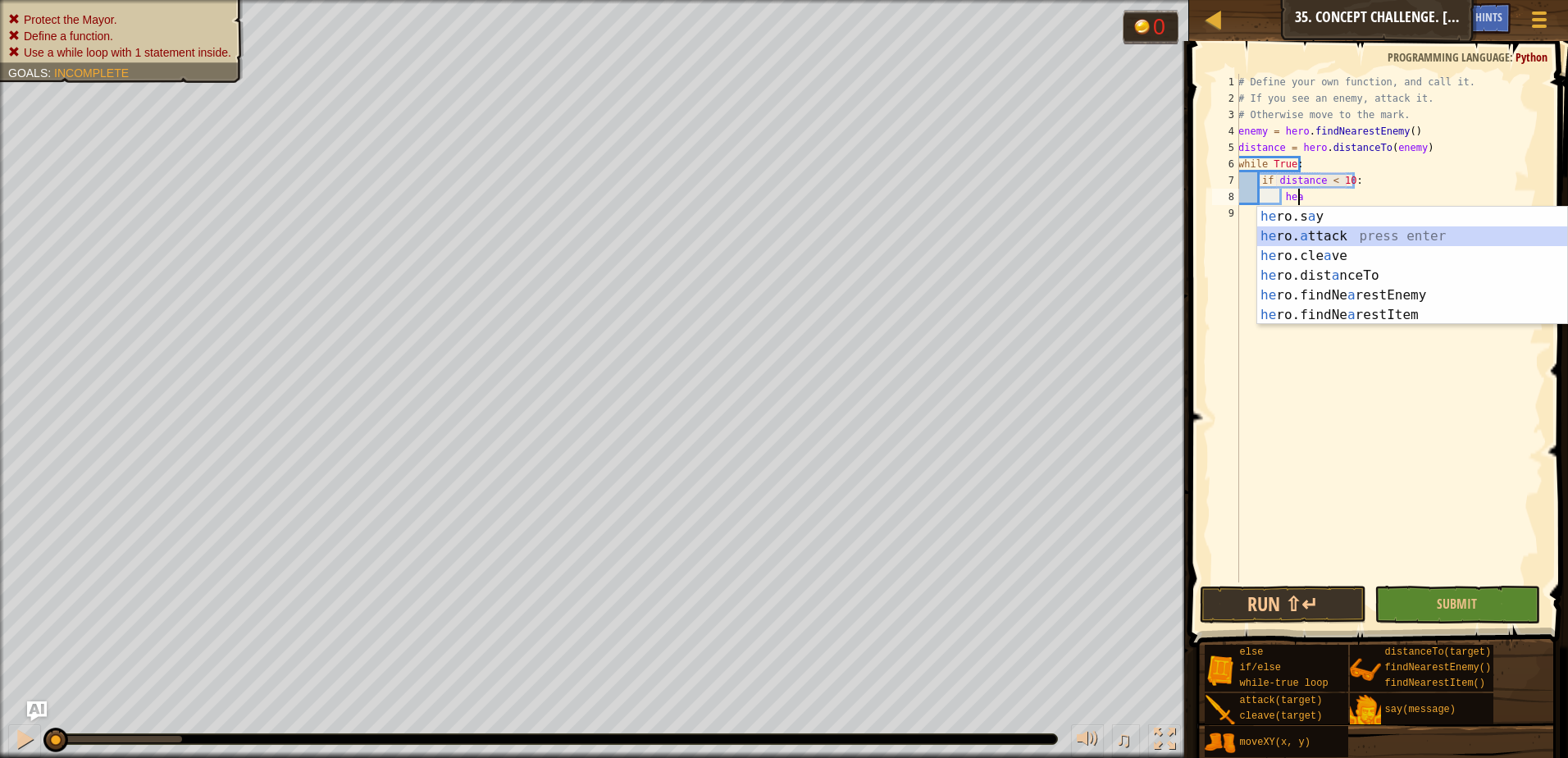
type textarea "hero.attack(enemy)"
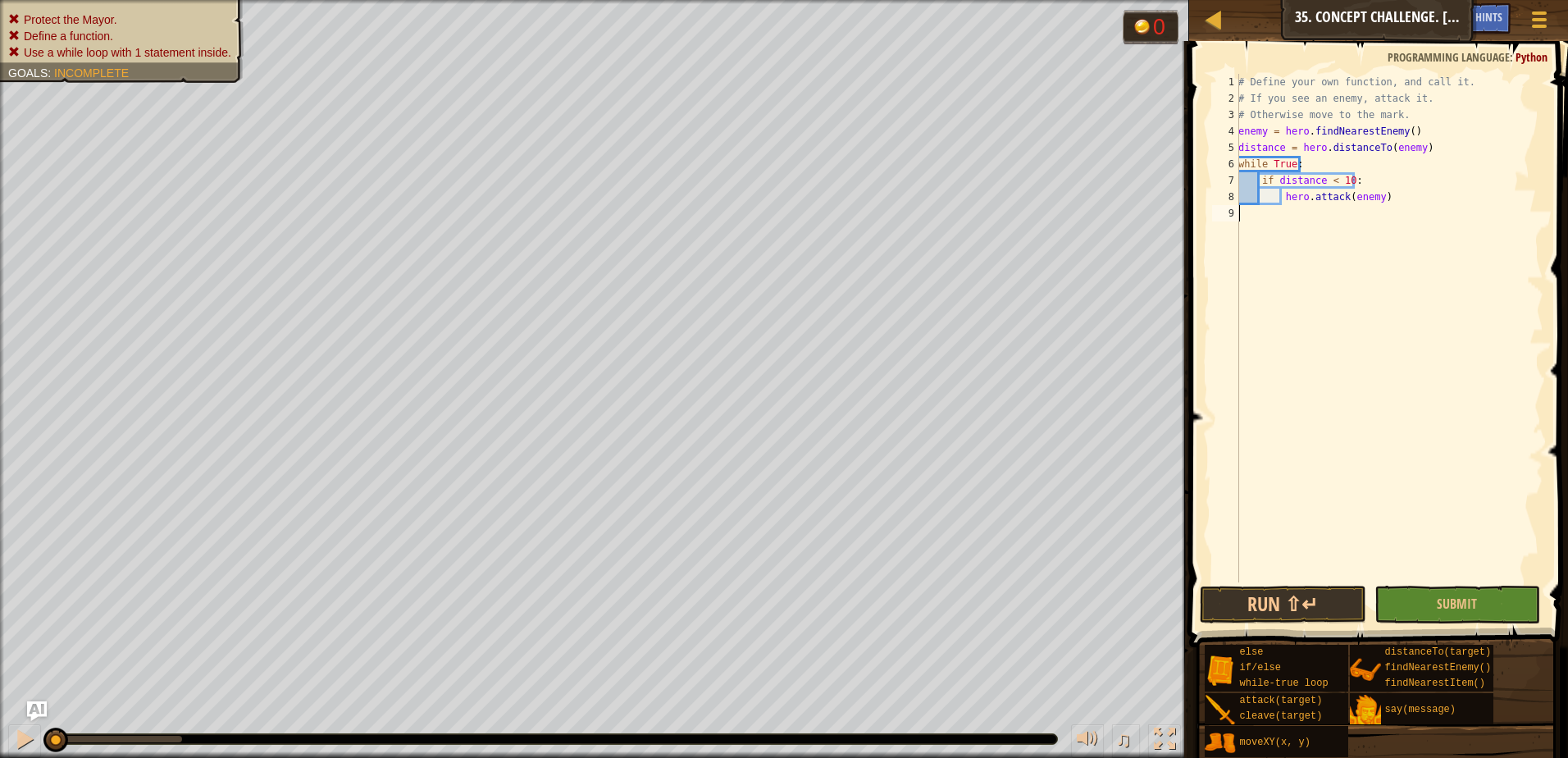
scroll to position [8, 0]
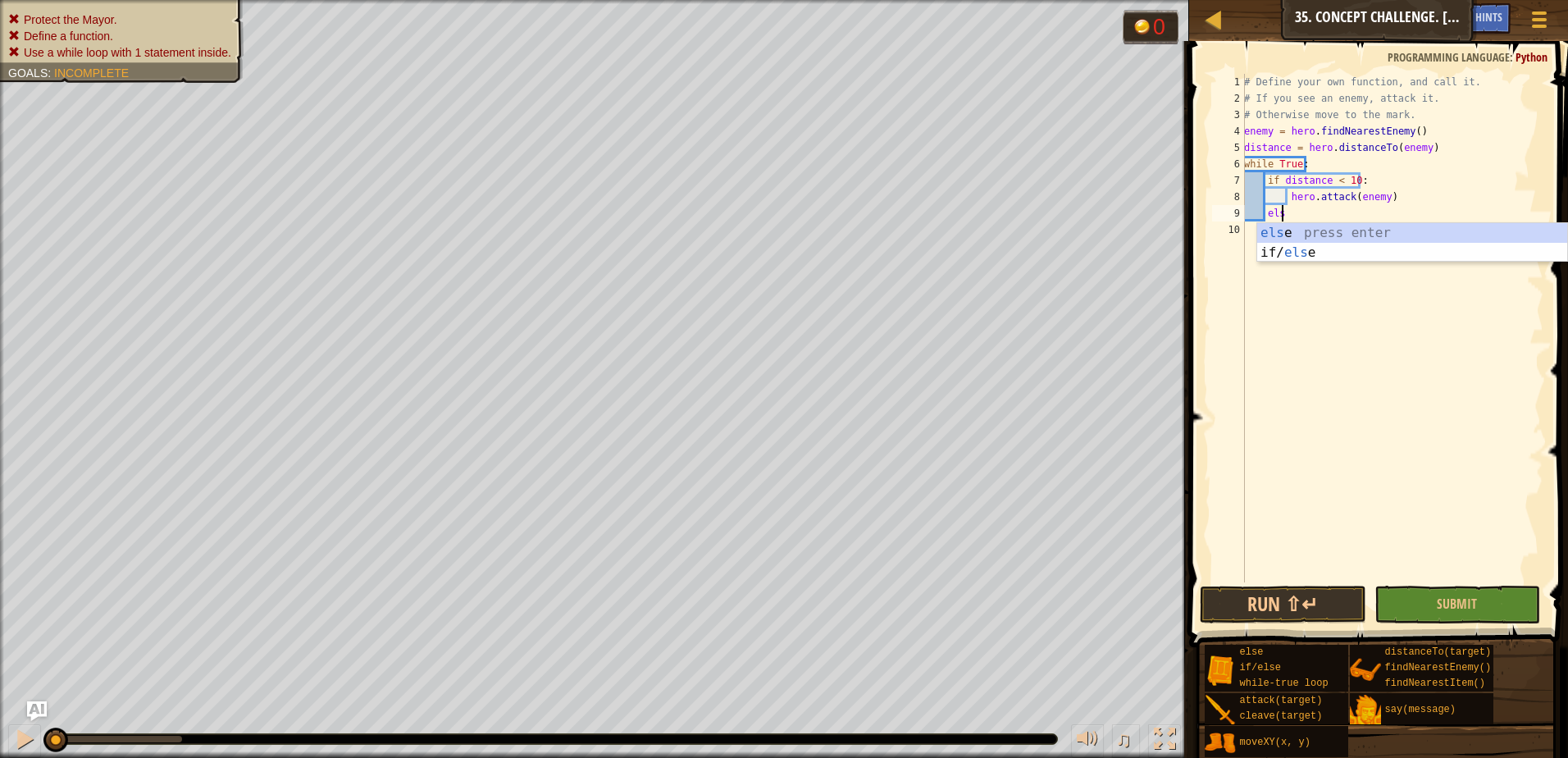
type textarea "else"
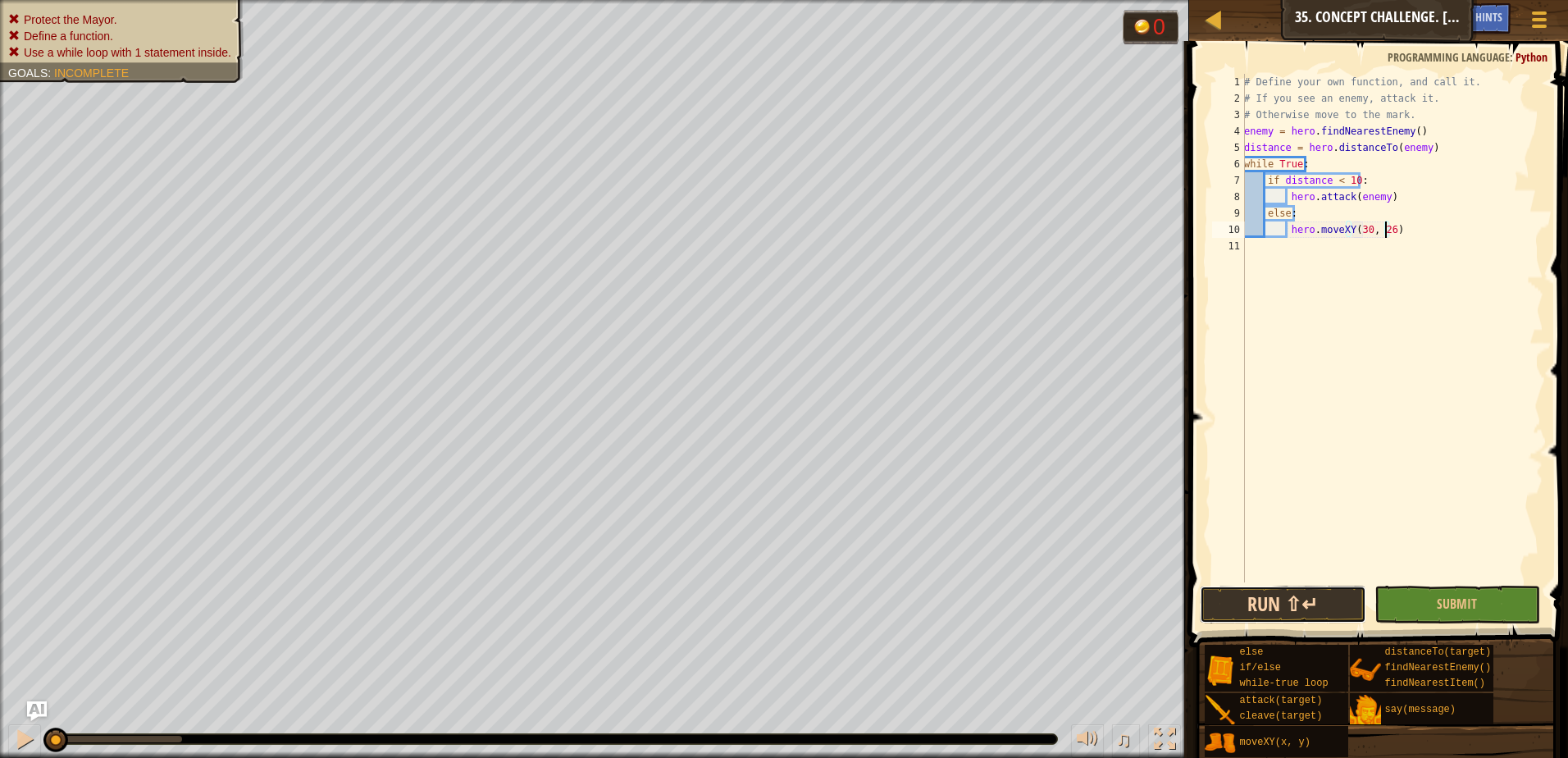
click at [1233, 590] on button "Run ⇧↵" at bounding box center [1283, 604] width 167 height 37
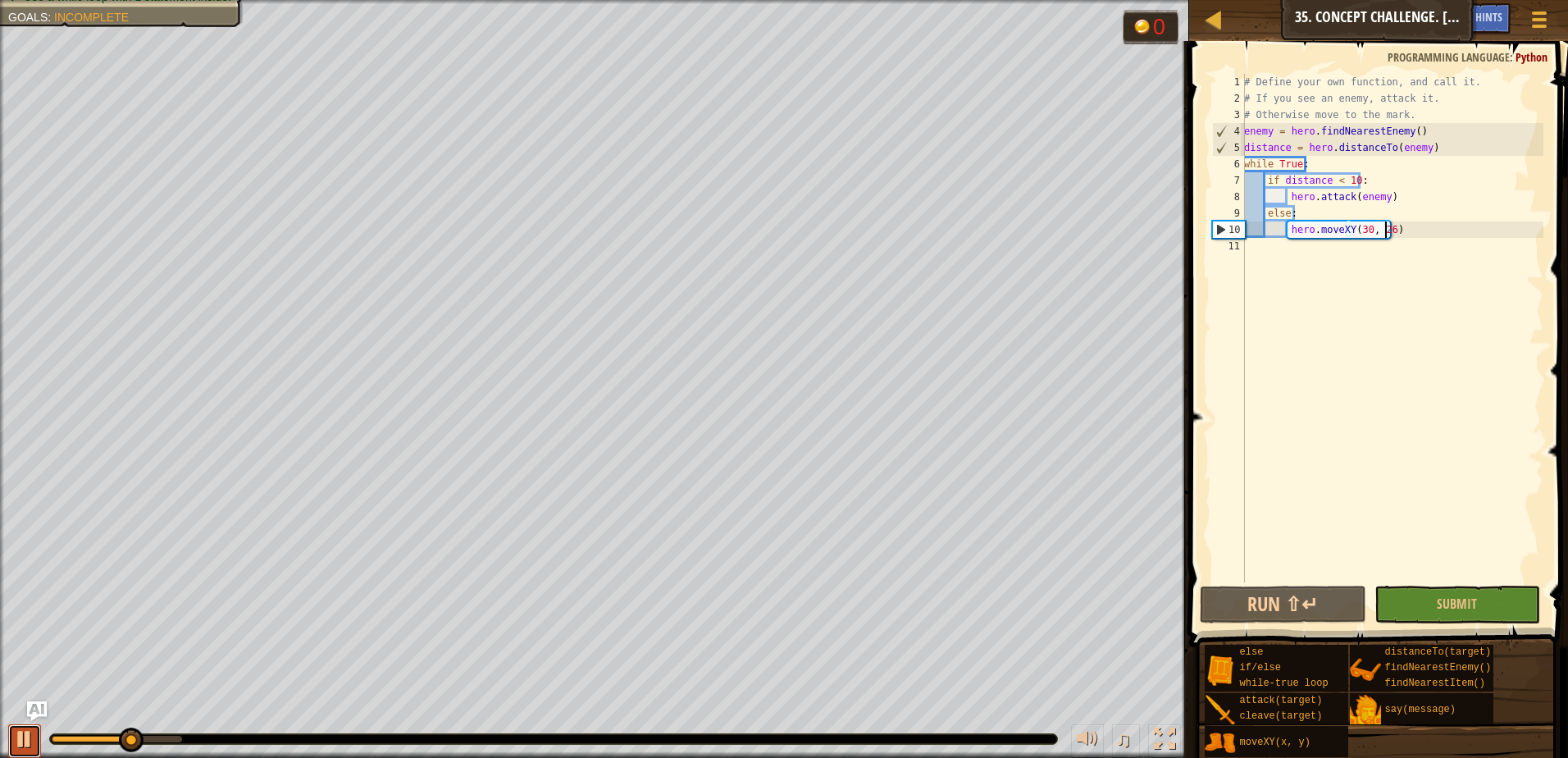
click at [11, 740] on button at bounding box center [25, 741] width 33 height 34
click at [1335, 162] on div "# Define your own function, and call it. # If you see an enemy, attack it. # Ot…" at bounding box center [1392, 345] width 303 height 541
type textarea "while True:"
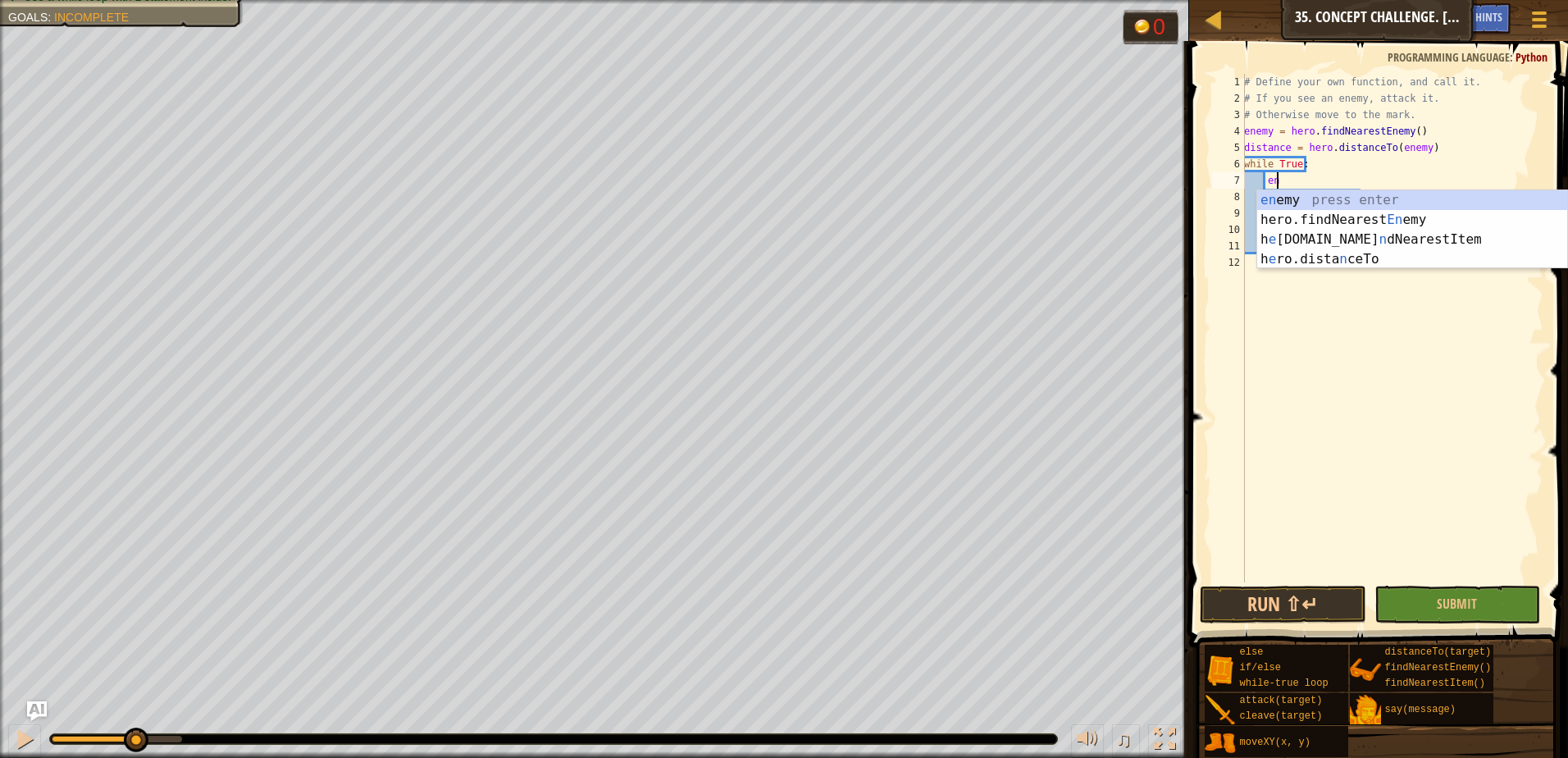
scroll to position [8, 2]
type textarea "ene]"
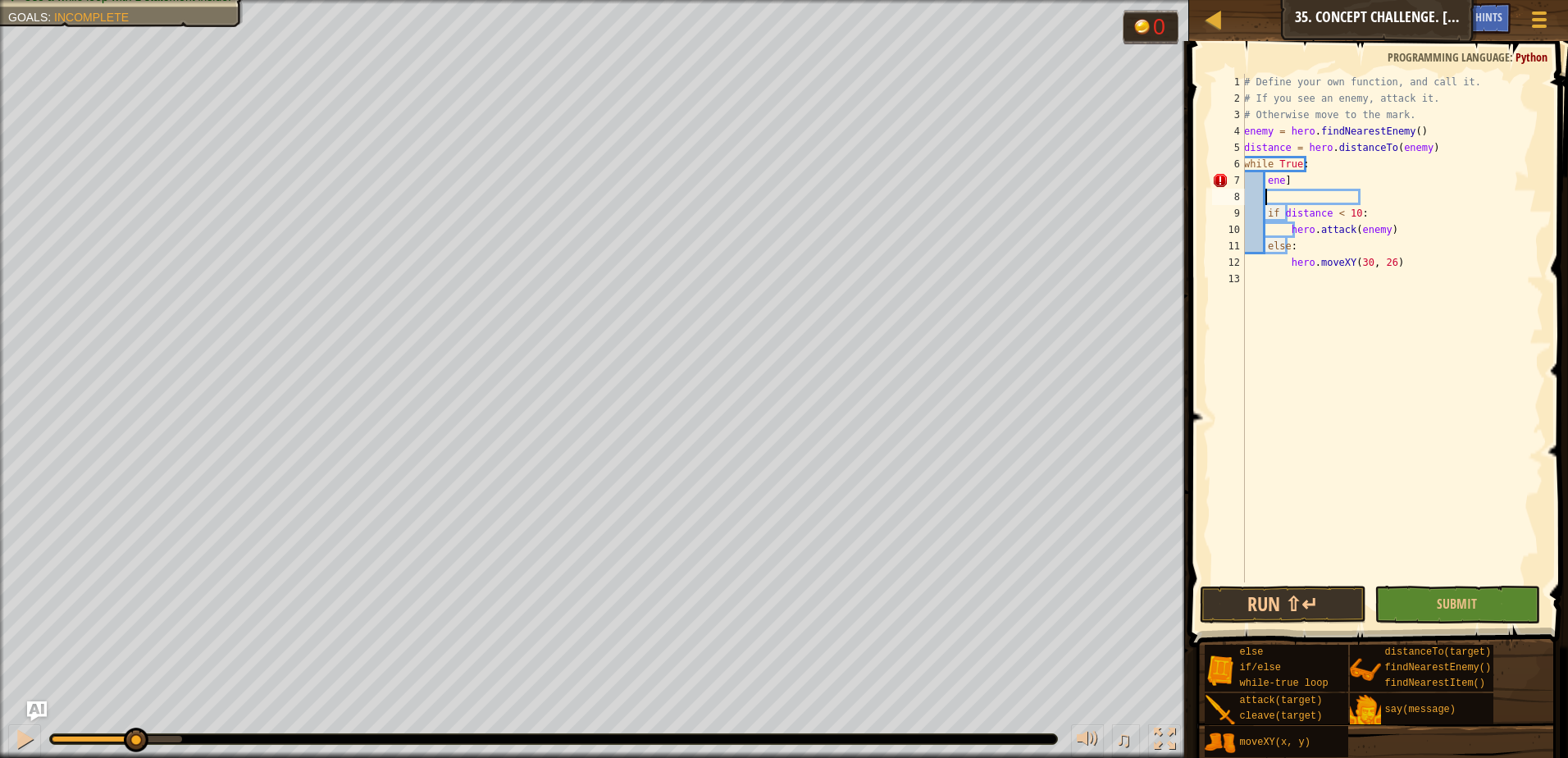
scroll to position [8, 0]
type textarea "ene"
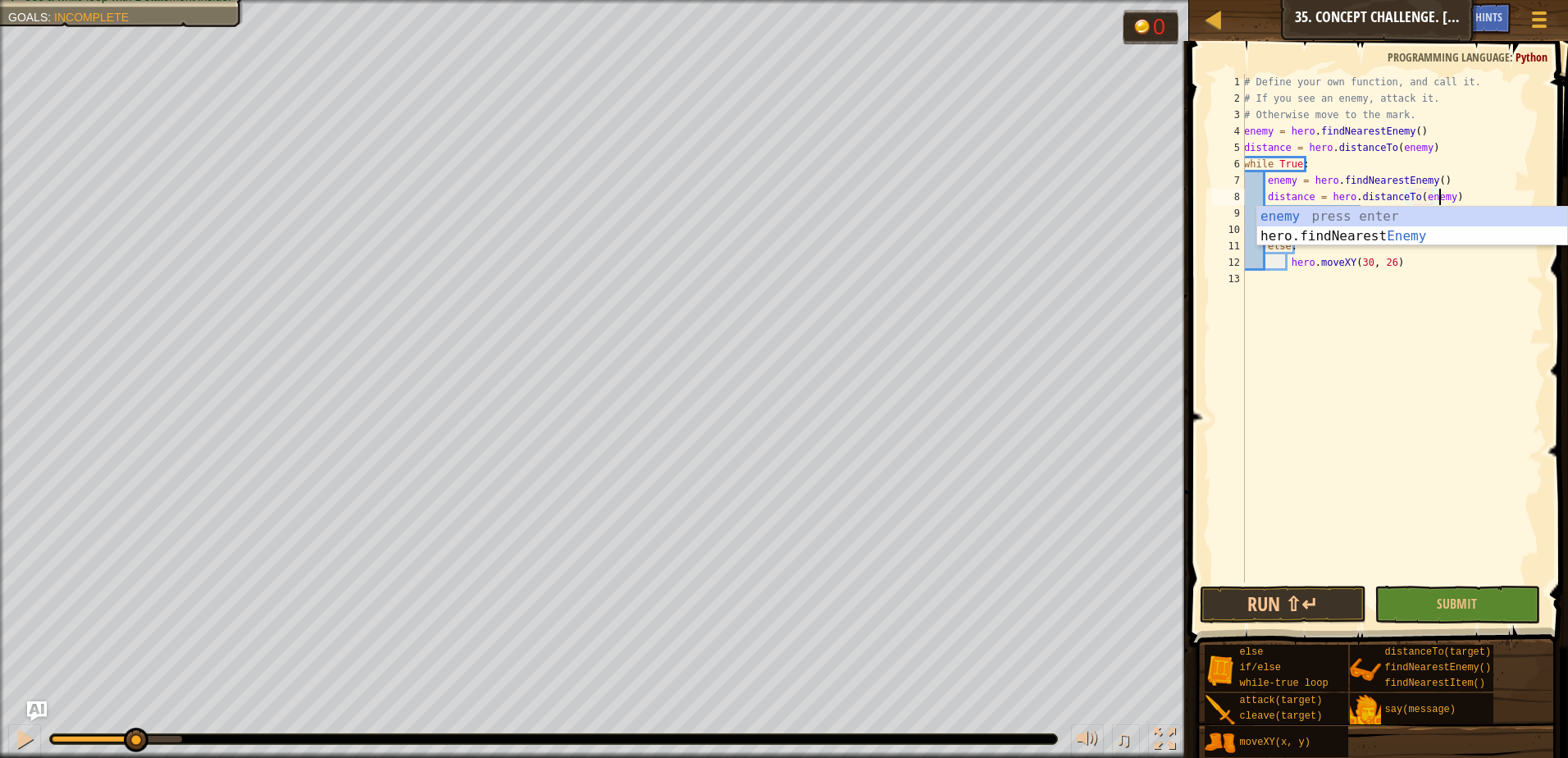
scroll to position [8, 15]
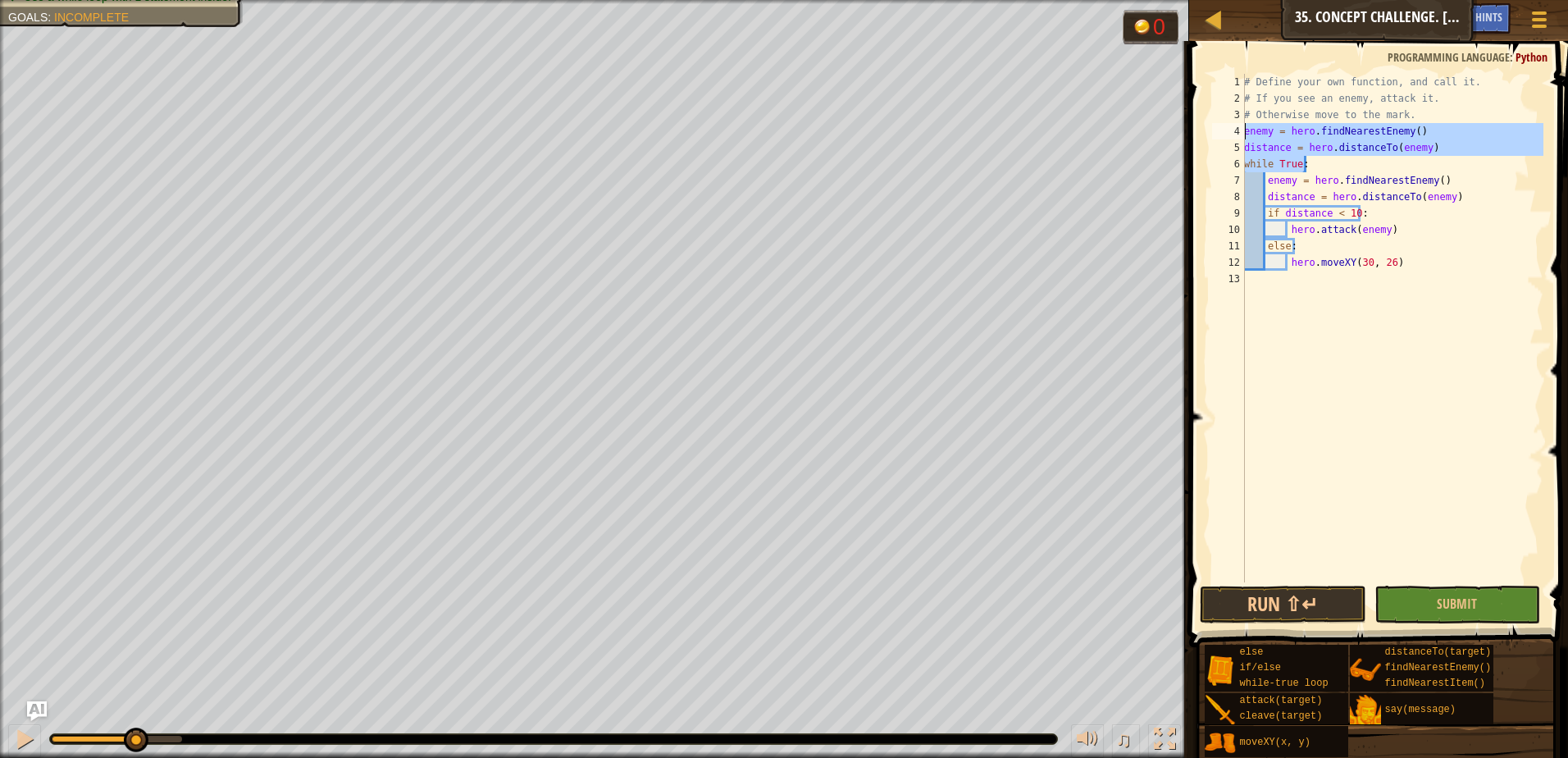
drag, startPoint x: 1433, startPoint y: 157, endPoint x: 1245, endPoint y: 130, distance: 189.9
click at [1245, 130] on div "# Define your own function, and call it. # If you see an enemy, attack it. # Ot…" at bounding box center [1392, 345] width 303 height 541
click at [1431, 145] on div "# Define your own function, and call it. # If you see an enemy, attack it. # Ot…" at bounding box center [1392, 345] width 303 height 541
drag, startPoint x: 1303, startPoint y: 141, endPoint x: 1246, endPoint y: 139, distance: 57.0
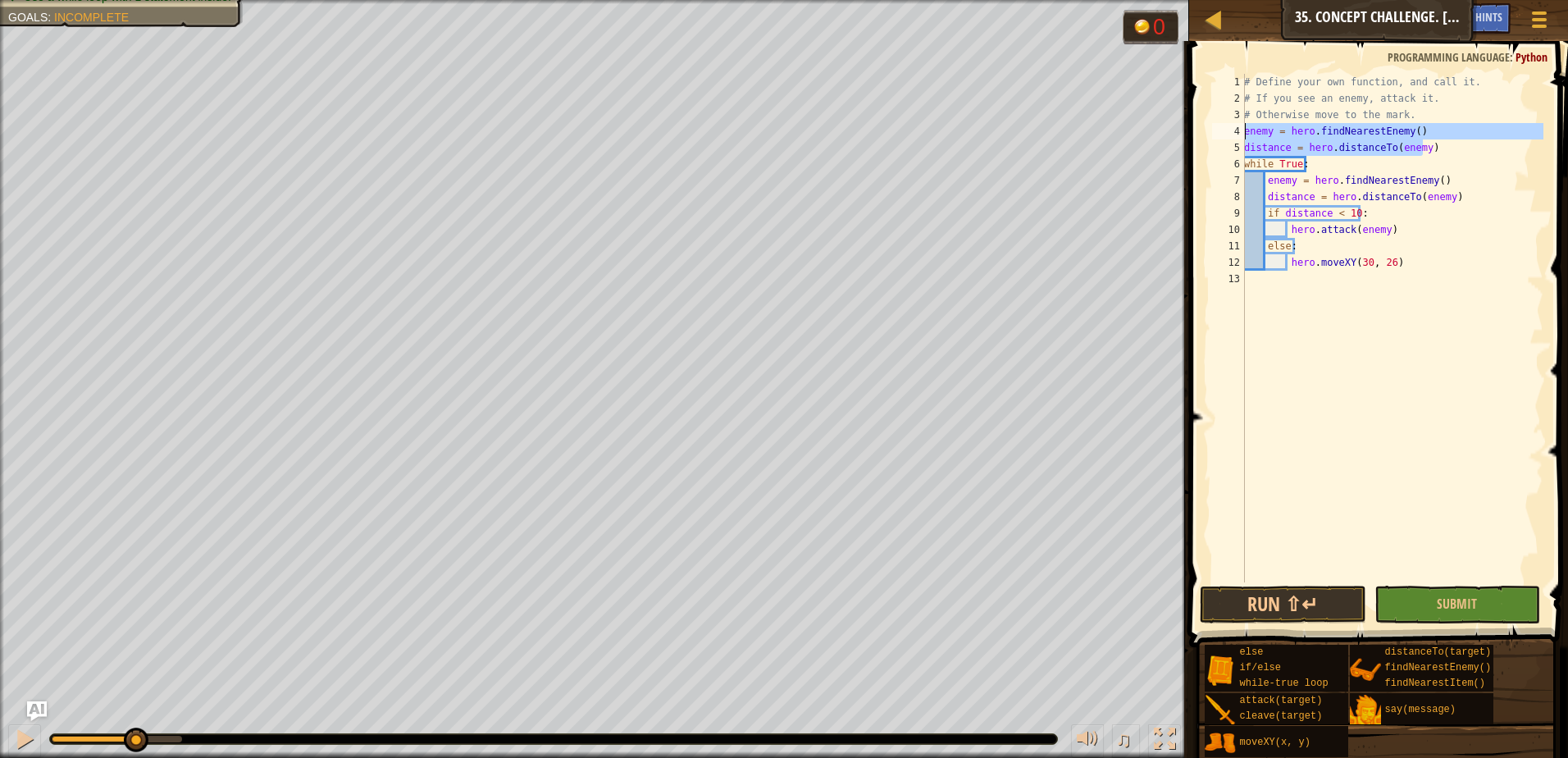
click at [1246, 139] on div "# Define your own function, and call it. # If you see an enemy, attack it. # Ot…" at bounding box center [1392, 345] width 303 height 541
type textarea "enemy = hero.findNearestEnemy() distance = hero.distanceTo(enemy)"
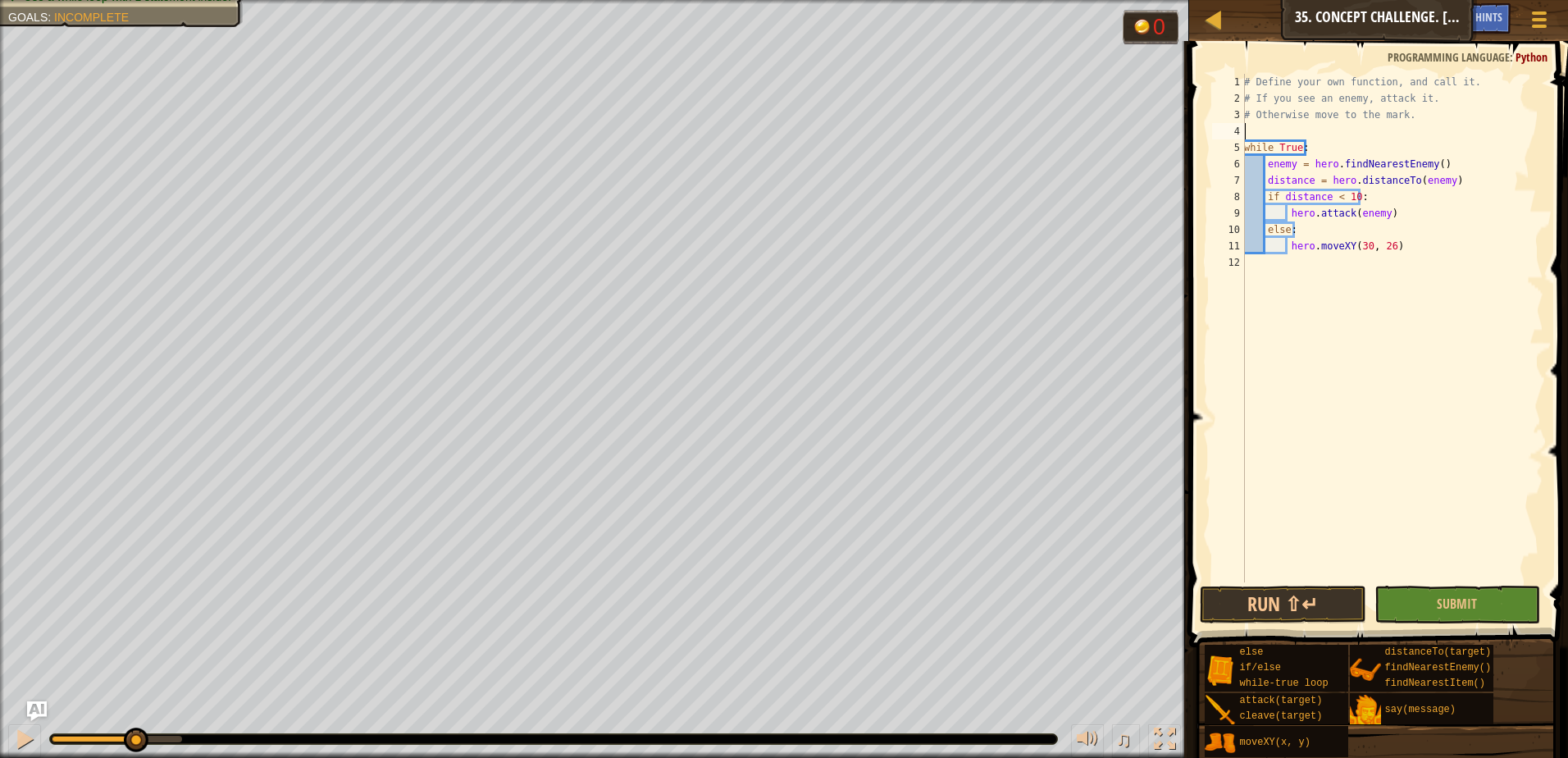
scroll to position [8, 0]
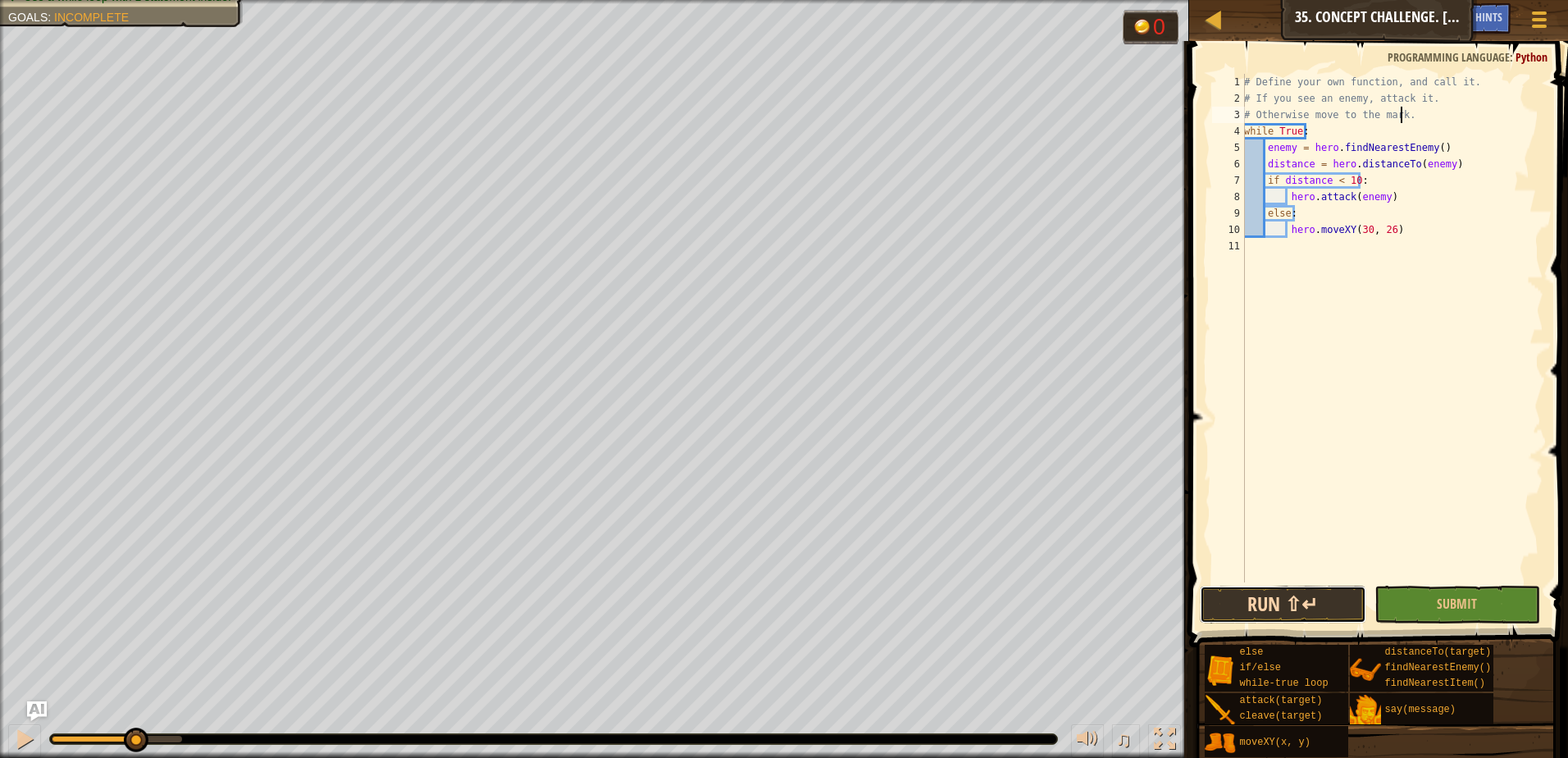
click at [1295, 599] on button "Run ⇧↵" at bounding box center [1283, 604] width 167 height 37
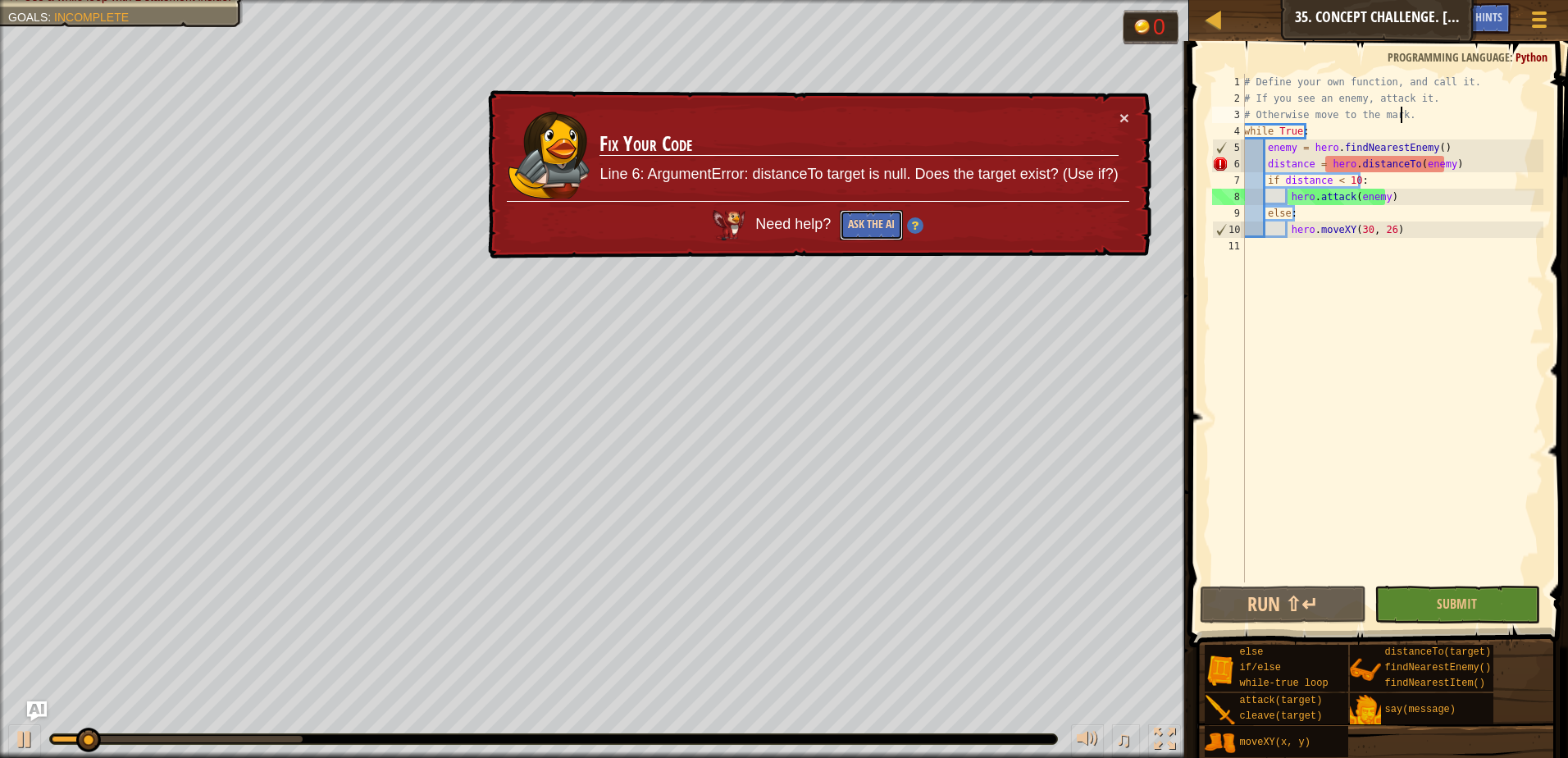
click at [890, 226] on button "Ask the AI" at bounding box center [871, 225] width 63 height 31
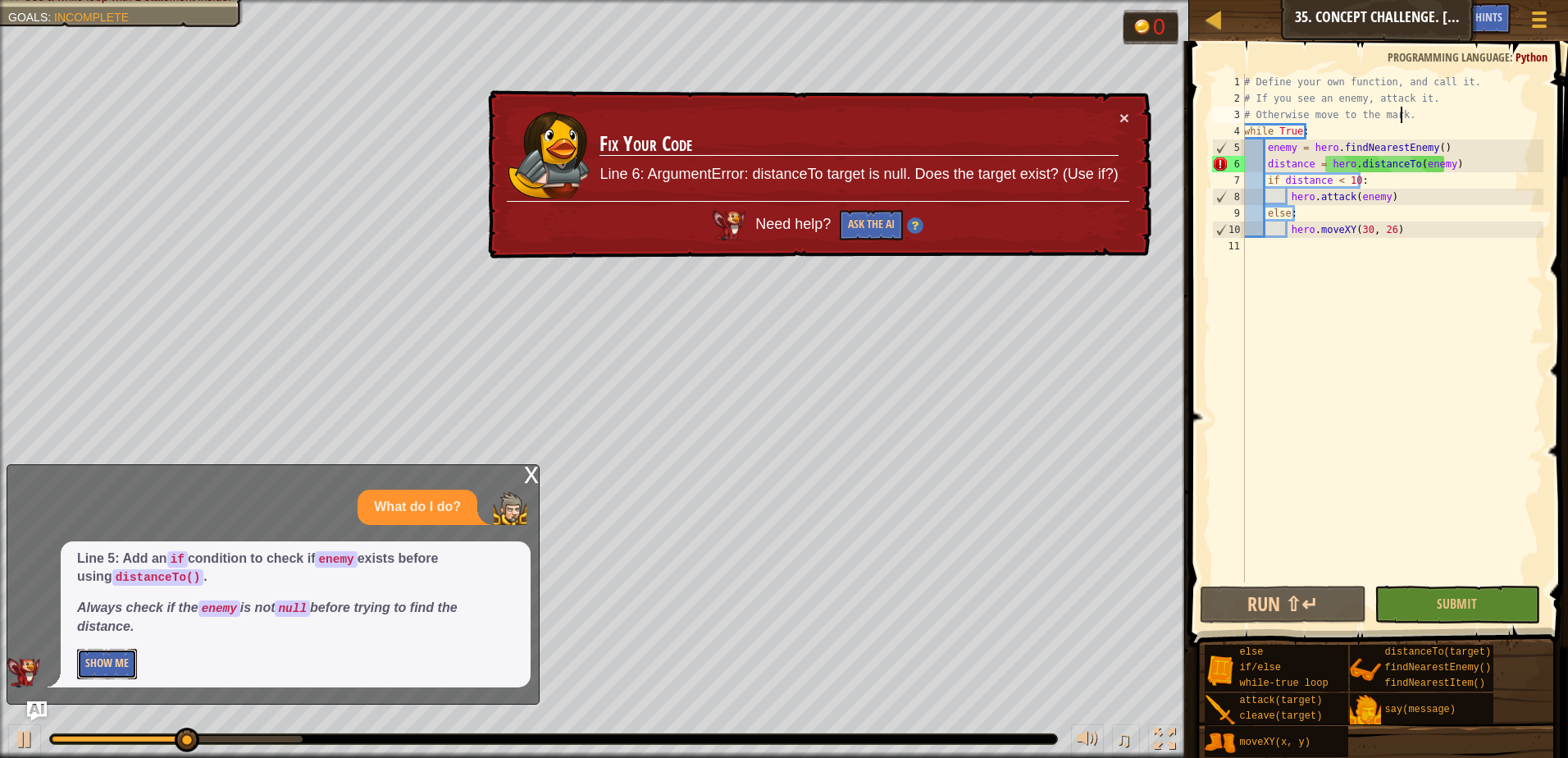
click at [122, 669] on button "Show Me" at bounding box center [107, 664] width 60 height 31
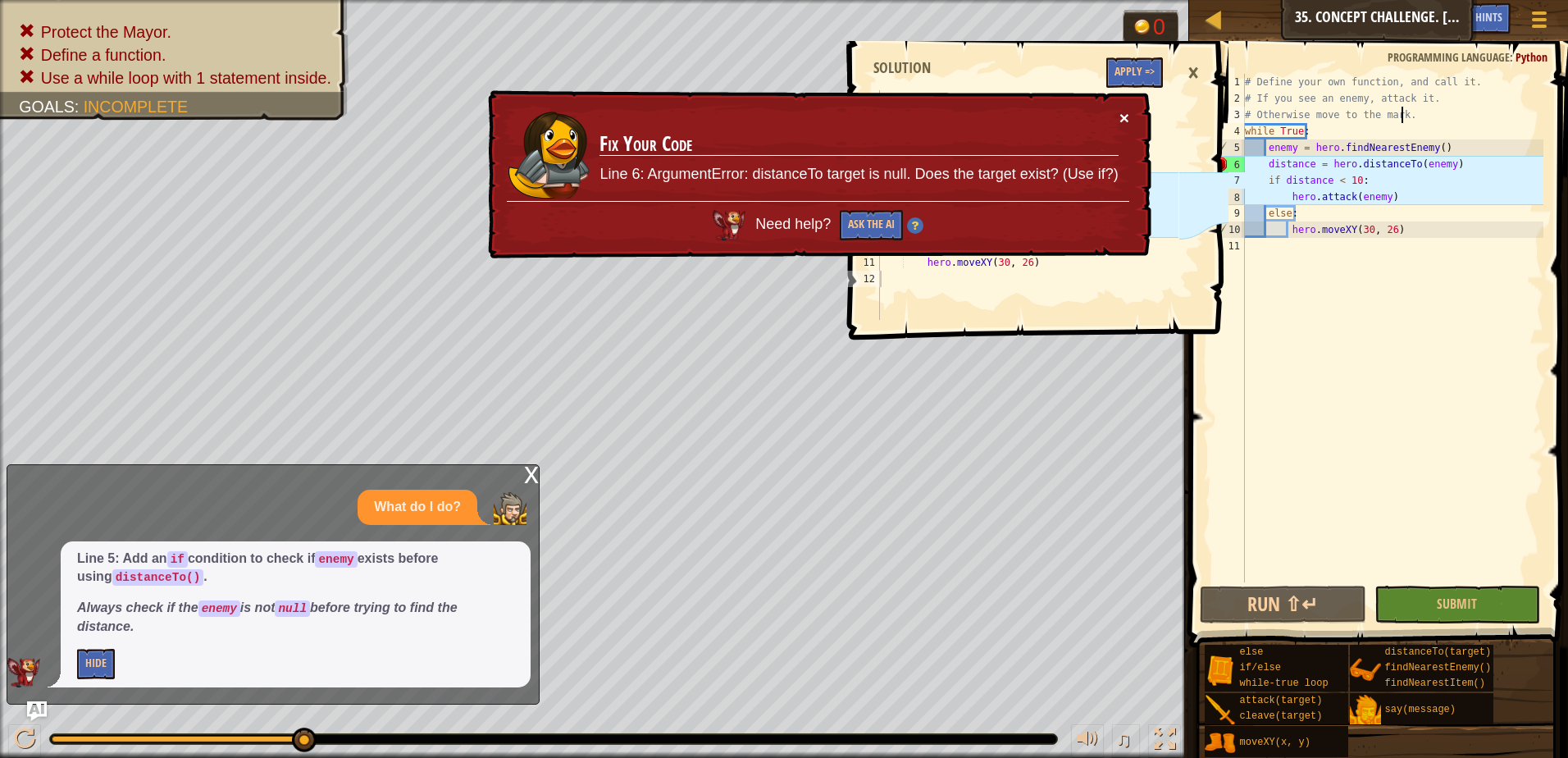
click at [1120, 122] on button "×" at bounding box center [1125, 117] width 10 height 17
click at [1124, 112] on button "×" at bounding box center [1125, 117] width 10 height 17
click at [1455, 161] on div "# Define your own function, and call it. # If you see an enemy, attack it. # Ot…" at bounding box center [1392, 345] width 302 height 541
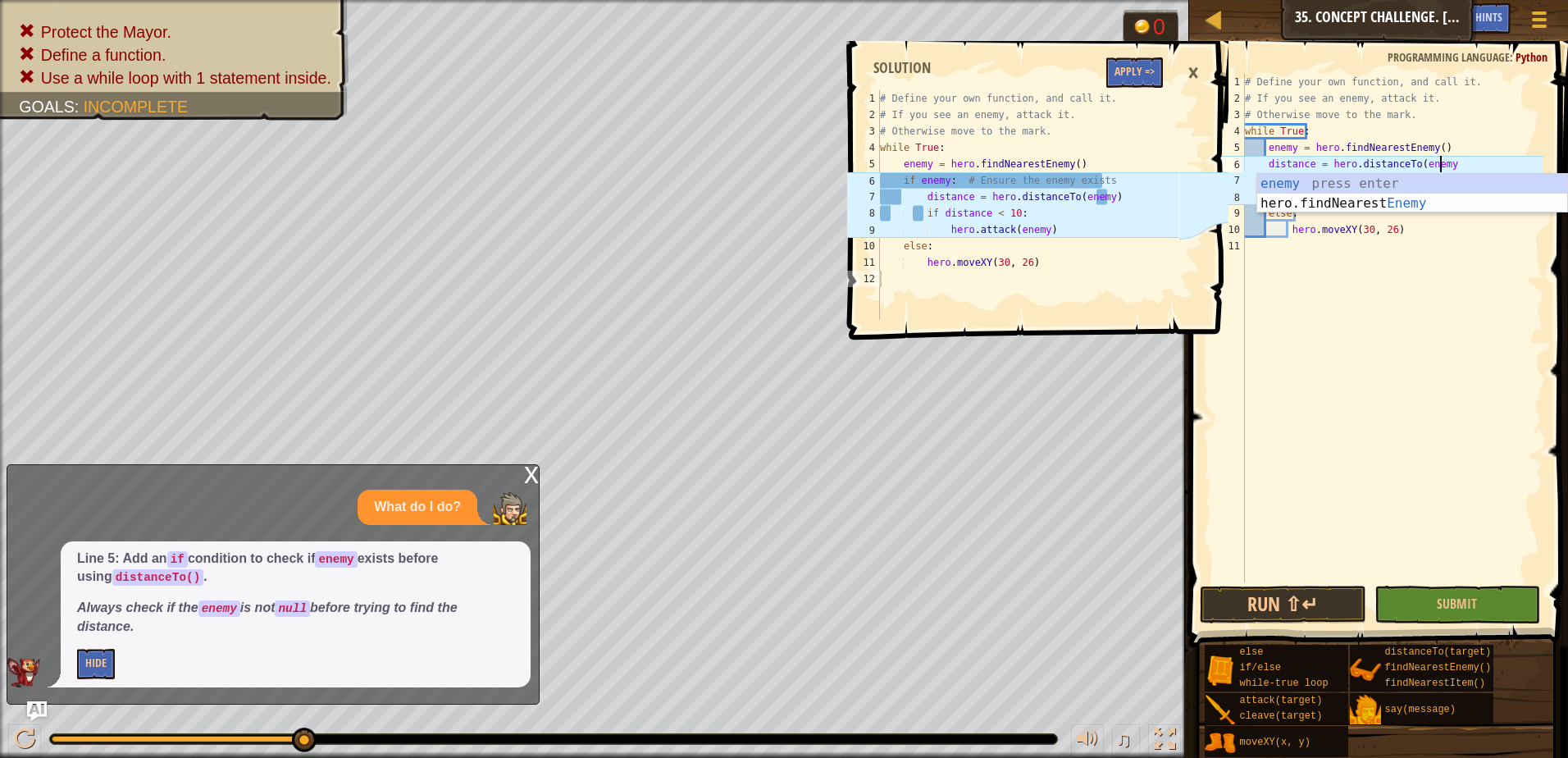
click at [1264, 159] on div "# Define your own function, and call it. # If you see an enemy, attack it. # Ot…" at bounding box center [1392, 345] width 302 height 541
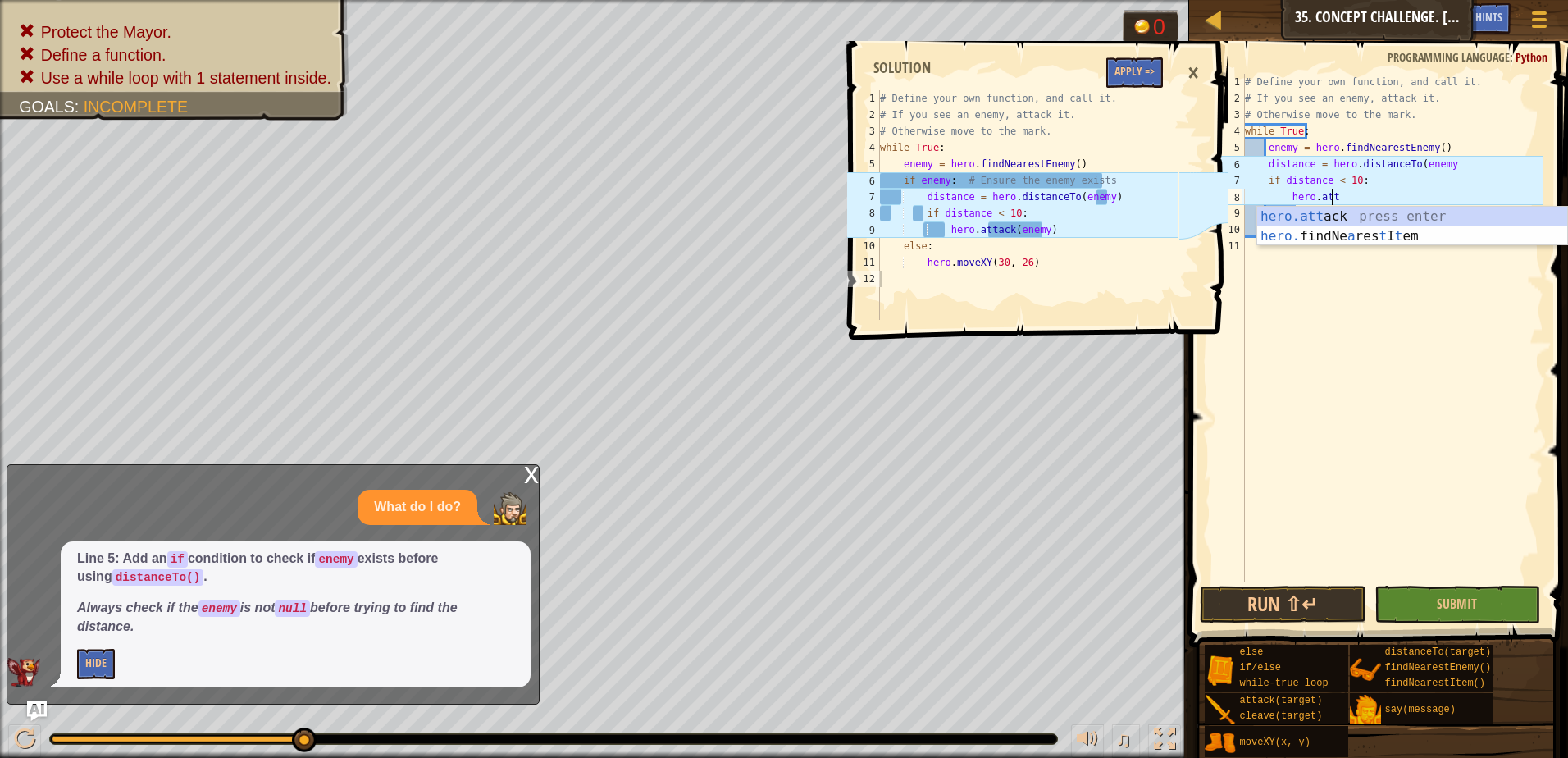
type textarea "h"
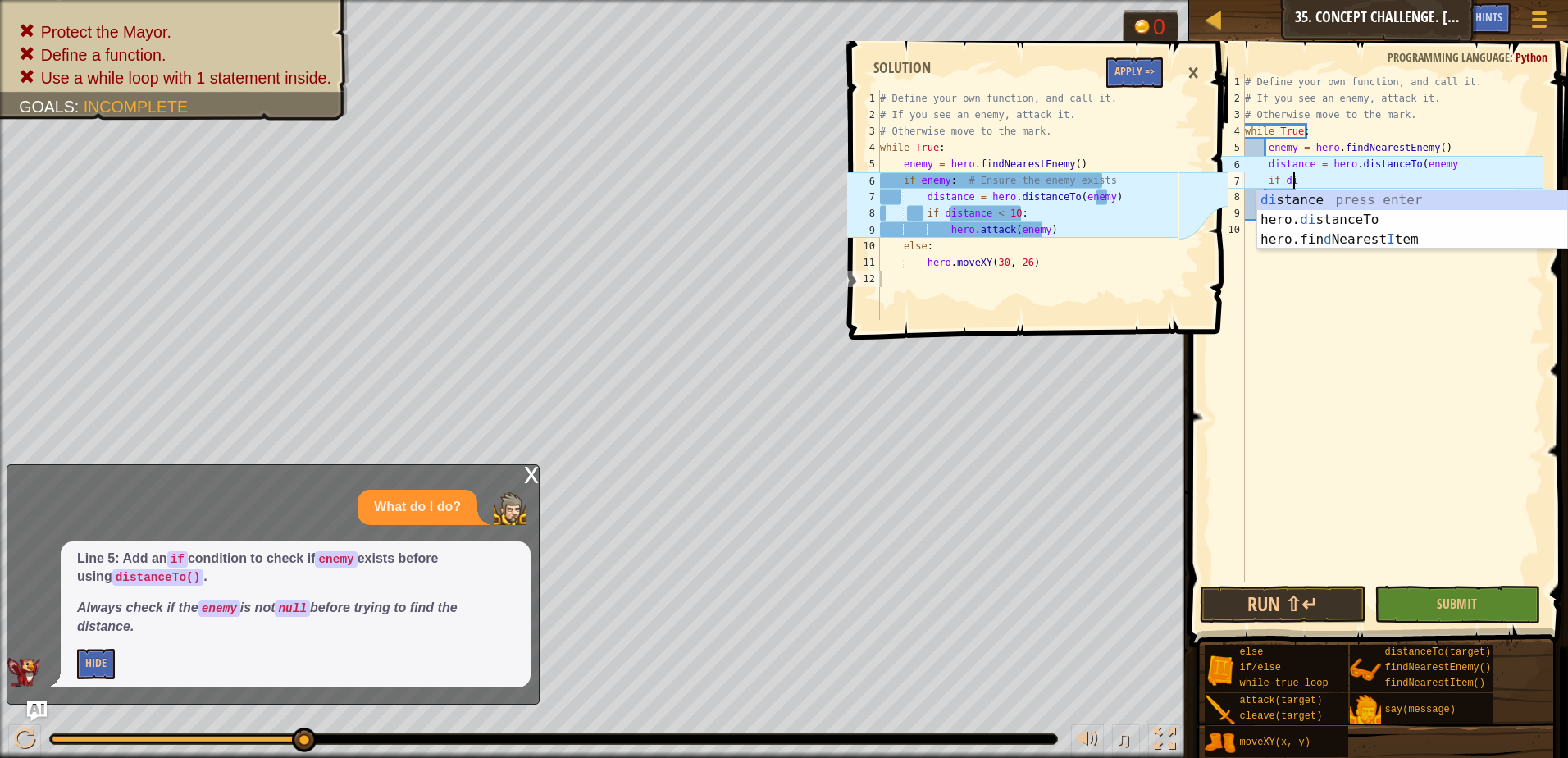
type textarea "i"
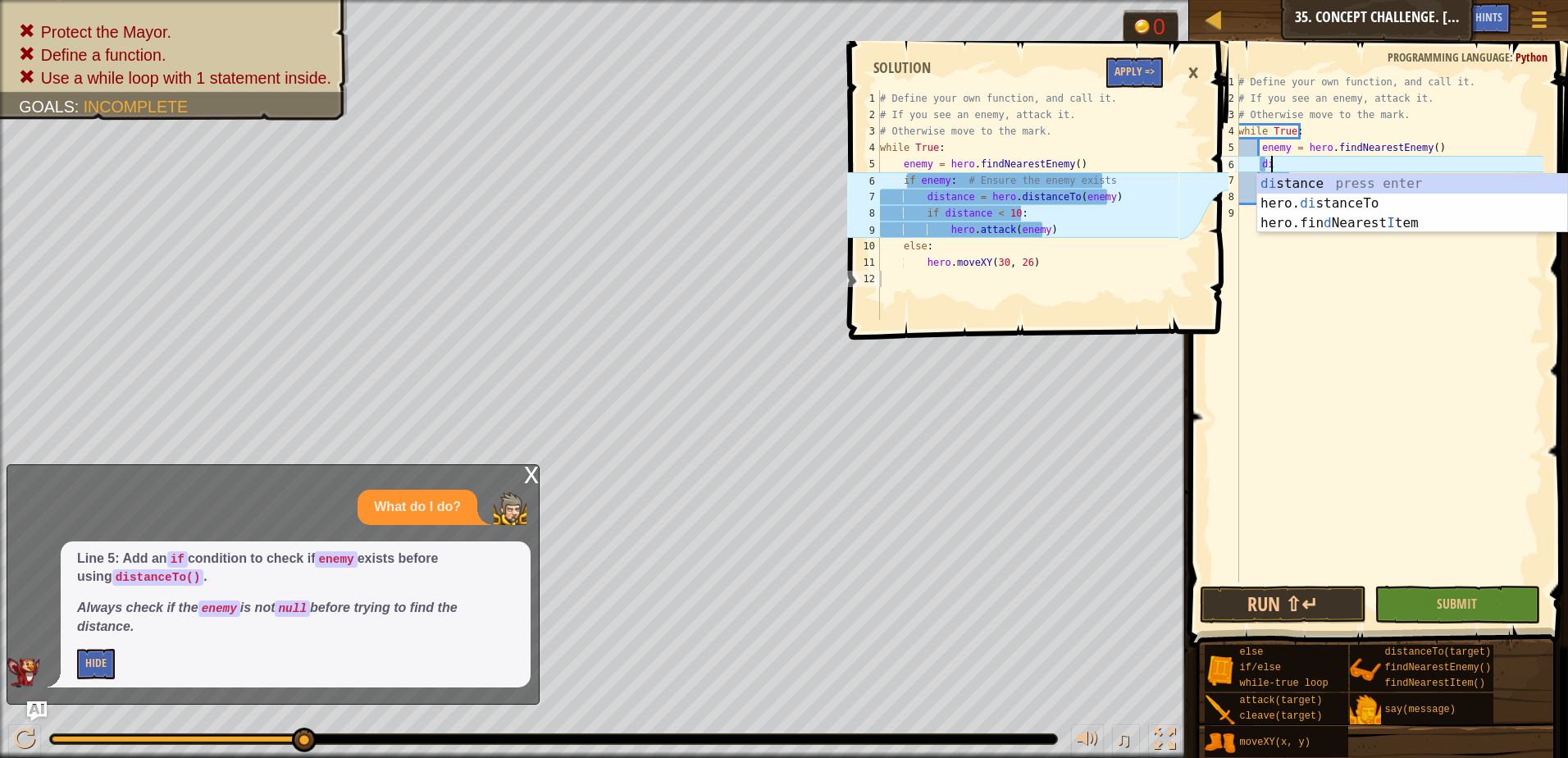
type textarea "d"
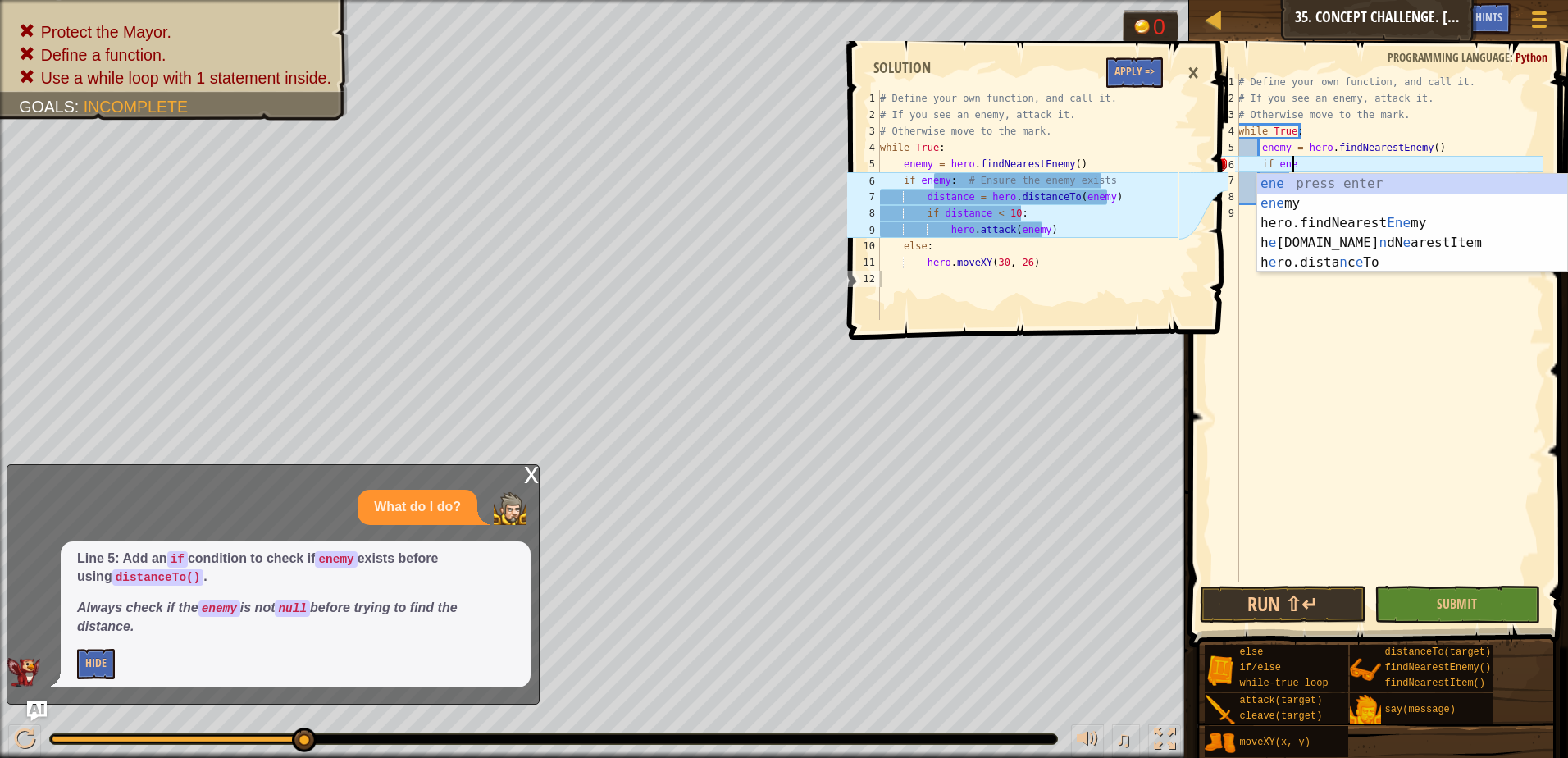
scroll to position [8, 4]
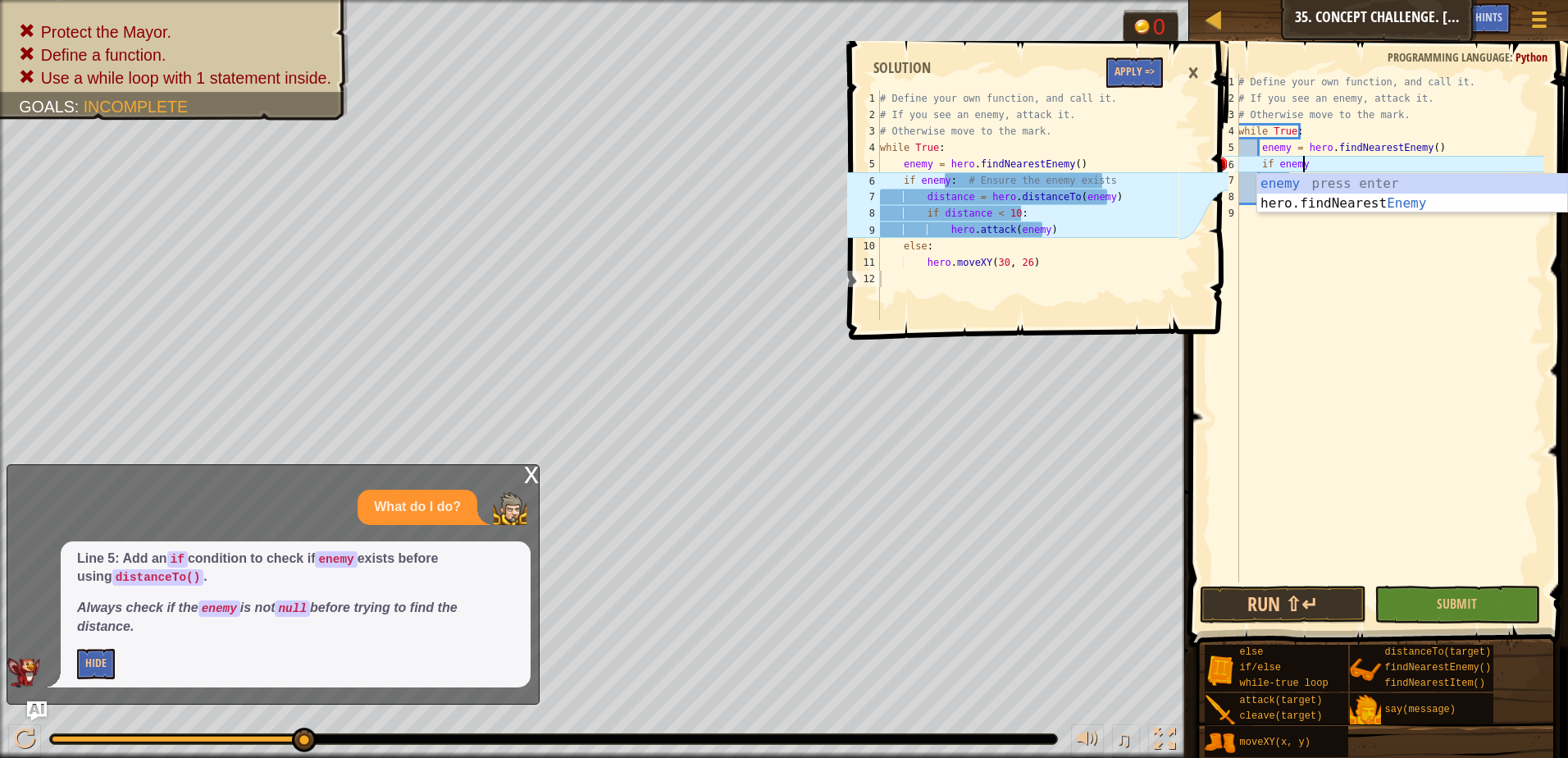
type textarea "if enemy:"
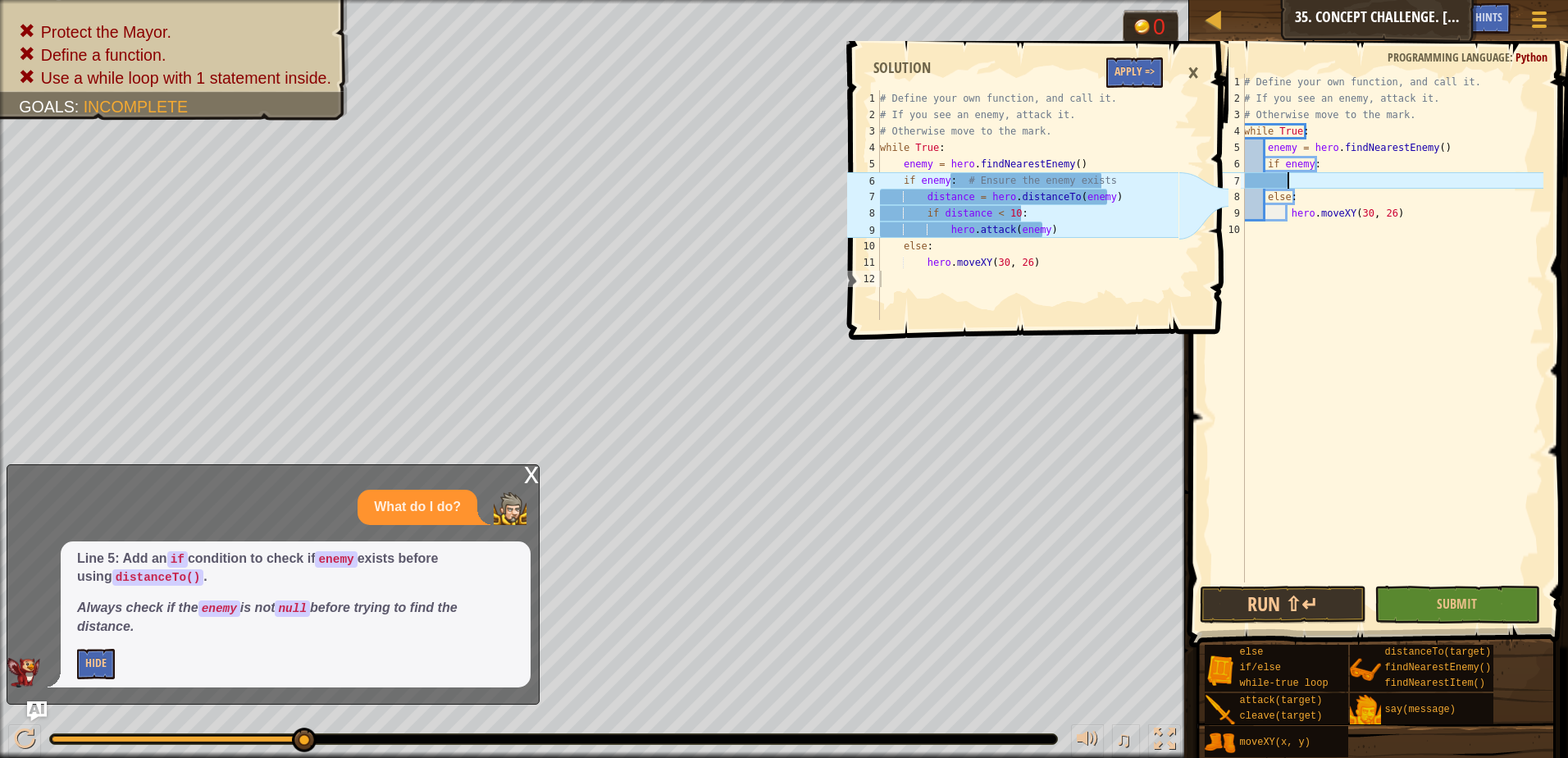
scroll to position [8, 3]
type textarea "d"
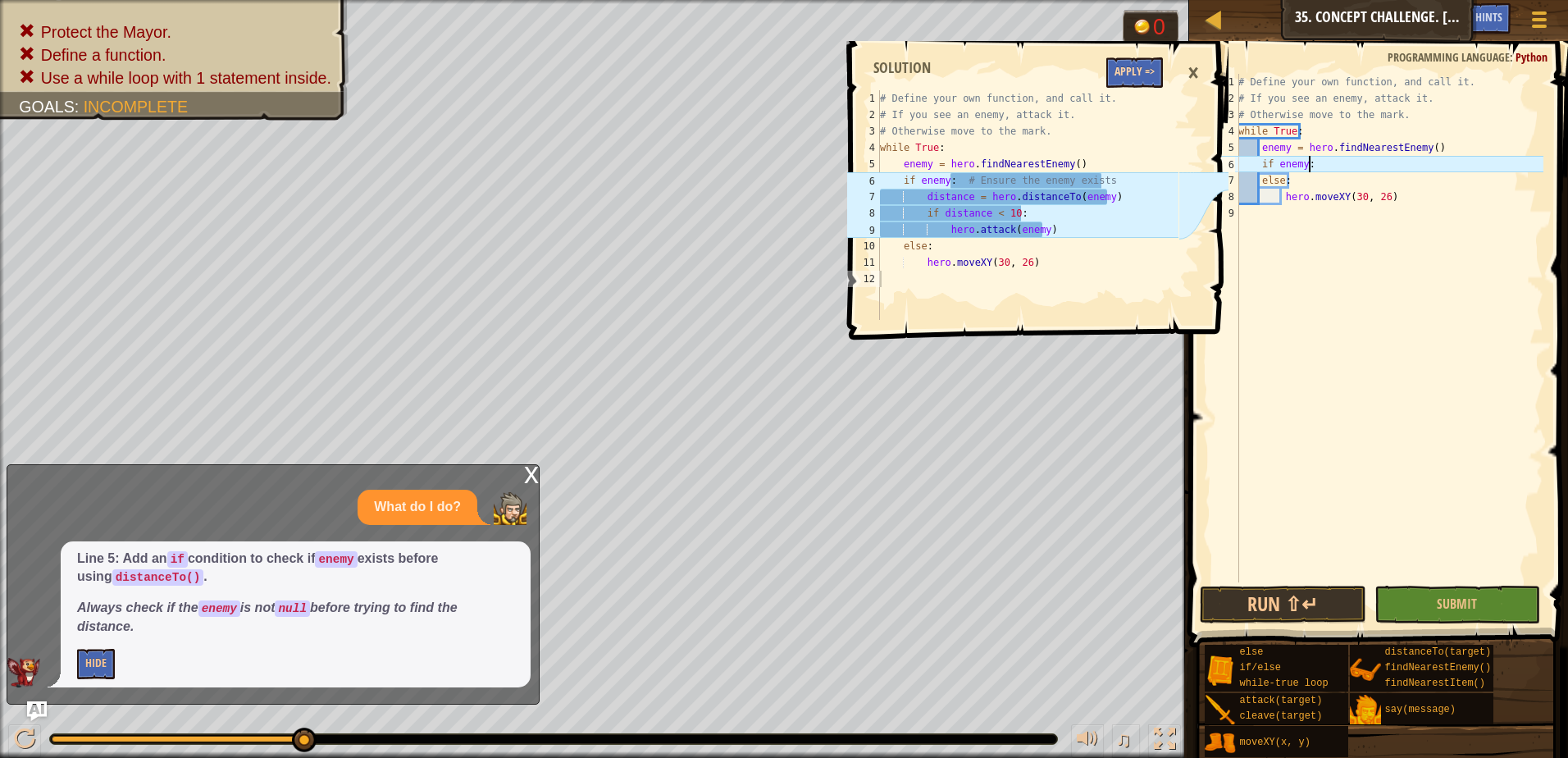
type textarea "if enemy:"
click at [1134, 57] on button "Apply =>" at bounding box center [1134, 72] width 56 height 31
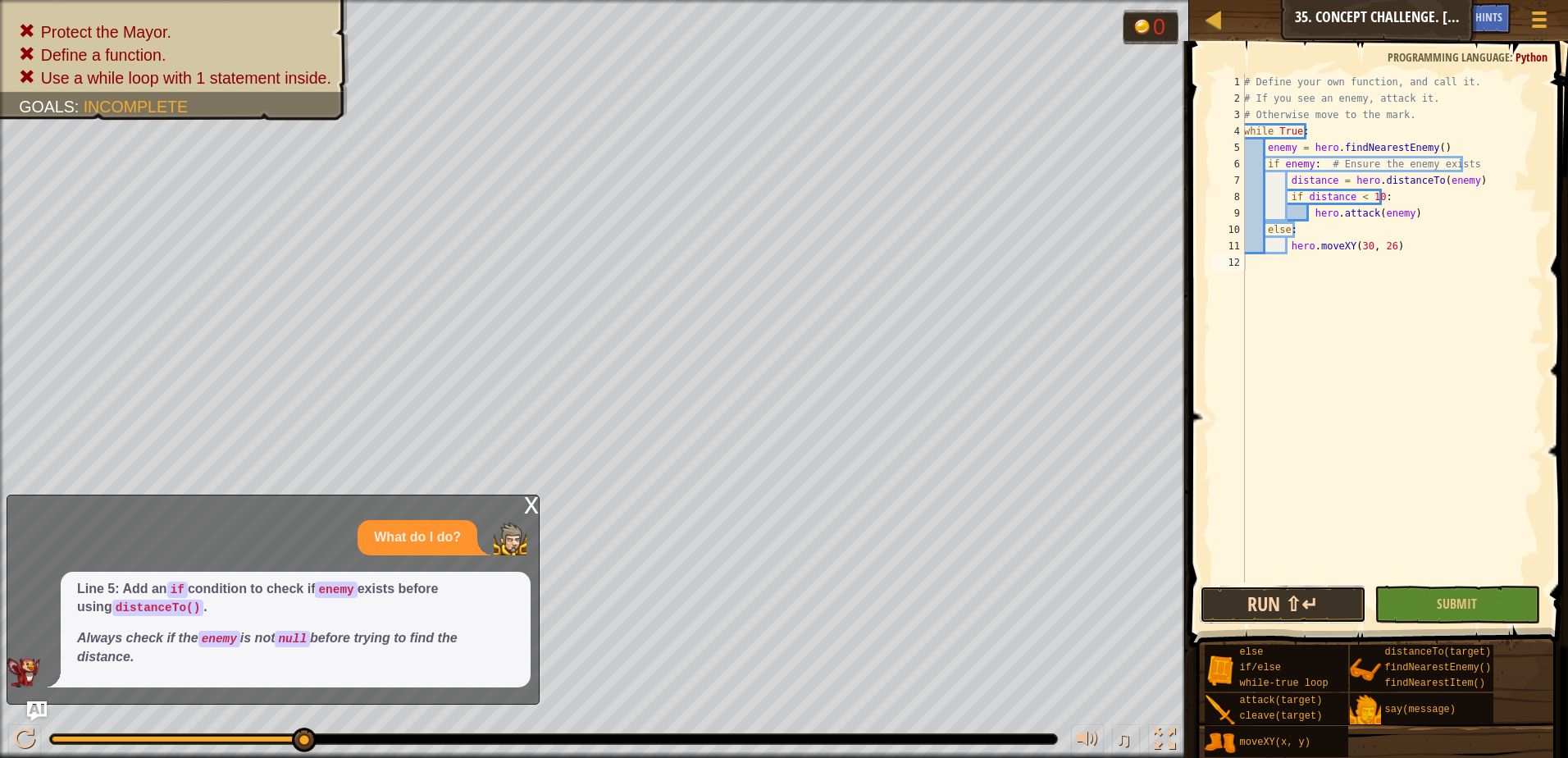
click at [1257, 606] on button "Run ⇧↵" at bounding box center [1283, 604] width 167 height 37
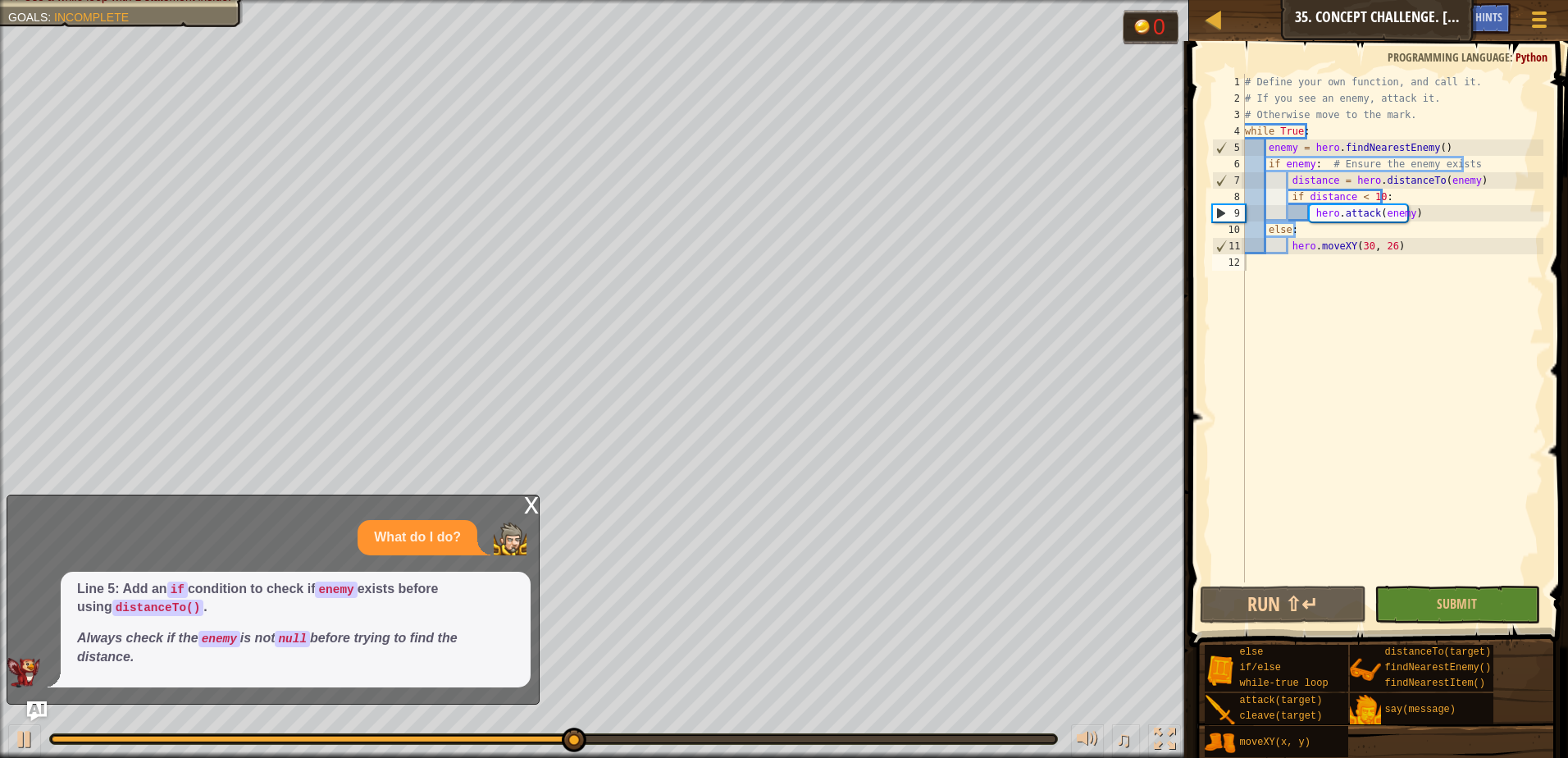
click at [525, 508] on div "x" at bounding box center [531, 503] width 14 height 16
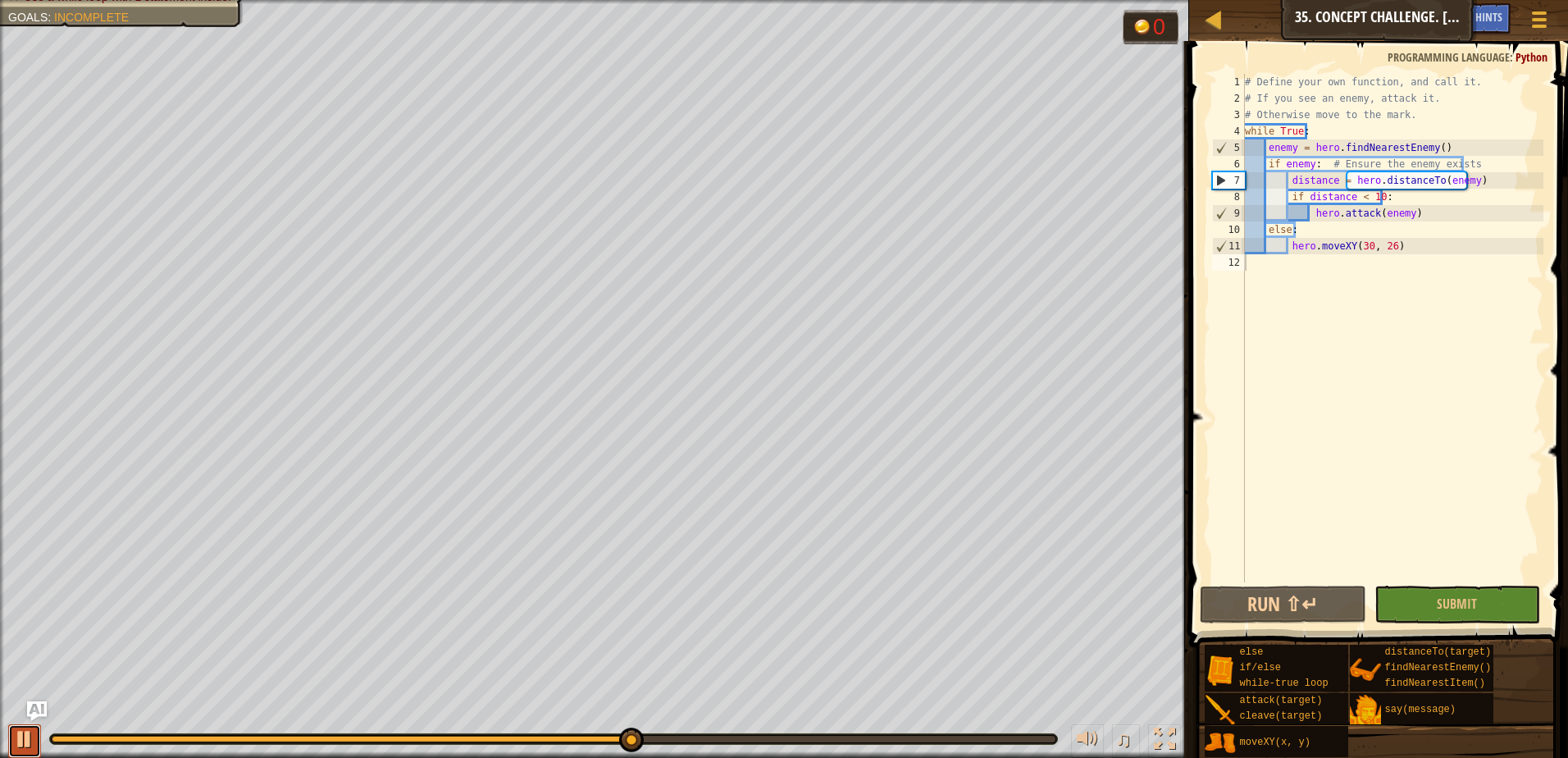
click at [19, 743] on div at bounding box center [24, 738] width 21 height 21
drag, startPoint x: 1321, startPoint y: 127, endPoint x: 1247, endPoint y: 130, distance: 74.1
click at [1247, 130] on div "# Define your own function, and call it. # If you see an enemy, attack it. # Ot…" at bounding box center [1392, 345] width 302 height 541
click at [1240, 132] on div "4" at bounding box center [1228, 131] width 33 height 16
drag, startPoint x: 1460, startPoint y: 145, endPoint x: 1266, endPoint y: 146, distance: 194.0
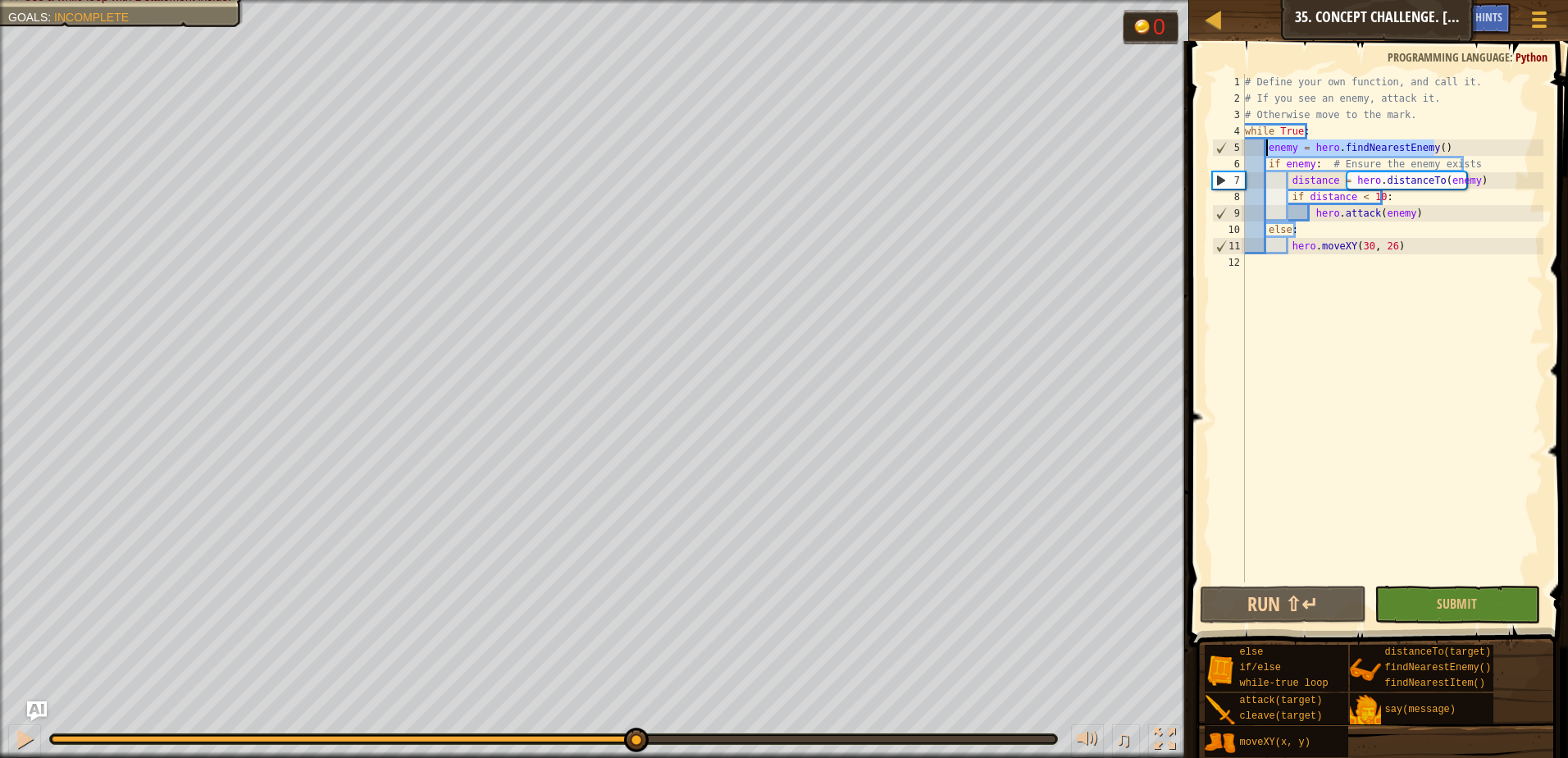
click at [1266, 146] on div "# Define your own function, and call it. # If you see an enemy, attack it. # Ot…" at bounding box center [1392, 345] width 302 height 541
type textarea "enemy = hero.findNearestEnemy()"
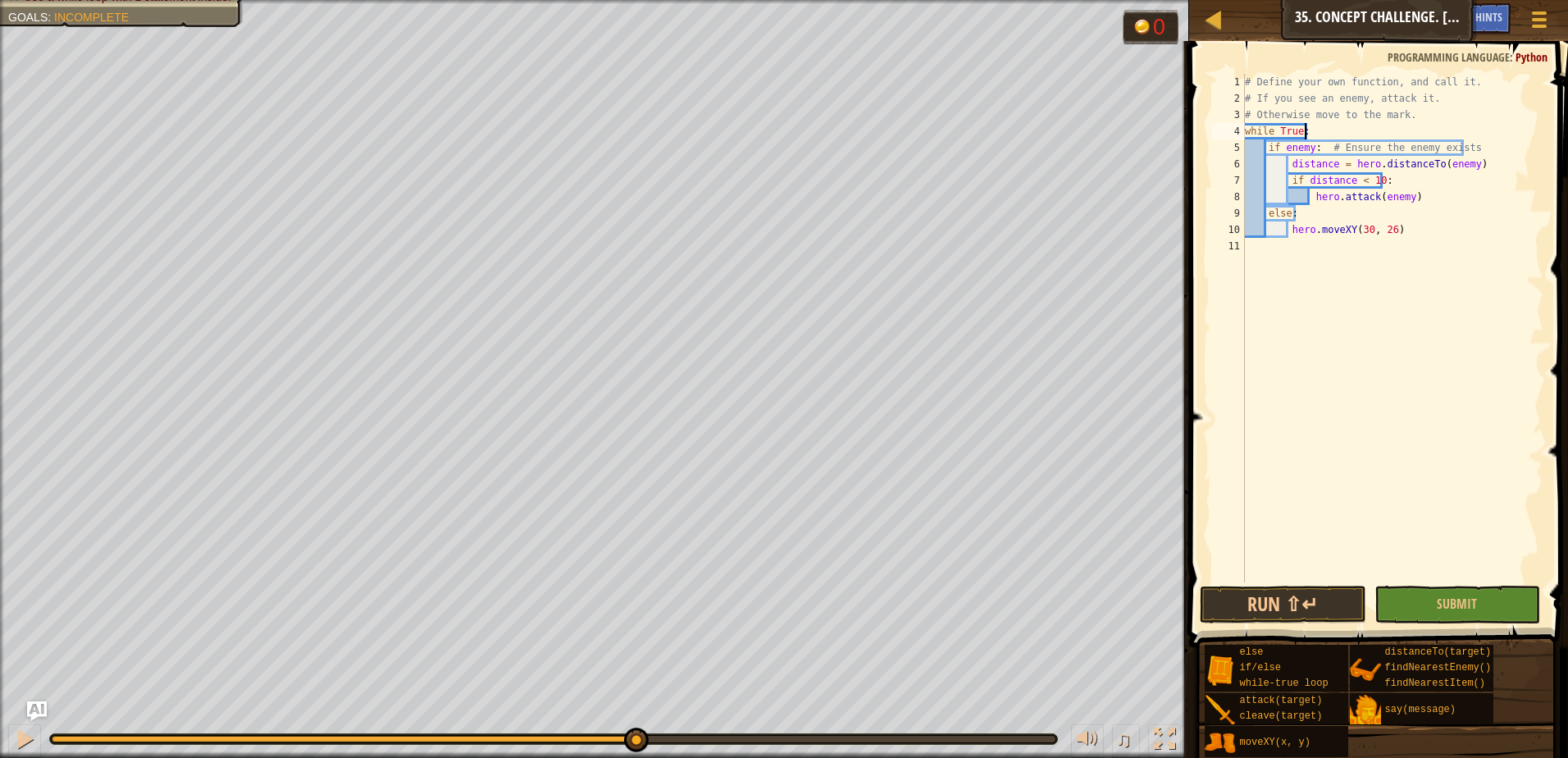
click at [1415, 105] on div "# Define your own function, and call it. # If you see an enemy, attack it. # Ot…" at bounding box center [1392, 345] width 302 height 541
click at [1423, 117] on div "# Define your own function, and call it. # If you see an enemy, attack it. # Ot…" at bounding box center [1392, 345] width 302 height 541
type textarea "# Otherwise move to the mark."
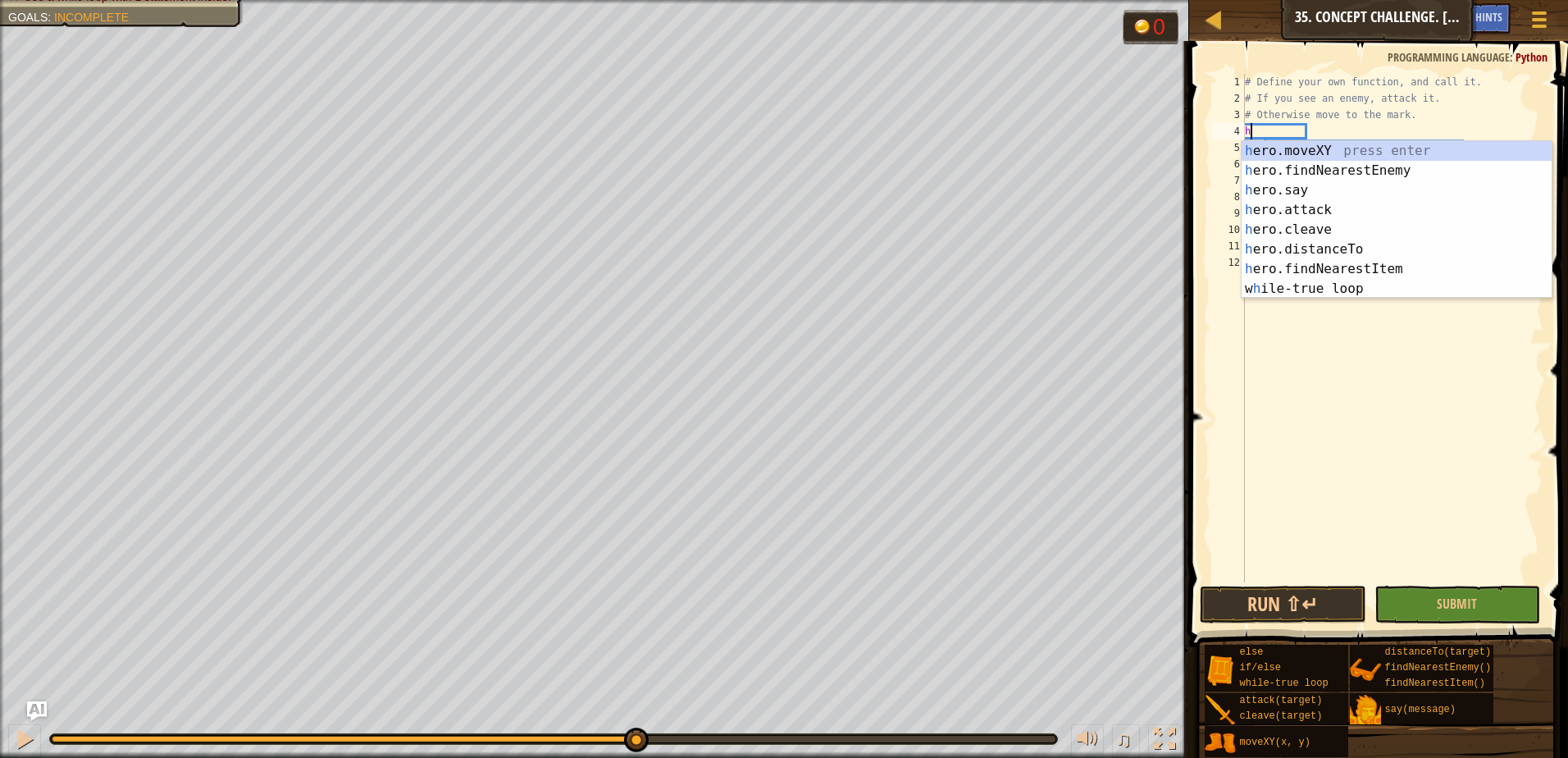
type textarea "her"
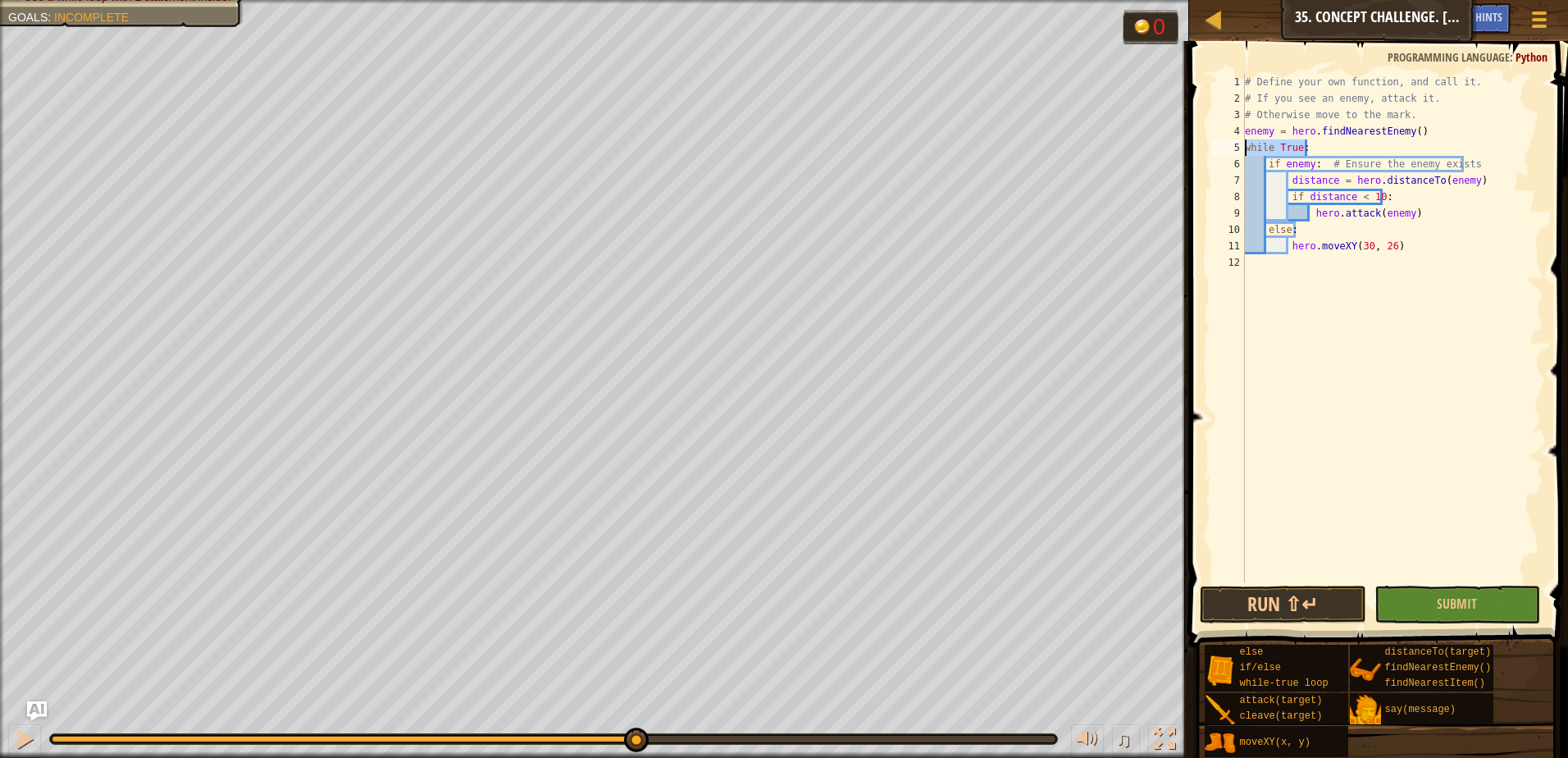
drag, startPoint x: 1319, startPoint y: 148, endPoint x: 1228, endPoint y: 153, distance: 91.1
click at [1228, 153] on div "enemy = hero.findNearestEnemy() 1 2 3 4 5 6 7 8 9 10 11 12 # Define your own fu…" at bounding box center [1376, 328] width 334 height 509
type textarea "while True:"
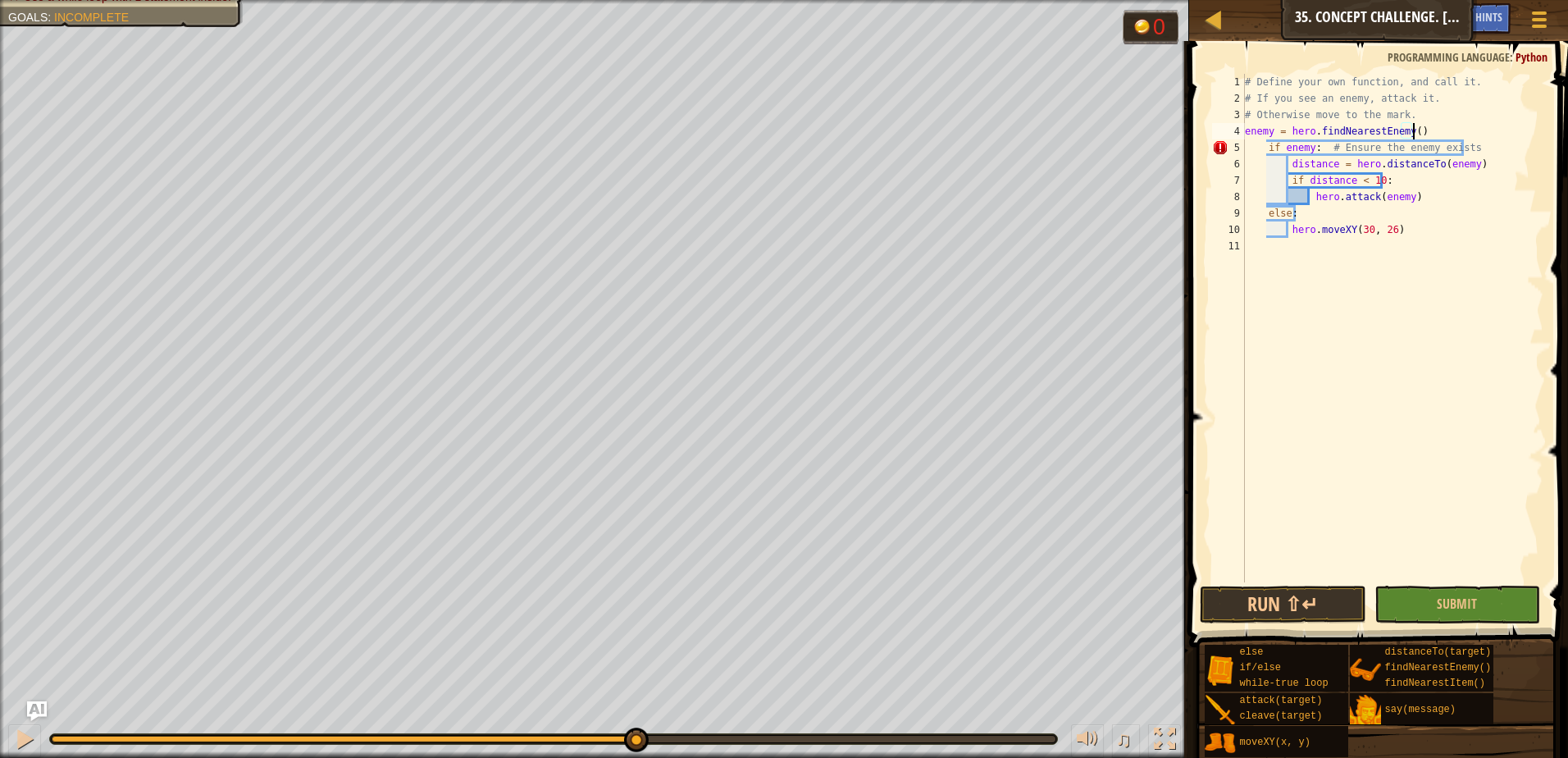
click at [1410, 231] on div "# Define your own function, and call it. # If you see an enemy, attack it. # Ot…" at bounding box center [1392, 345] width 302 height 541
type textarea "hero.moveXY(30, 26)"
type textarea "wh"
click at [1262, 227] on div "# Define your own function, and call it. # If you see an enemy, attack it. # Ot…" at bounding box center [1392, 345] width 302 height 541
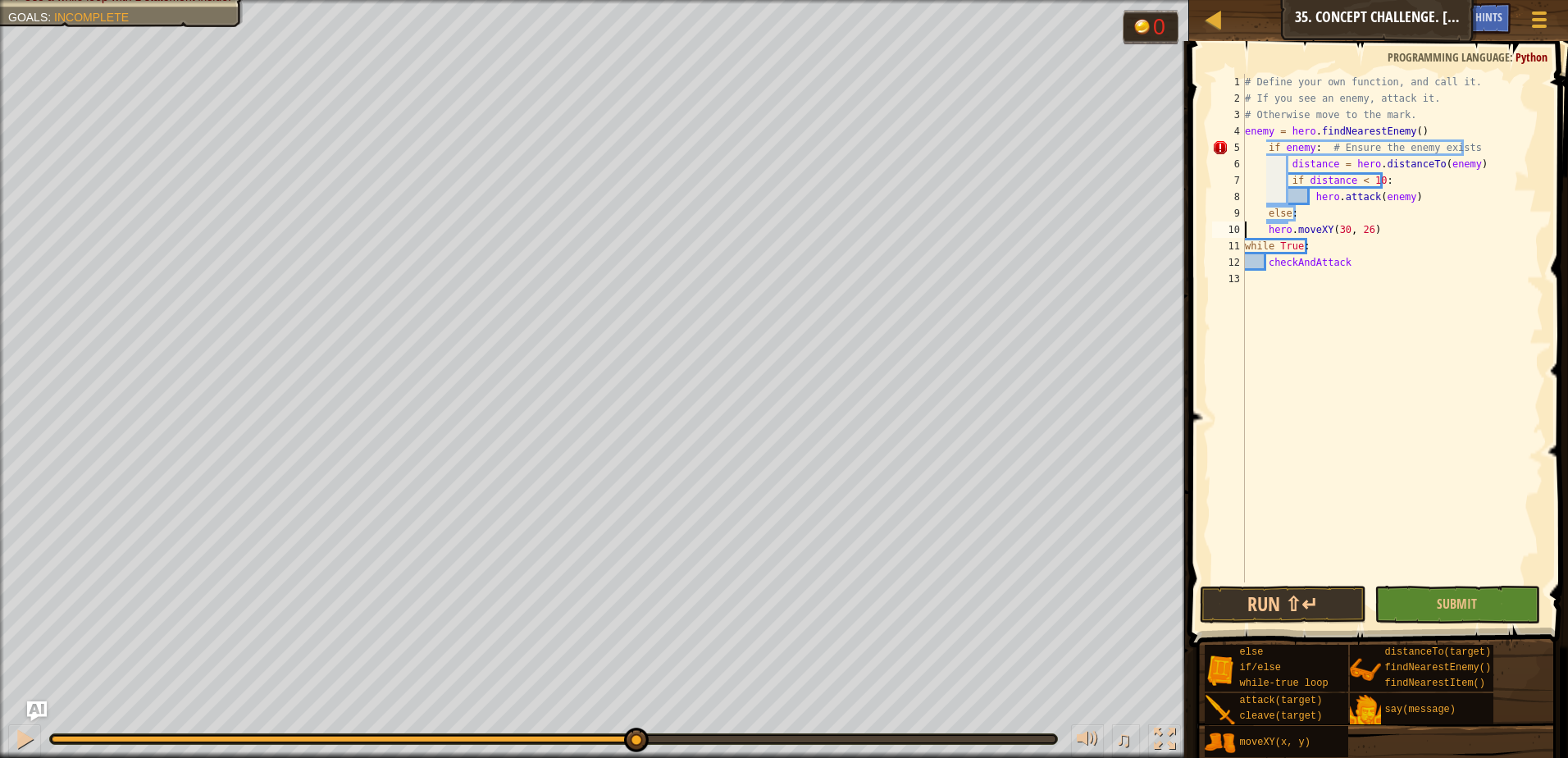
click at [1267, 211] on div "# Define your own function, and call it. # If you see an enemy, attack it. # Ot…" at bounding box center [1392, 345] width 302 height 541
click at [1267, 195] on div "# Define your own function, and call it. # If you see an enemy, attack it. # Ot…" at bounding box center [1392, 345] width 302 height 541
click at [1269, 185] on div "# Define your own function, and call it. # If you see an enemy, attack it. # Ot…" at bounding box center [1392, 345] width 302 height 541
click at [1263, 169] on div "# Define your own function, and call it. # If you see an enemy, attack it. # Ot…" at bounding box center [1392, 345] width 302 height 541
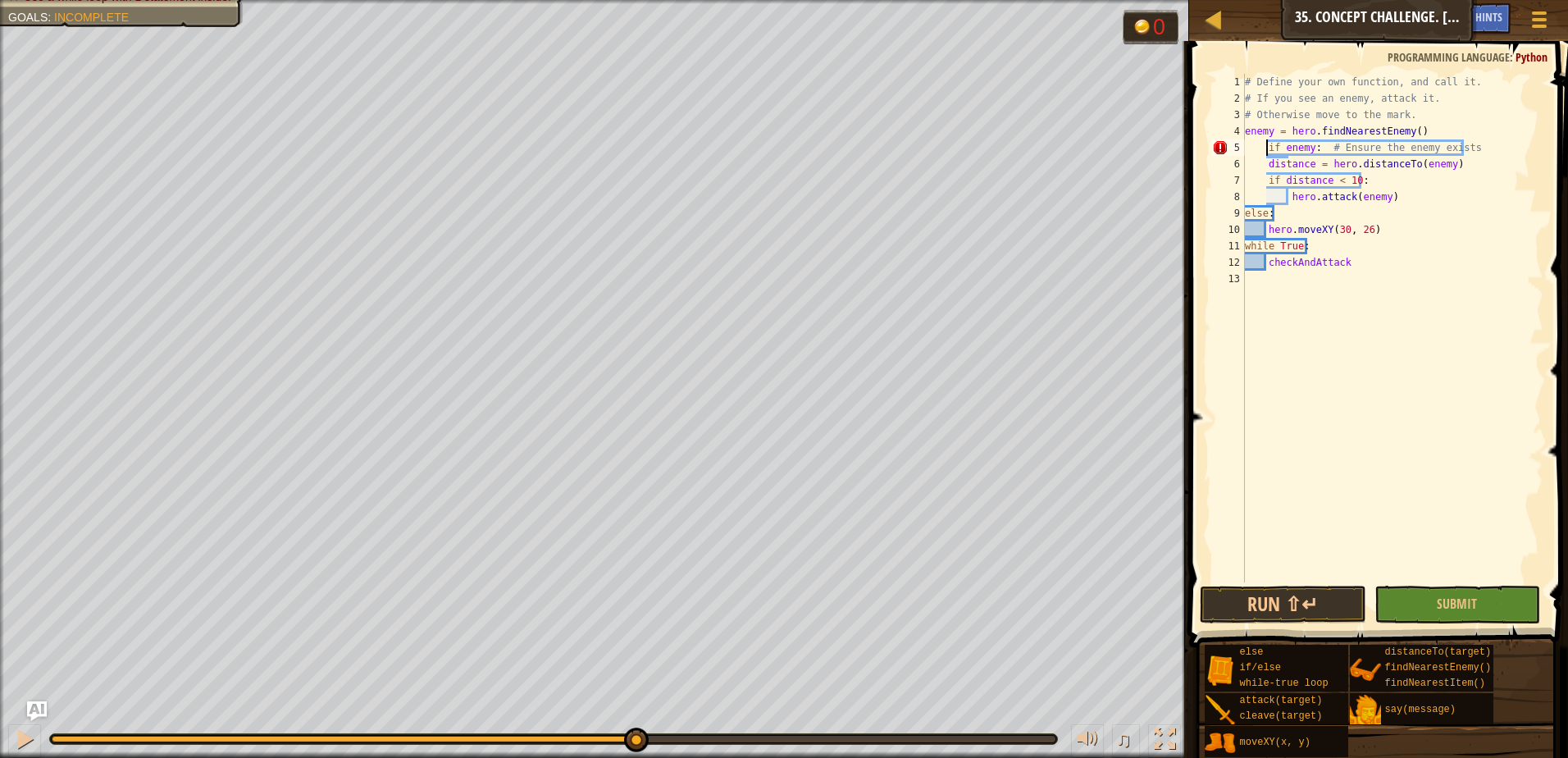
click at [1265, 146] on div "# Define your own function, and call it. # If you see an enemy, attack it. # Ot…" at bounding box center [1392, 345] width 302 height 541
type textarea "if enemy: # Ensure the enemy exists"
click at [1527, 13] on div at bounding box center [1538, 20] width 22 height 24
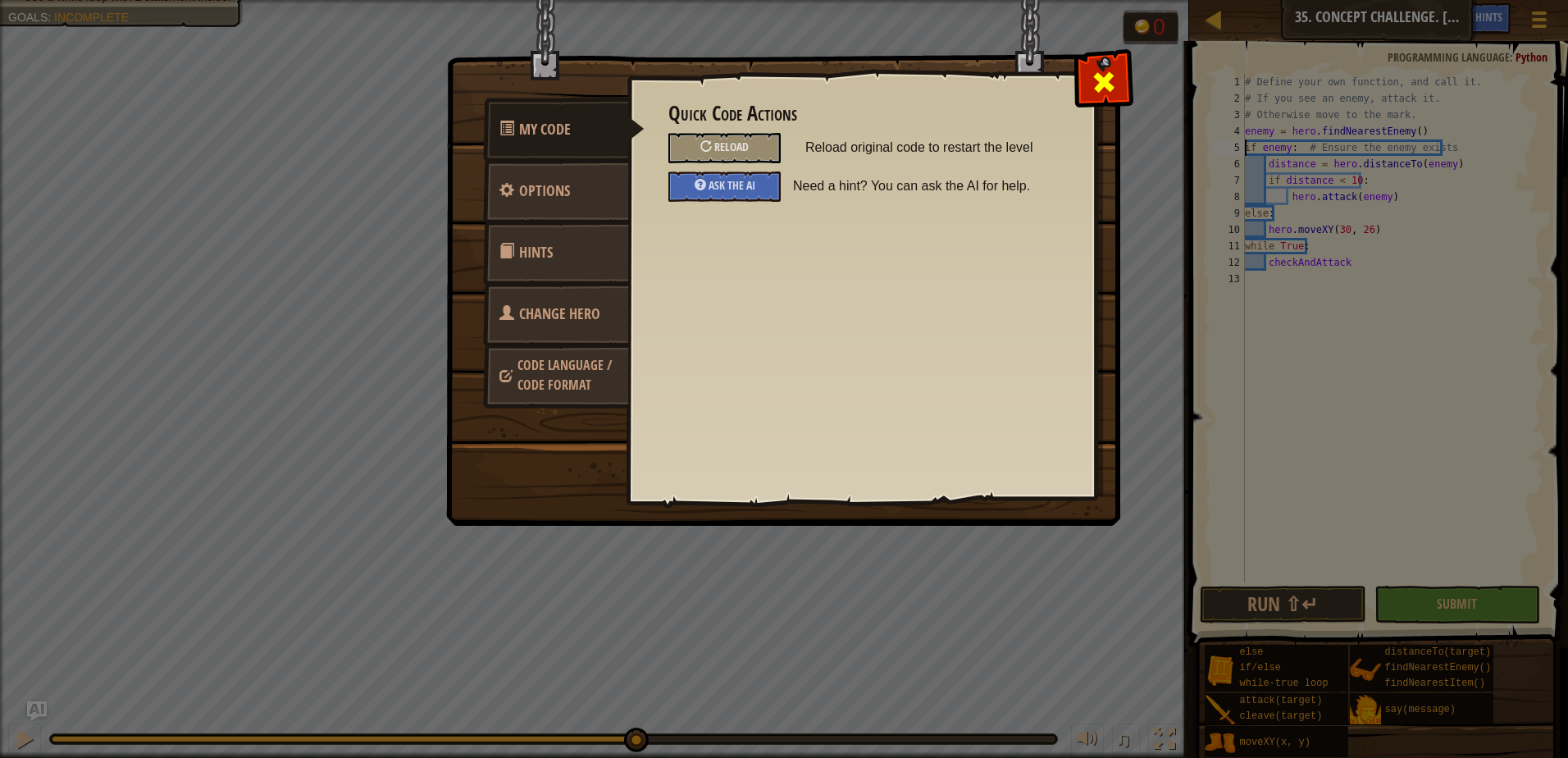
click at [1121, 63] on div at bounding box center [1103, 78] width 52 height 52
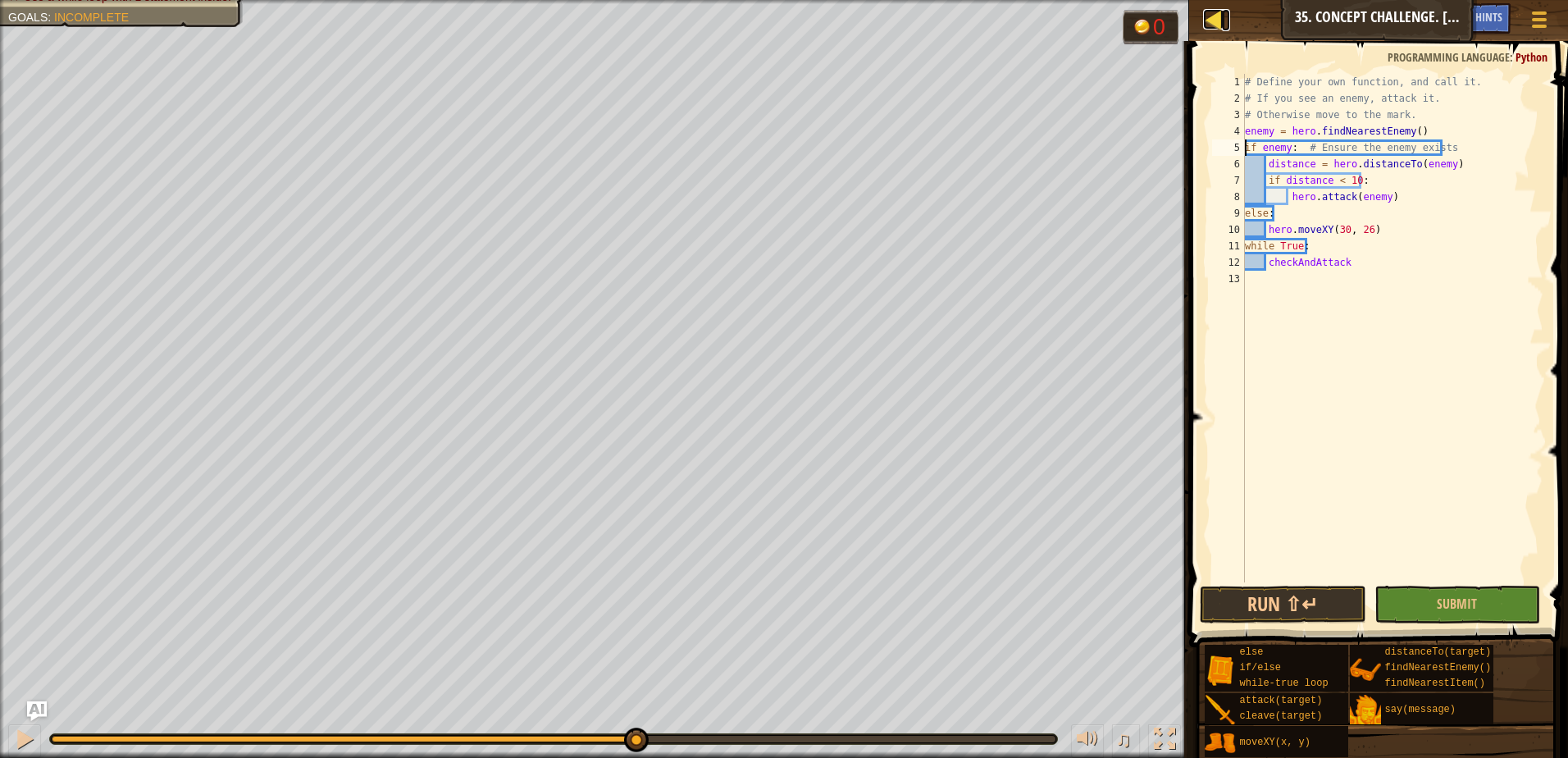
click at [1212, 25] on div at bounding box center [1213, 20] width 20 height 20
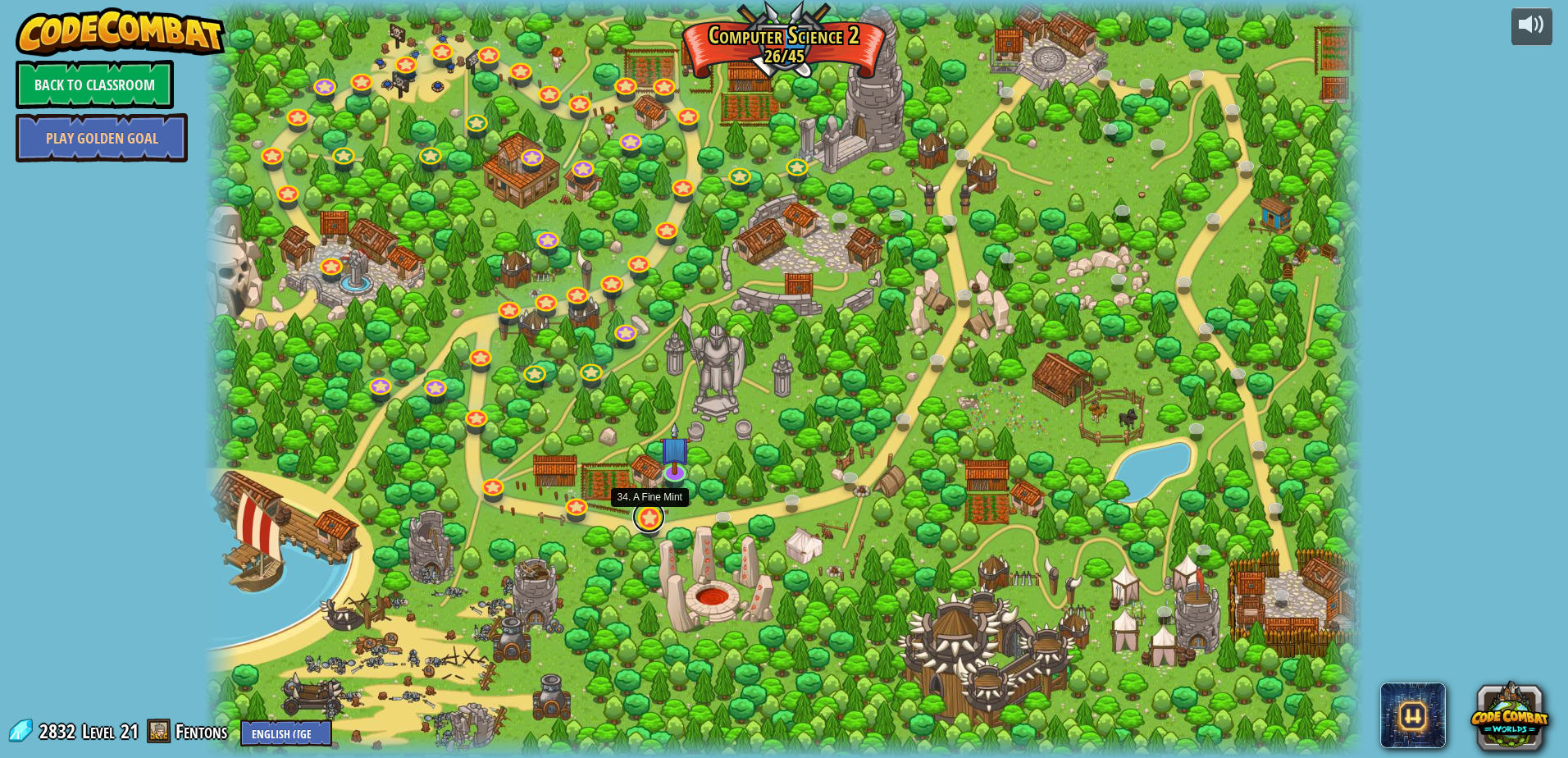
click at [642, 522] on link at bounding box center [648, 516] width 33 height 33
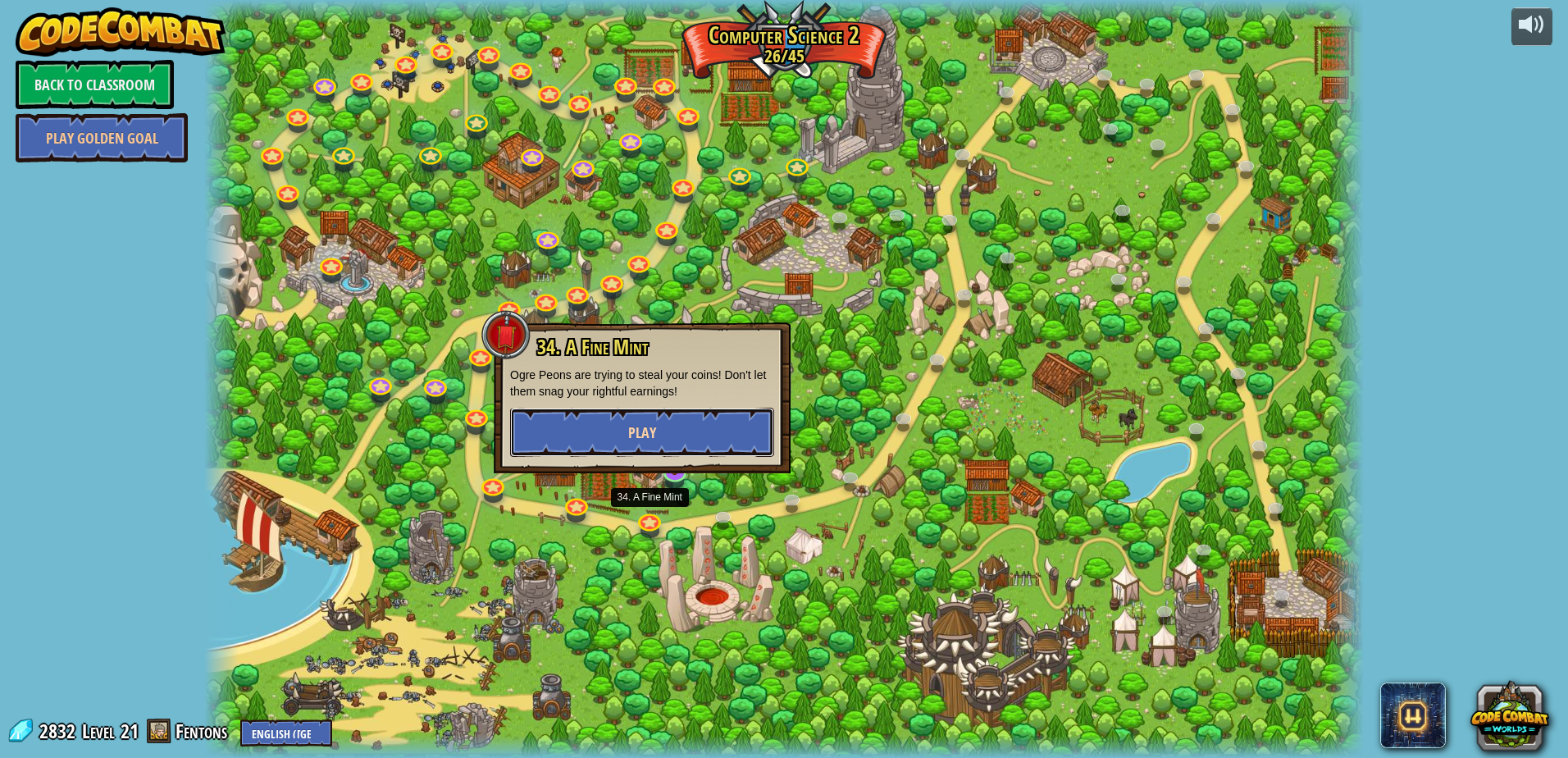
click at [689, 441] on button "Play" at bounding box center [641, 432] width 264 height 49
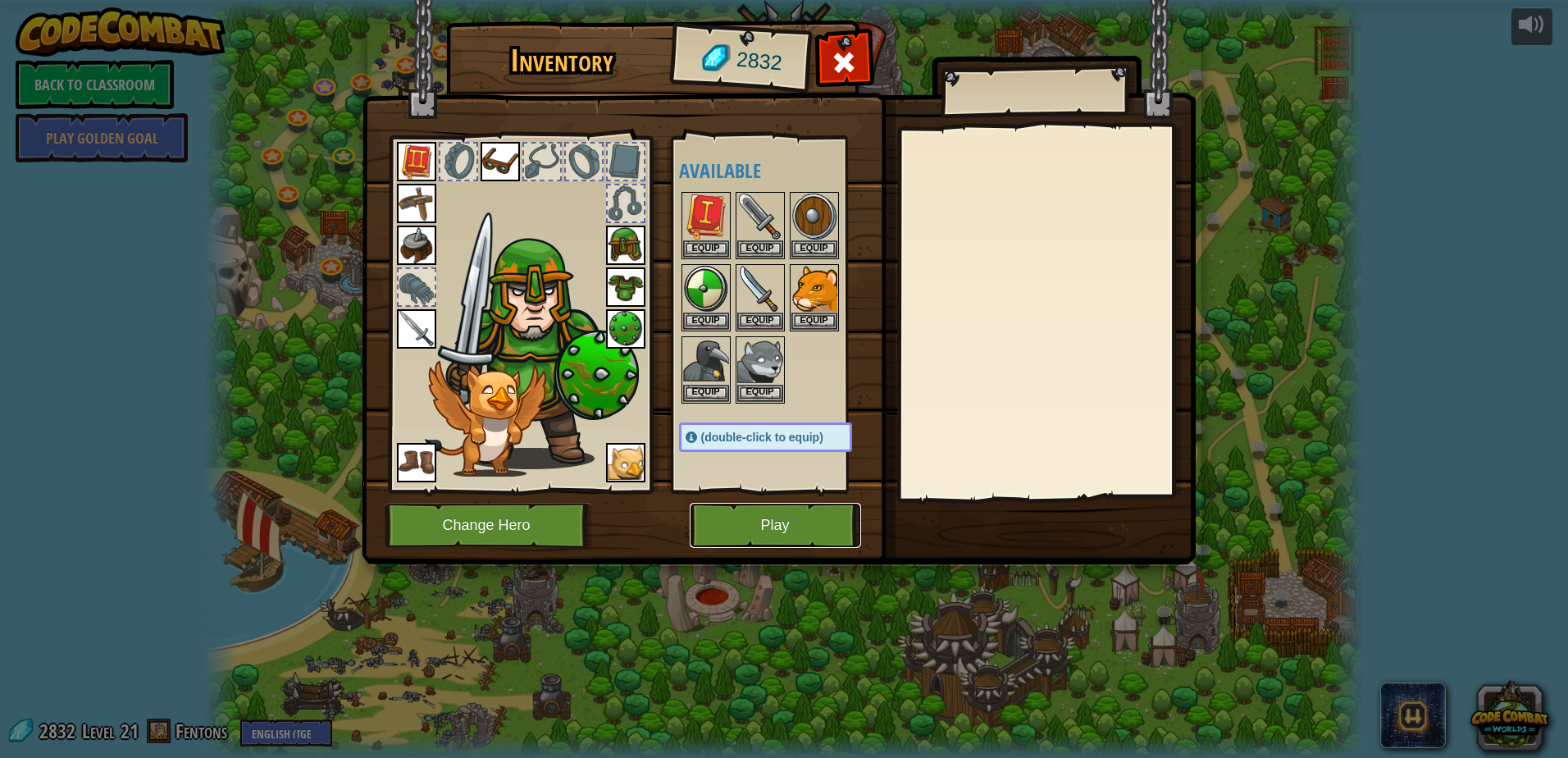
click at [735, 521] on button "Play" at bounding box center [775, 525] width 171 height 45
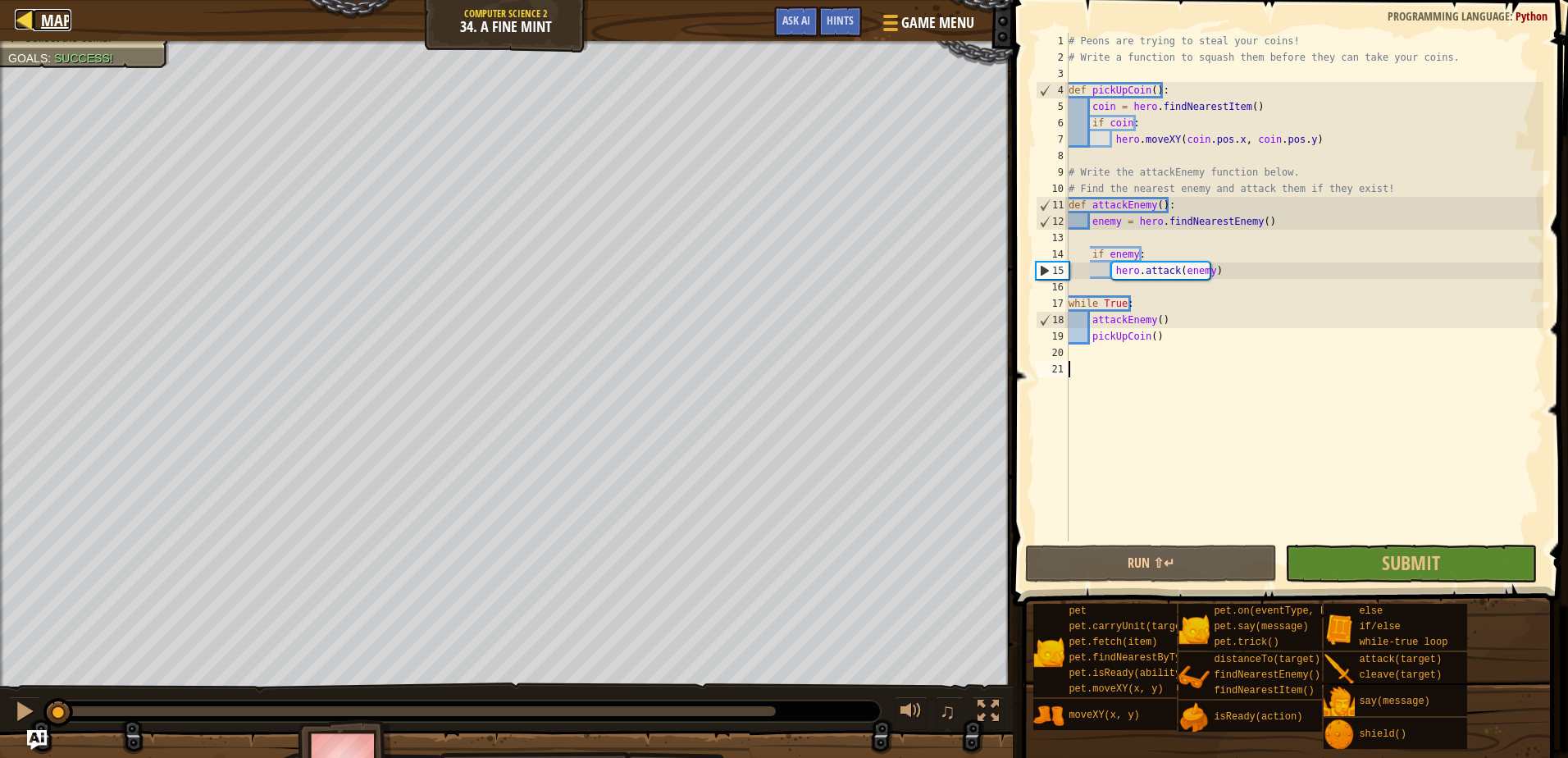
click at [56, 13] on span "Map" at bounding box center [56, 20] width 31 height 22
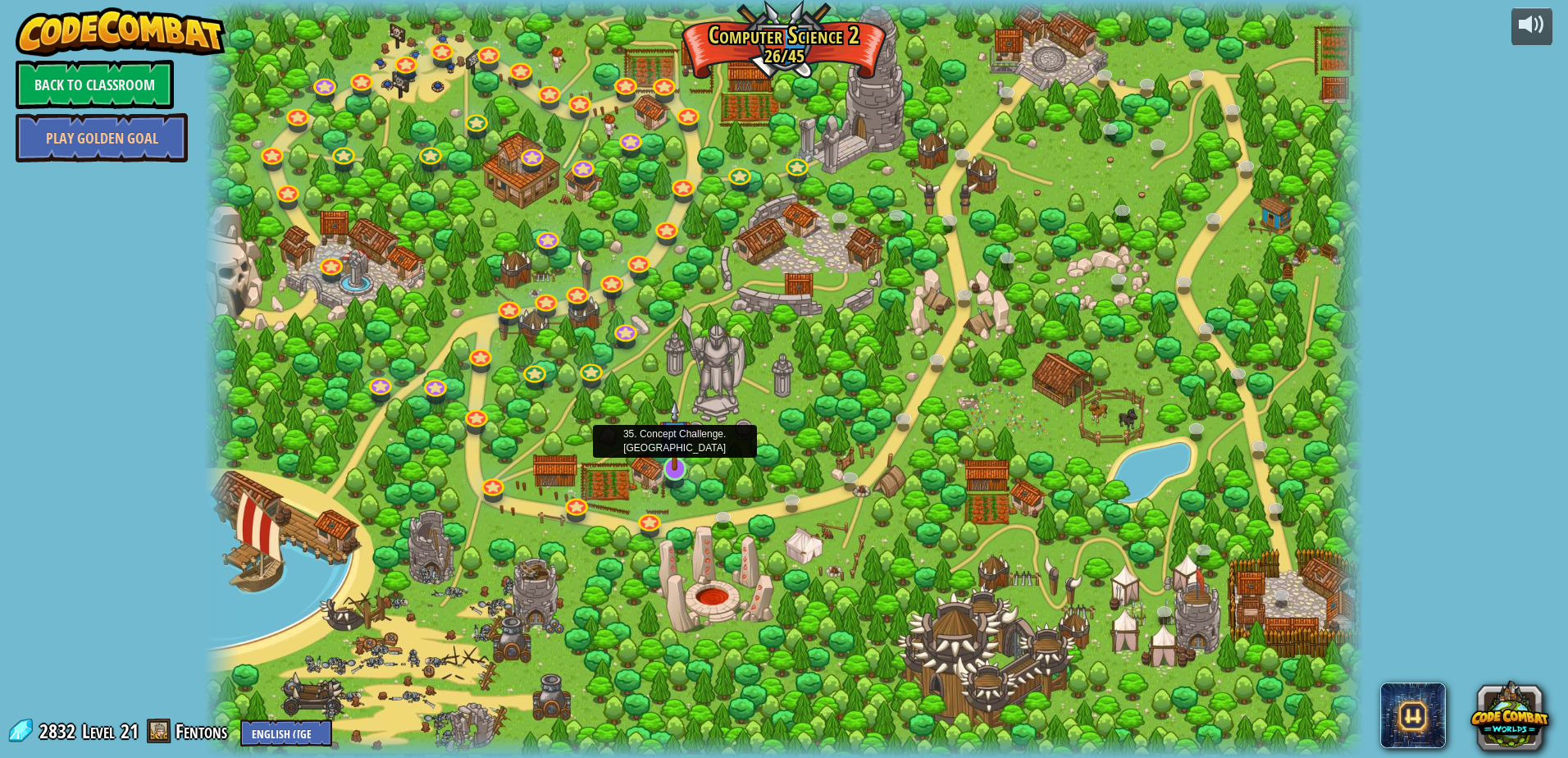
click at [670, 464] on img at bounding box center [675, 435] width 31 height 71
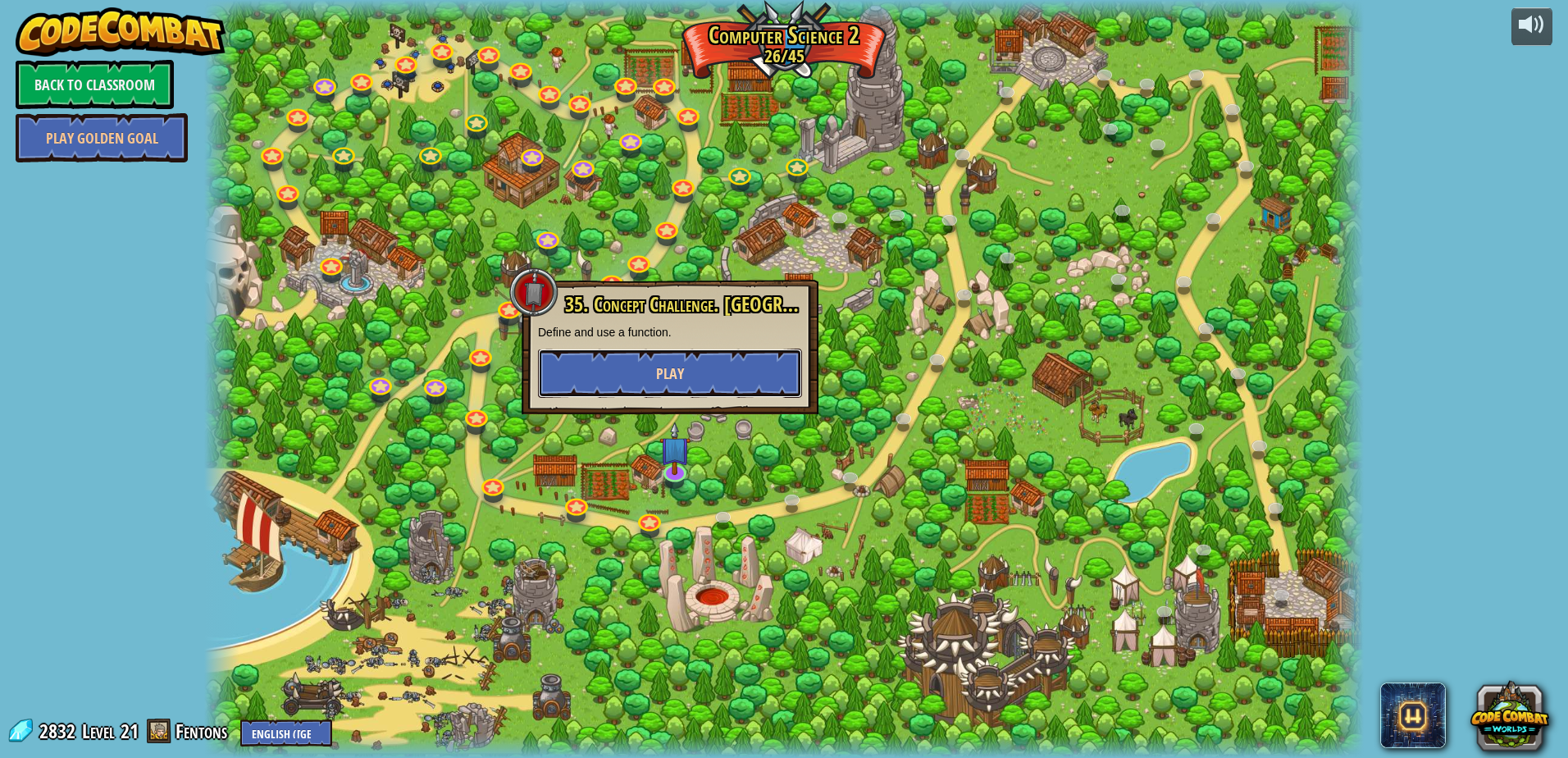
click at [698, 396] on button "Play" at bounding box center [670, 373] width 264 height 49
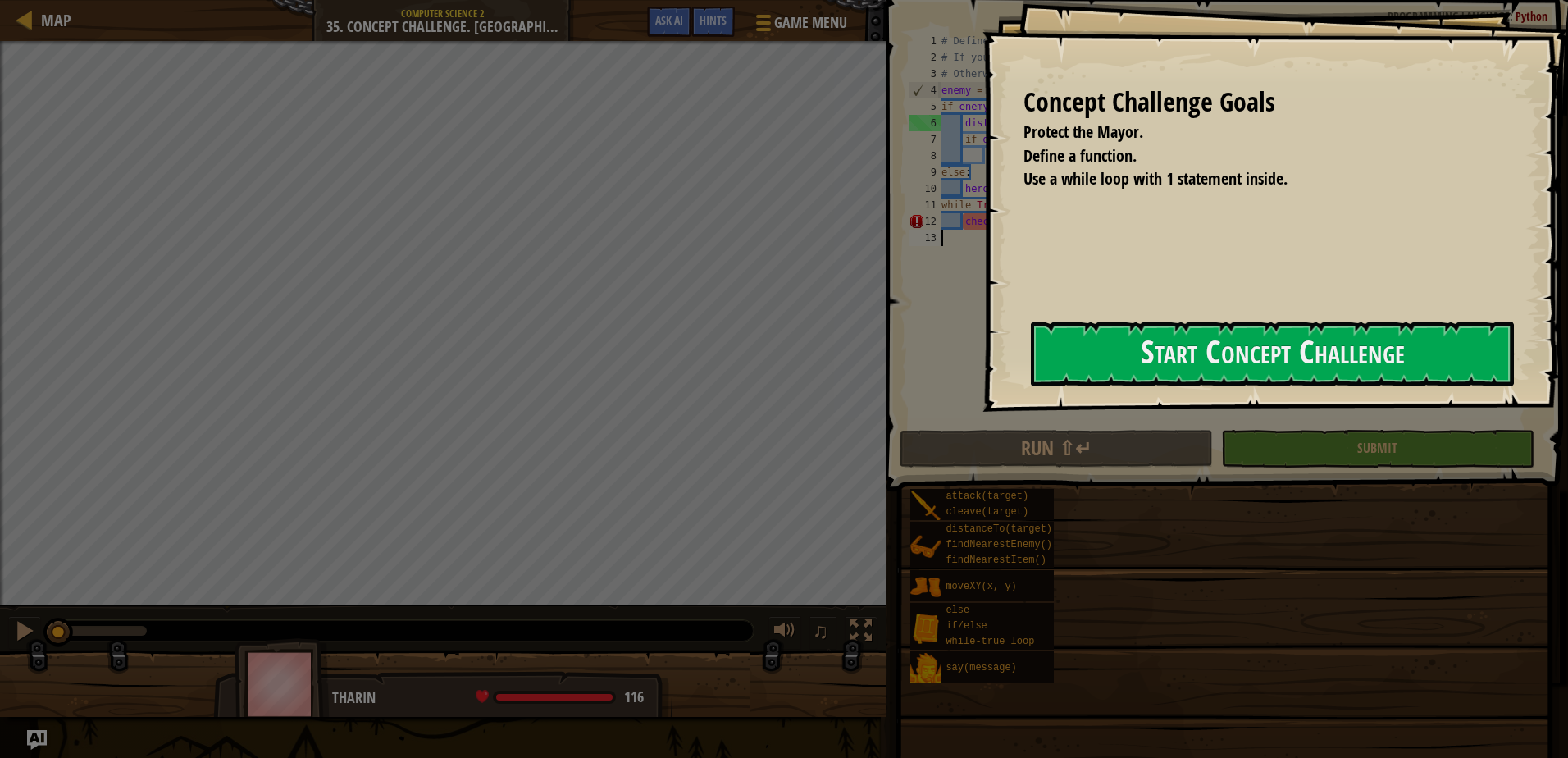
drag, startPoint x: 918, startPoint y: 396, endPoint x: 969, endPoint y: 398, distance: 51.0
click at [1030, 386] on button "Start Concept Challenge" at bounding box center [1272, 354] width 483 height 65
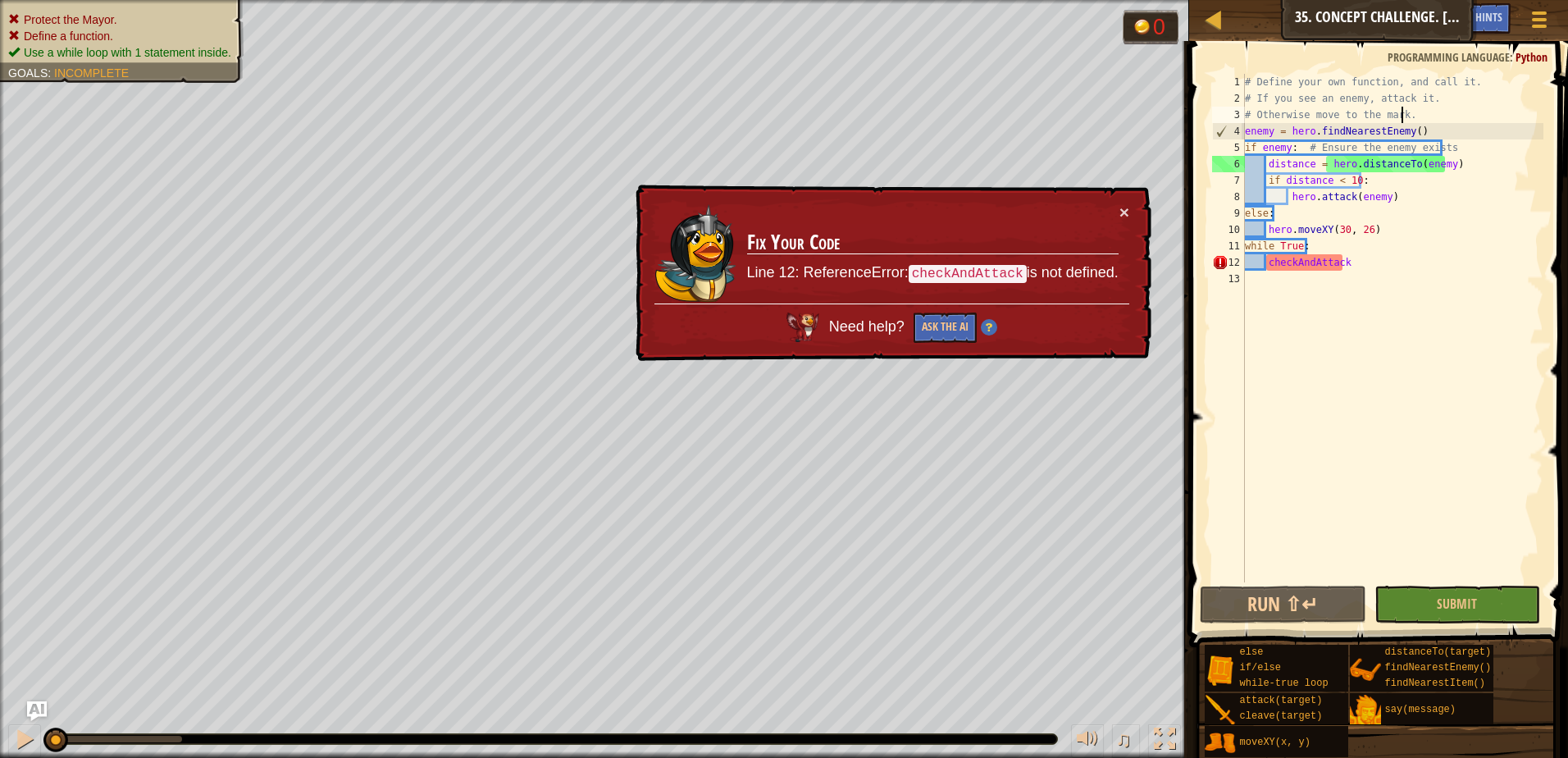
click at [1409, 118] on div "# Define your own function, and call it. # If you see an enemy, attack it. # Ot…" at bounding box center [1392, 345] width 302 height 541
type textarea "# Otherwise move to the mark."
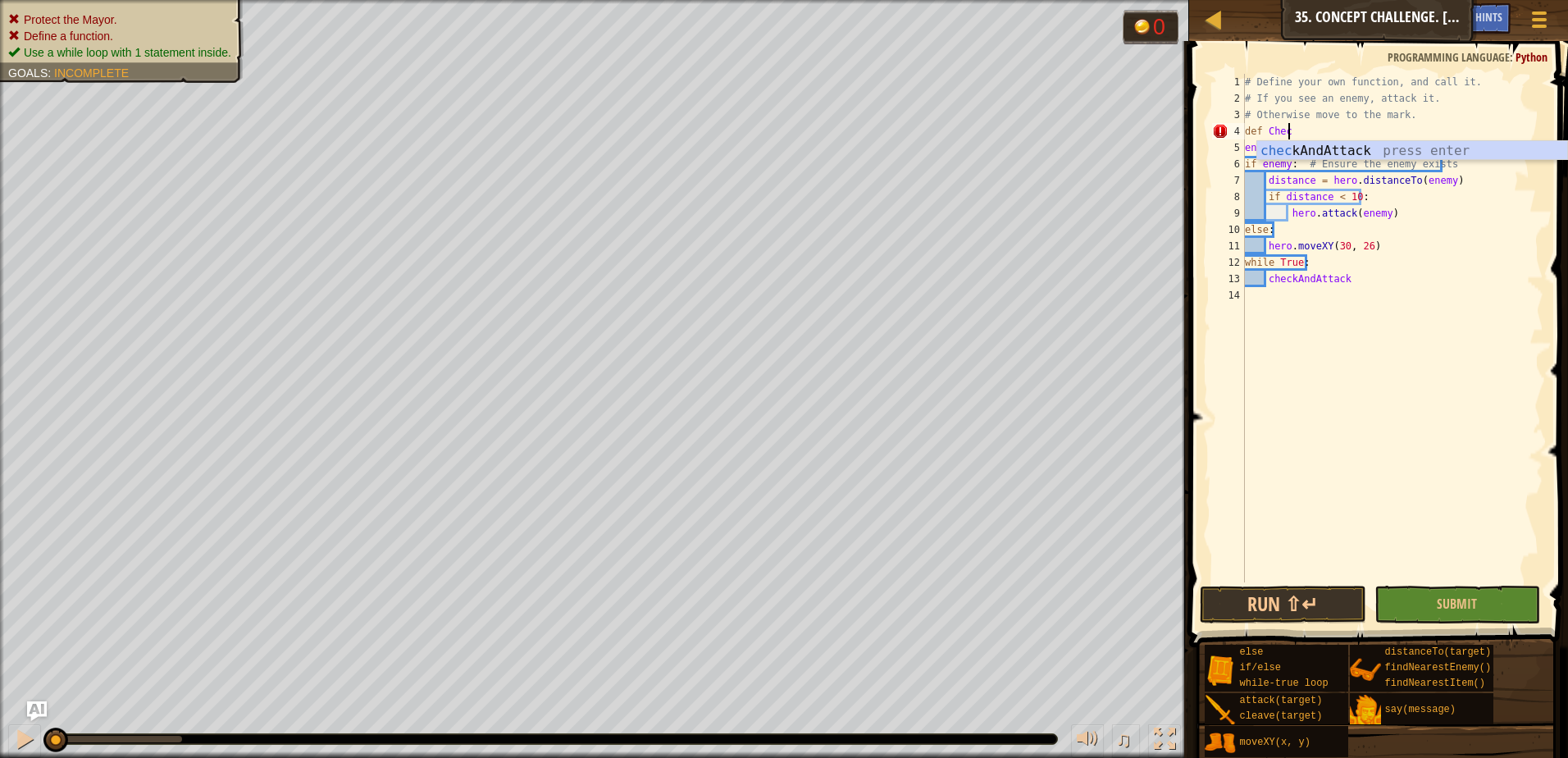
scroll to position [8, 3]
type textarea "def checkAndAttack:"
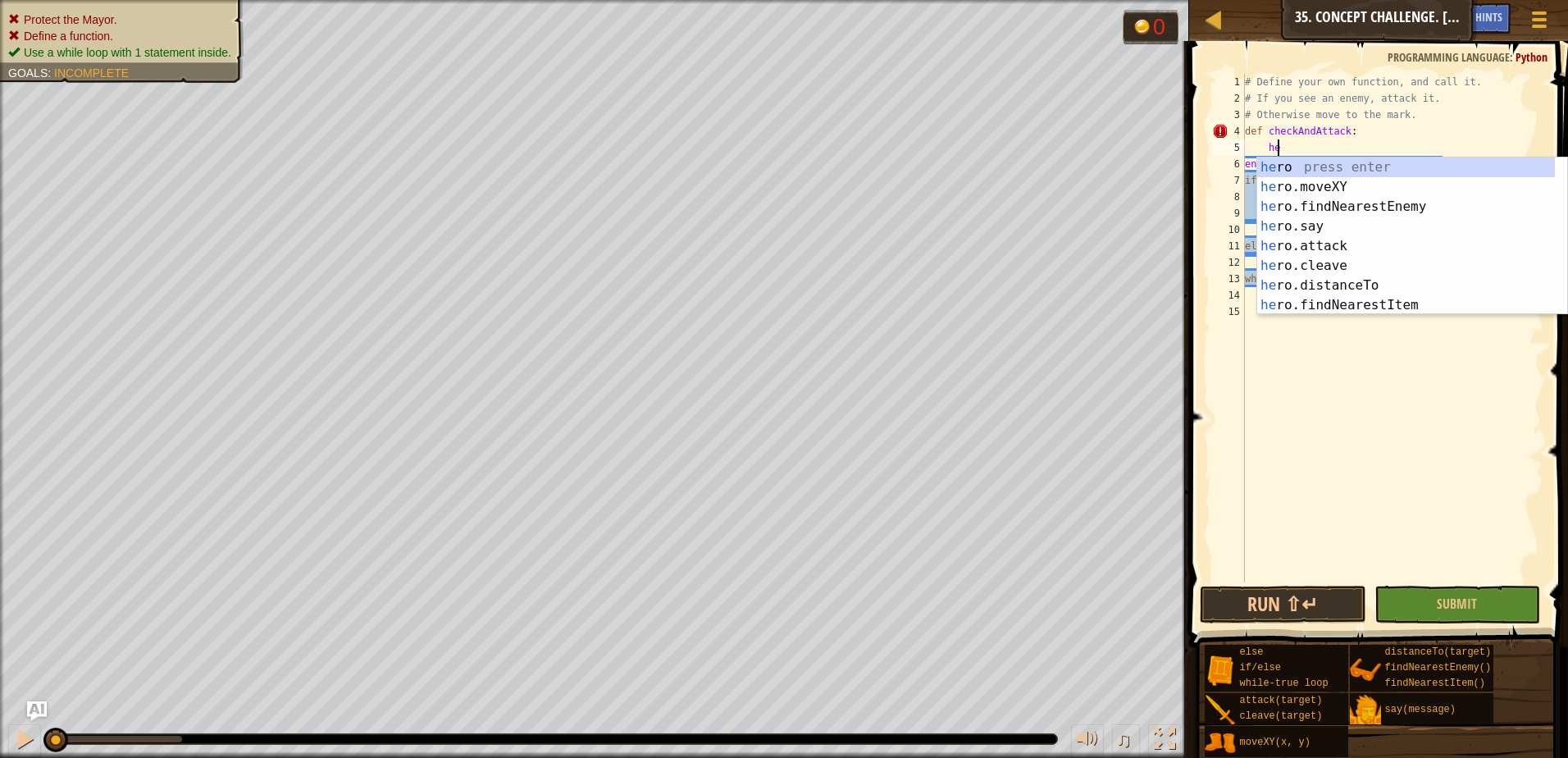
scroll to position [8, 2]
type textarea "her"
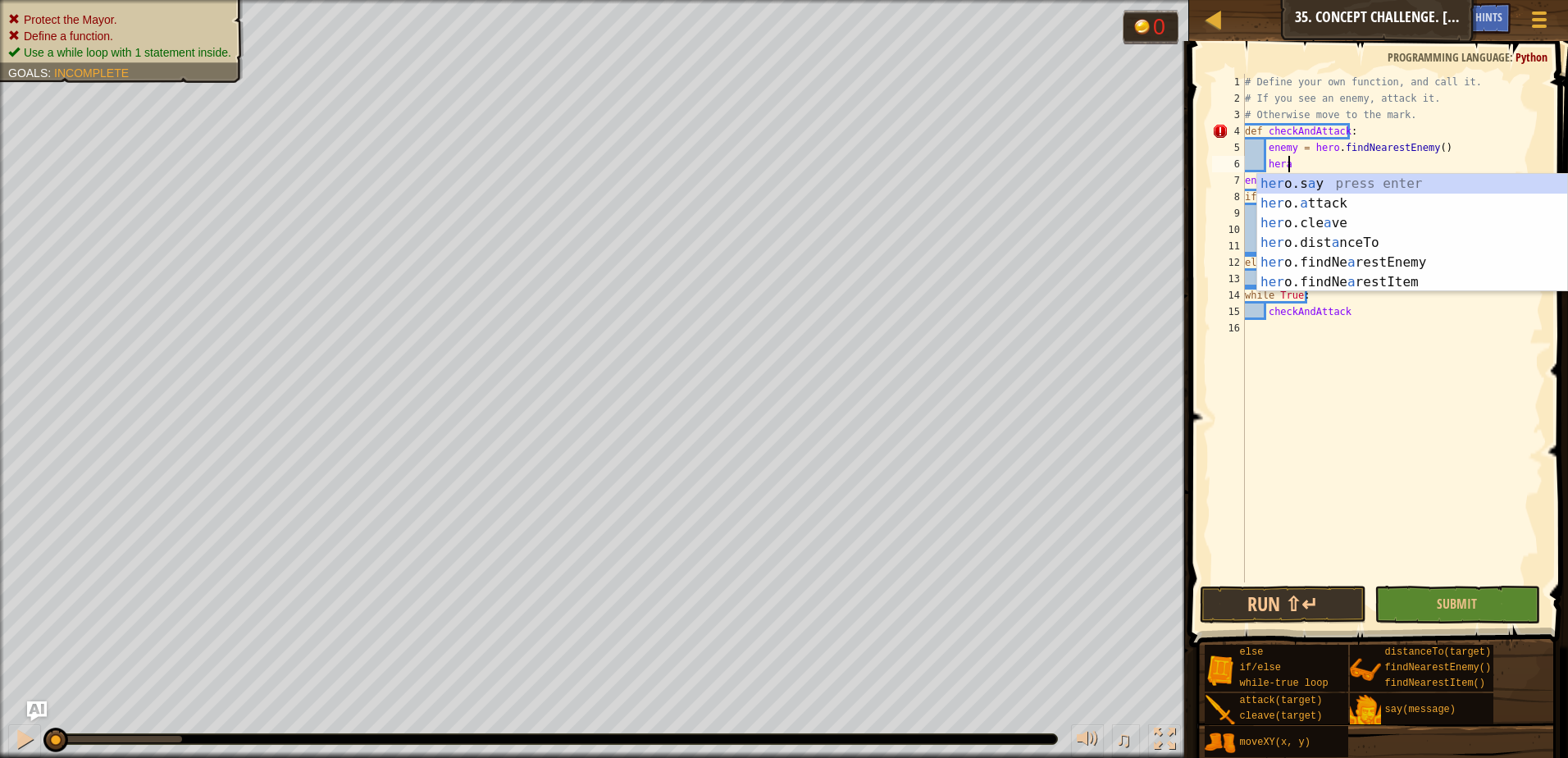
scroll to position [8, 3]
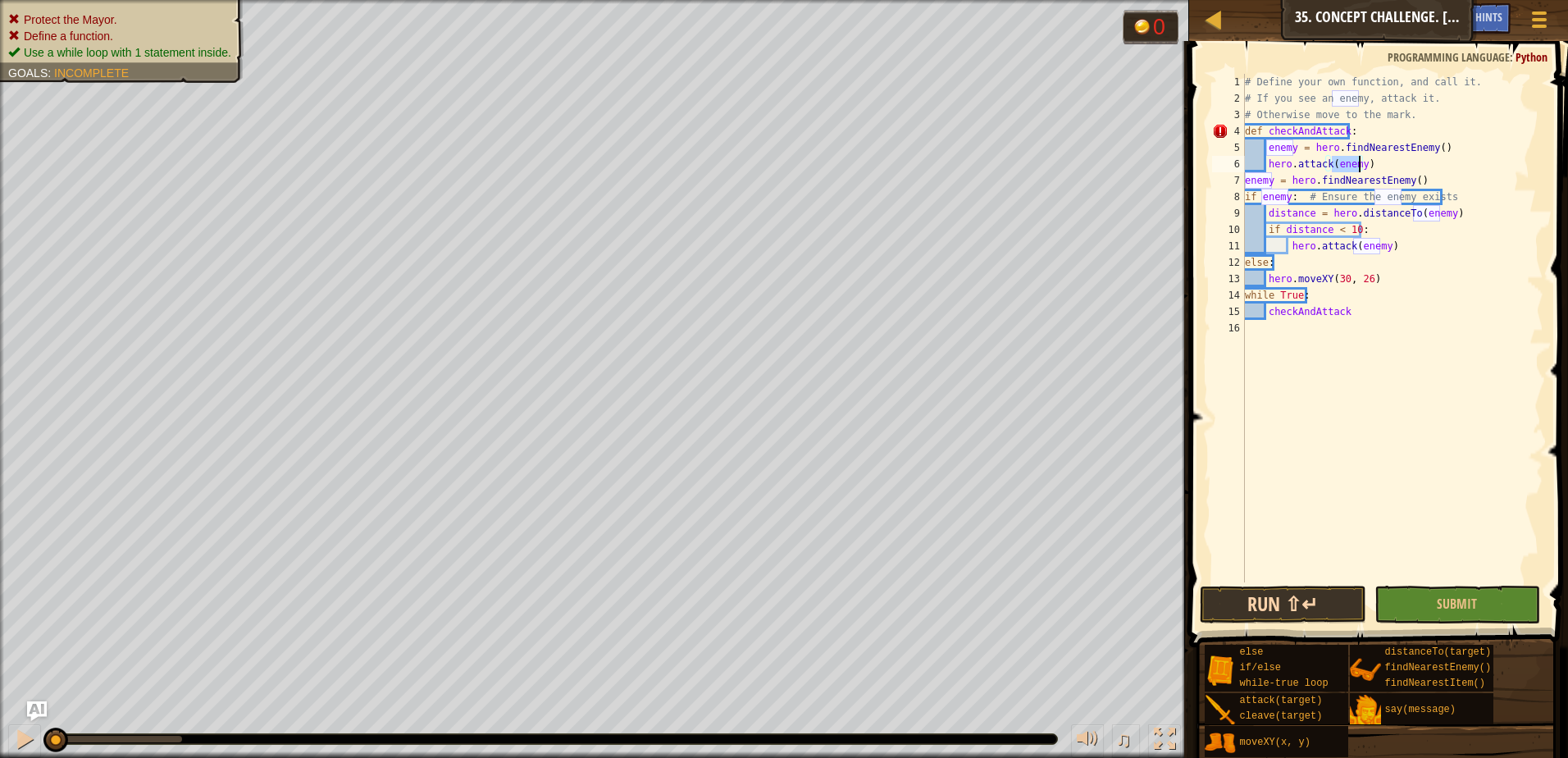
type textarea "hero.attack(enemy)"
click at [1295, 599] on button "Run ⇧↵" at bounding box center [1283, 604] width 167 height 37
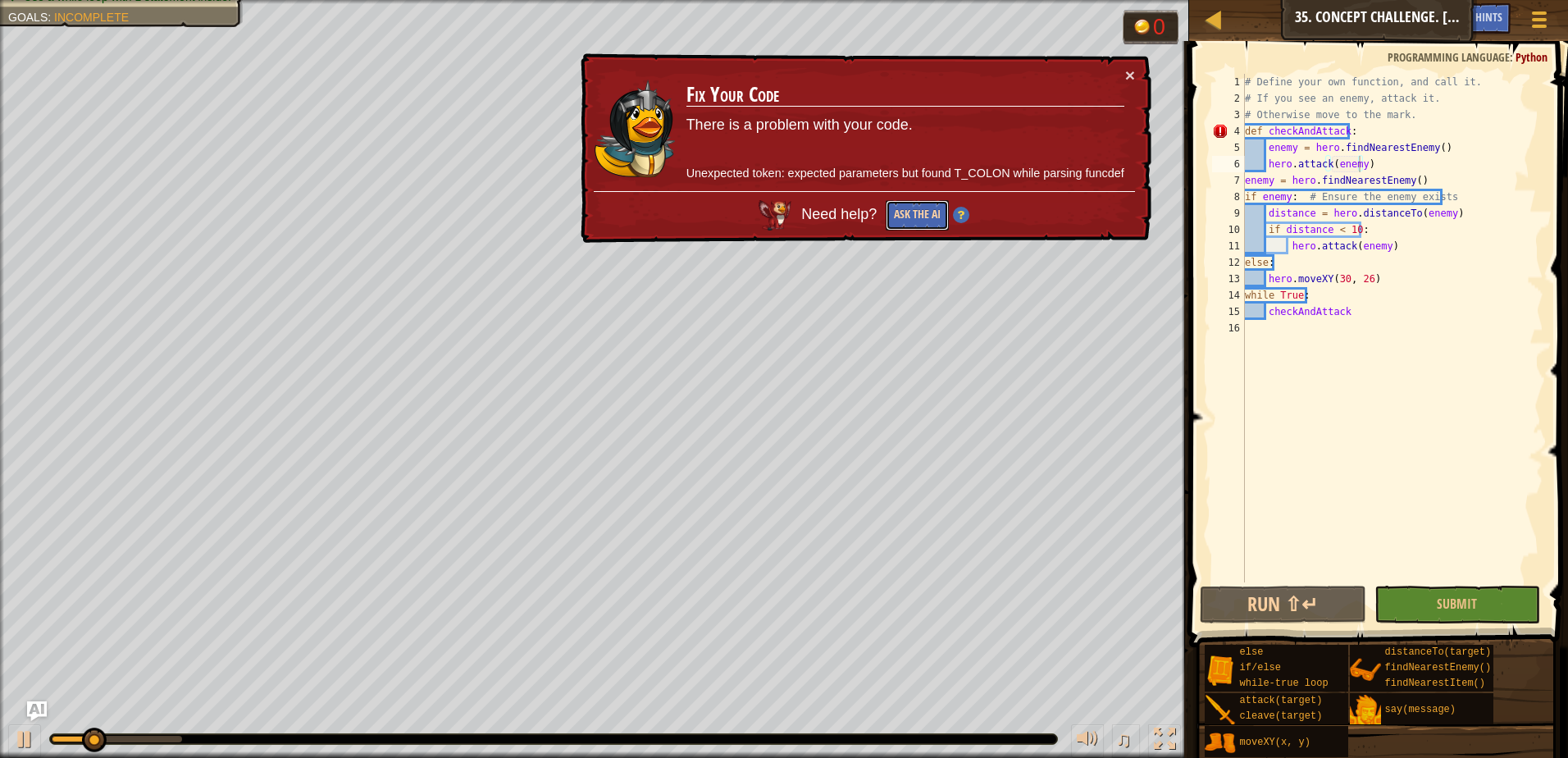
click at [927, 215] on button "Ask the AI" at bounding box center [917, 215] width 63 height 31
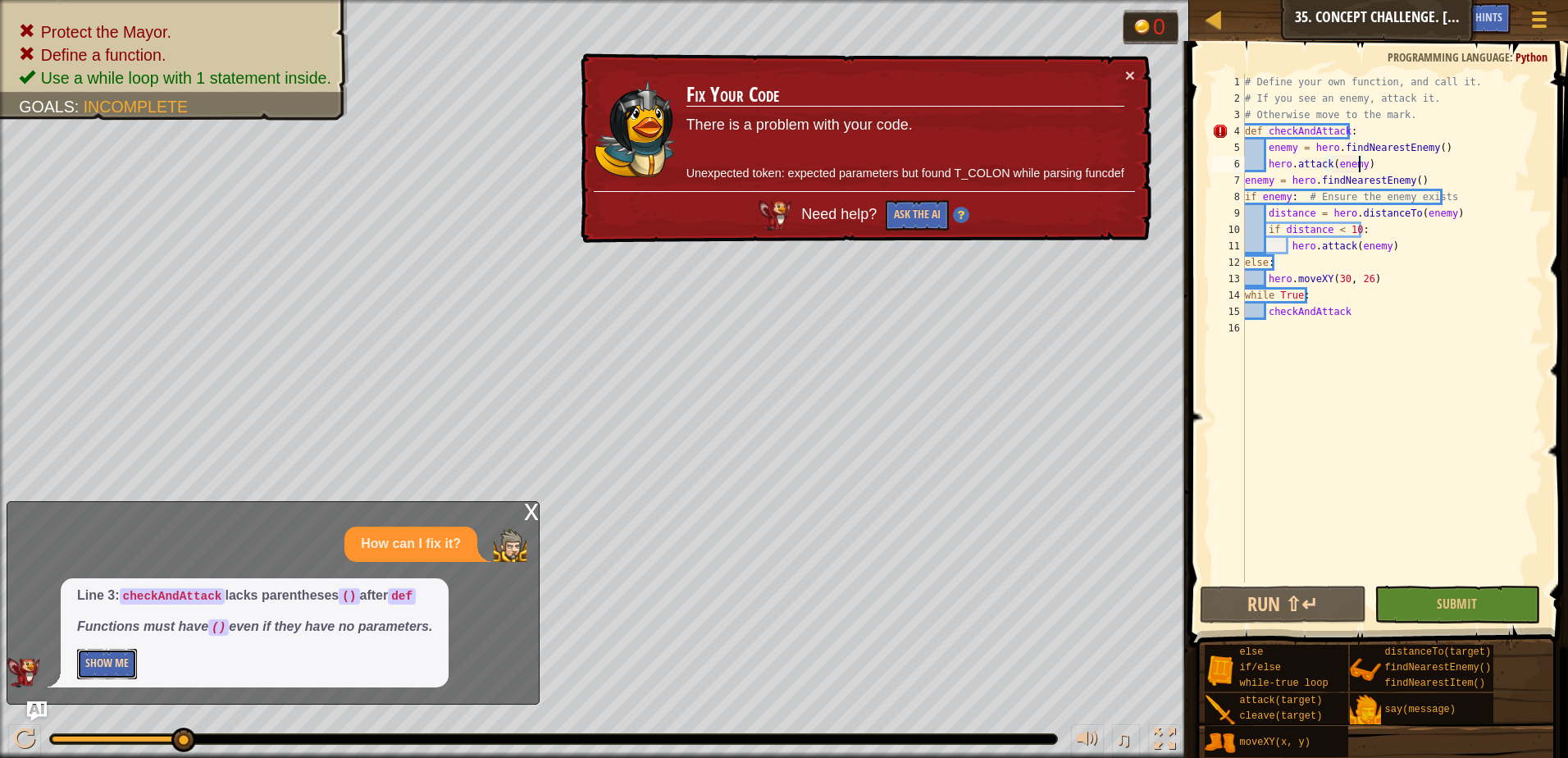
click at [115, 669] on button "Show Me" at bounding box center [107, 664] width 60 height 31
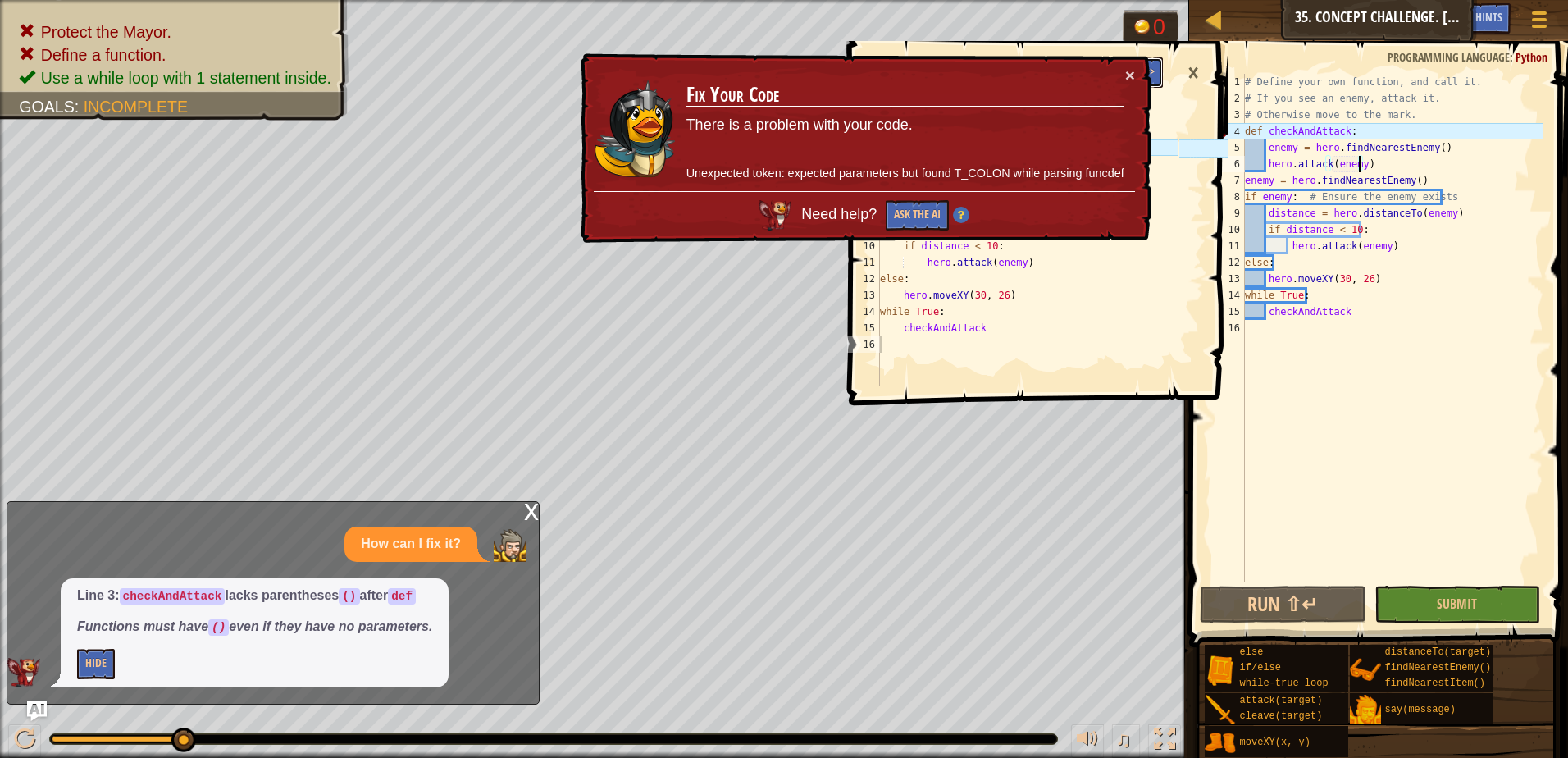
click at [1155, 72] on button "Apply =>" at bounding box center [1134, 72] width 56 height 31
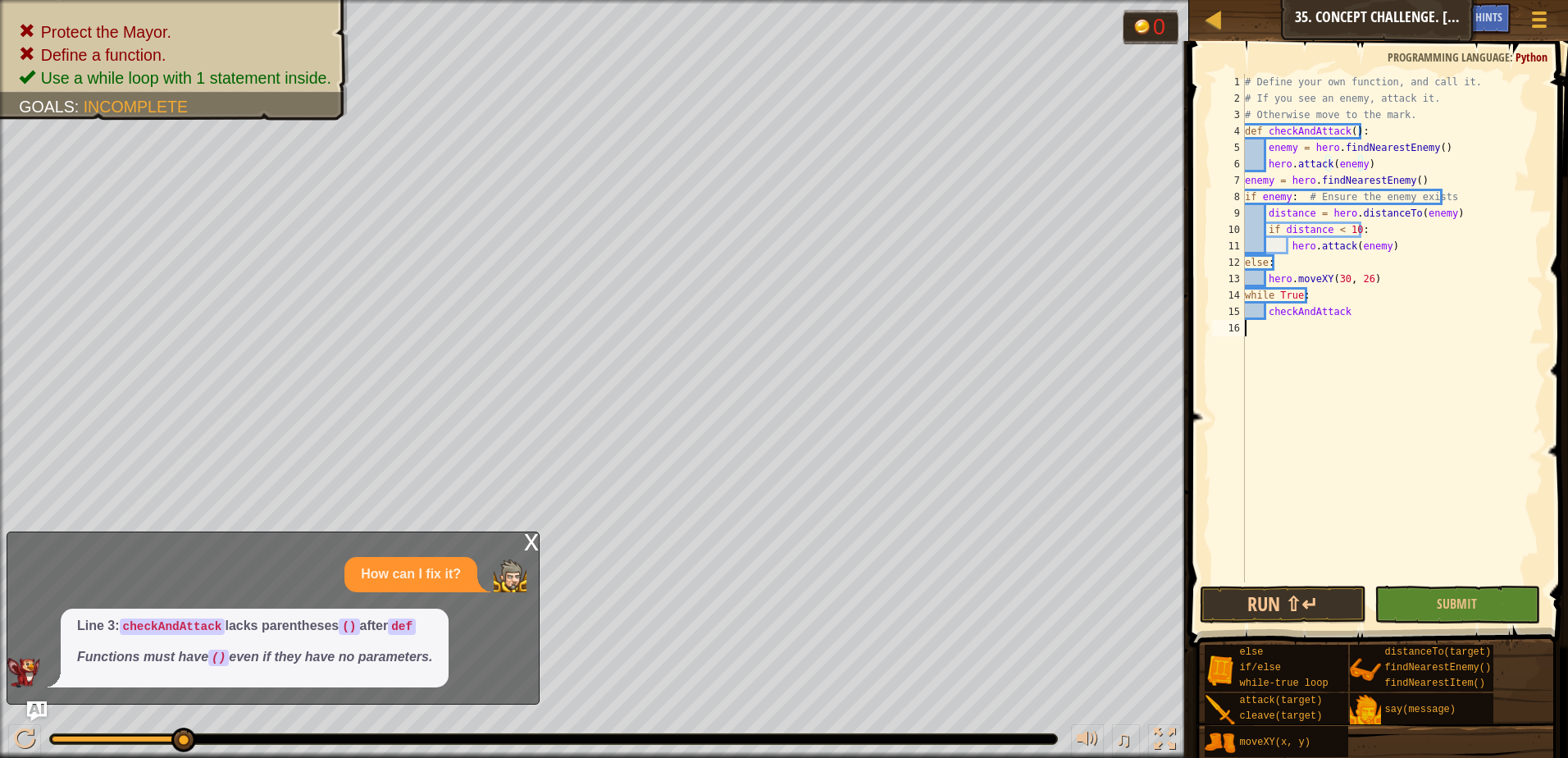
scroll to position [8, 0]
click at [1273, 599] on button "Run ⇧↵" at bounding box center [1283, 604] width 167 height 37
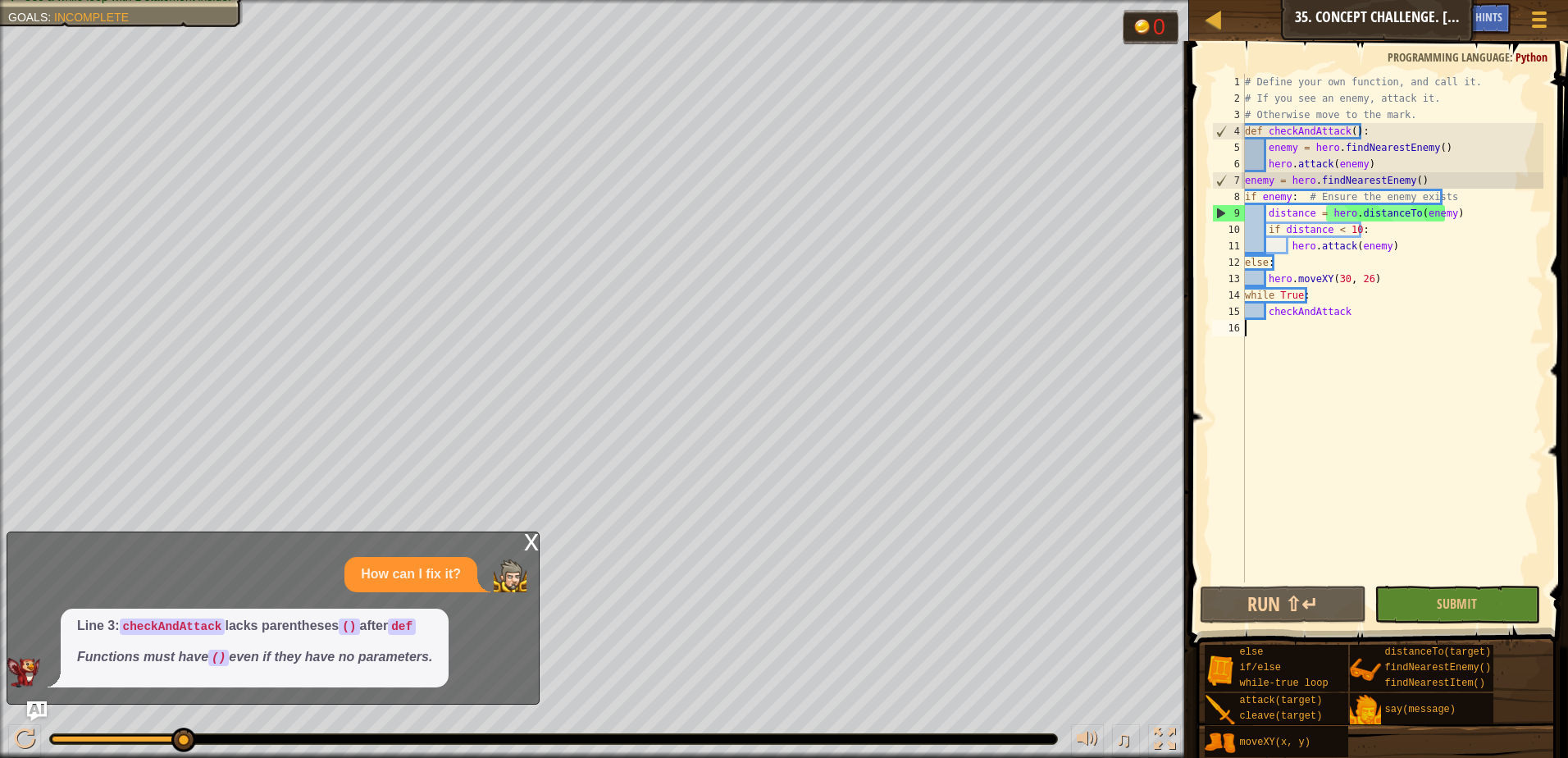
click at [1368, 320] on div "# Define your own function, and call it. # If you see an enemy, attack it. # Ot…" at bounding box center [1392, 345] width 302 height 541
click at [1364, 300] on div "# Define your own function, and call it. # If you see an enemy, attack it. # Ot…" at bounding box center [1392, 345] width 302 height 541
click at [1367, 315] on div "# Define your own function, and call it. # If you see an enemy, attack it. # Ot…" at bounding box center [1392, 345] width 302 height 541
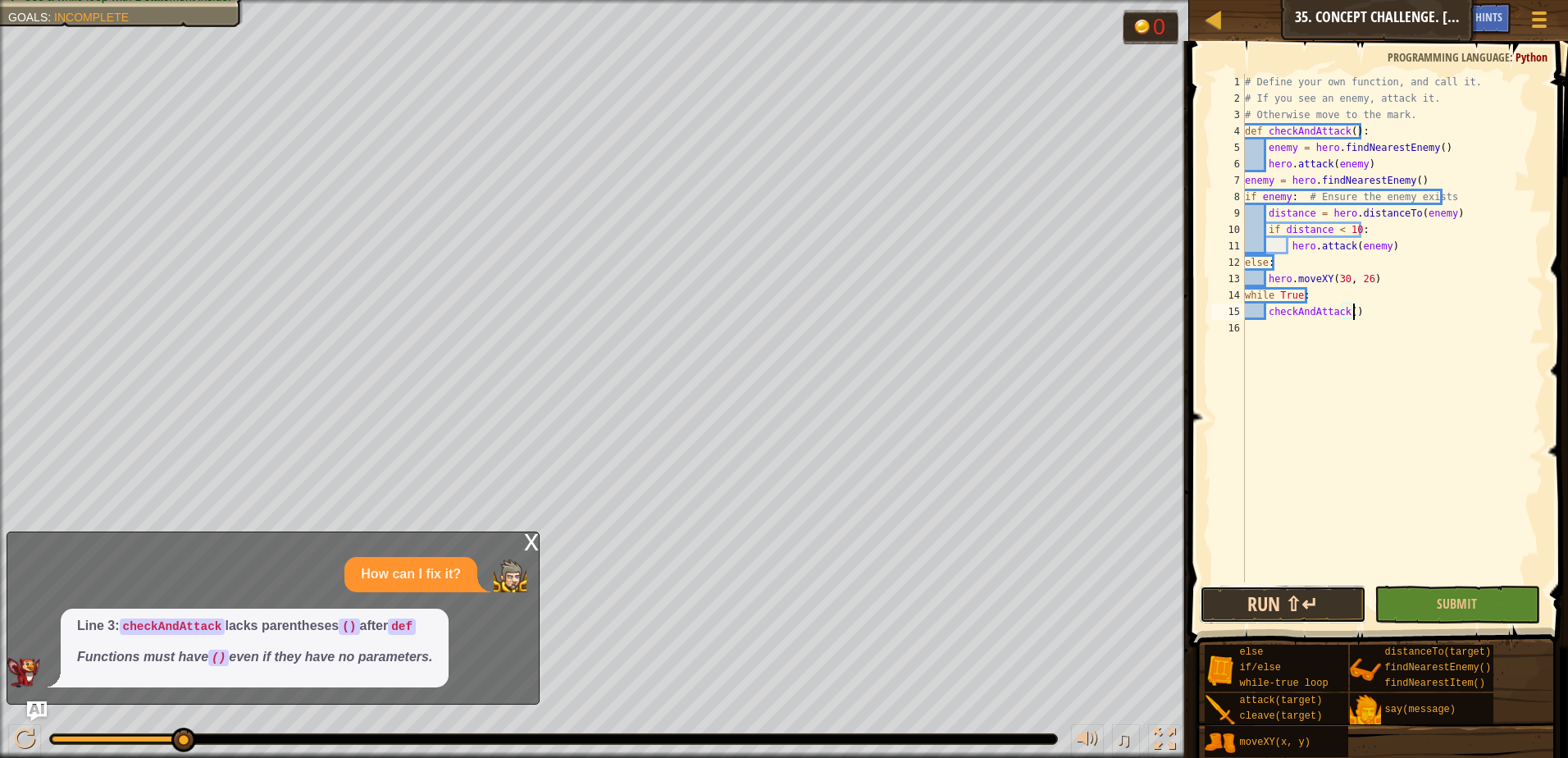
click at [1255, 607] on button "Run ⇧↵" at bounding box center [1283, 604] width 167 height 37
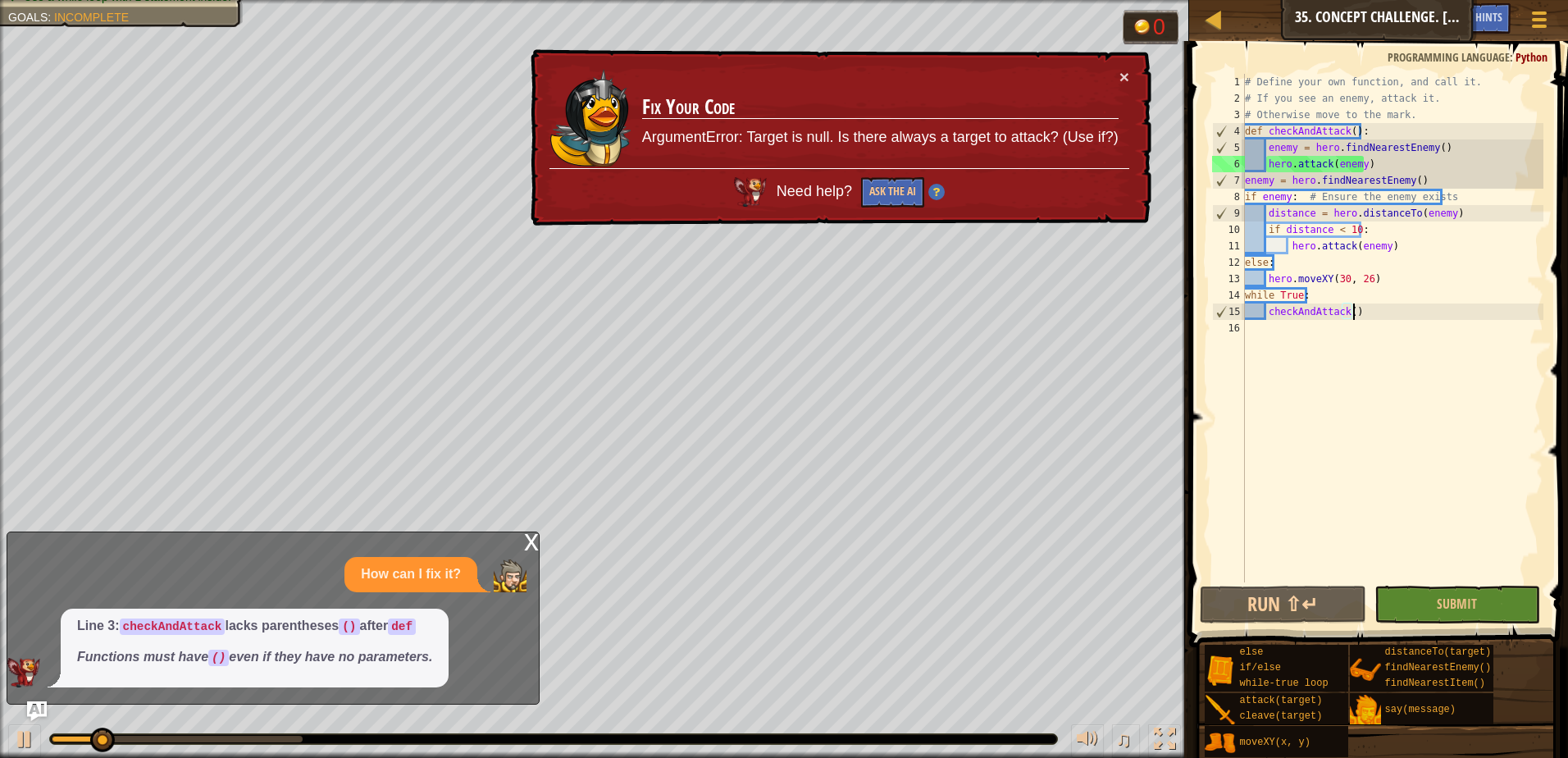
click at [927, 200] on div "Need help? Ask the AI" at bounding box center [838, 187] width 579 height 43
click at [891, 200] on button "Ask the AI" at bounding box center [892, 192] width 63 height 31
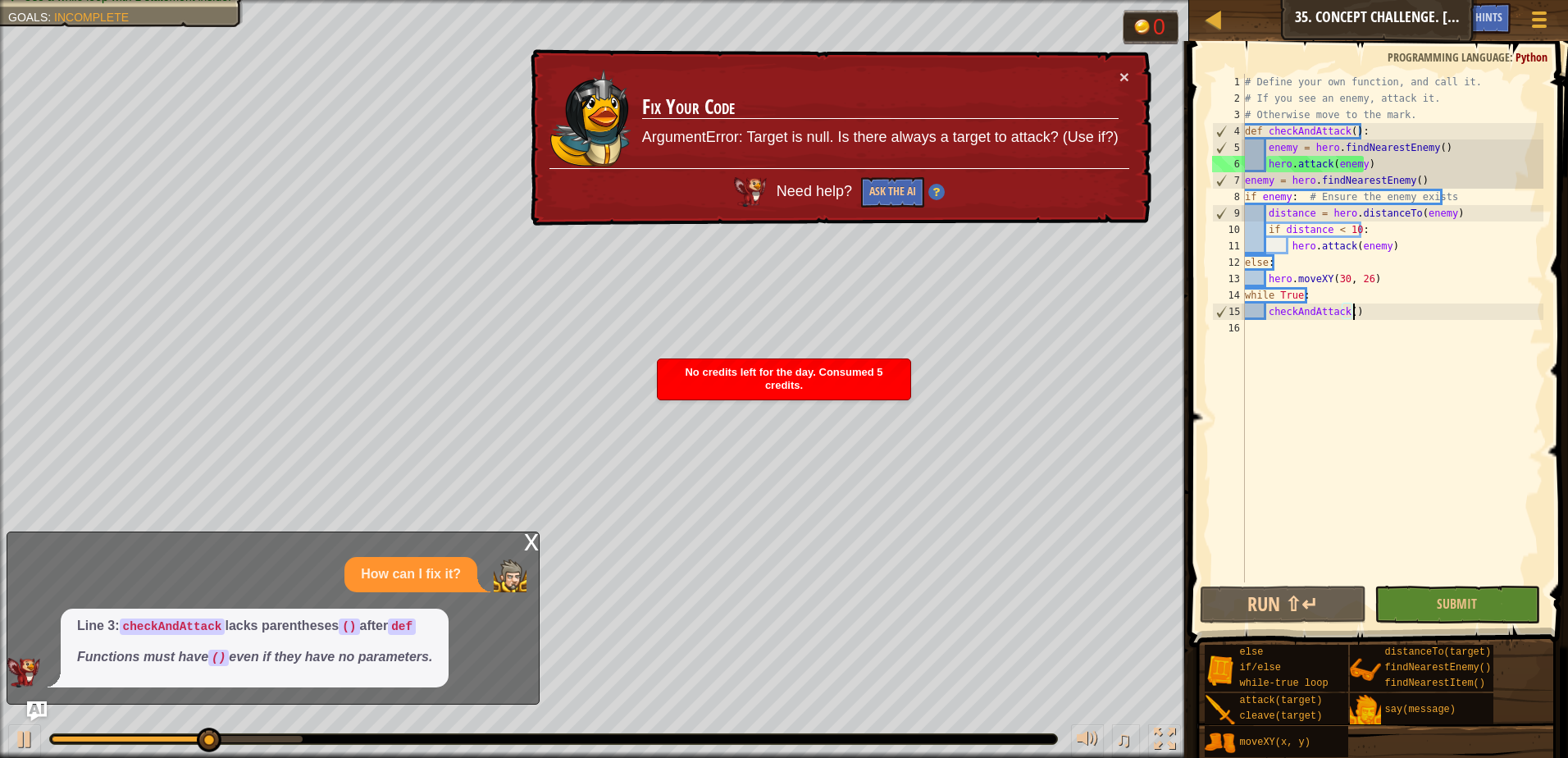
click at [527, 547] on div "x" at bounding box center [531, 539] width 14 height 16
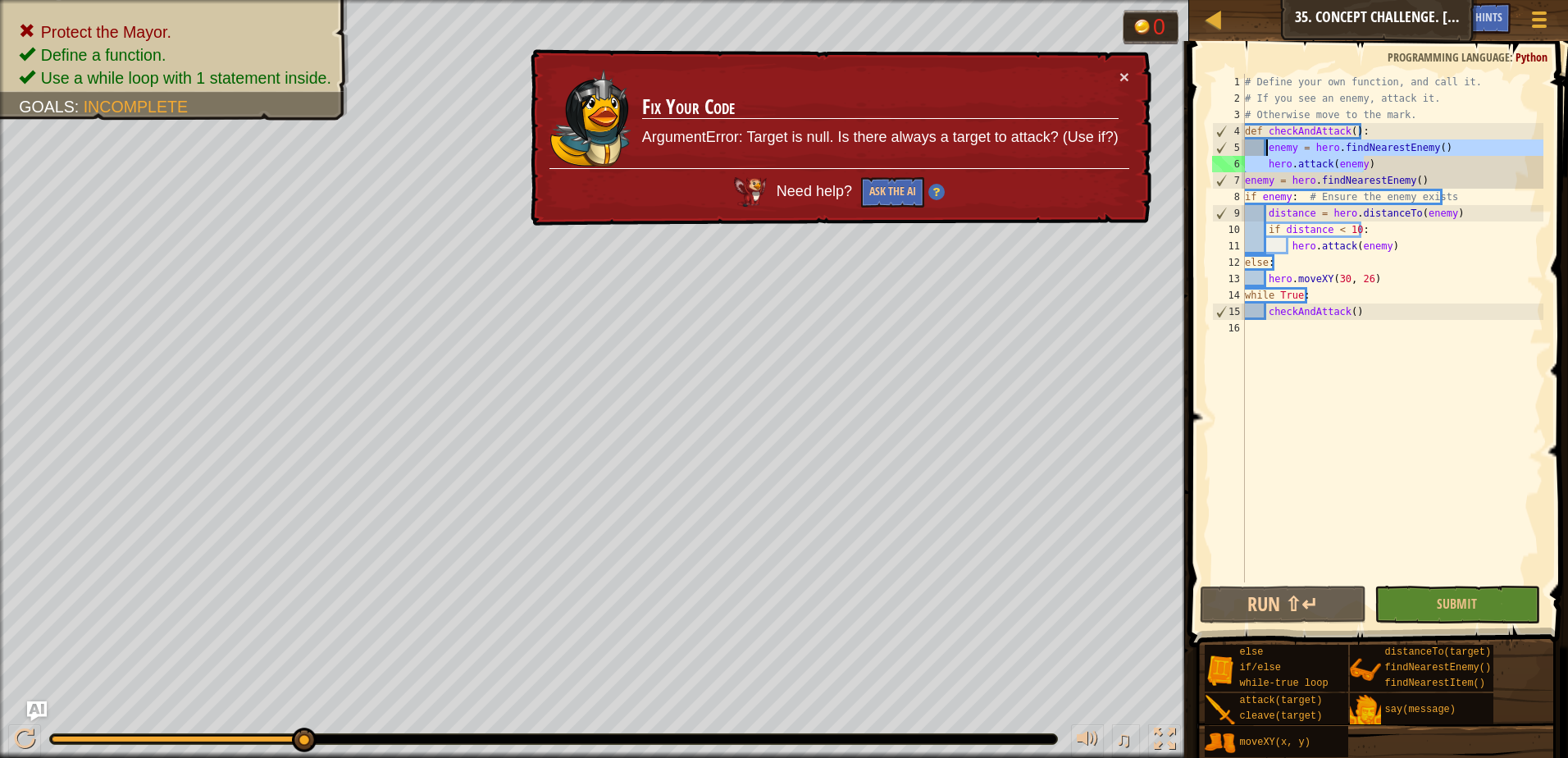
drag, startPoint x: 1394, startPoint y: 162, endPoint x: 1268, endPoint y: 142, distance: 127.6
click at [1268, 142] on div "# Define your own function, and call it. # If you see an enemy, attack it. # Ot…" at bounding box center [1392, 345] width 302 height 541
type textarea "enemy = hero.findNearestEnemy() hero.attack(enemy)"
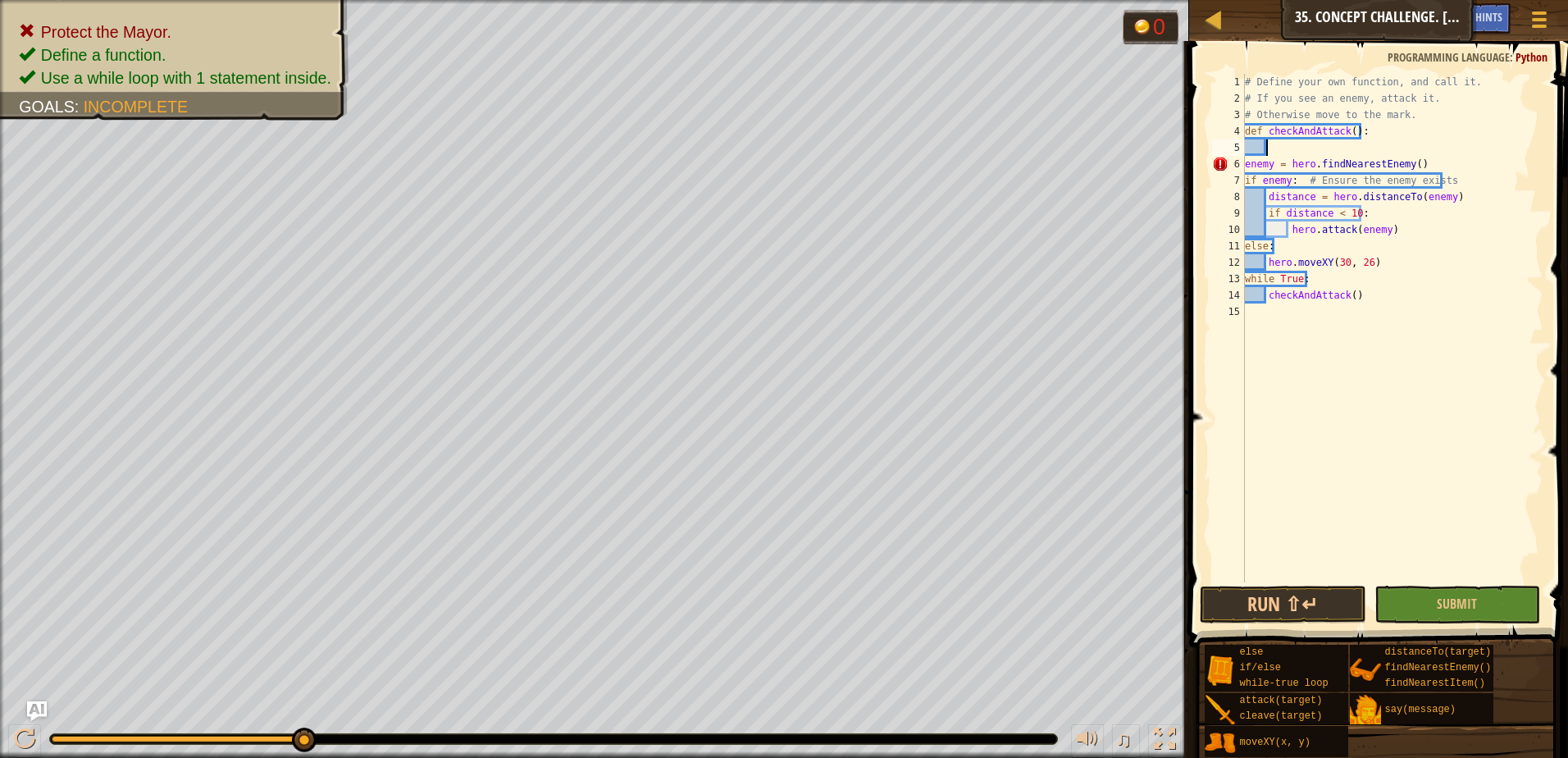
type textarea "a"
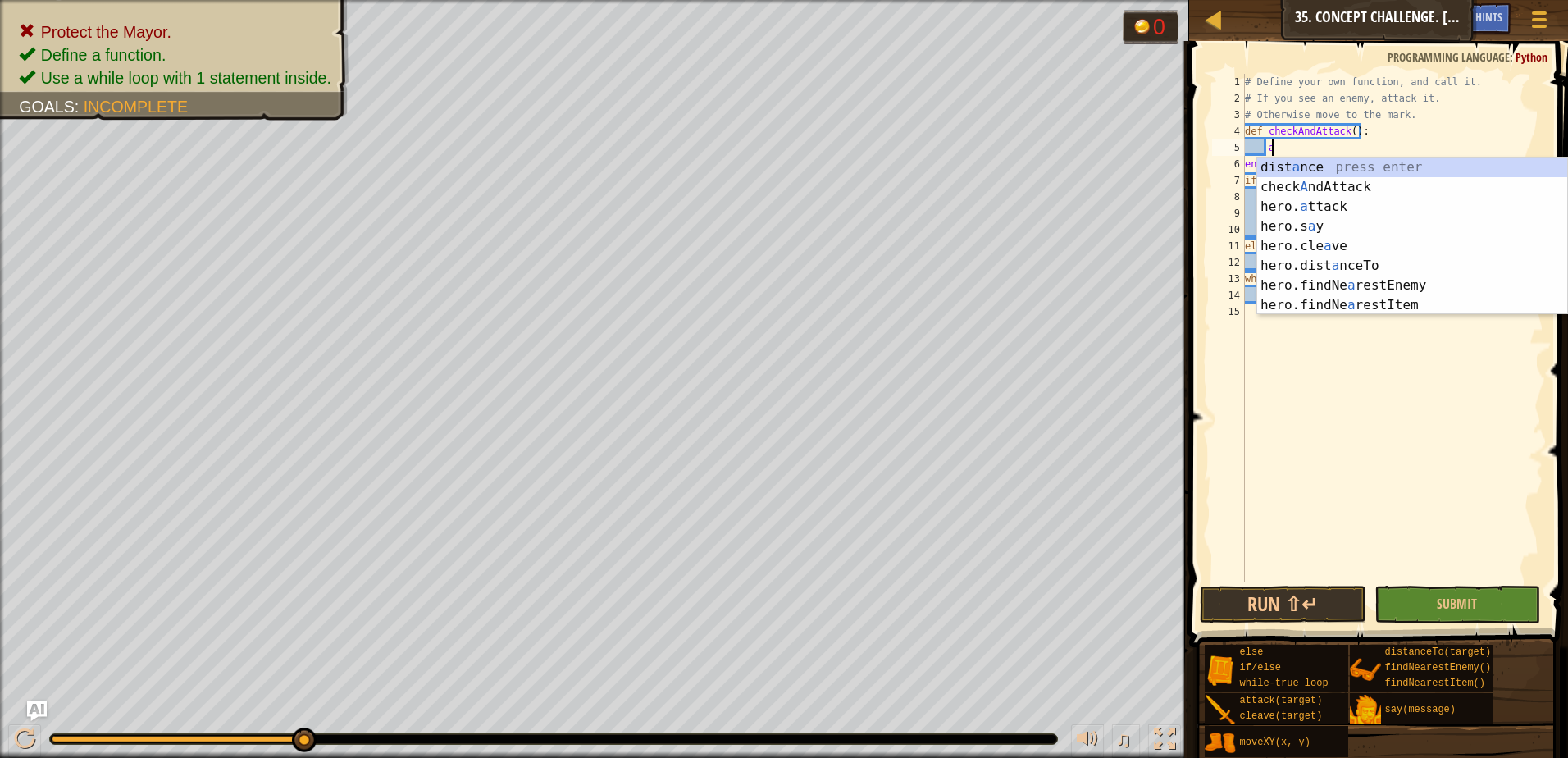
type textarea "e"
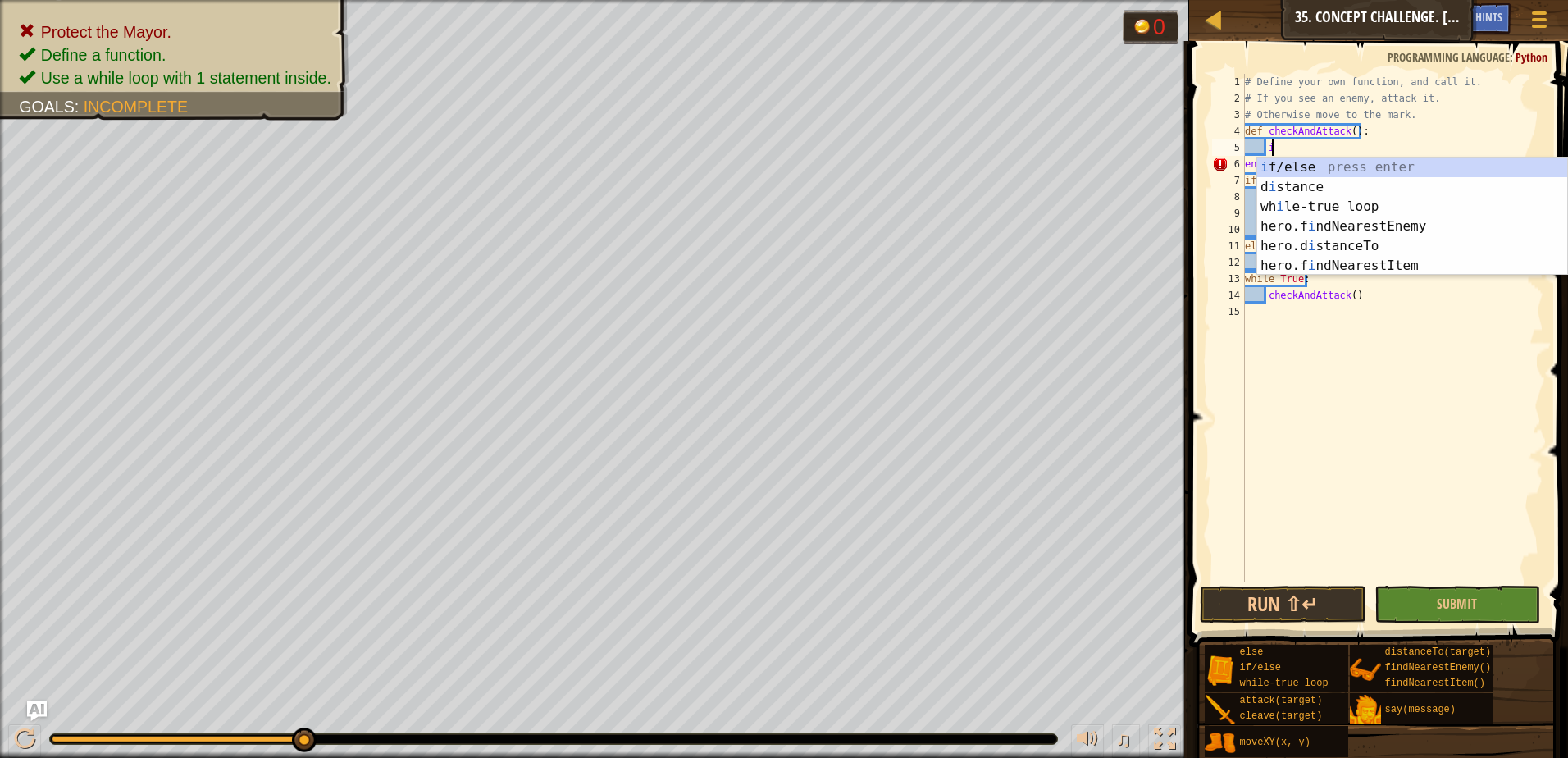
scroll to position [8, 2]
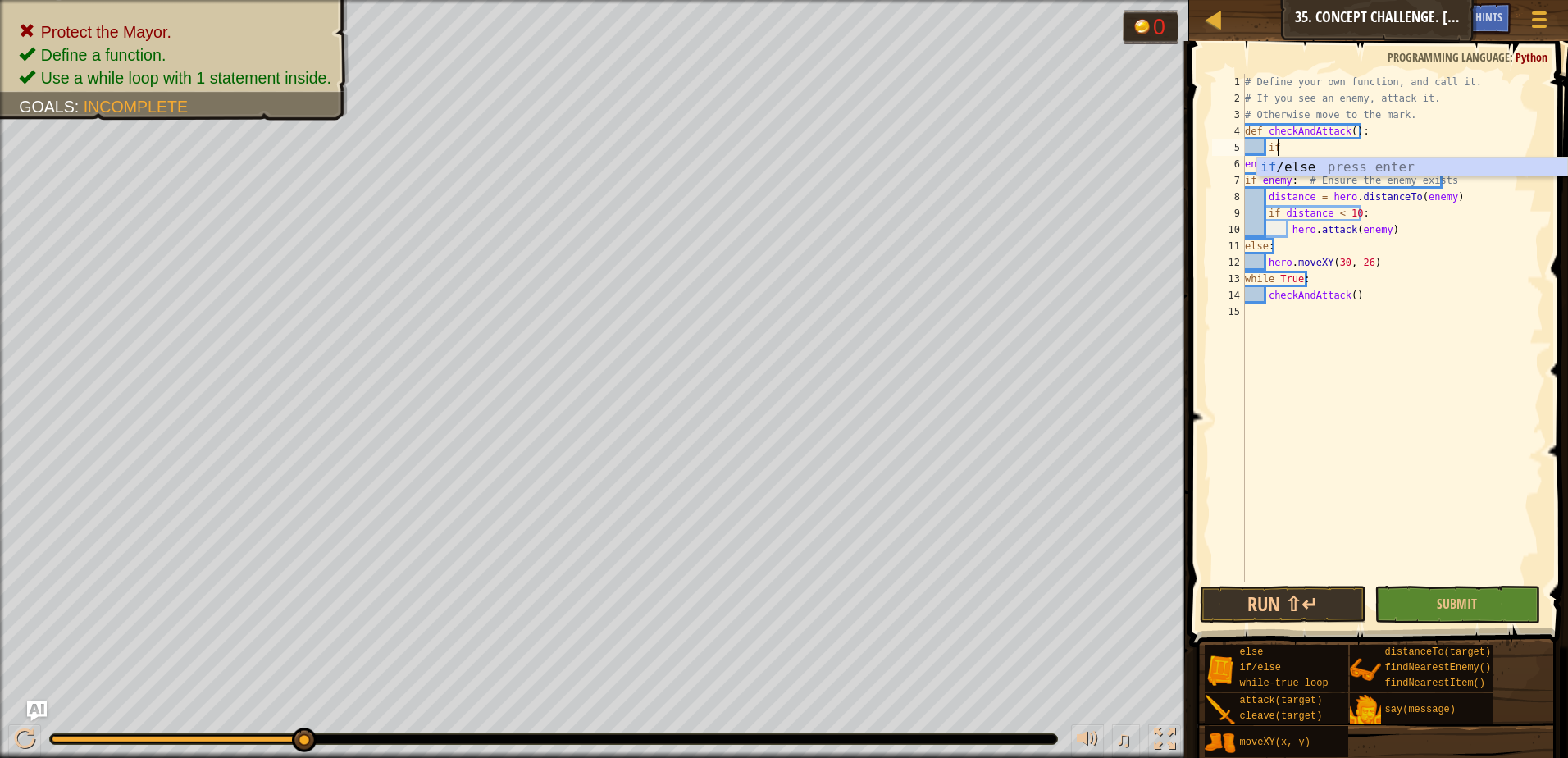
type textarea "if enemy:"
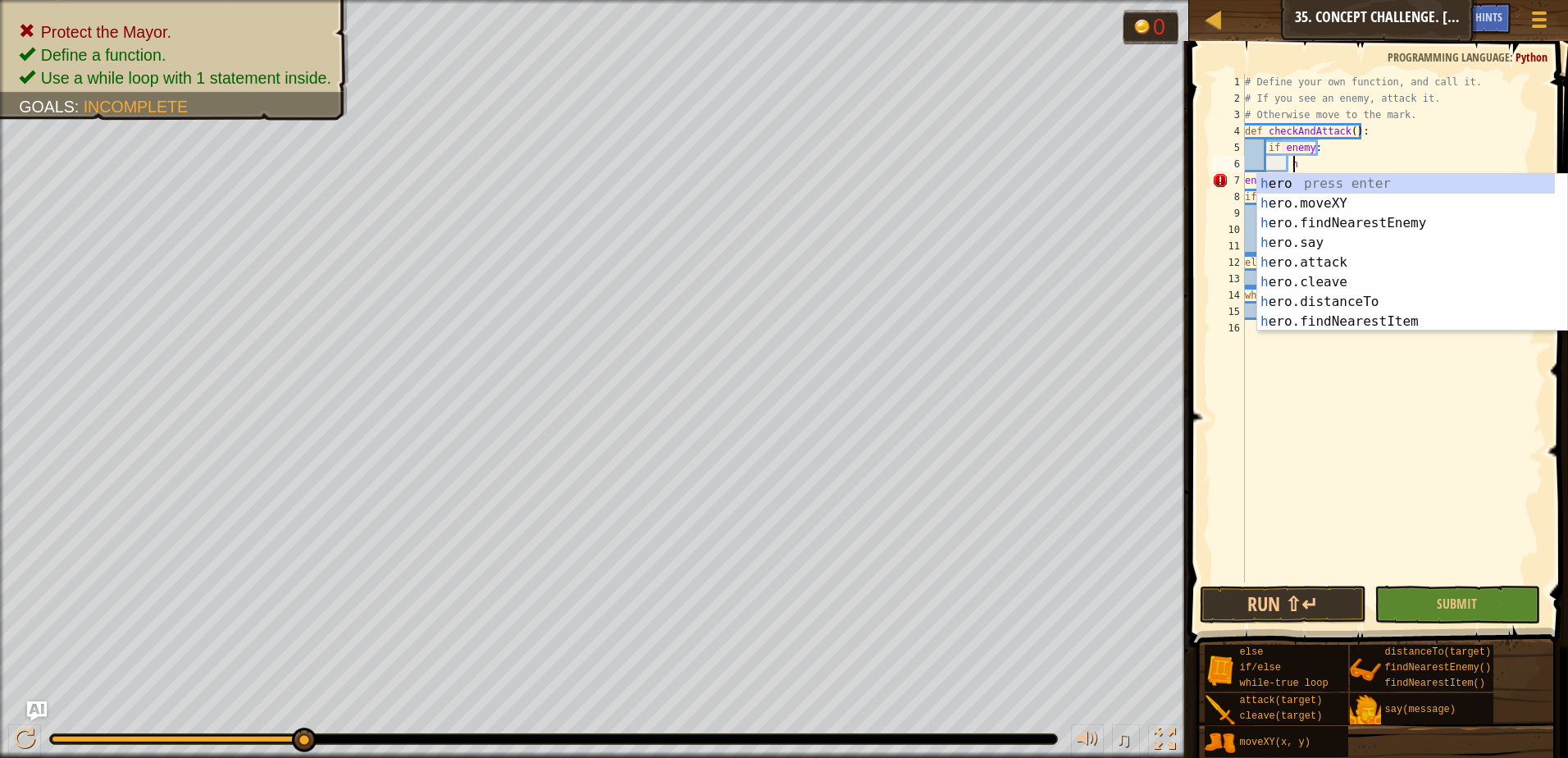
scroll to position [8, 3]
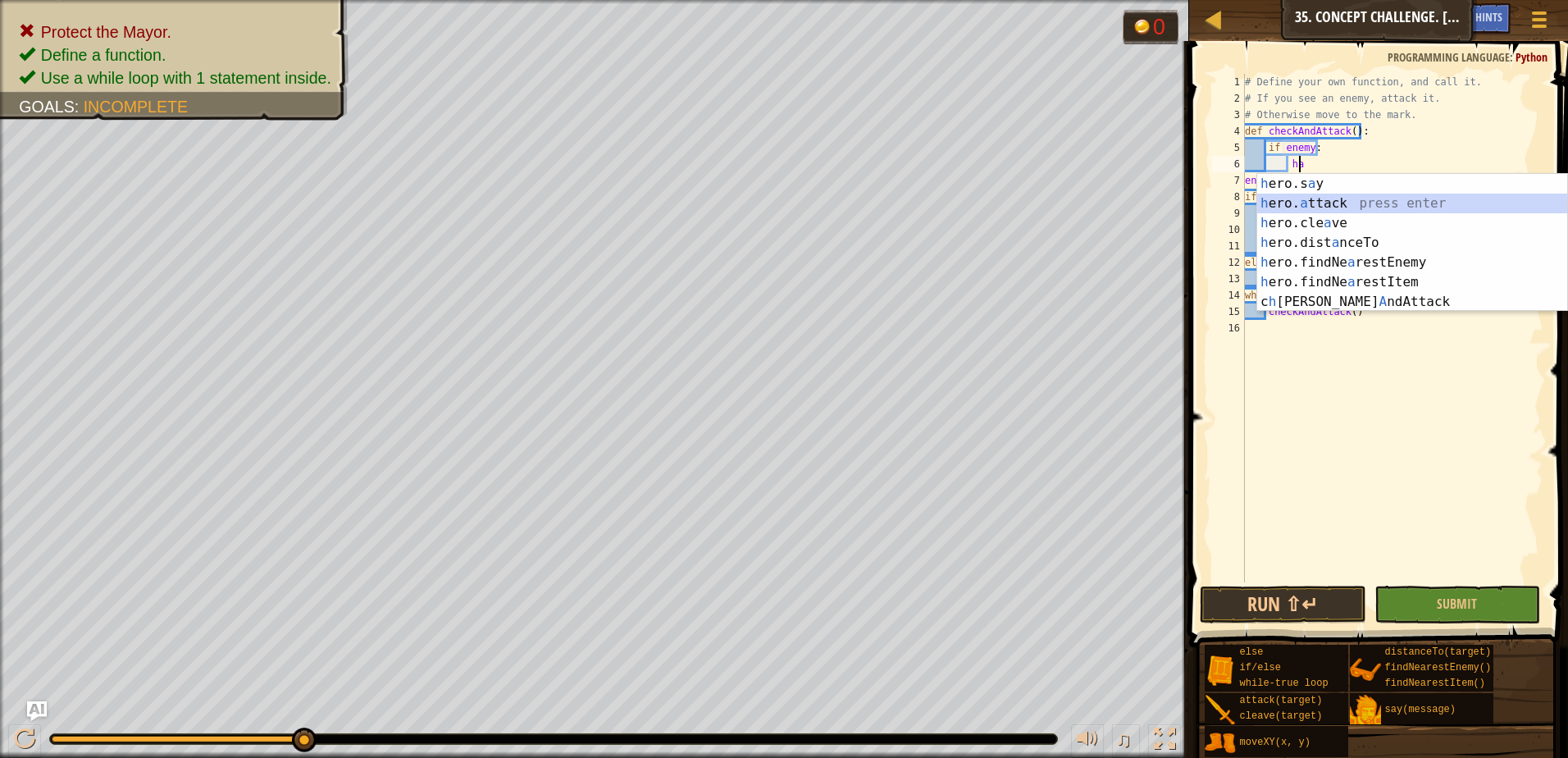
type textarea "hero.attack(enemy)"
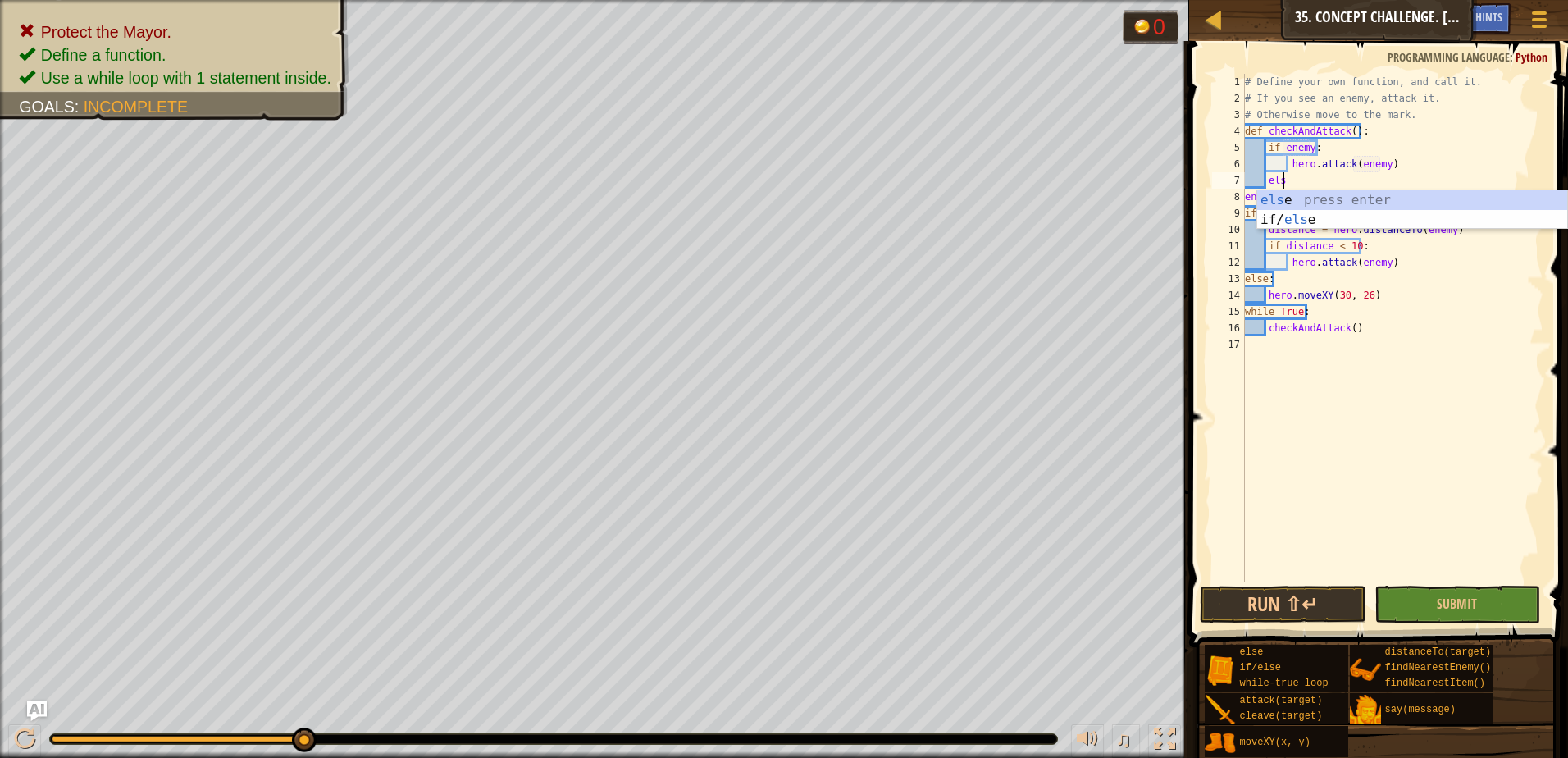
type textarea "else"
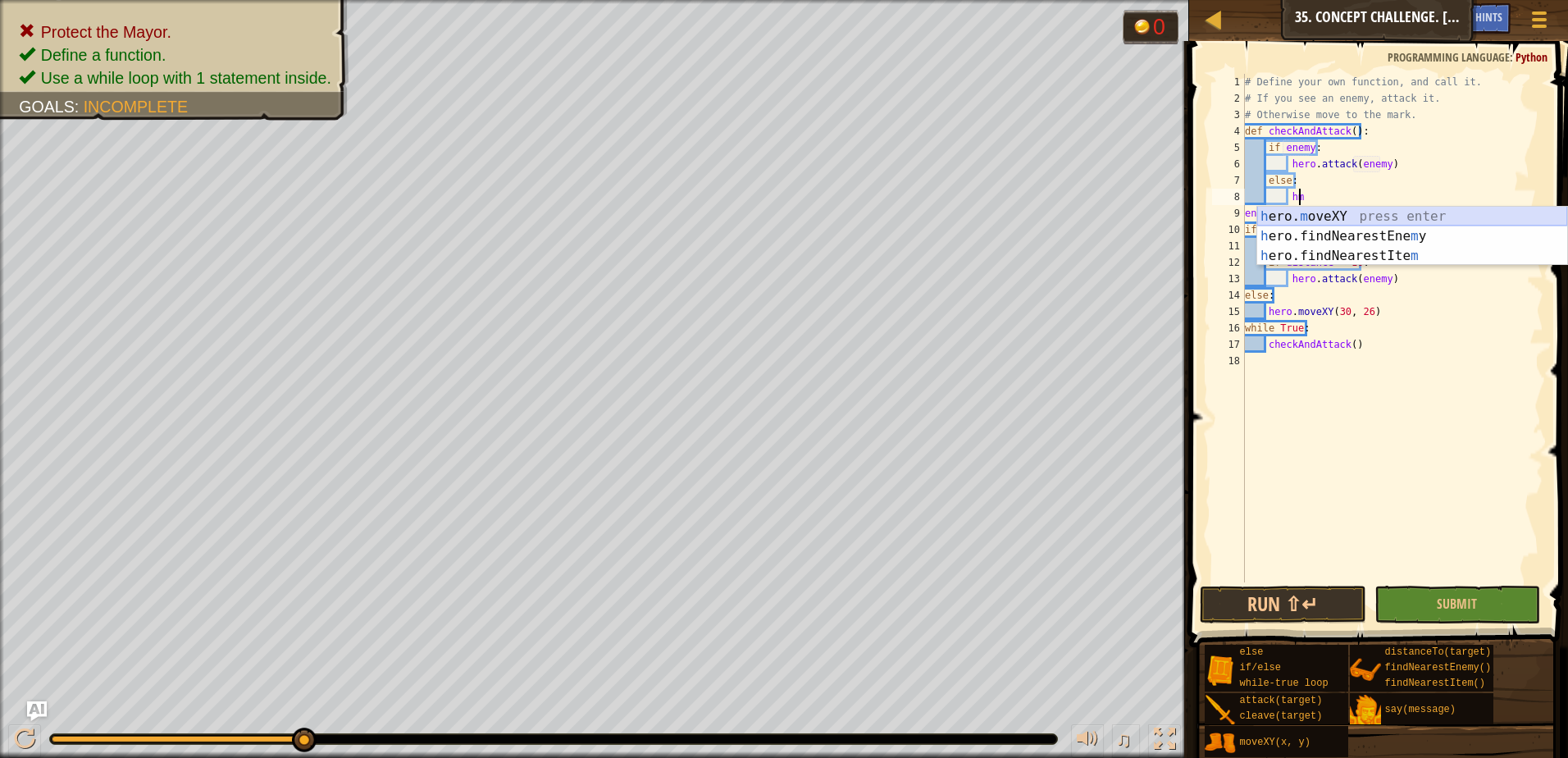
click at [1348, 215] on div "h ero. m oveXY press enter h ero.findNearestEne m y press enter h ero.findNeare…" at bounding box center [1411, 256] width 310 height 99
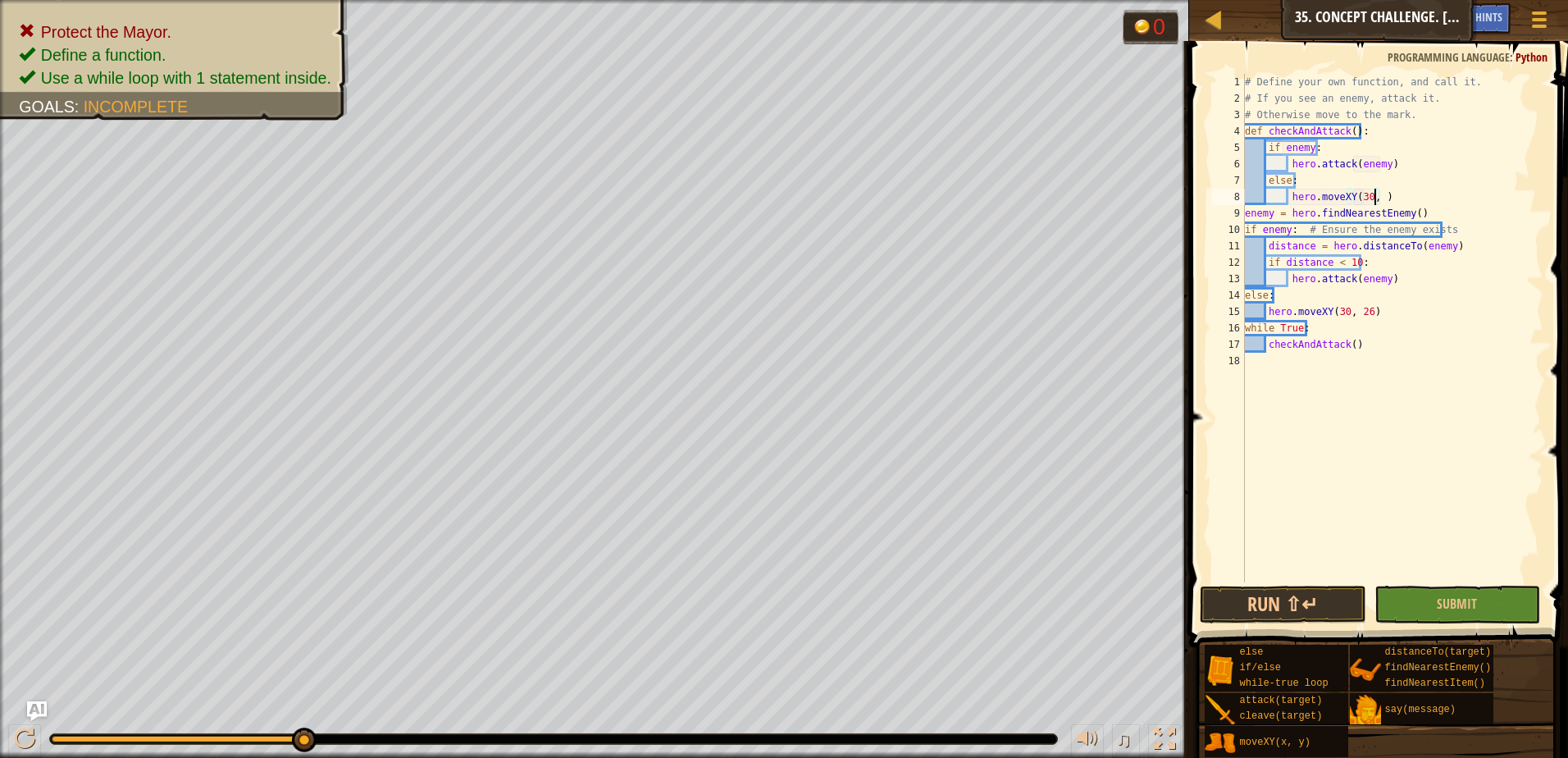
scroll to position [8, 11]
drag, startPoint x: 1394, startPoint y: 279, endPoint x: 1263, endPoint y: 258, distance: 132.7
click at [1263, 258] on div "# Define your own function, and call it. # If you see an enemy, attack it. # Ot…" at bounding box center [1392, 345] width 302 height 541
type textarea "if distance < 10: hero.attack(enemy)"
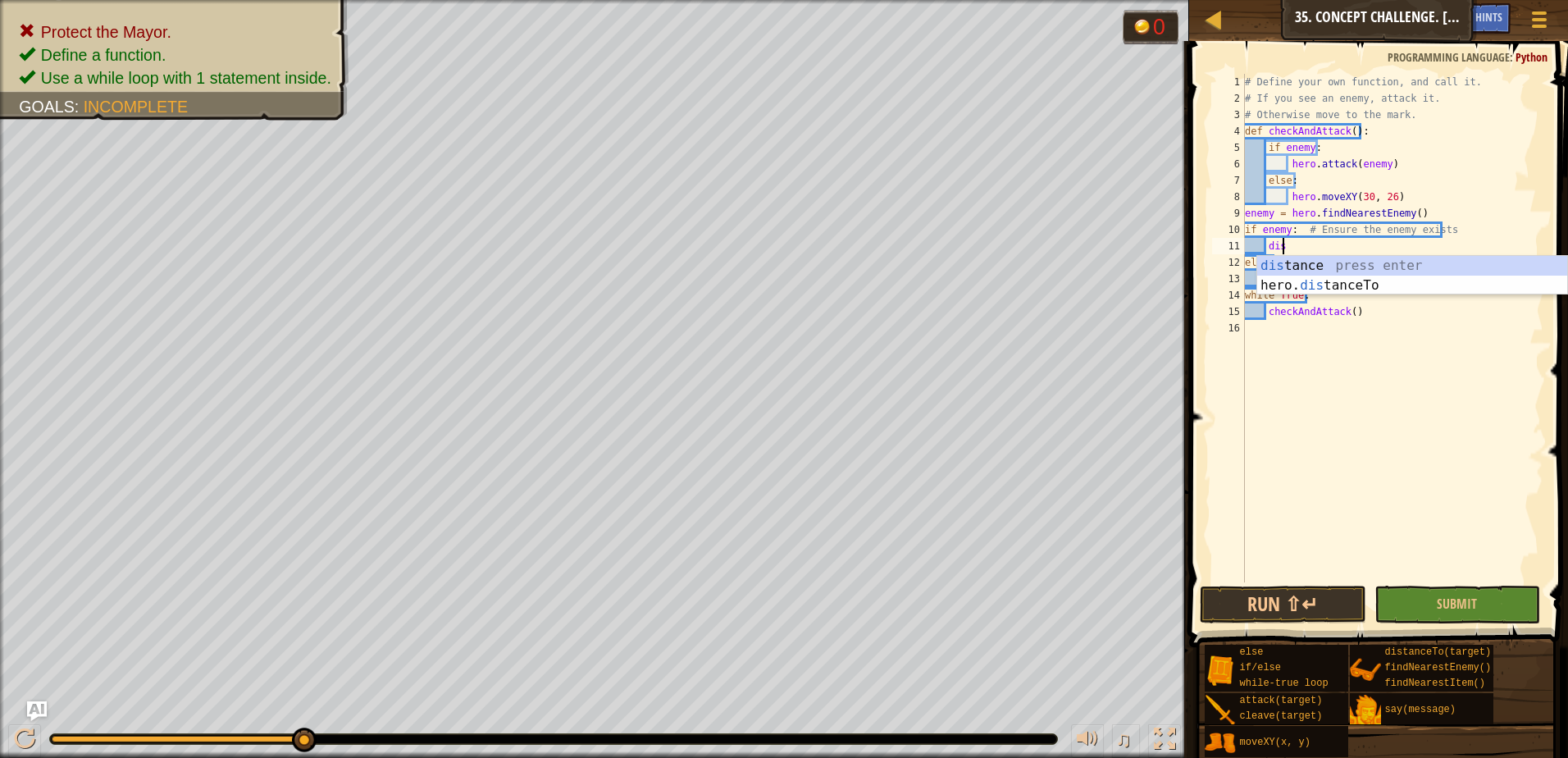
type textarea "d"
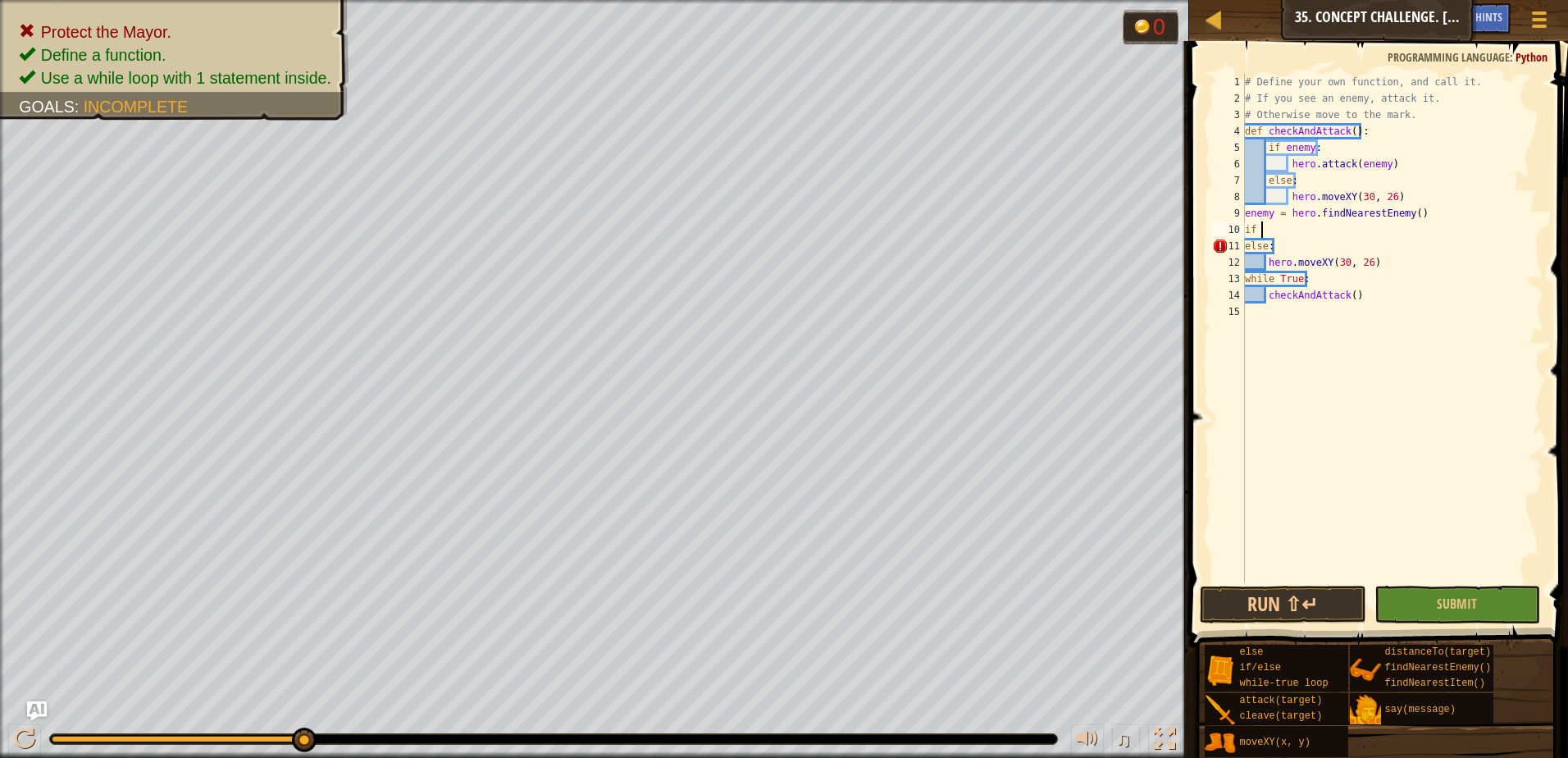
type textarea "i"
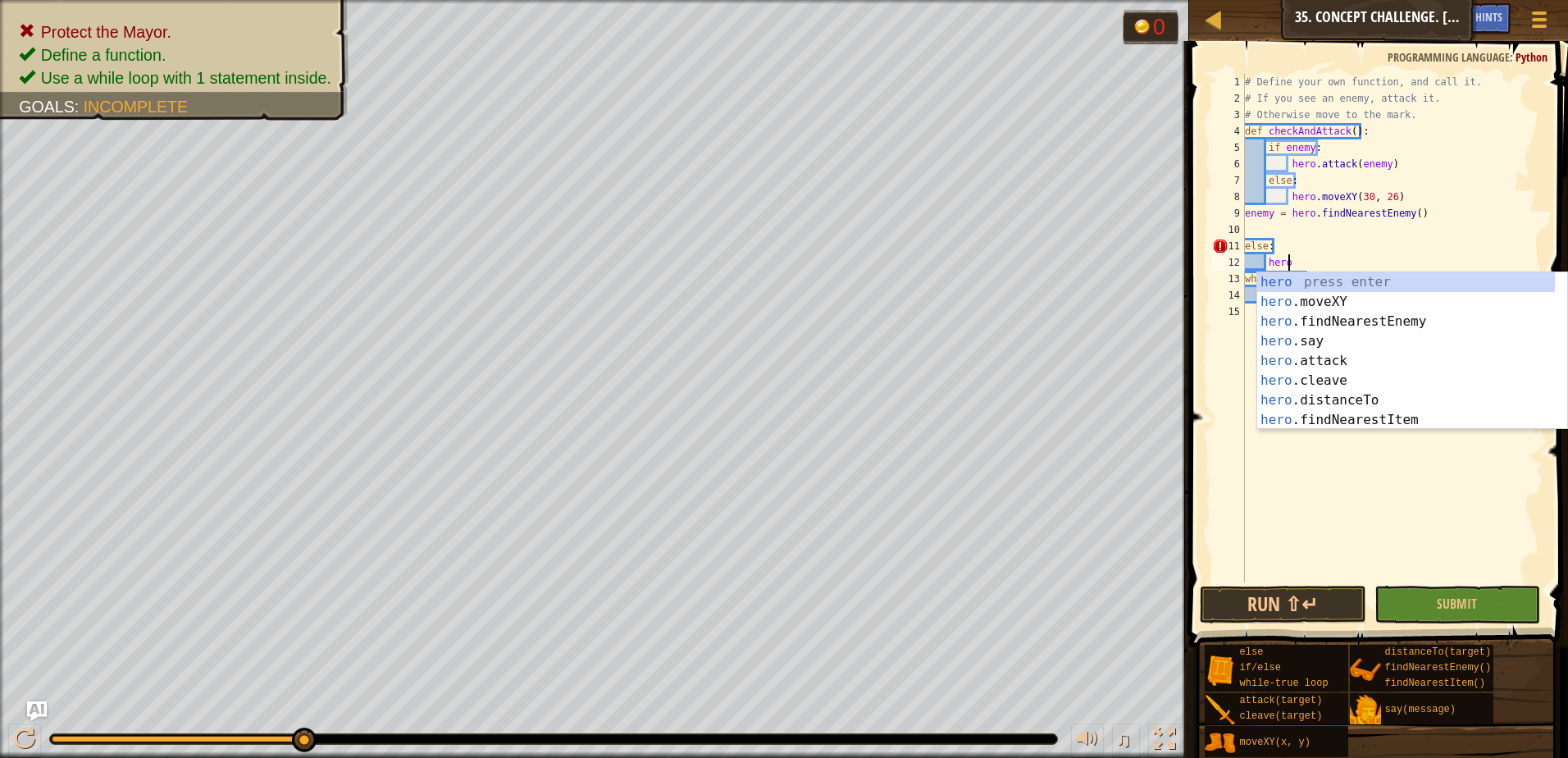
type textarea "h"
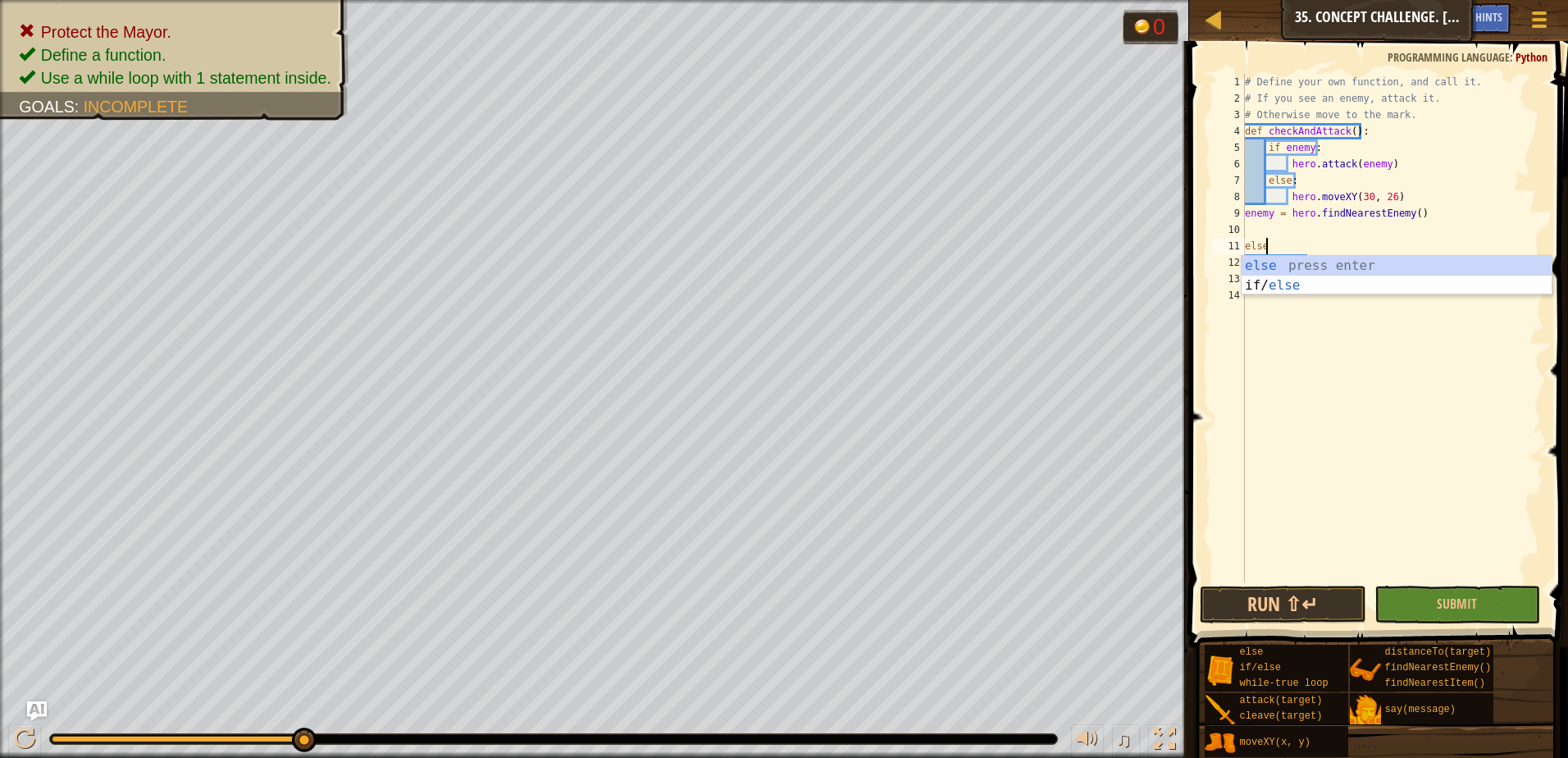
type textarea "e"
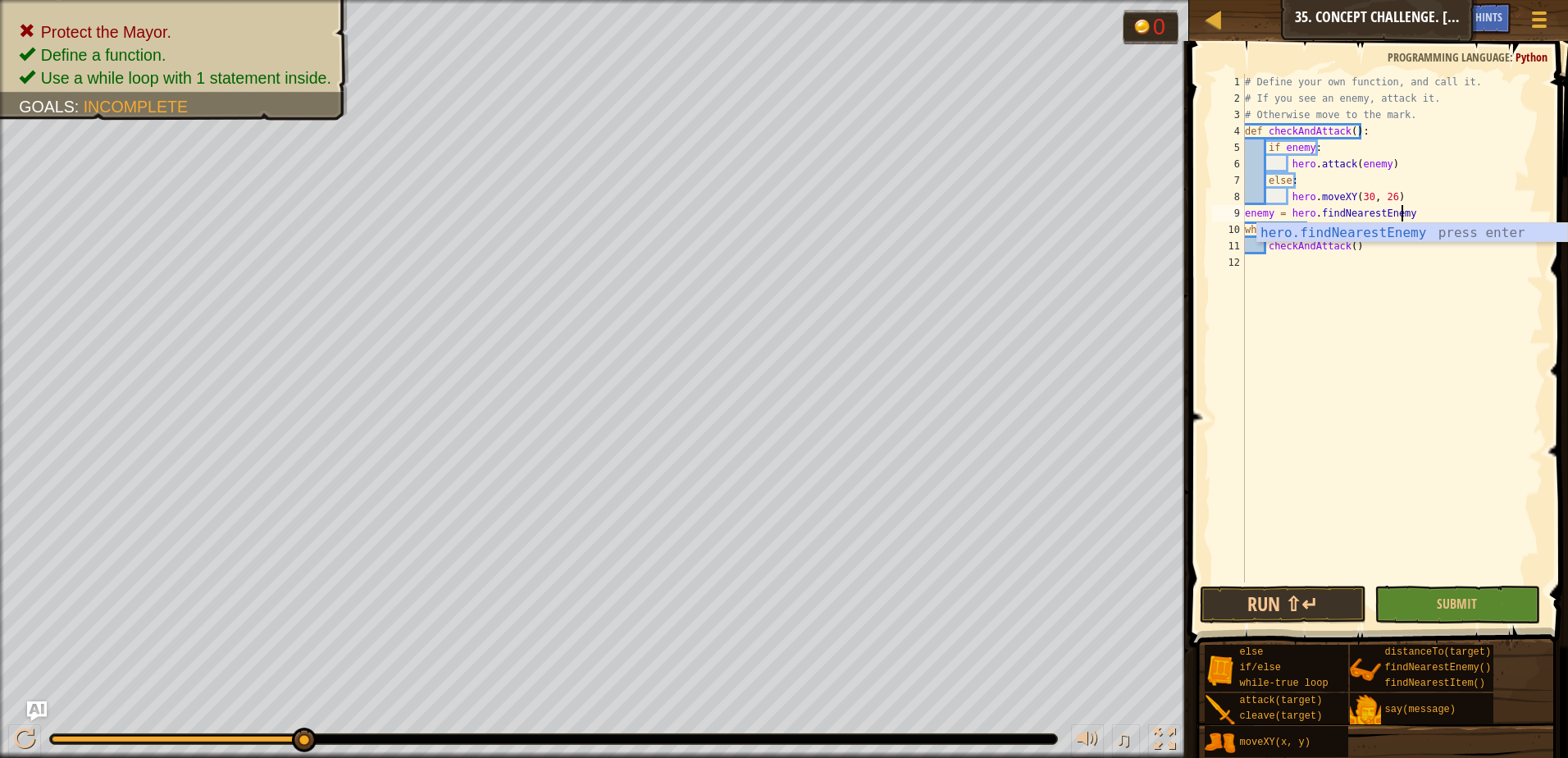
type textarea "enemy = hero.findNearestE"
type textarea "enemy = hero.findNearestEnemy()"
click at [1256, 578] on div "# Define your own function, and call it. # If you see an enemy, attack it. # Ot…" at bounding box center [1392, 345] width 302 height 541
click at [1277, 601] on button "Run ⇧↵" at bounding box center [1283, 604] width 167 height 37
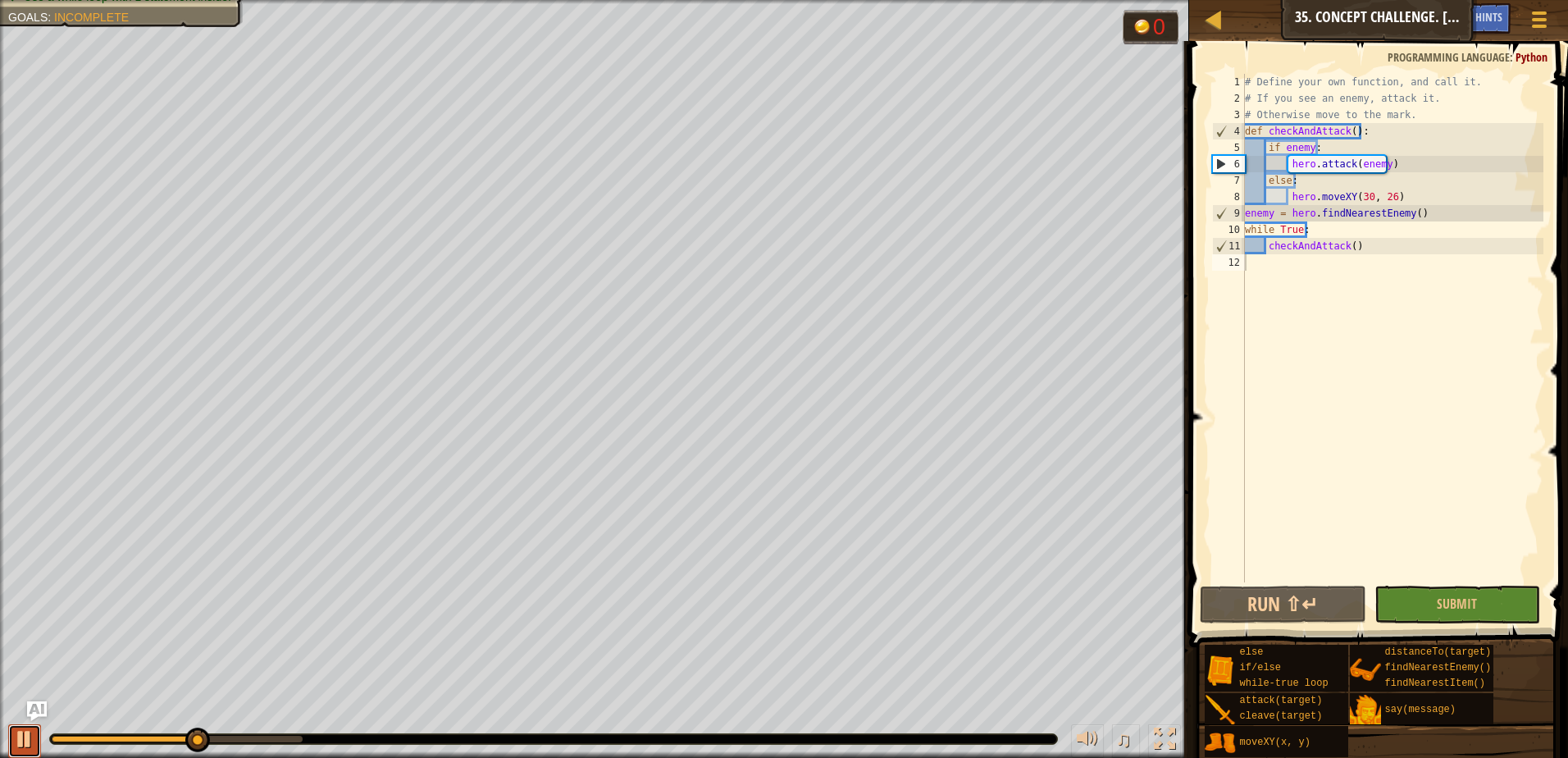
click at [11, 740] on button at bounding box center [25, 741] width 33 height 34
drag, startPoint x: 1422, startPoint y: 219, endPoint x: 1234, endPoint y: 218, distance: 188.0
click at [1234, 218] on div "1 2 3 4 5 6 7 8 9 10 11 12 # Define your own function, and call it. # If you se…" at bounding box center [1376, 328] width 334 height 509
type textarea "enemy = hero.findNearestEnemy()"
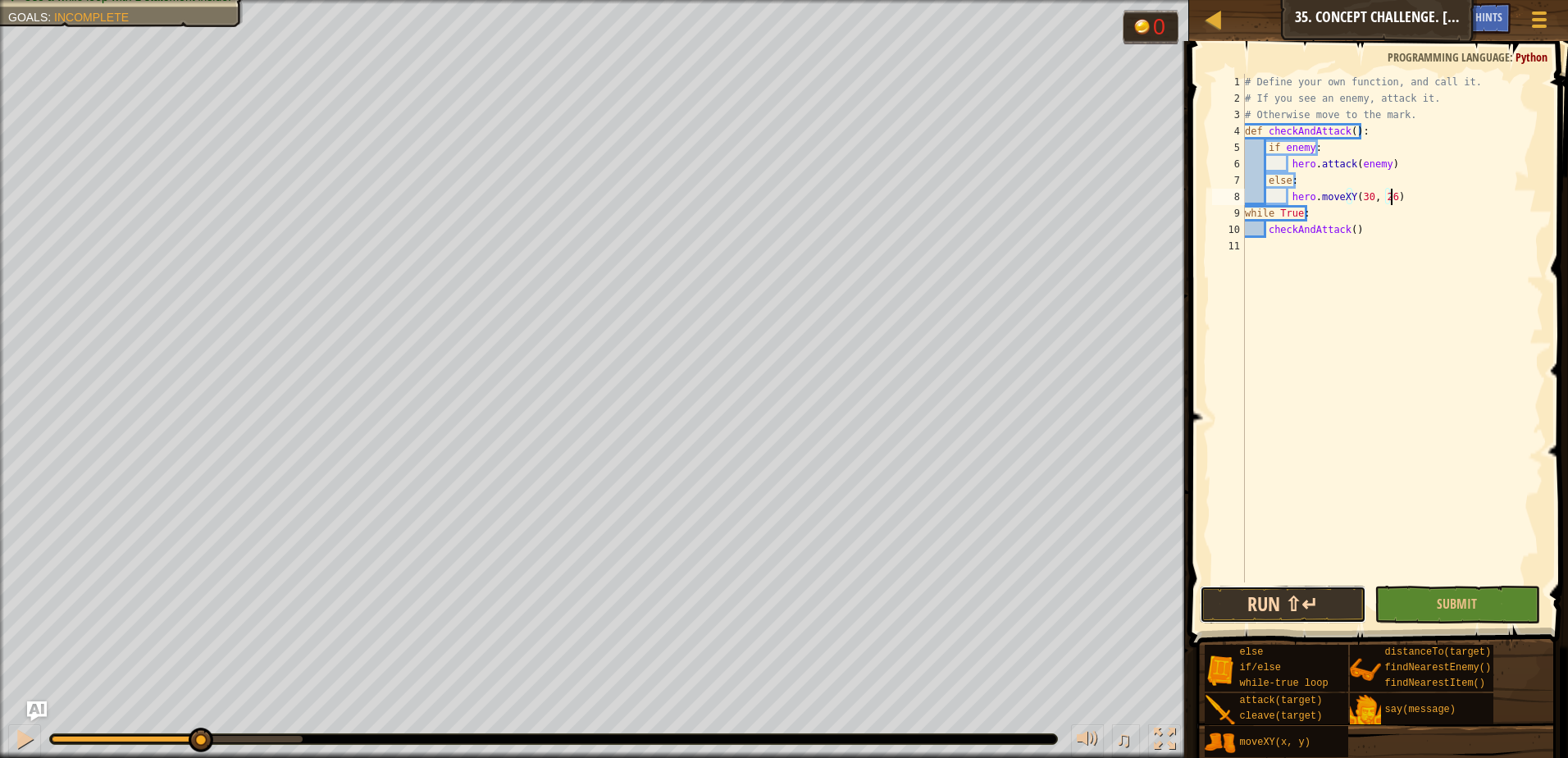
click at [1257, 596] on button "Run ⇧↵" at bounding box center [1283, 604] width 167 height 37
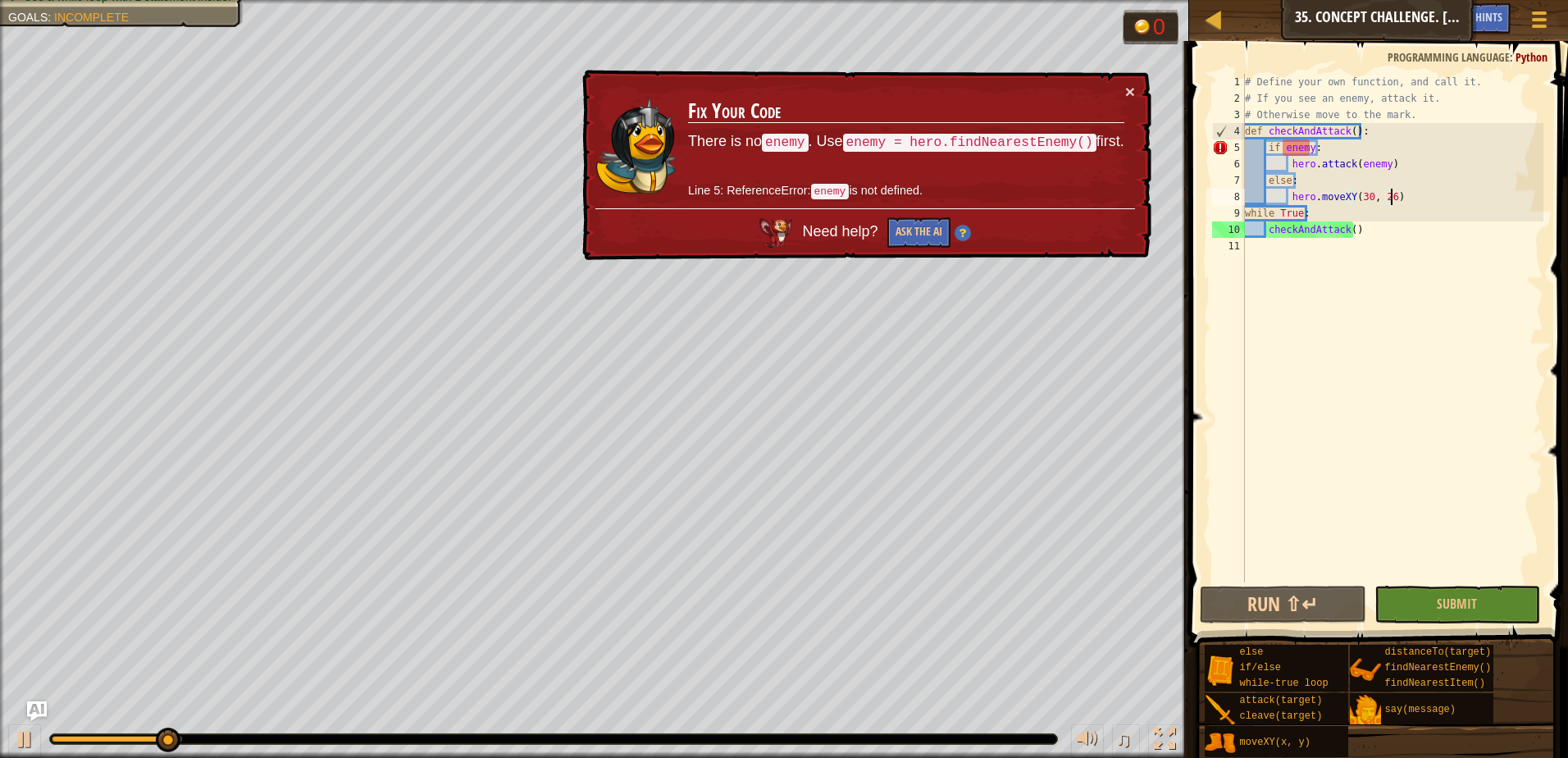
click at [1400, 114] on div "# Define your own function, and call it. # If you see an enemy, attack it. # Ot…" at bounding box center [1392, 345] width 302 height 541
type textarea "# Otherwise move to the mark."
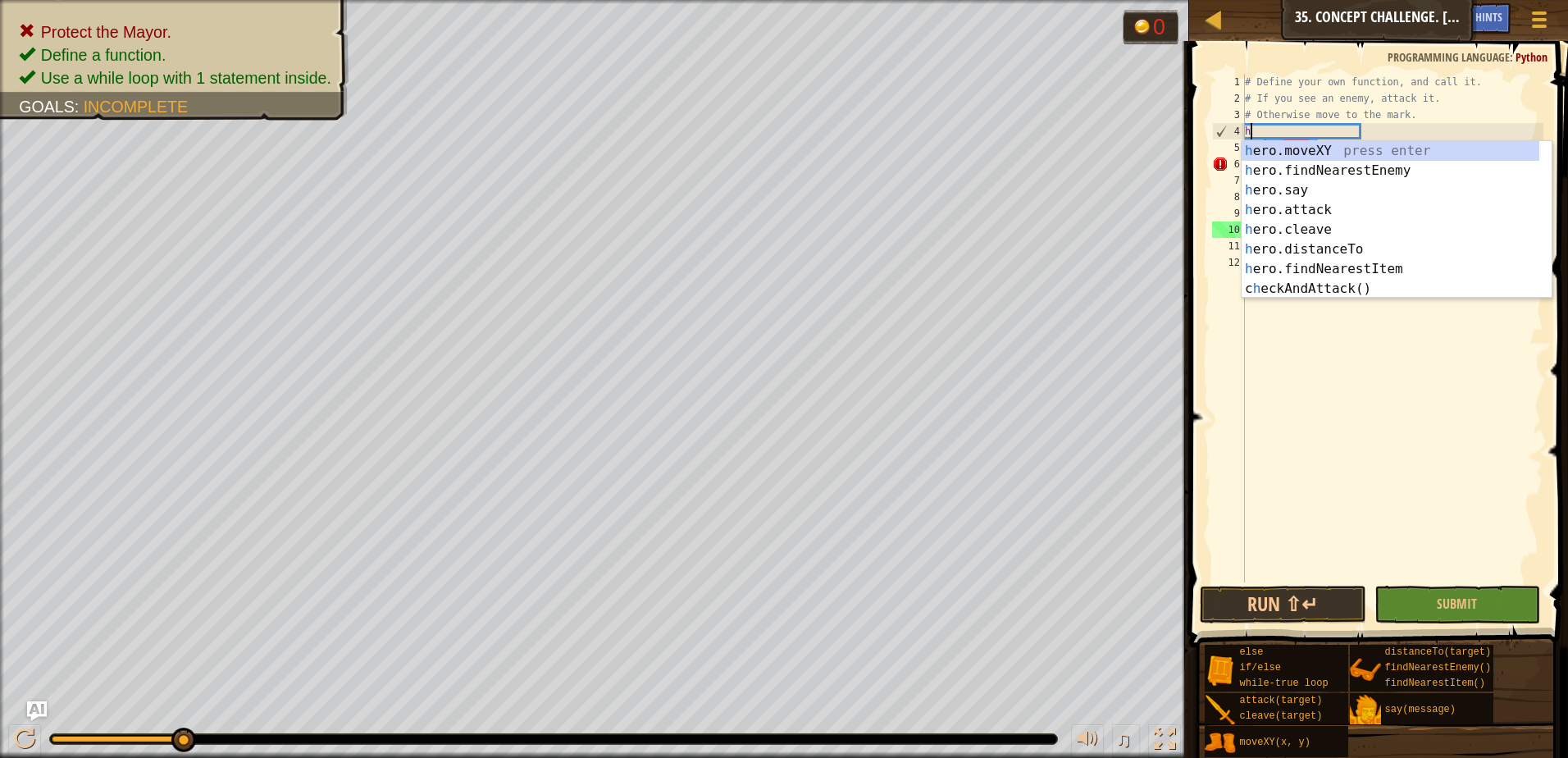
type textarea "hf"
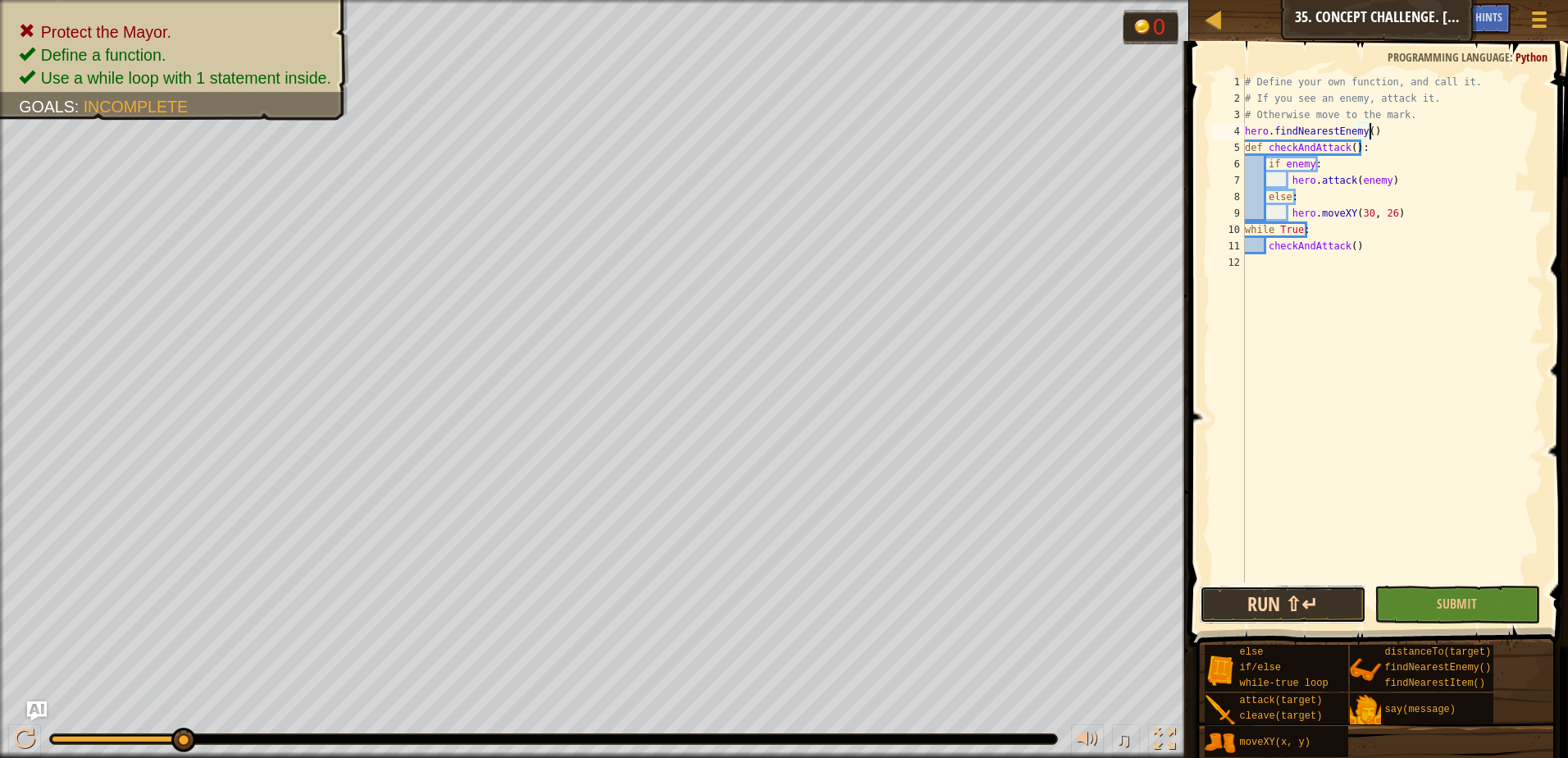
click at [1281, 607] on button "Run ⇧↵" at bounding box center [1283, 604] width 167 height 37
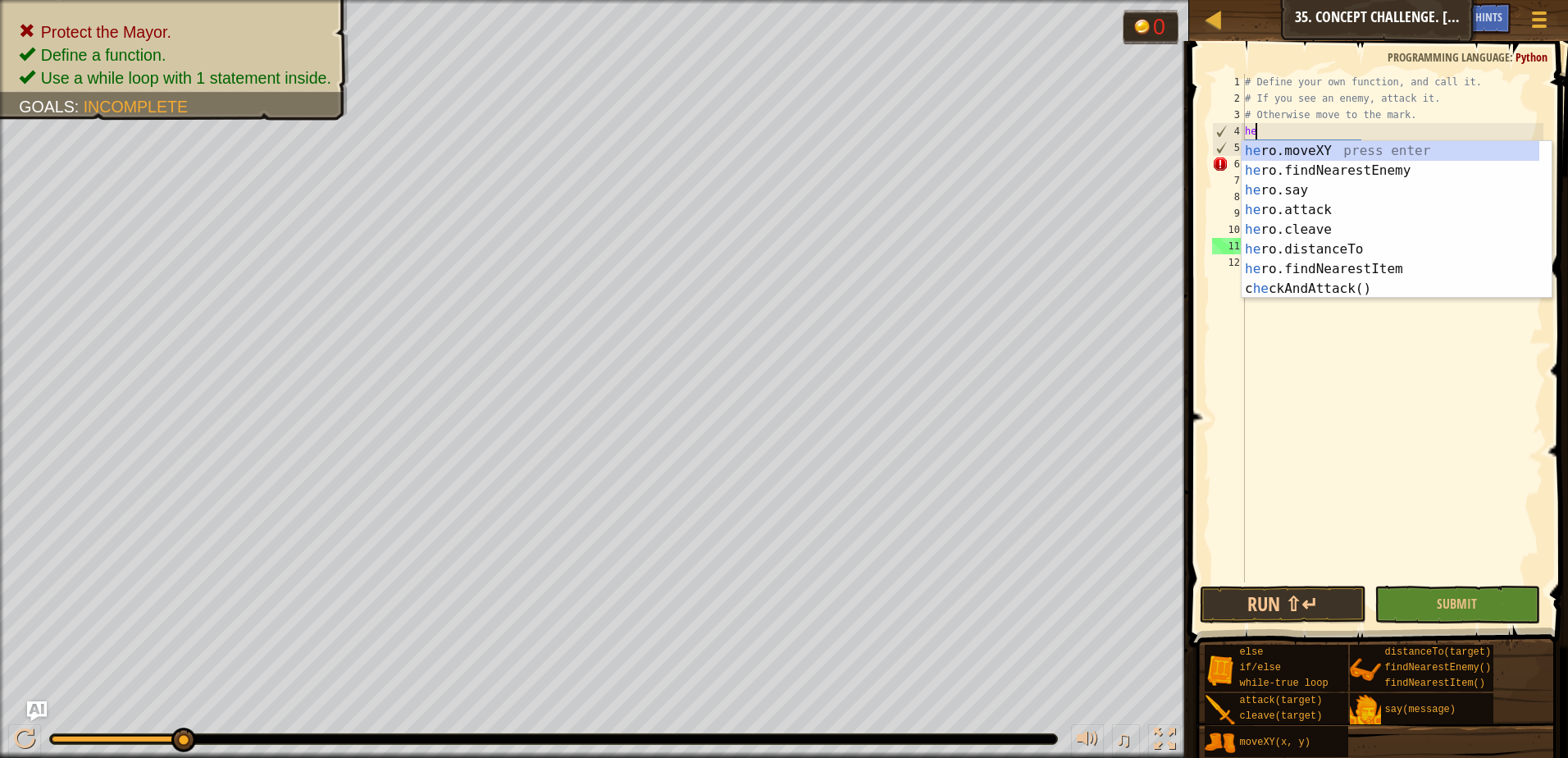
type textarea "h"
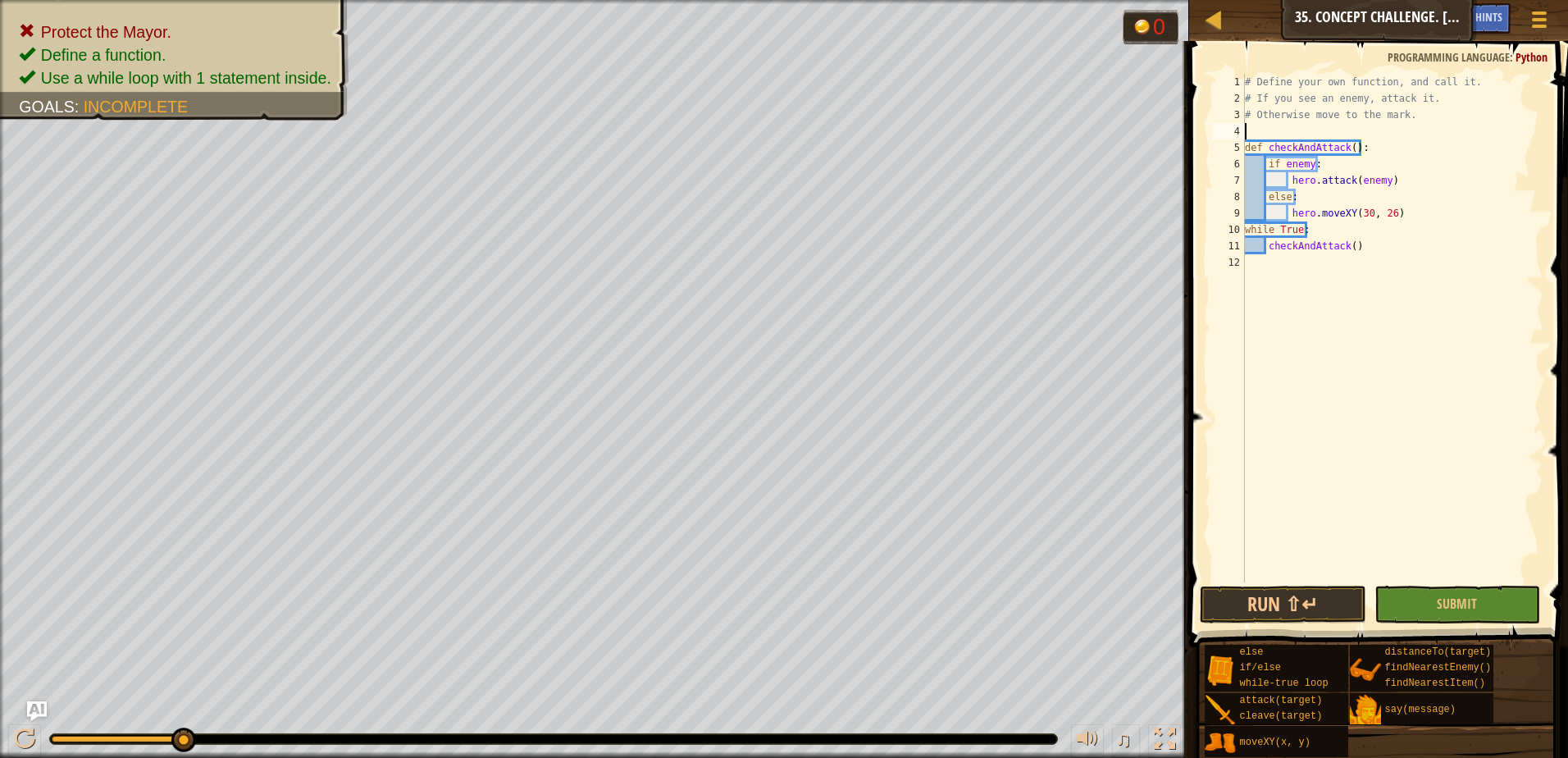
click at [1339, 168] on div "# Define your own function, and call it. # If you see an enemy, attack it. # Ot…" at bounding box center [1392, 345] width 302 height 541
type textarea "if enemy:"
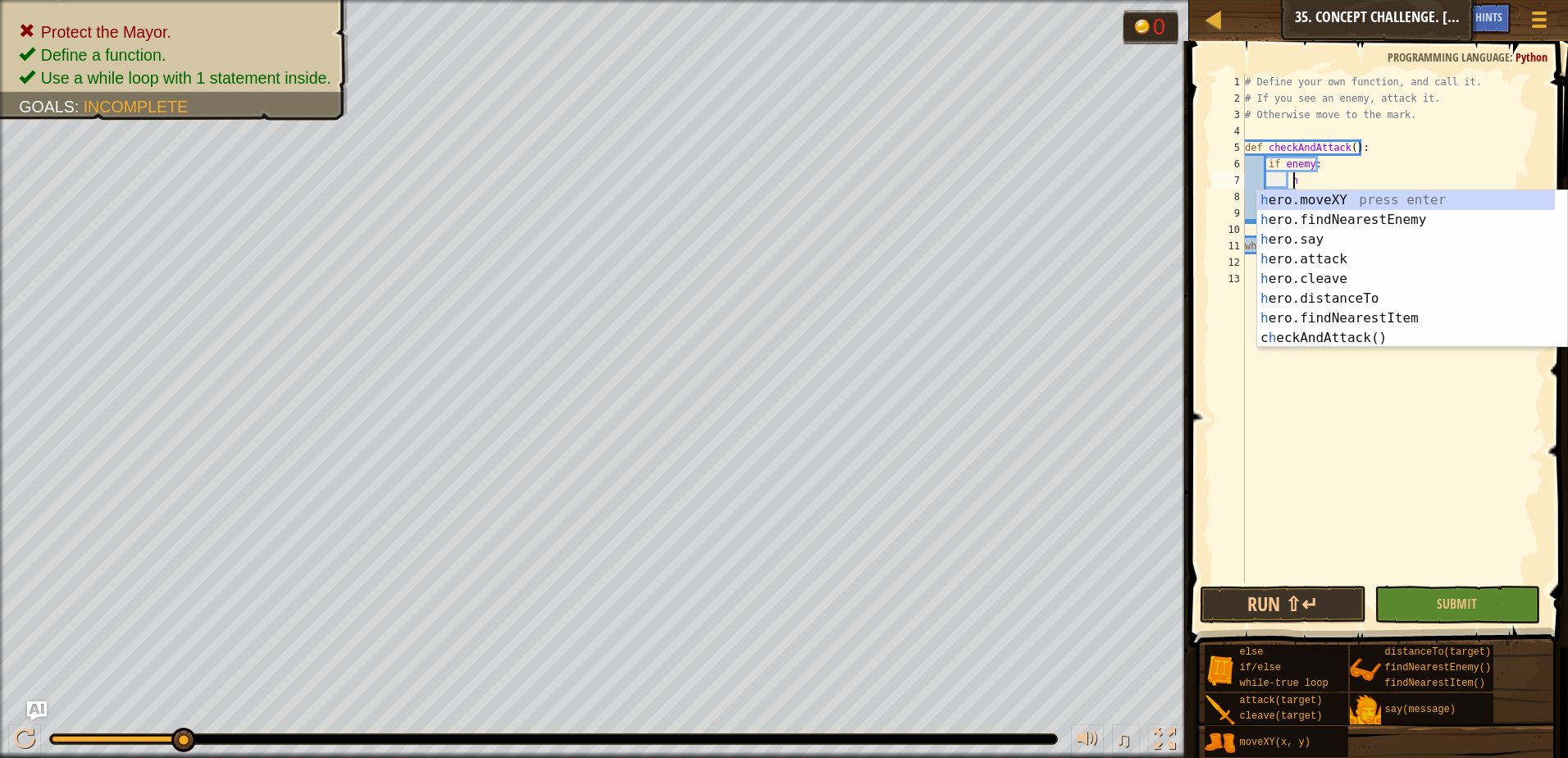
type textarea "hf"
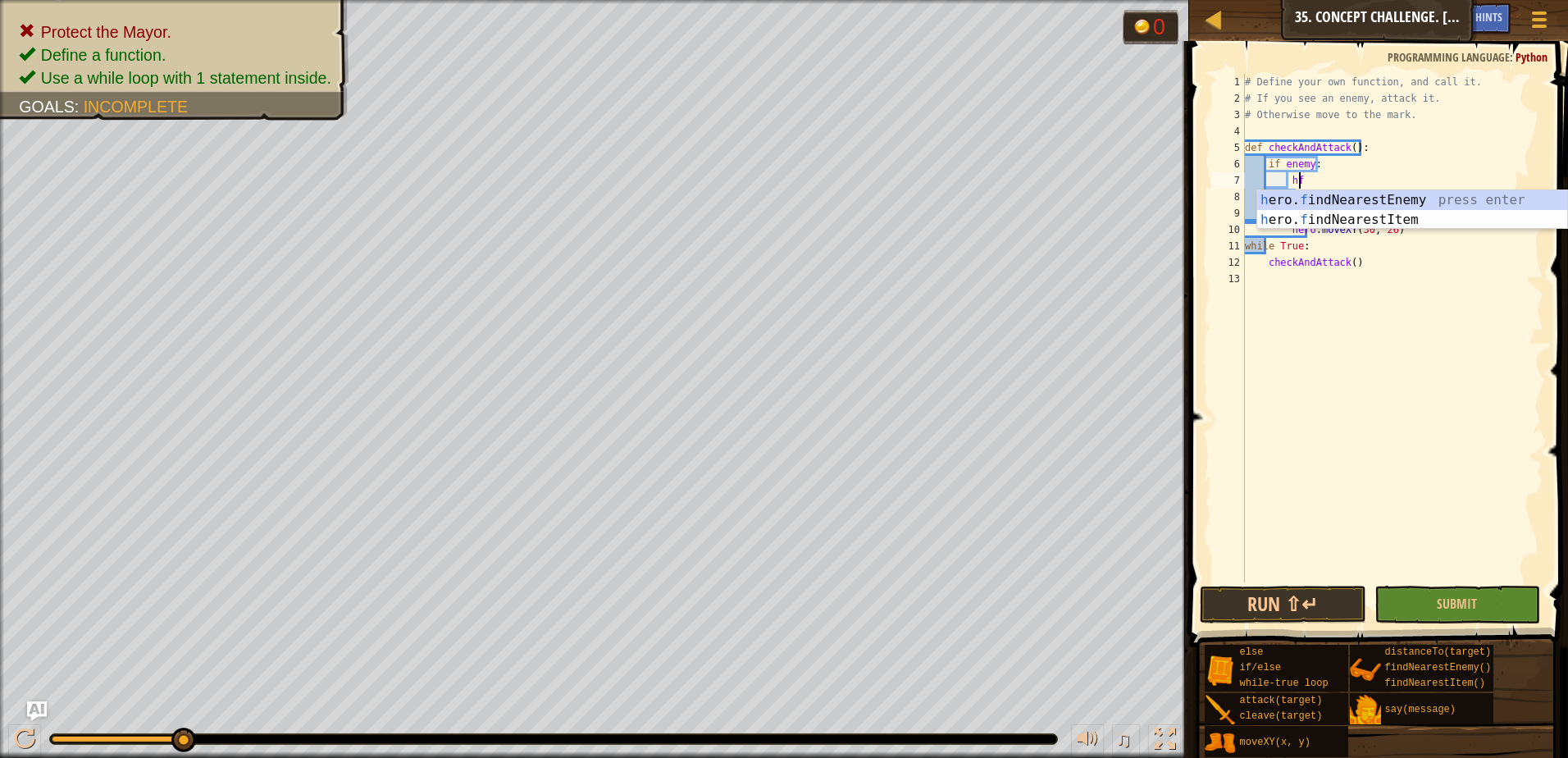
scroll to position [8, 3]
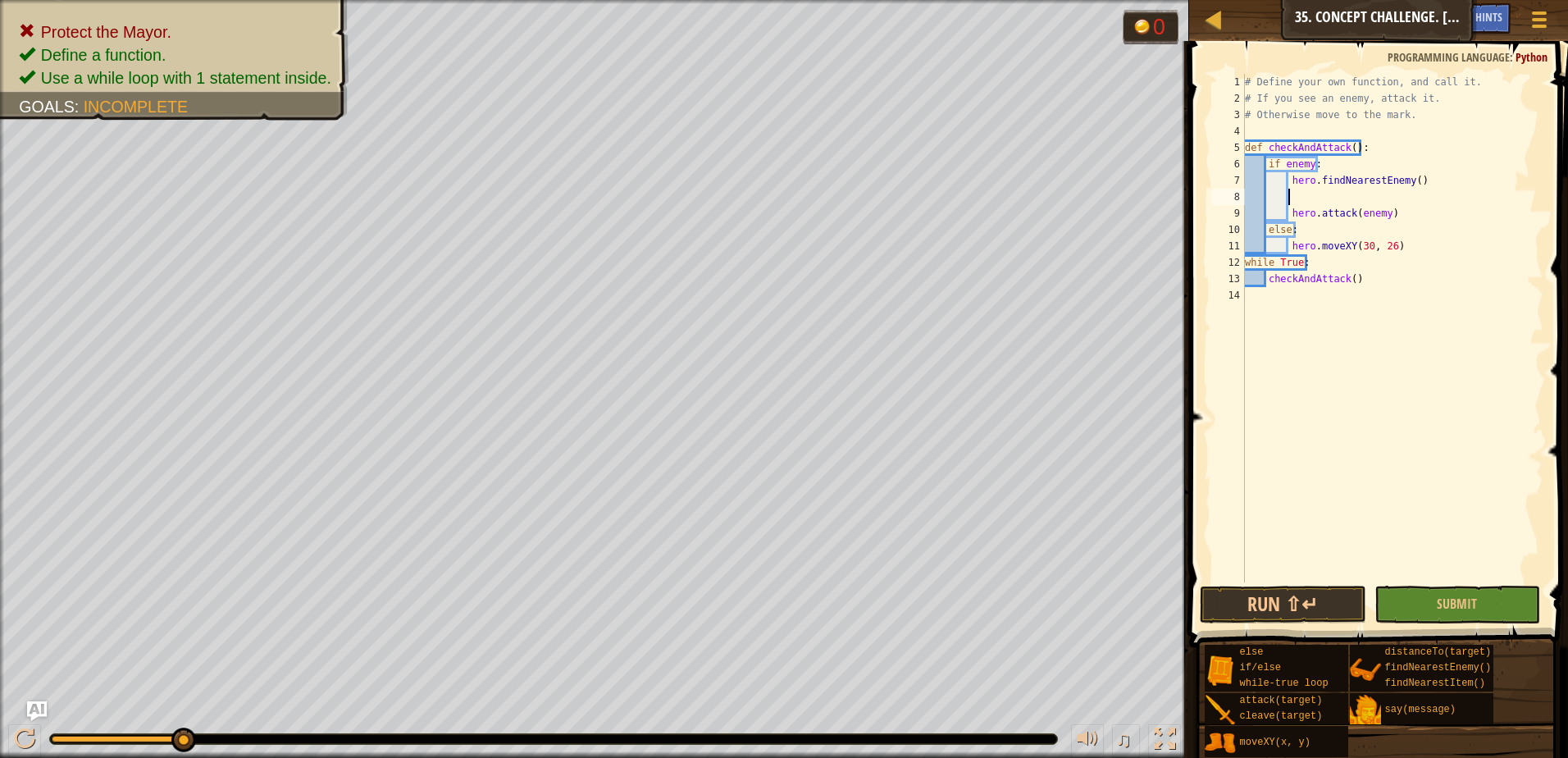
click at [1293, 180] on div "# Define your own function, and call it. # If you see an enemy, attack it. # Ot…" at bounding box center [1392, 345] width 302 height 541
type textarea "enemy = hero.findNearestEnemy()"
click at [1270, 624] on span at bounding box center [1380, 320] width 392 height 654
click at [1273, 605] on button "Run ⇧↵" at bounding box center [1283, 604] width 167 height 37
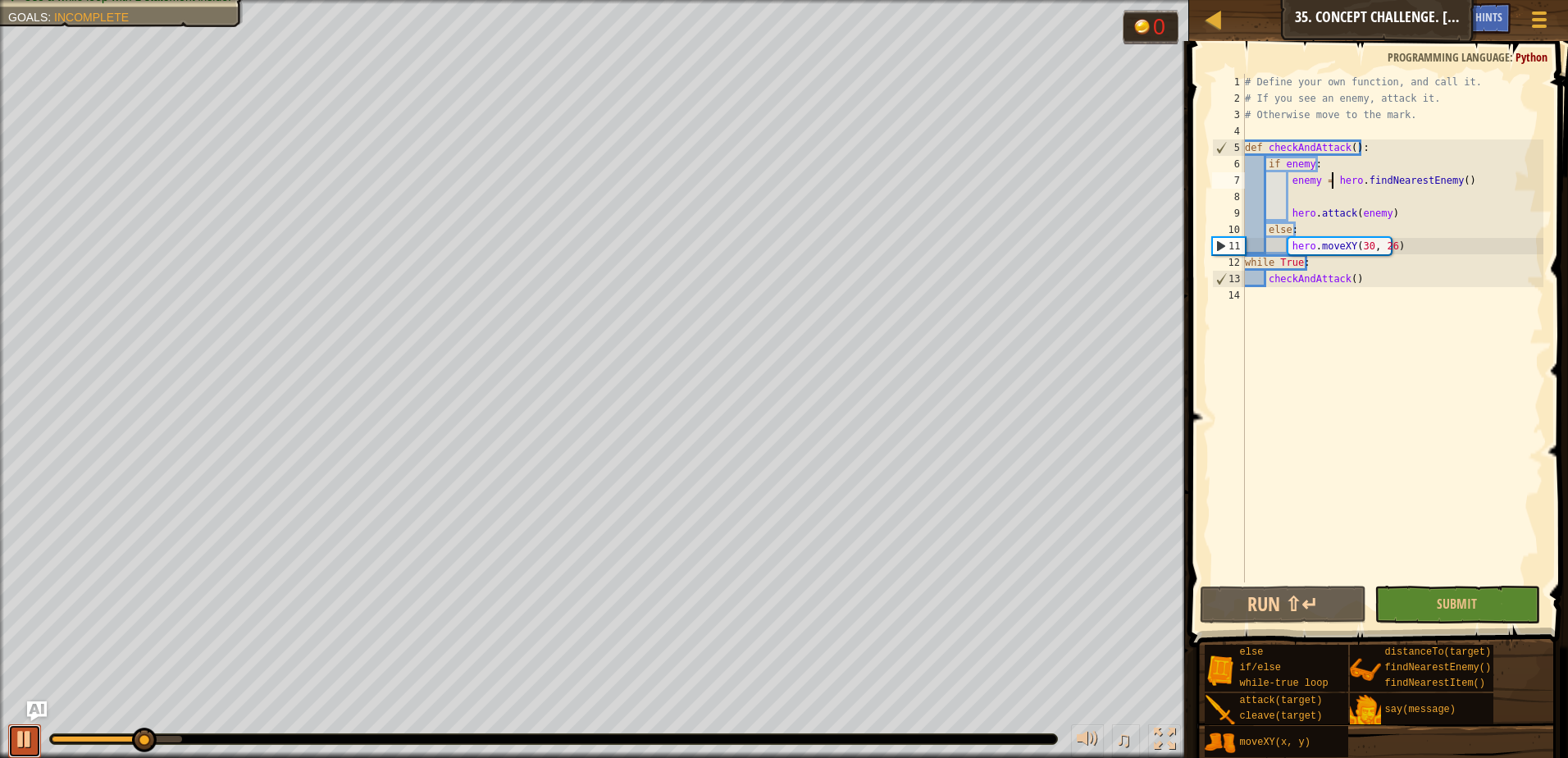
click at [14, 740] on div at bounding box center [24, 738] width 21 height 21
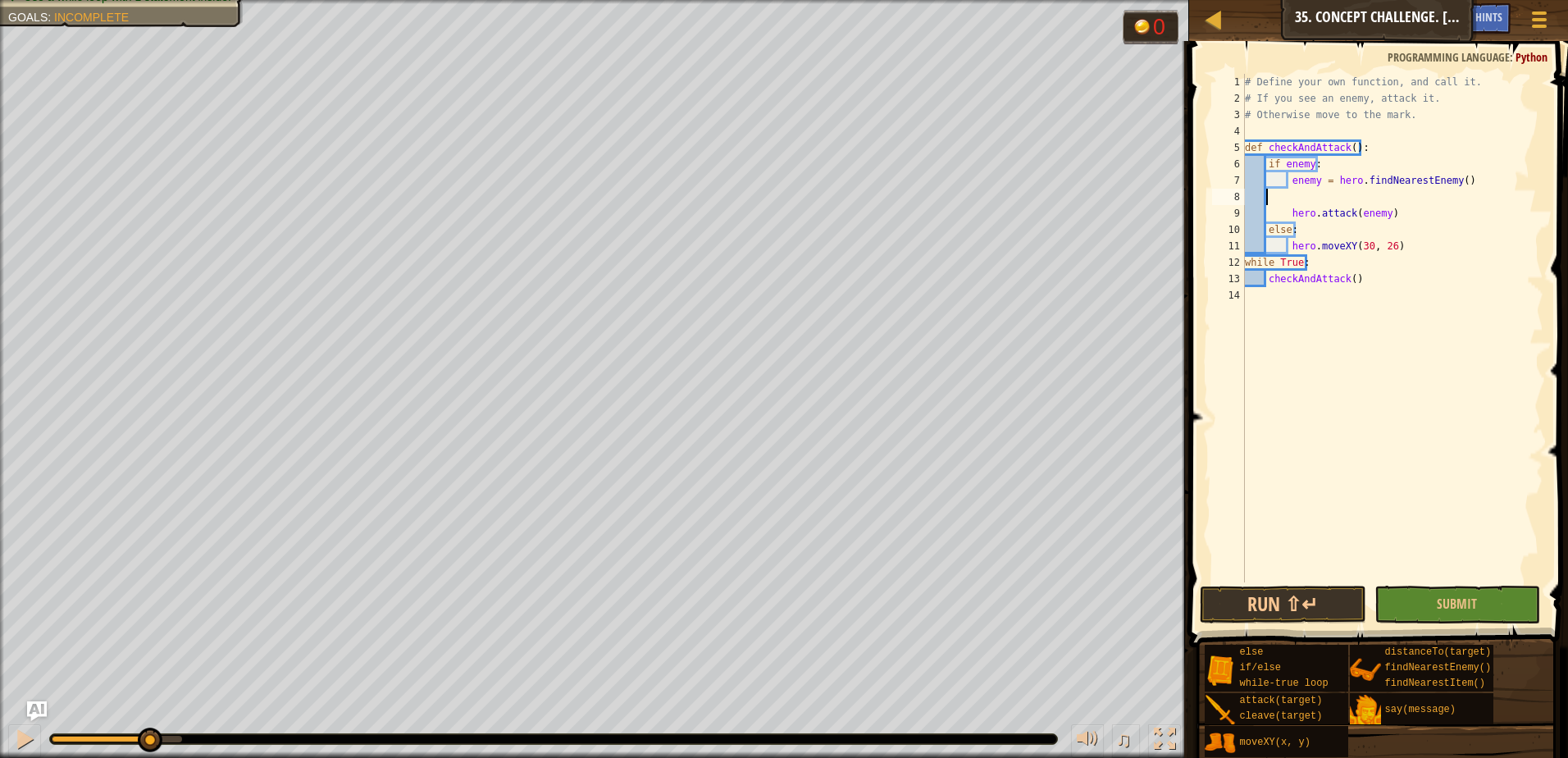
scroll to position [8, 0]
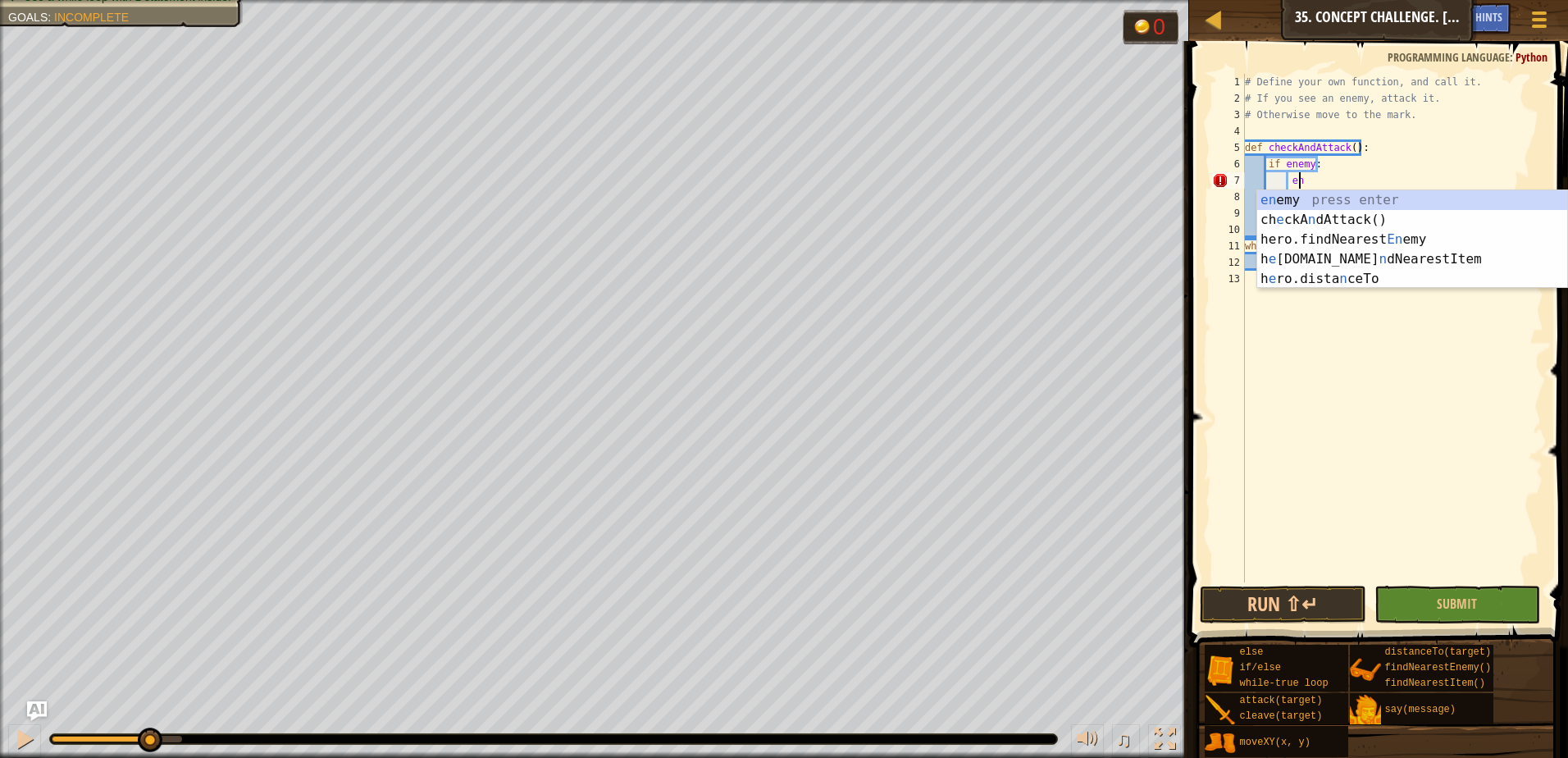
type textarea "e"
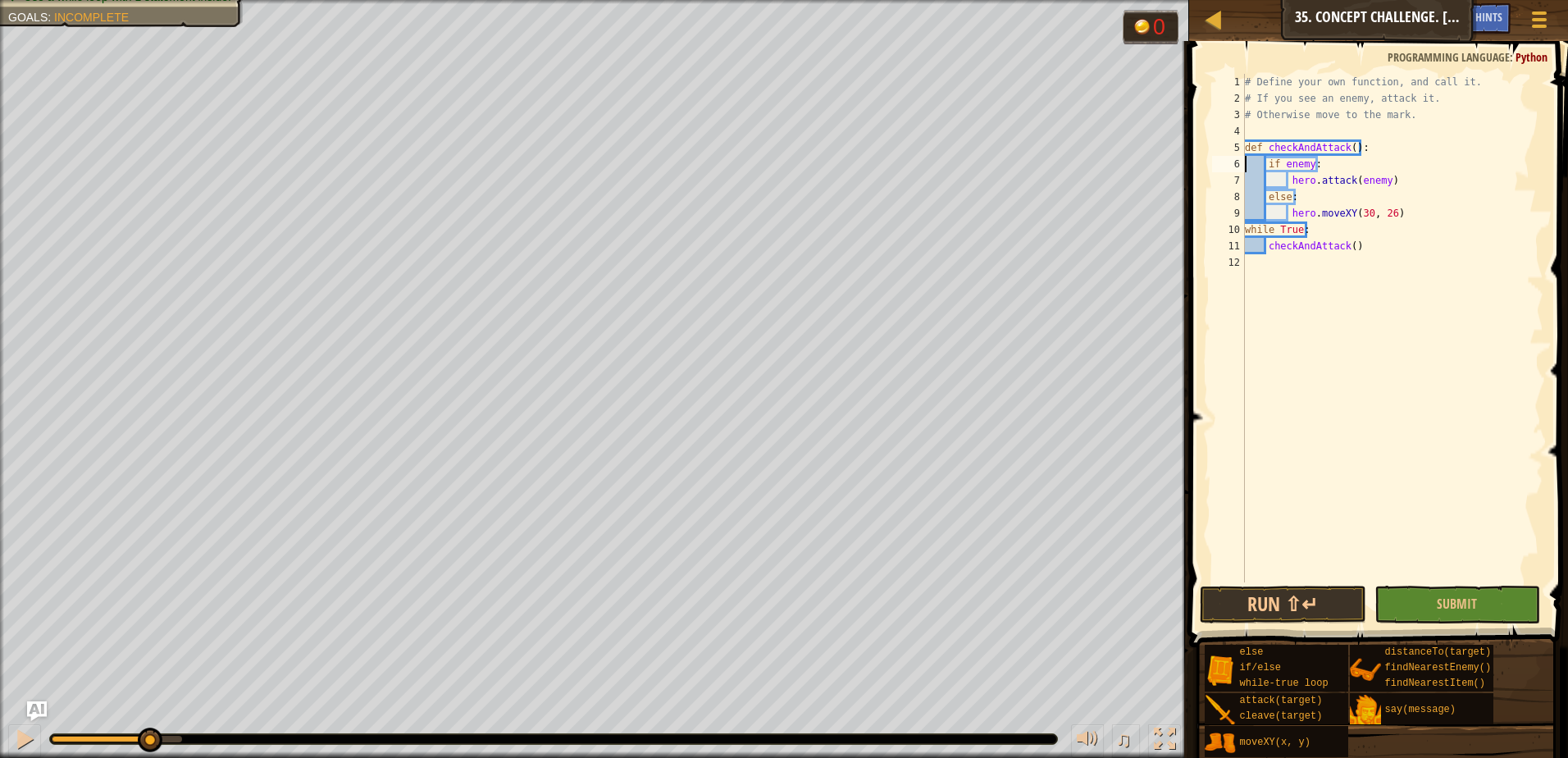
type textarea "def checkAndAttack():"
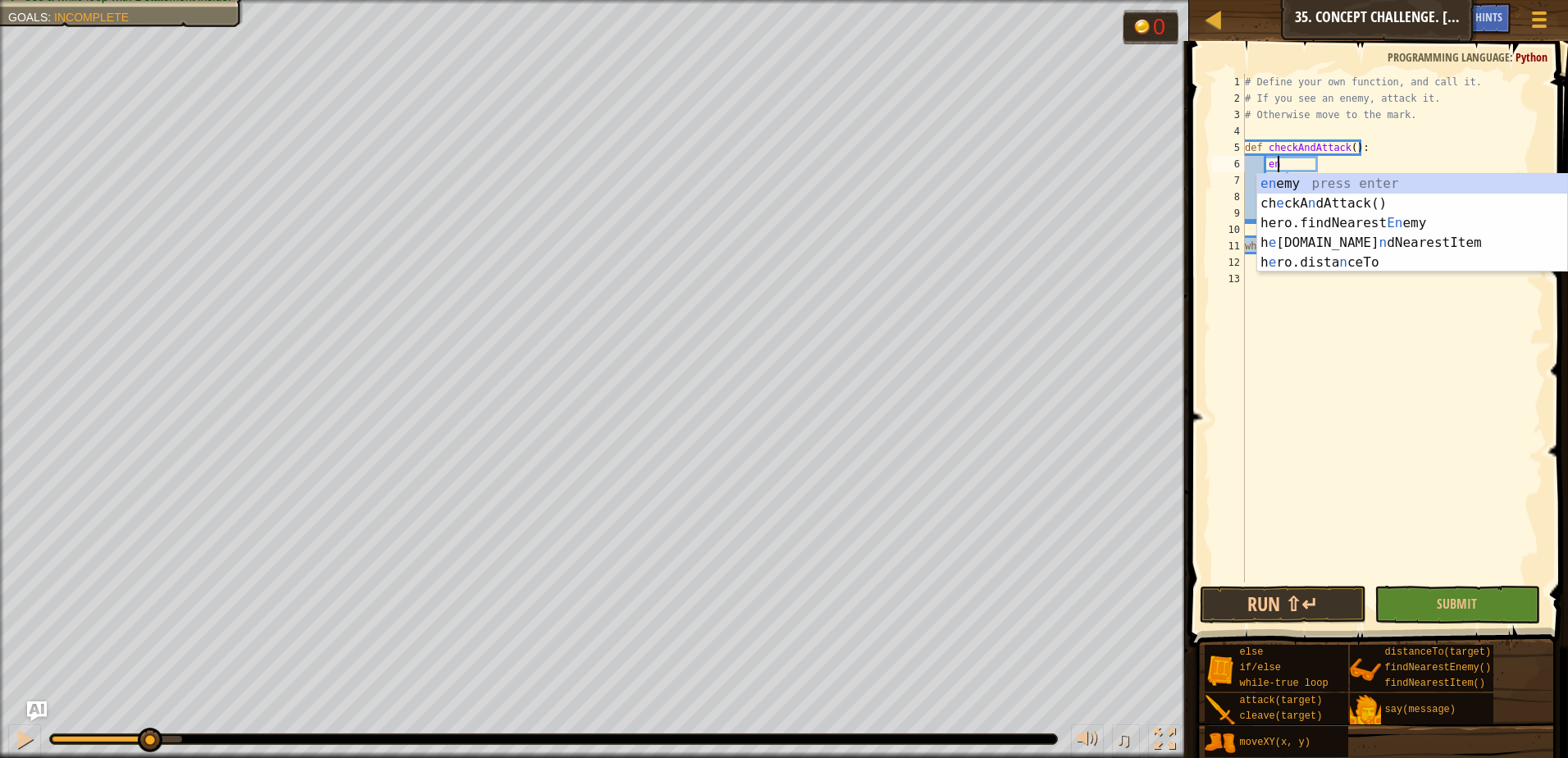
scroll to position [8, 2]
type textarea "ene"
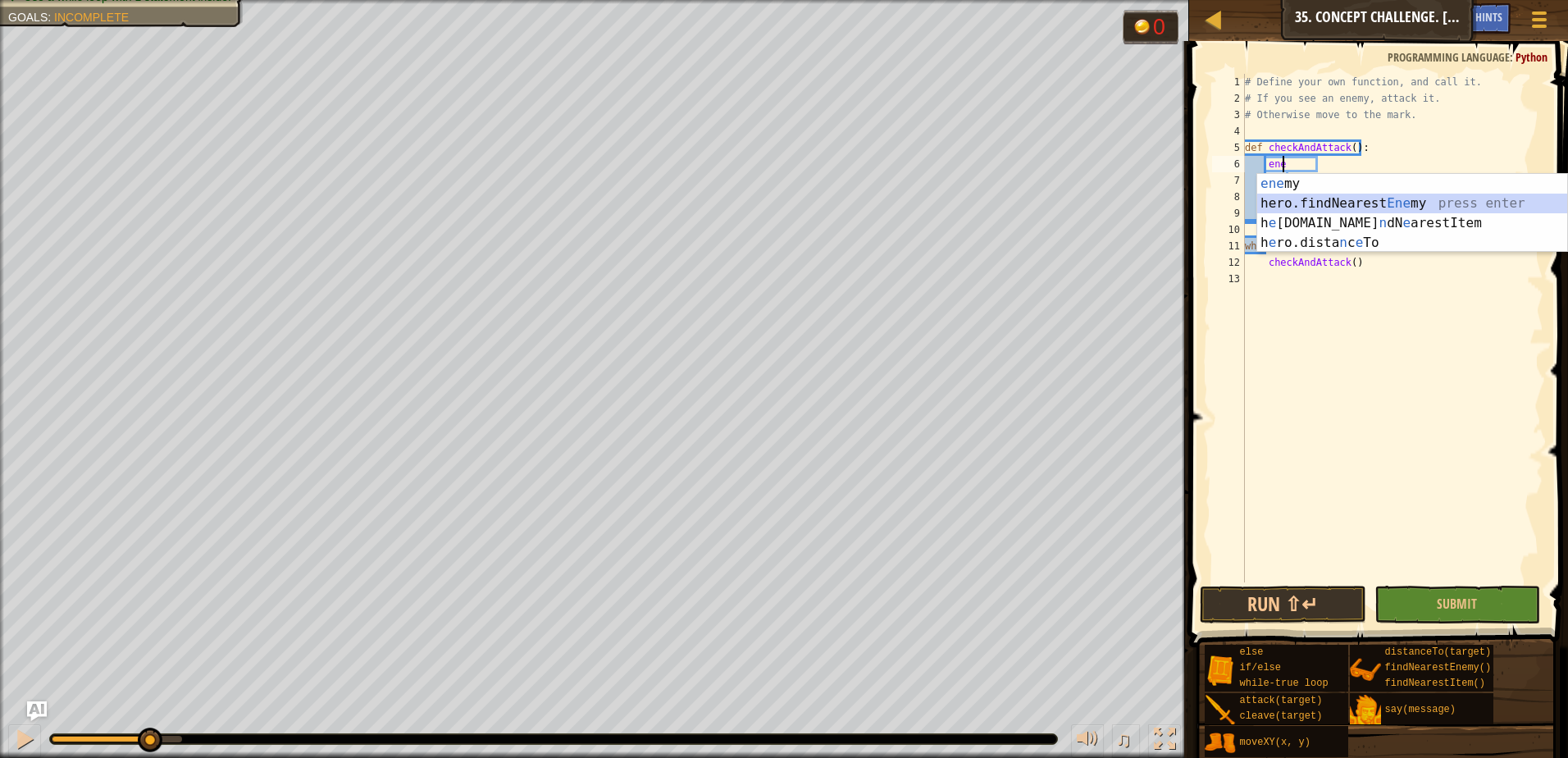
scroll to position [8, 1]
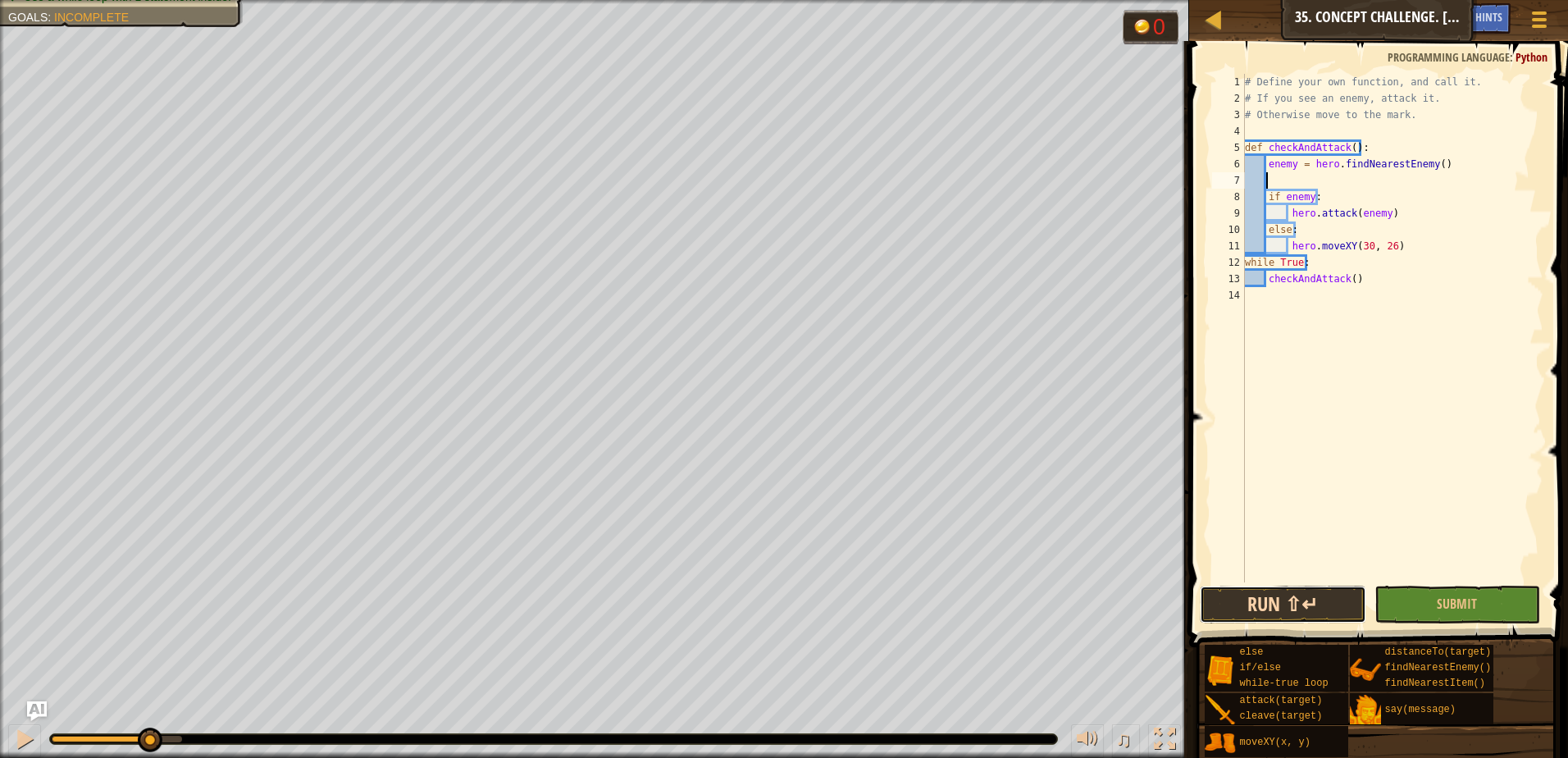
click at [1289, 612] on button "Run ⇧↵" at bounding box center [1283, 604] width 167 height 37
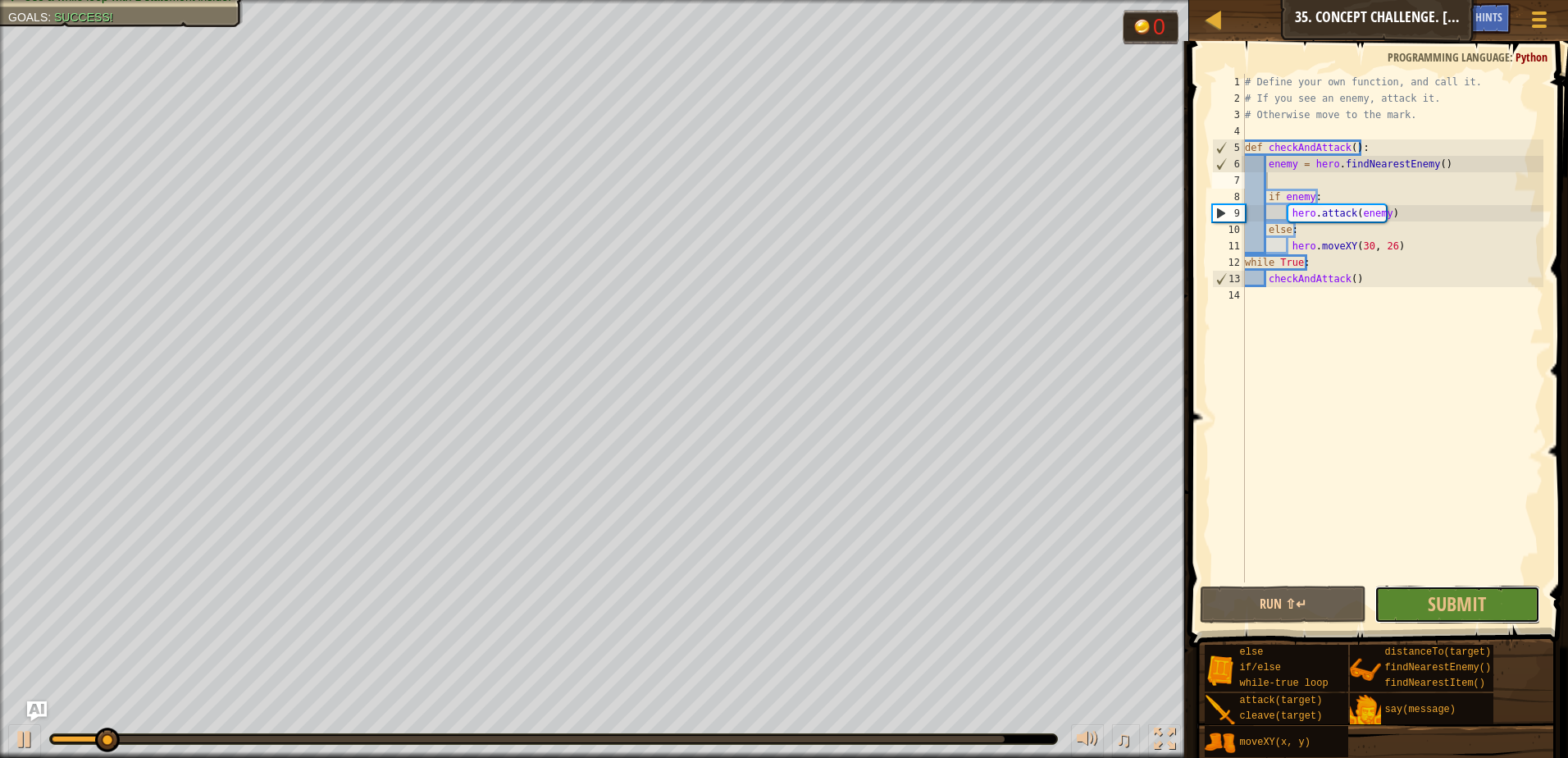
click at [1451, 609] on span "Submit" at bounding box center [1457, 603] width 58 height 26
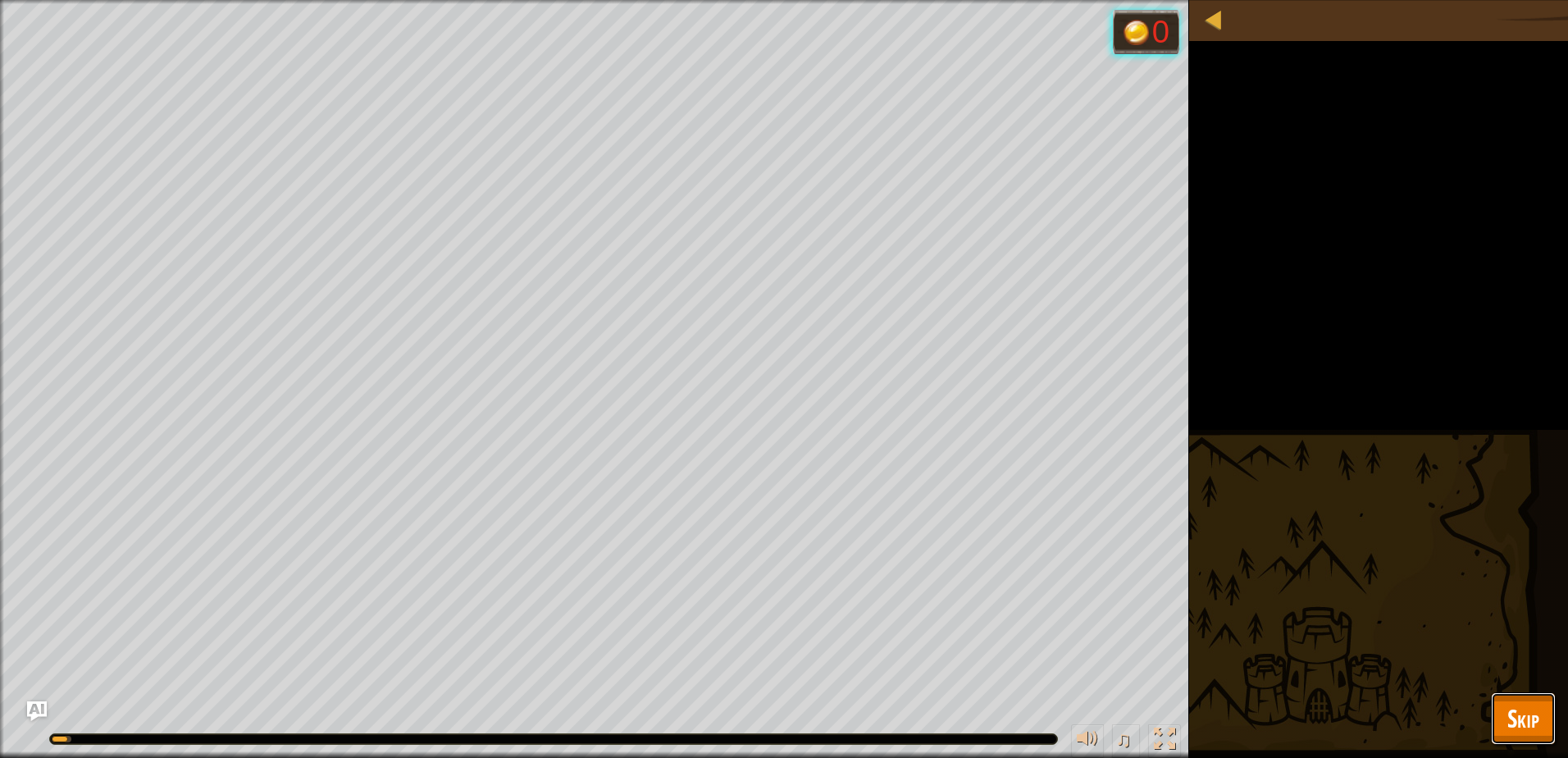
click at [1502, 723] on button "Skip" at bounding box center [1523, 718] width 65 height 53
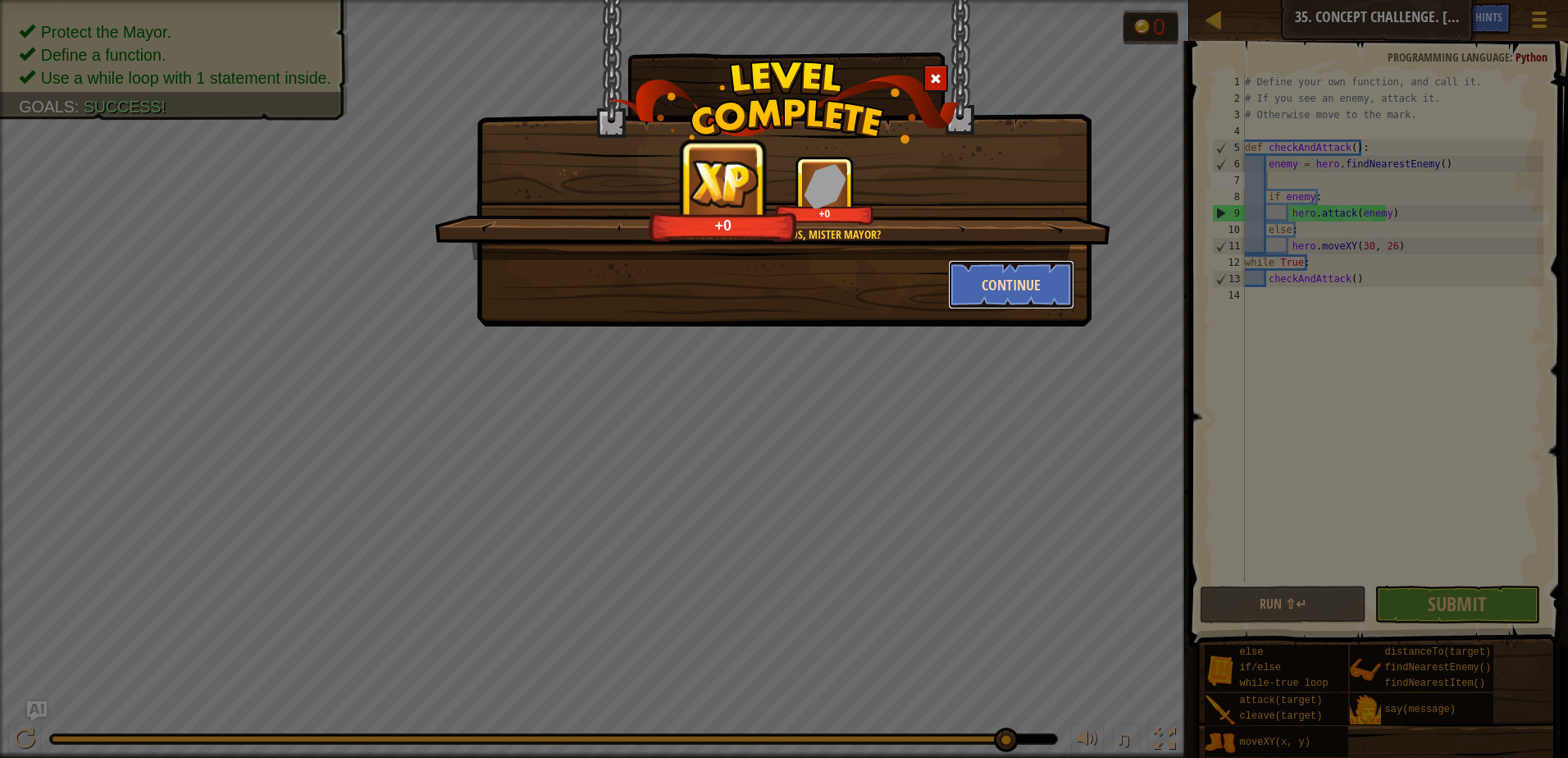
click at [1004, 286] on button "Continue" at bounding box center [1011, 285] width 127 height 49
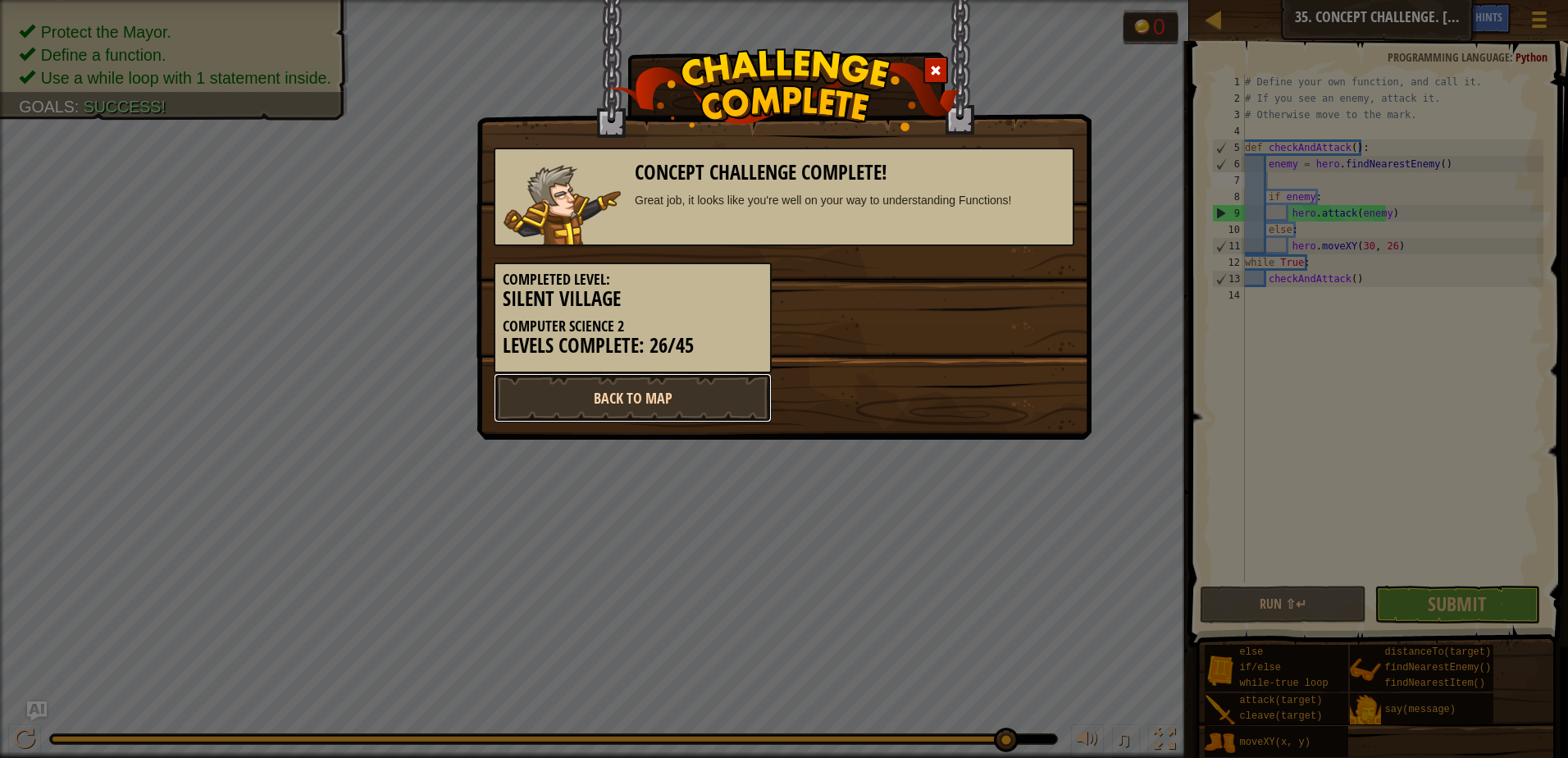
click at [578, 385] on link "Back to Map" at bounding box center [632, 398] width 278 height 49
